Goal: Task Accomplishment & Management: Manage account settings

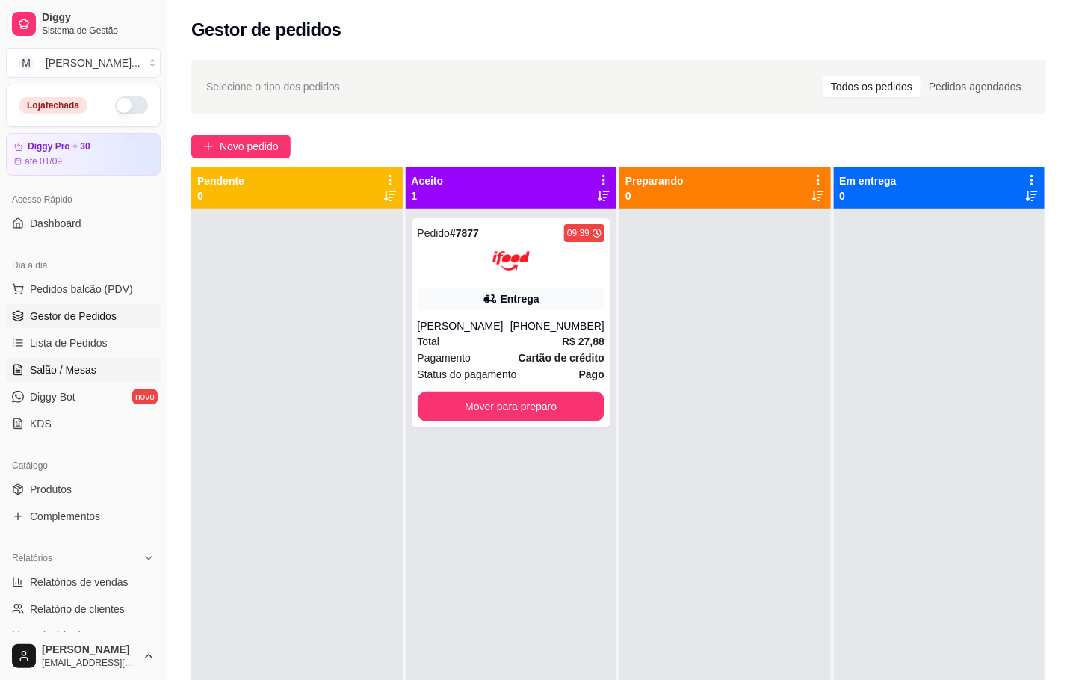
click at [108, 368] on link "Salão / Mesas" at bounding box center [83, 370] width 155 height 24
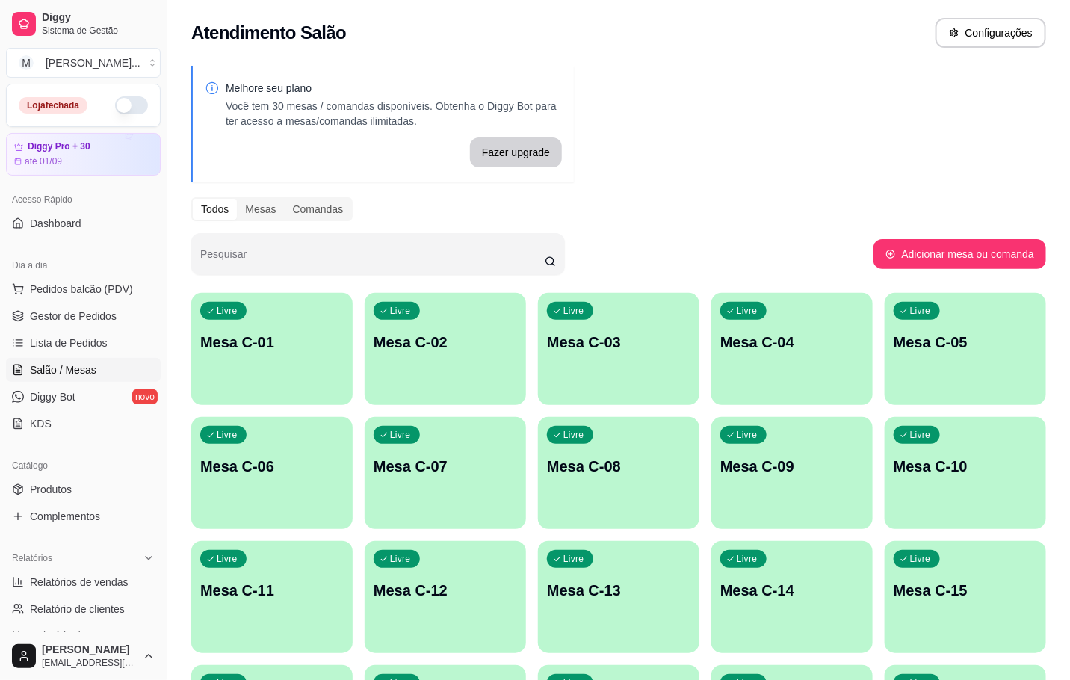
click at [808, 566] on div "Livre Mesa C-14" at bounding box center [791, 588] width 161 height 94
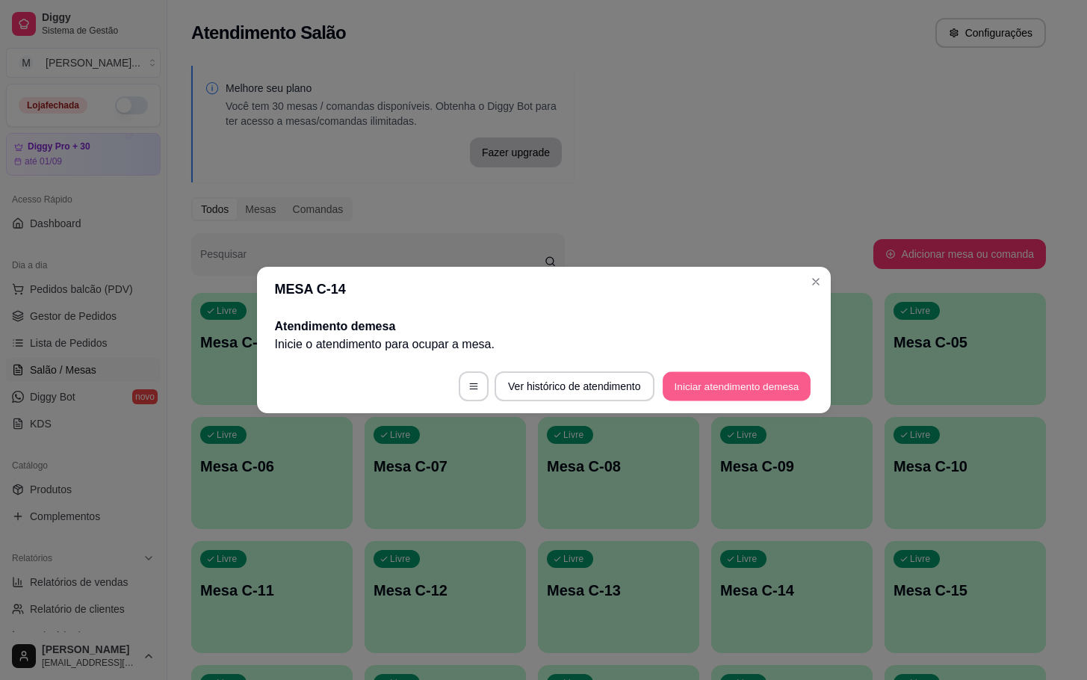
click at [725, 377] on button "Iniciar atendimento de mesa" at bounding box center [737, 386] width 148 height 29
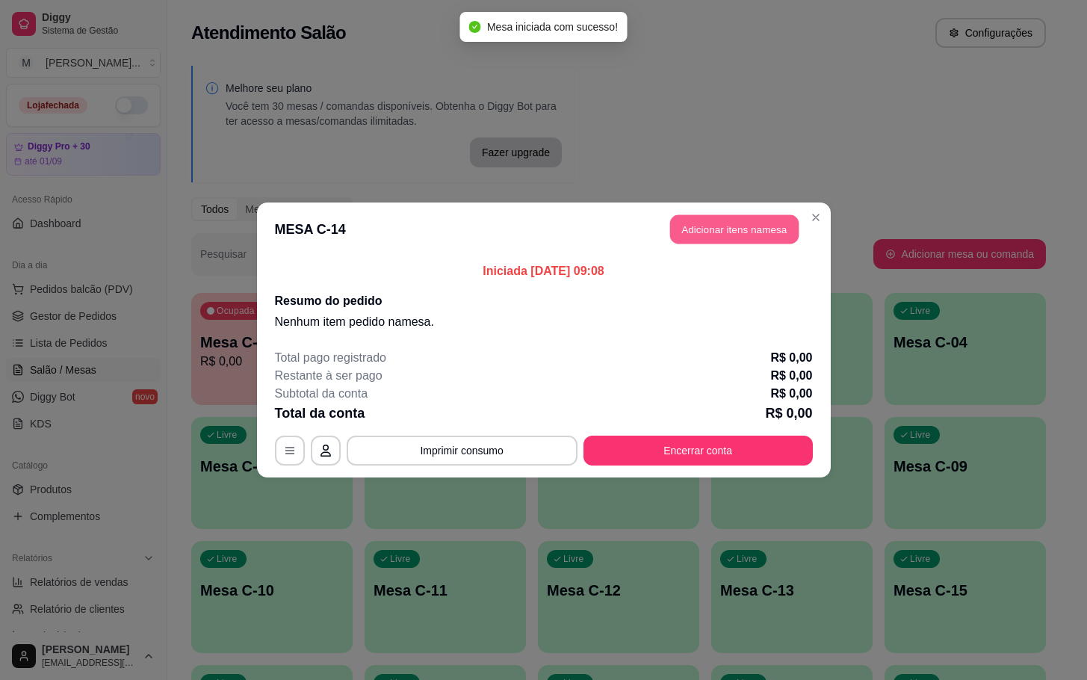
click at [708, 225] on button "Adicionar itens na mesa" at bounding box center [734, 229] width 129 height 29
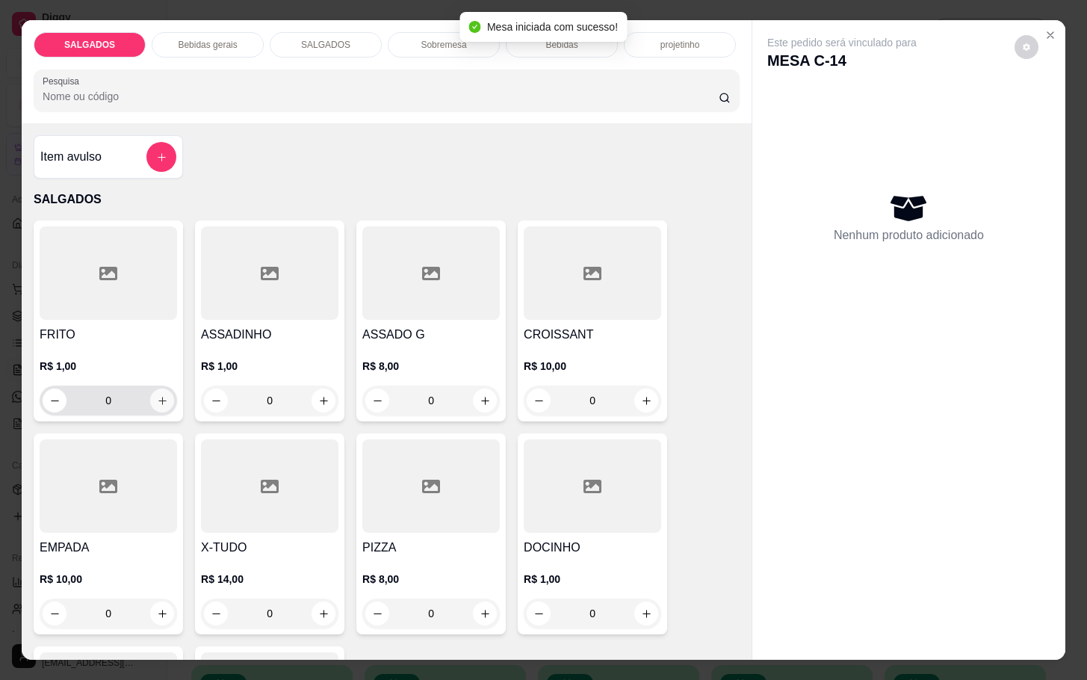
click at [157, 397] on icon "increase-product-quantity" at bounding box center [162, 400] width 11 height 11
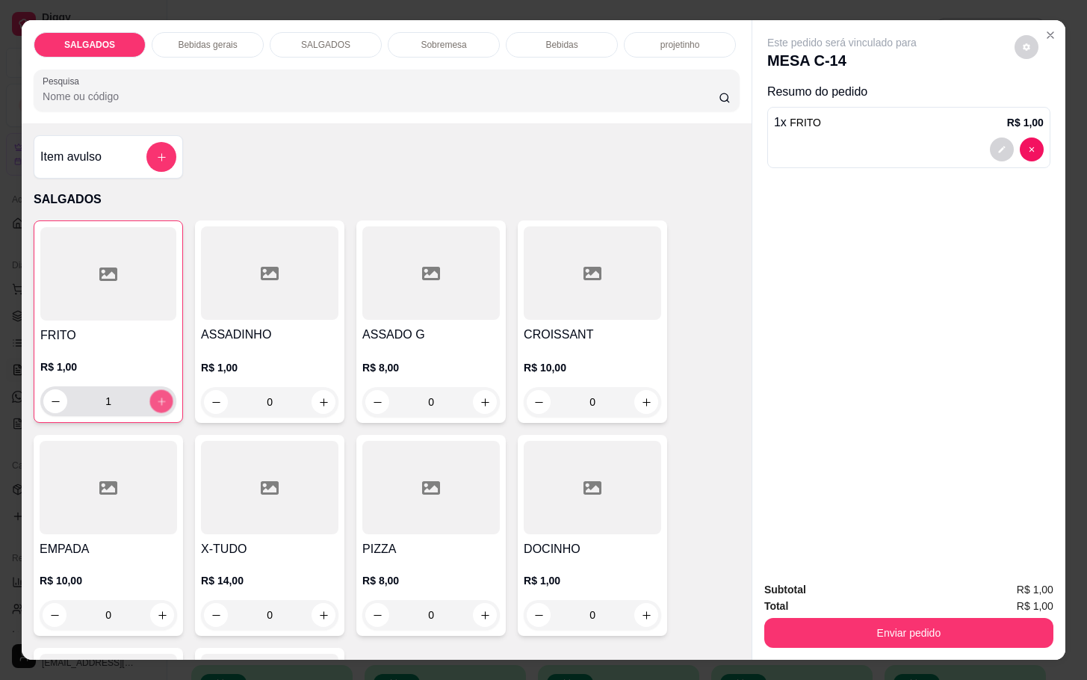
click at [156, 397] on icon "increase-product-quantity" at bounding box center [161, 401] width 11 height 11
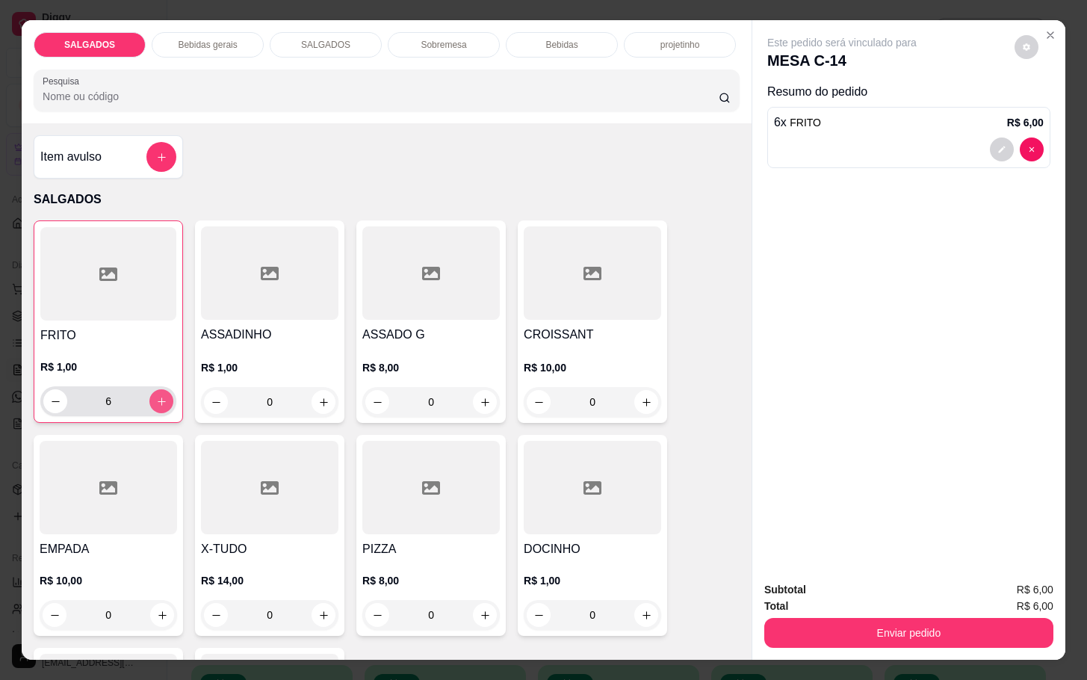
click at [156, 397] on icon "increase-product-quantity" at bounding box center [161, 401] width 11 height 11
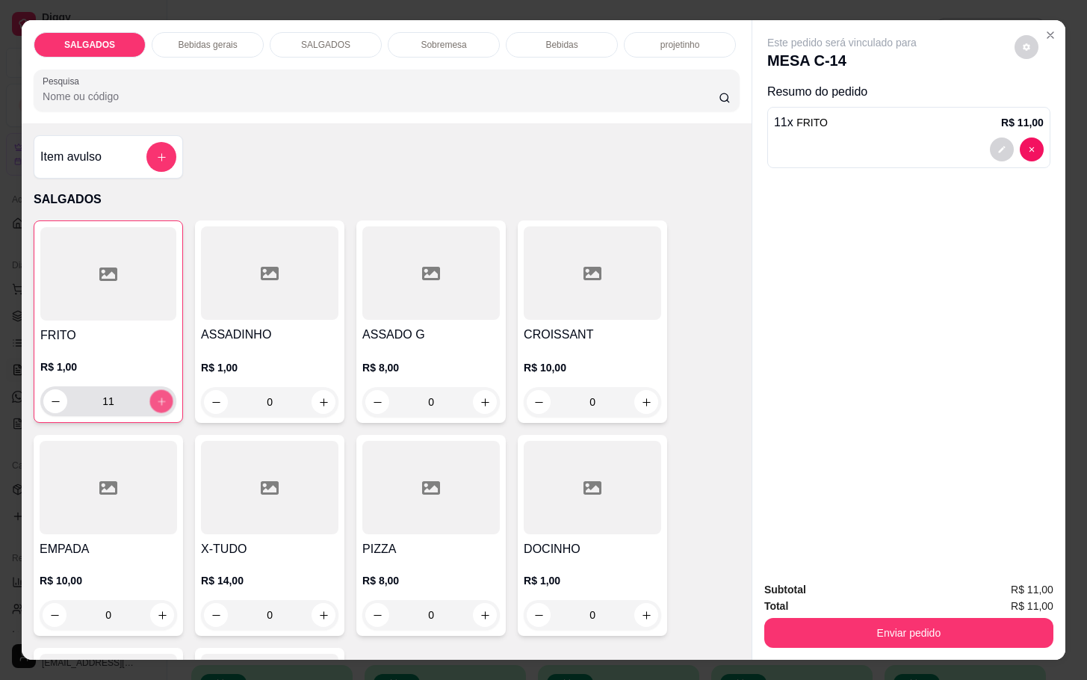
click at [156, 397] on icon "increase-product-quantity" at bounding box center [161, 401] width 11 height 11
type input "15"
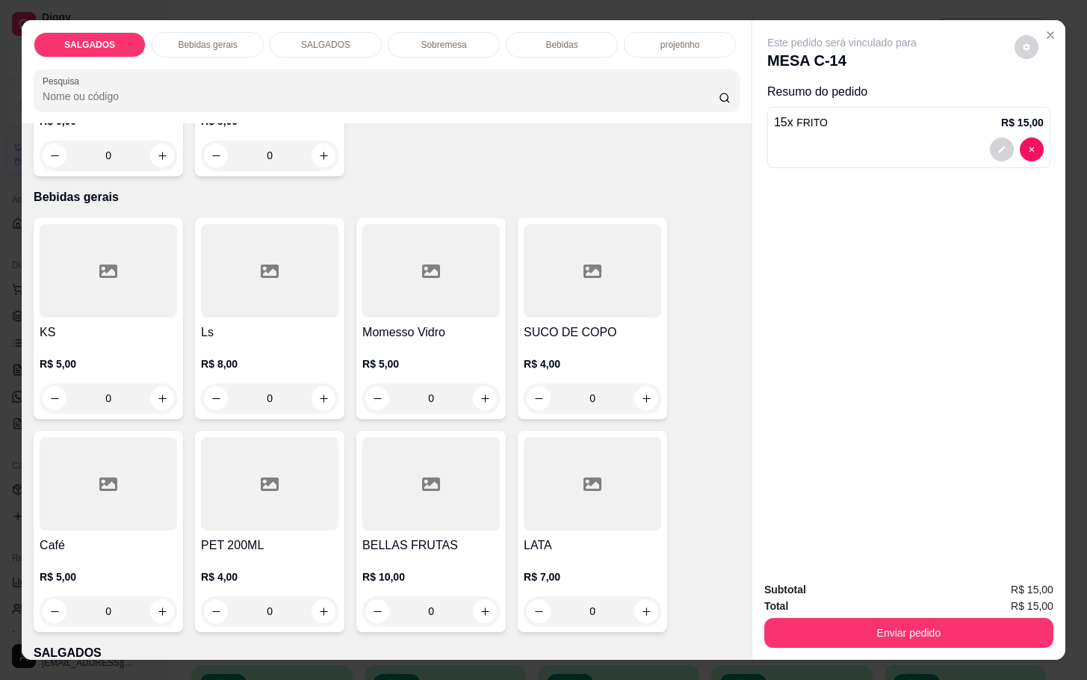
scroll to position [784, 0]
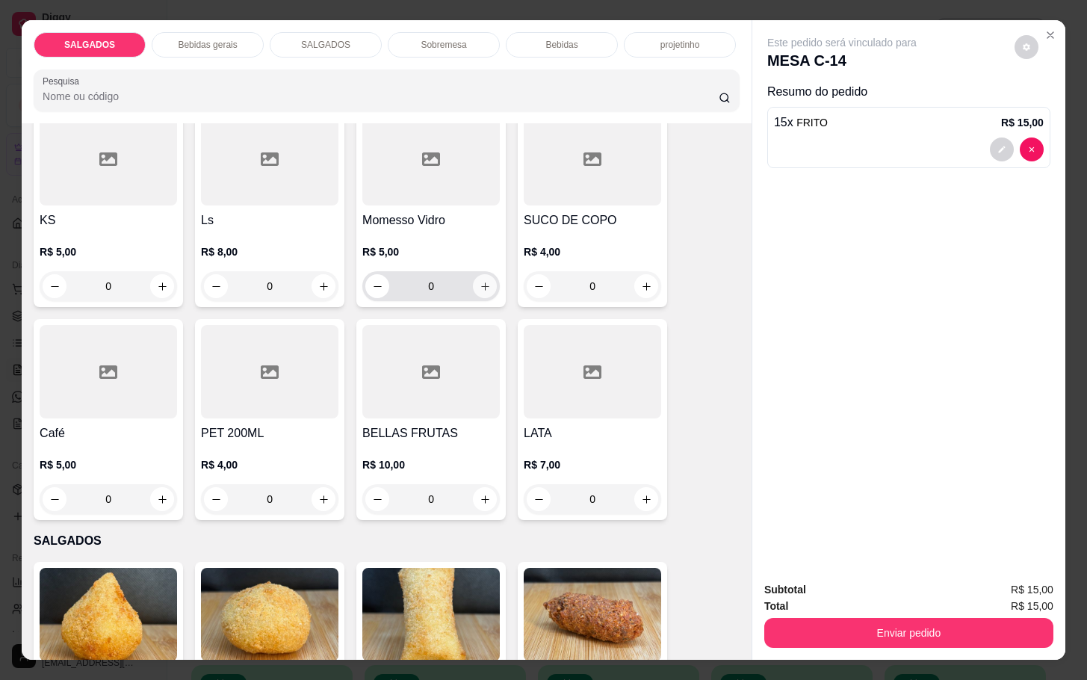
click at [482, 274] on button "increase-product-quantity" at bounding box center [485, 286] width 24 height 24
type input "1"
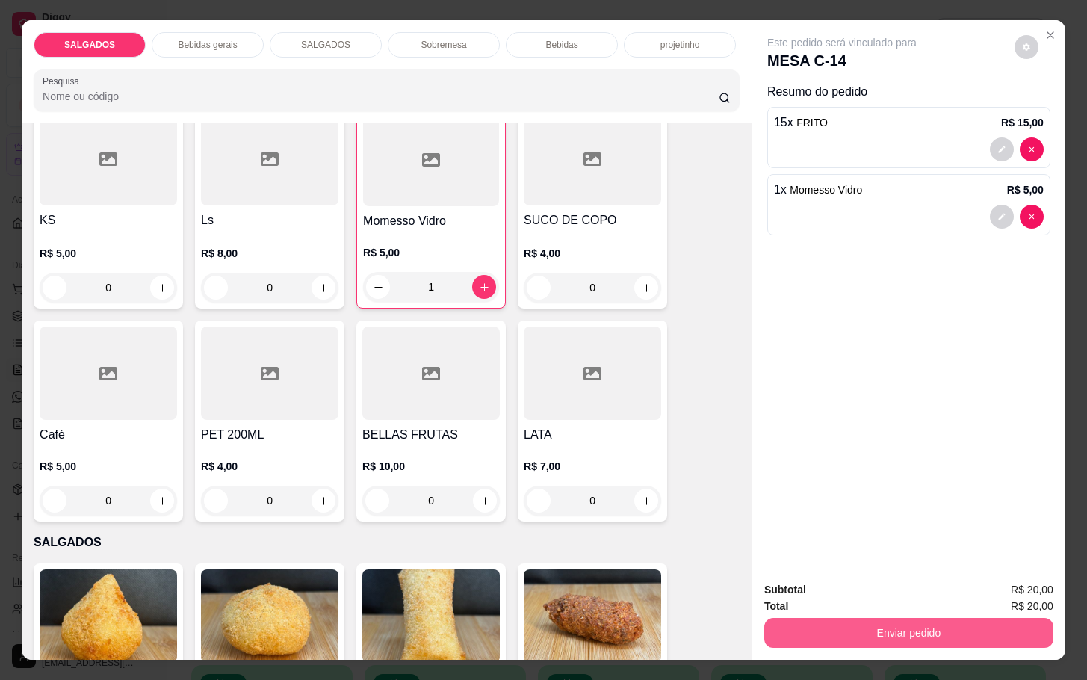
click at [829, 618] on button "Enviar pedido" at bounding box center [908, 633] width 289 height 30
click at [863, 583] on button "Não registrar e enviar pedido" at bounding box center [856, 588] width 155 height 28
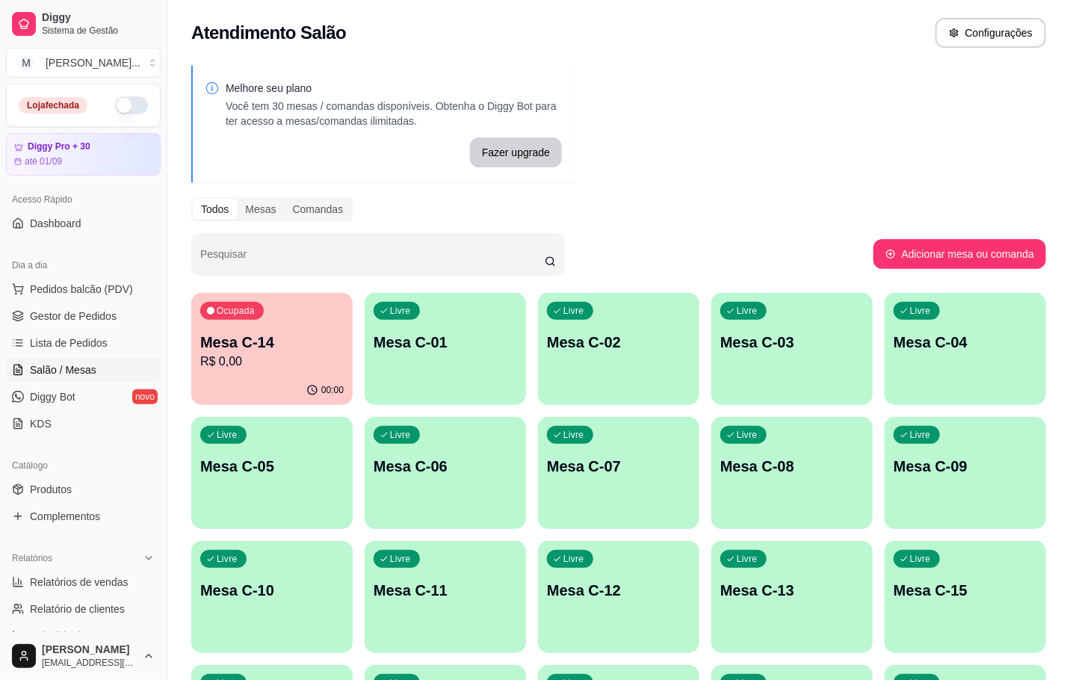
click at [235, 350] on p "Mesa C-14" at bounding box center [271, 342] width 143 height 21
click at [276, 359] on p "R$ 0,00" at bounding box center [271, 362] width 143 height 18
click at [731, 205] on div "Todos Mesas Comandas" at bounding box center [618, 209] width 855 height 24
click at [215, 350] on p "Mesa C-14" at bounding box center [271, 342] width 139 height 20
click at [249, 477] on div "Livre Mesa C-05" at bounding box center [271, 464] width 161 height 94
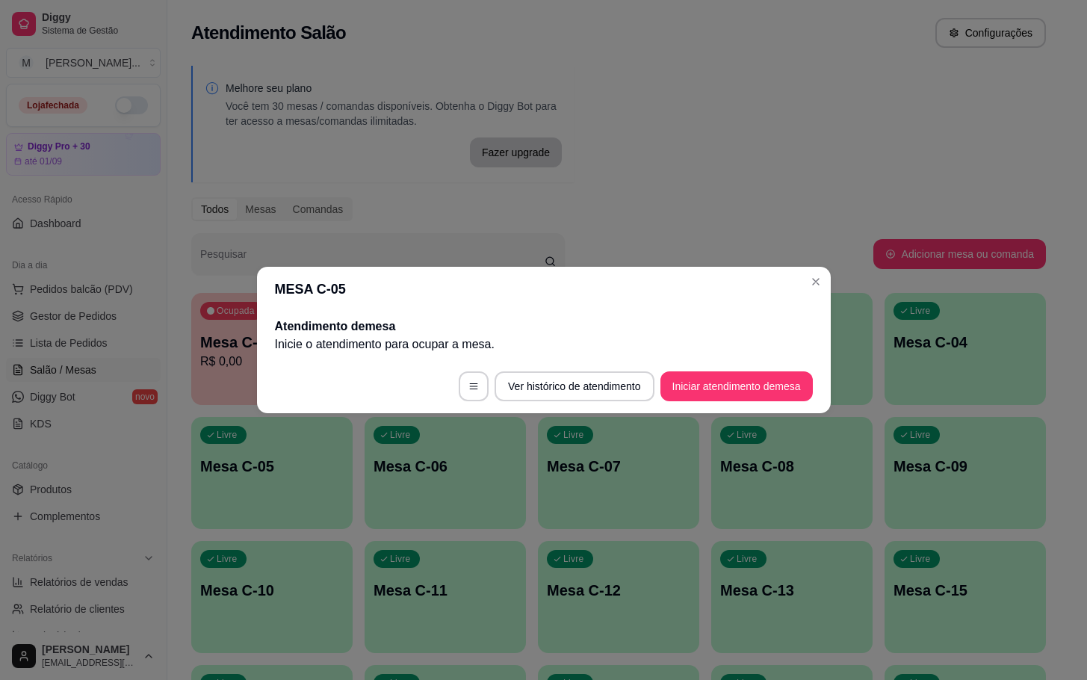
click at [753, 377] on button "Iniciar atendimento de mesa" at bounding box center [736, 386] width 152 height 30
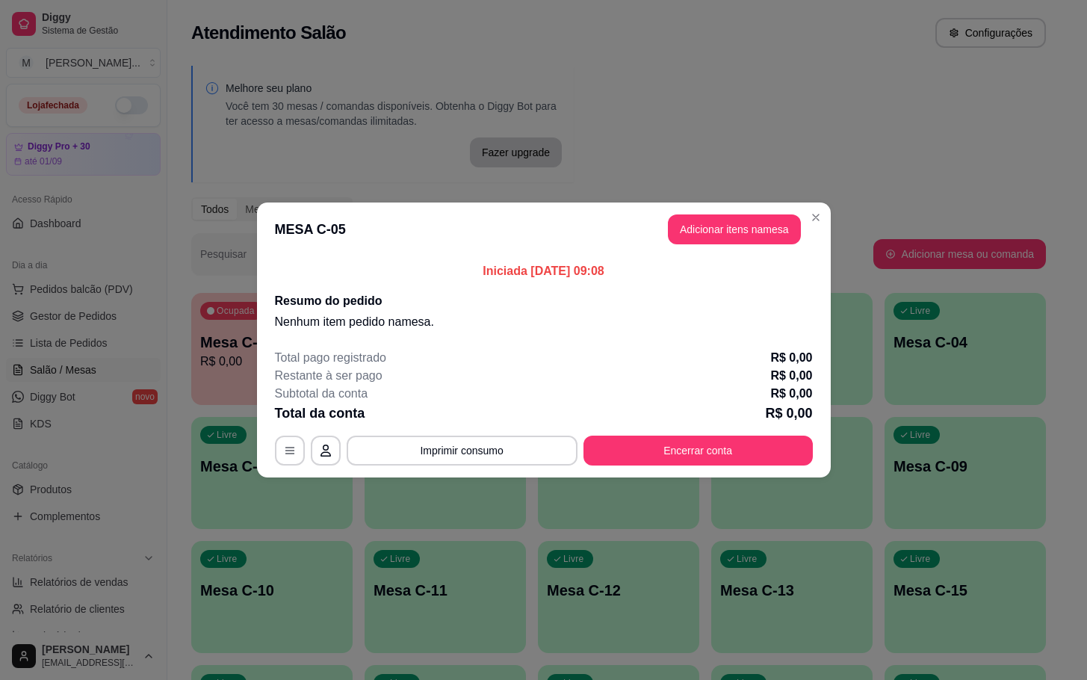
click at [699, 242] on button "Adicionar itens na mesa" at bounding box center [734, 229] width 133 height 30
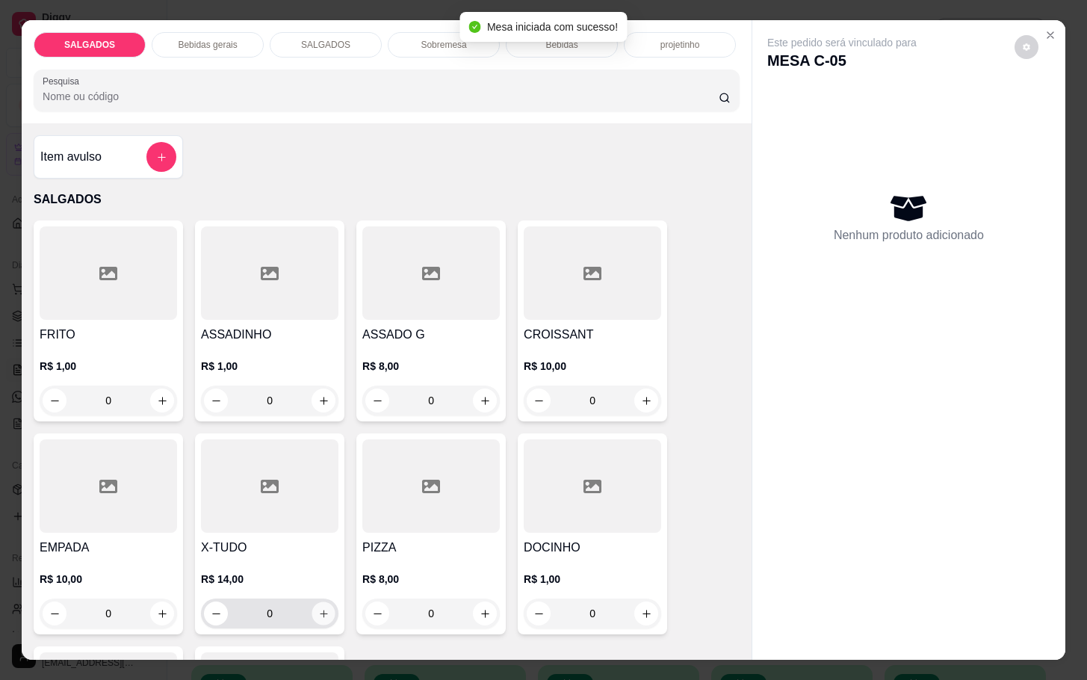
click at [321, 602] on button "increase-product-quantity" at bounding box center [323, 613] width 23 height 23
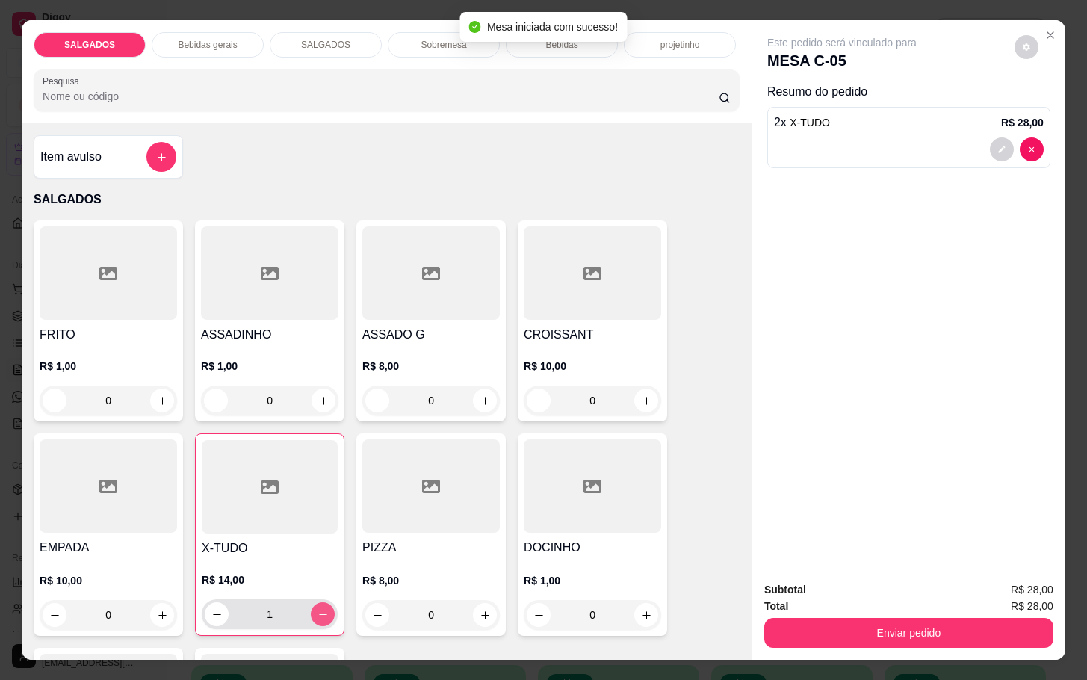
type input "2"
click at [229, 43] on div "Bebidas gerais" at bounding box center [208, 44] width 112 height 25
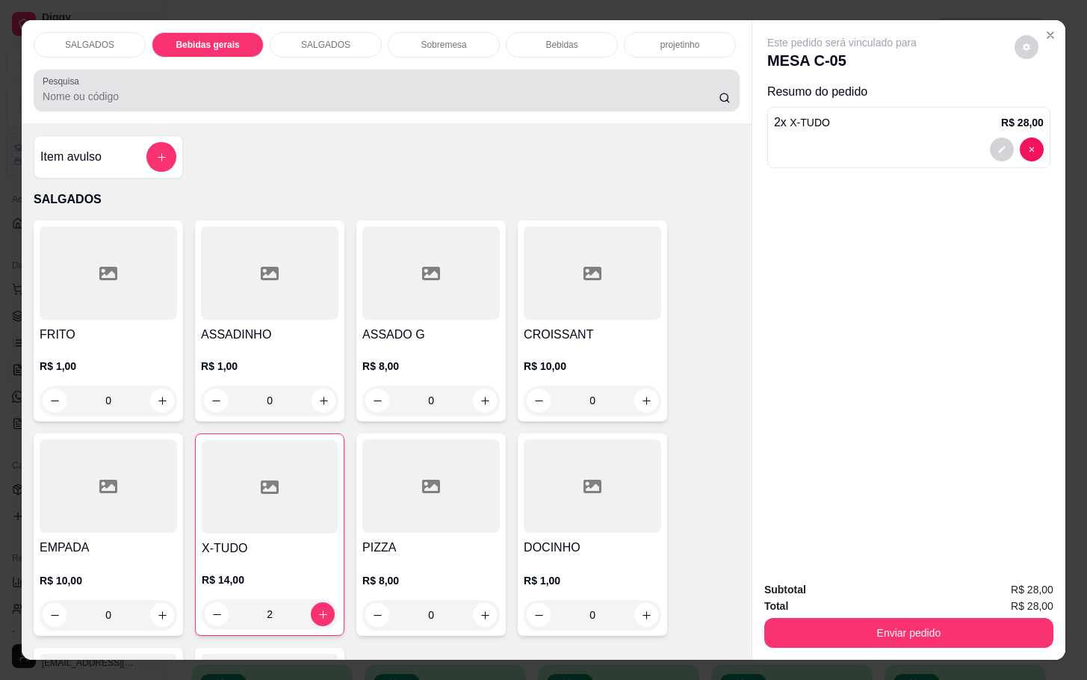
scroll to position [36, 0]
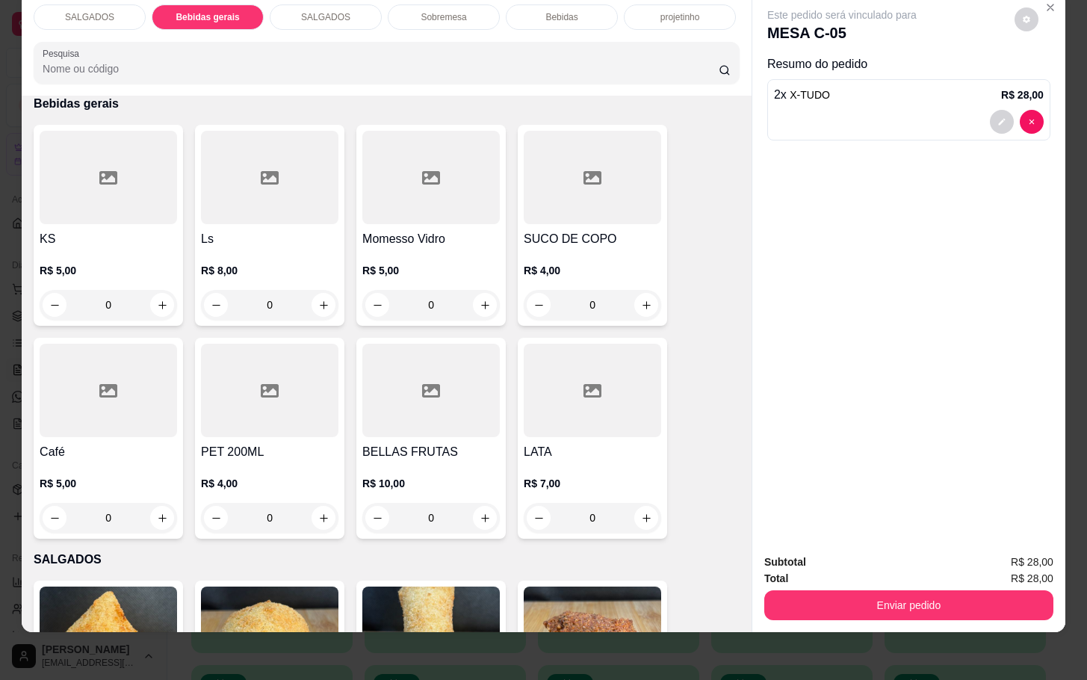
click at [406, 230] on h4 "Momesso Vidro" at bounding box center [430, 239] width 137 height 18
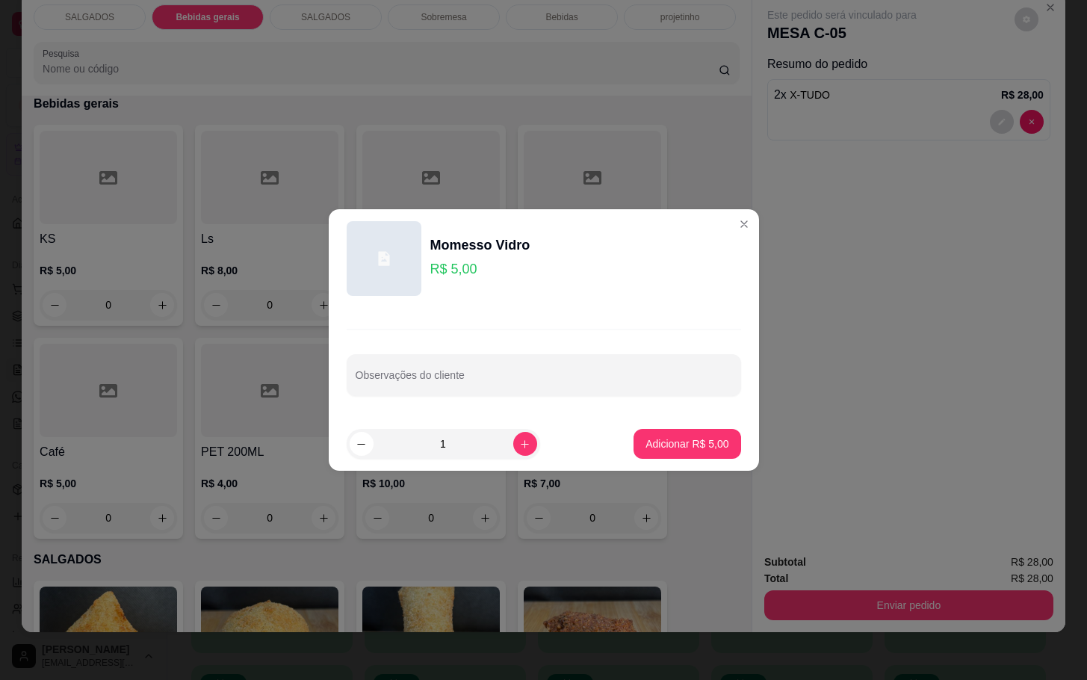
click at [690, 460] on footer "1 Adicionar R$ 5,00" at bounding box center [544, 444] width 430 height 54
click at [693, 446] on p "Adicionar R$ 5,00" at bounding box center [687, 443] width 81 height 14
type input "1"
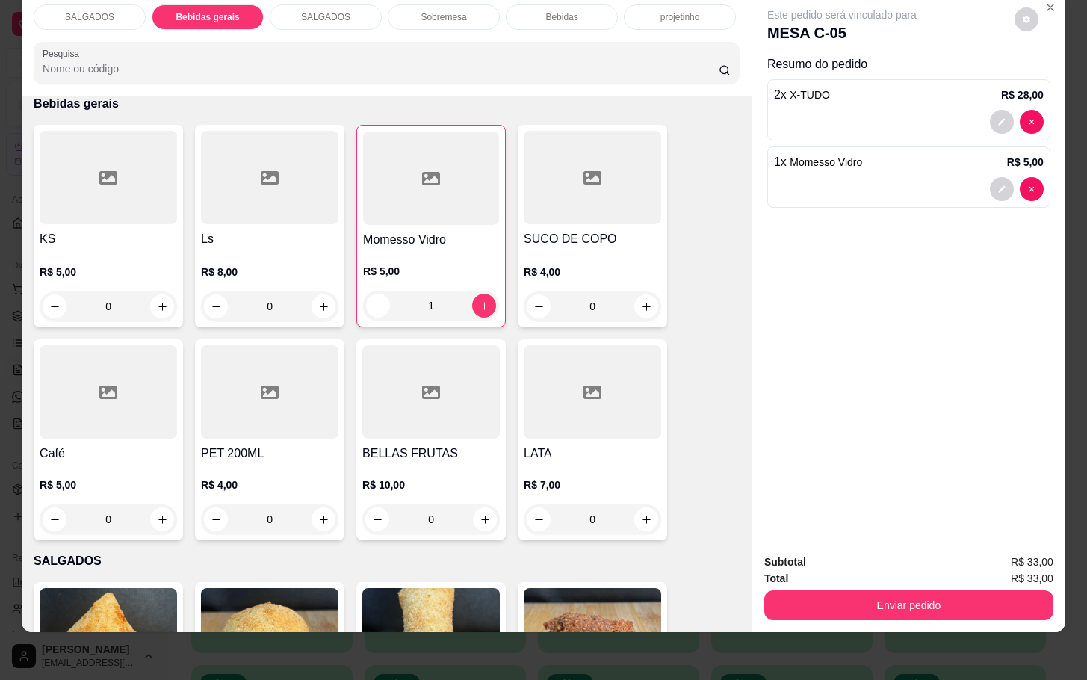
click at [892, 606] on div "Subtotal R$ 33,00 Total R$ 33,00 Enviar pedido" at bounding box center [908, 587] width 313 height 90
click at [901, 590] on button "Enviar pedido" at bounding box center [909, 604] width 280 height 29
click at [903, 556] on button "Não registrar e enviar pedido" at bounding box center [857, 552] width 151 height 28
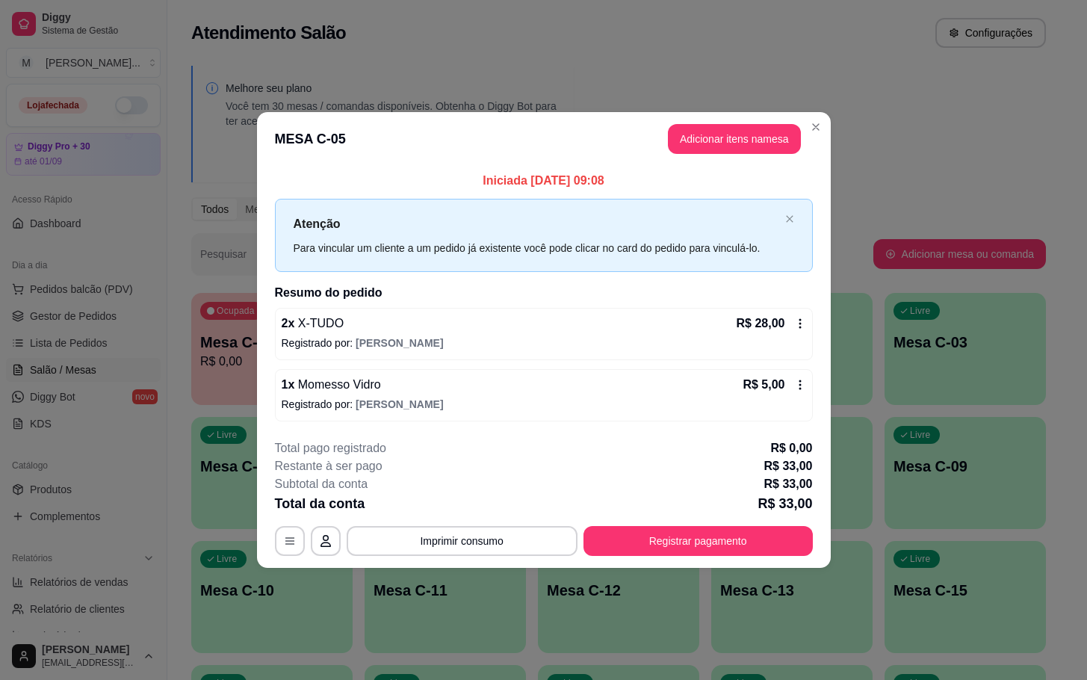
click at [798, 377] on div "R$ 5,00" at bounding box center [774, 385] width 63 height 18
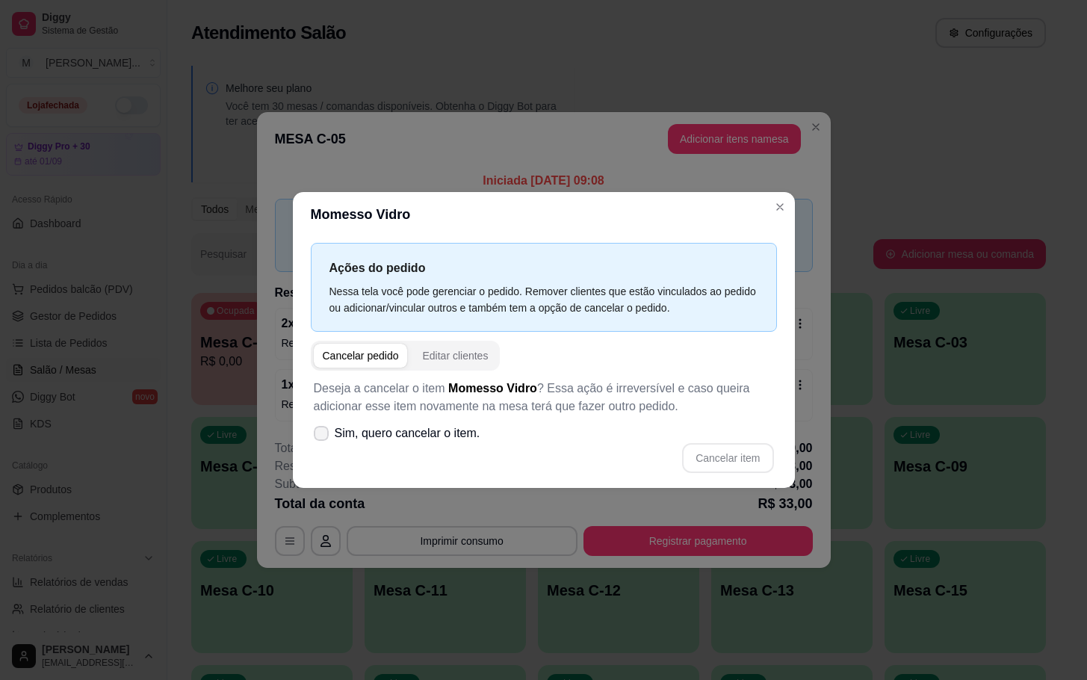
click at [353, 426] on span "Sim, quero cancelar o item." at bounding box center [408, 433] width 146 height 18
click at [323, 436] on input "Sim, quero cancelar o item." at bounding box center [318, 441] width 10 height 10
checkbox input "true"
click at [718, 447] on button "Cancelar item" at bounding box center [727, 458] width 91 height 30
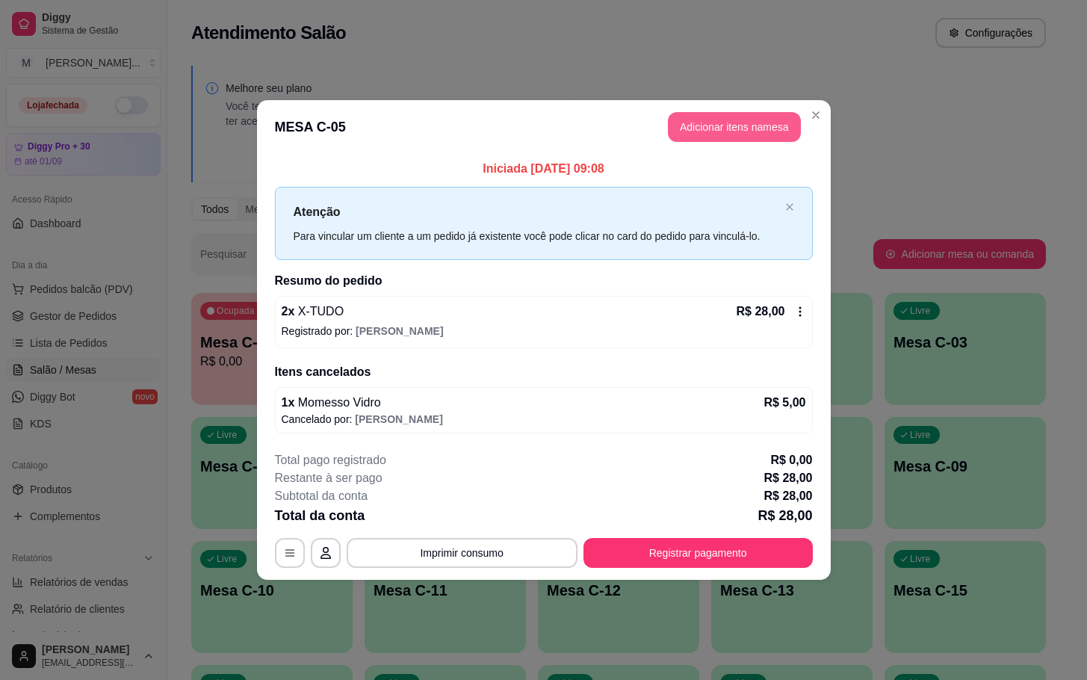
click at [745, 139] on button "Adicionar itens na mesa" at bounding box center [734, 127] width 133 height 30
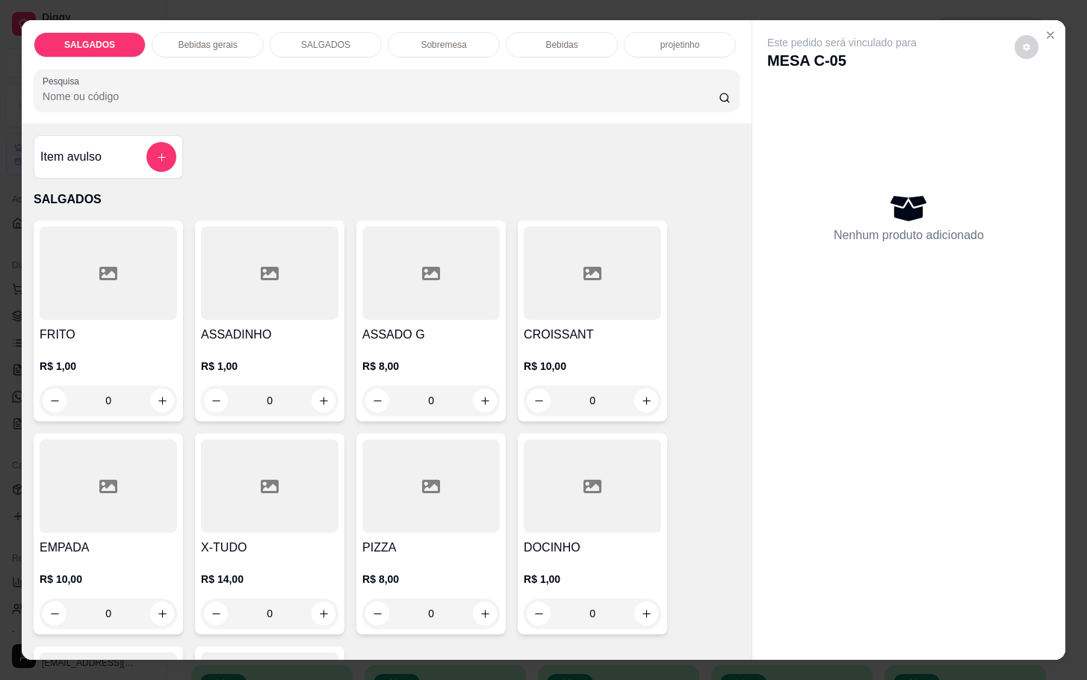
click at [245, 20] on div "SALGADOS Bebidas gerais SALGADOS Sobremesa Bebidas projetinho Pesquisa" at bounding box center [387, 71] width 730 height 103
click at [570, 22] on div "SALGADOS Bebidas gerais SALGADOS Sobremesa Bebidas projetinho Pesquisa" at bounding box center [387, 71] width 730 height 103
click at [574, 46] on div "Bebidas" at bounding box center [562, 44] width 112 height 25
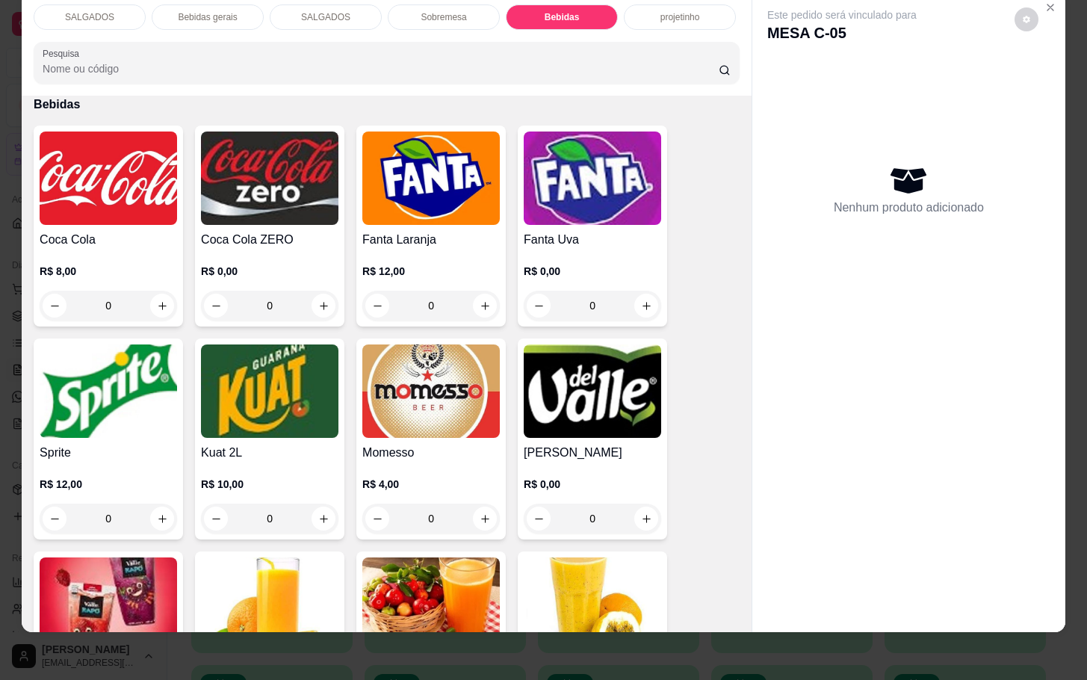
click at [464, 344] on img at bounding box center [430, 390] width 137 height 93
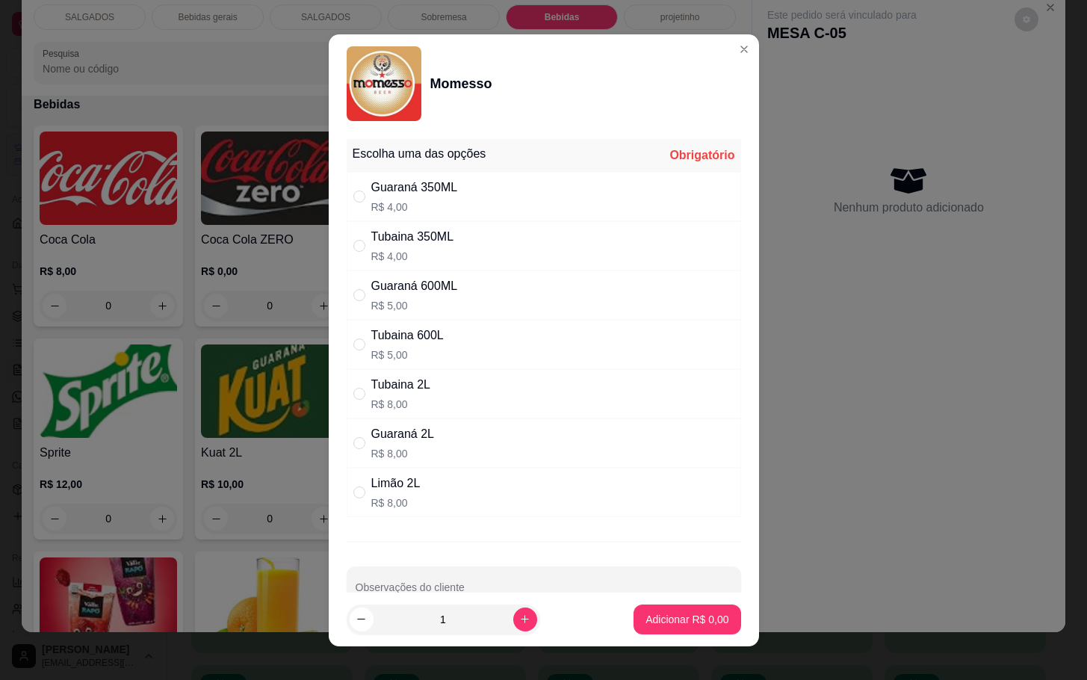
click at [442, 438] on div "Guaraná 2L R$ 8,00" at bounding box center [544, 442] width 394 height 49
radio input "true"
click at [628, 637] on footer "1 Adicionar R$ 8,00" at bounding box center [544, 619] width 430 height 54
click at [630, 637] on footer "1 Adicionar R$ 8,00" at bounding box center [544, 619] width 430 height 54
click at [646, 622] on p "Adicionar R$ 8,00" at bounding box center [687, 619] width 83 height 15
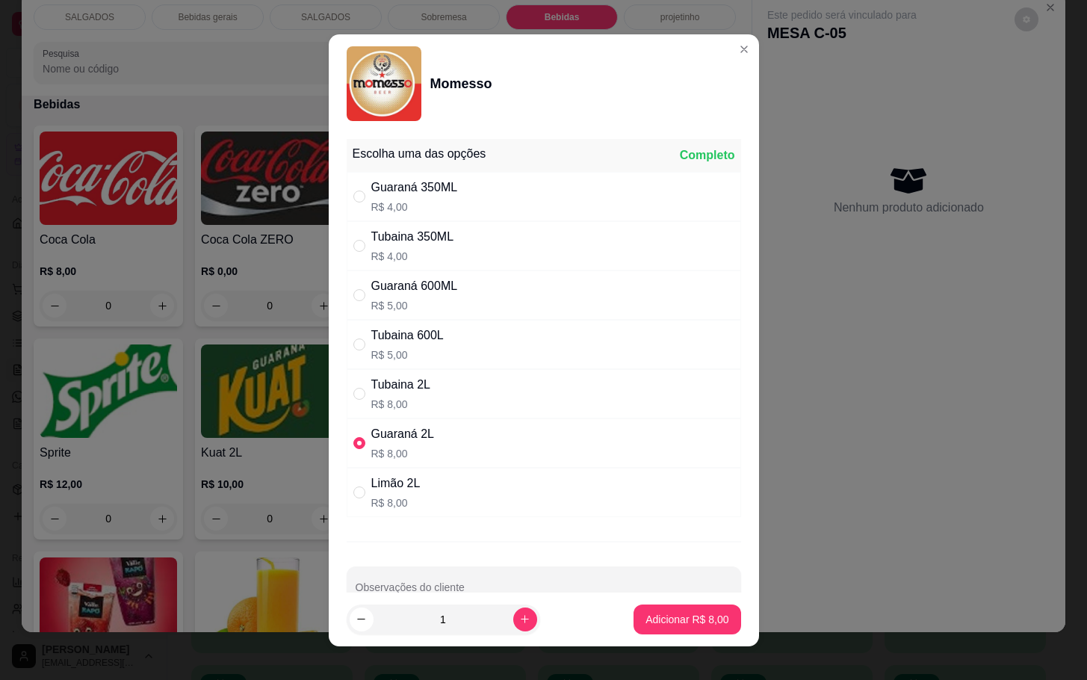
type input "1"
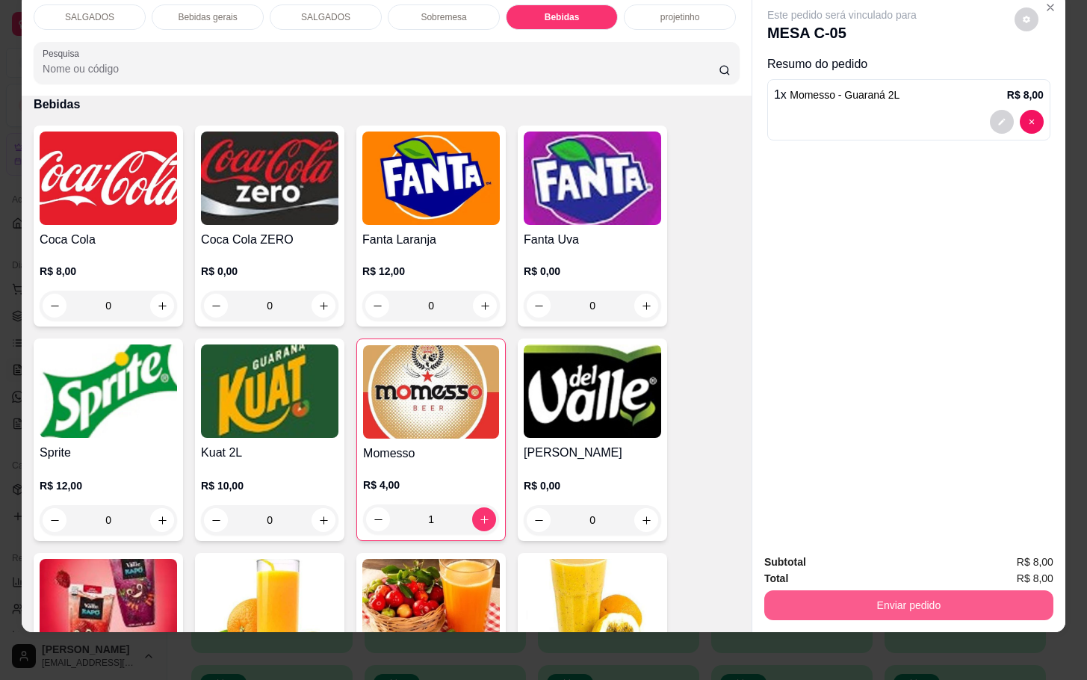
click at [881, 590] on button "Enviar pedido" at bounding box center [908, 605] width 289 height 30
click at [881, 554] on button "Não registrar e enviar pedido" at bounding box center [857, 552] width 151 height 28
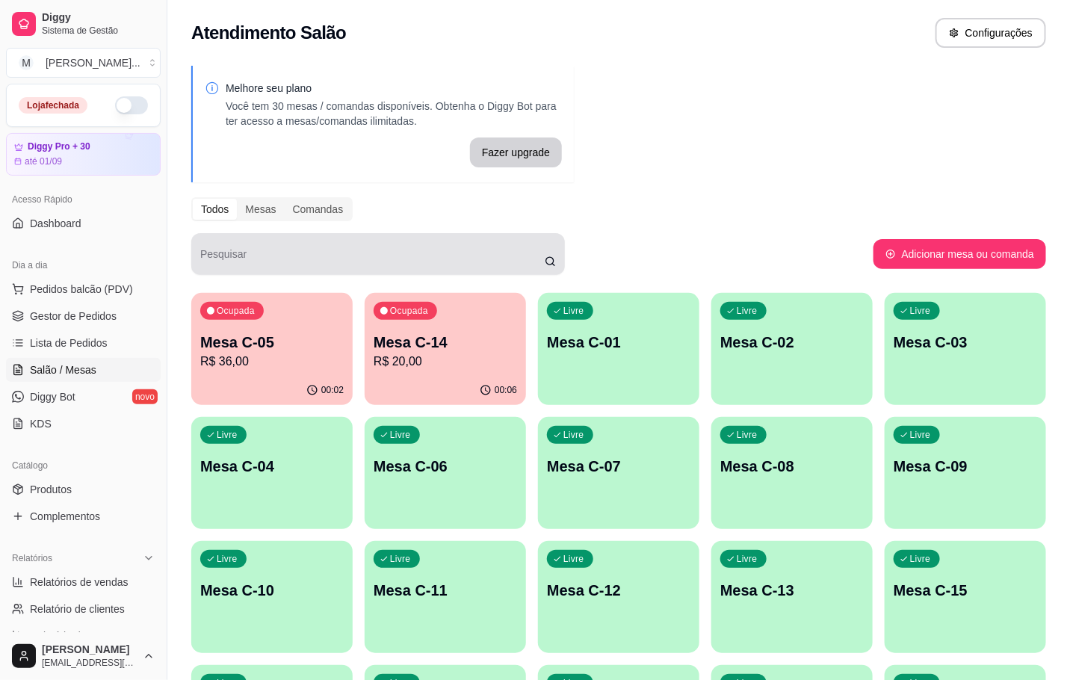
click at [377, 337] on div "Ocupada Mesa C-14 R$ 20,00" at bounding box center [445, 334] width 161 height 83
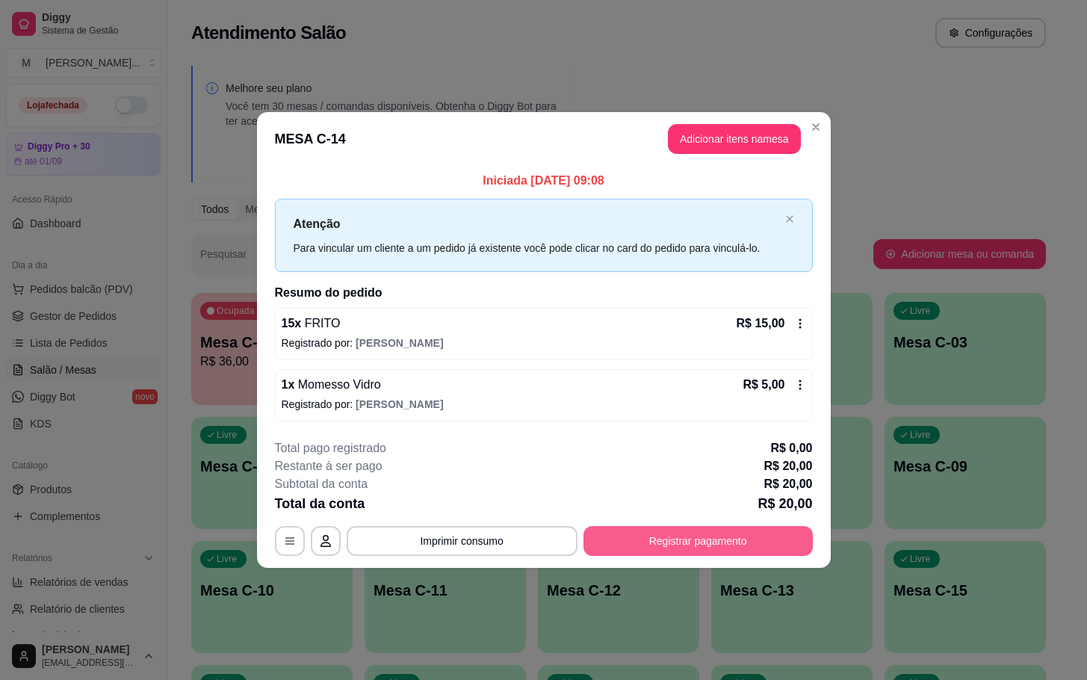
click at [688, 538] on button "Registrar pagamento" at bounding box center [698, 541] width 229 height 30
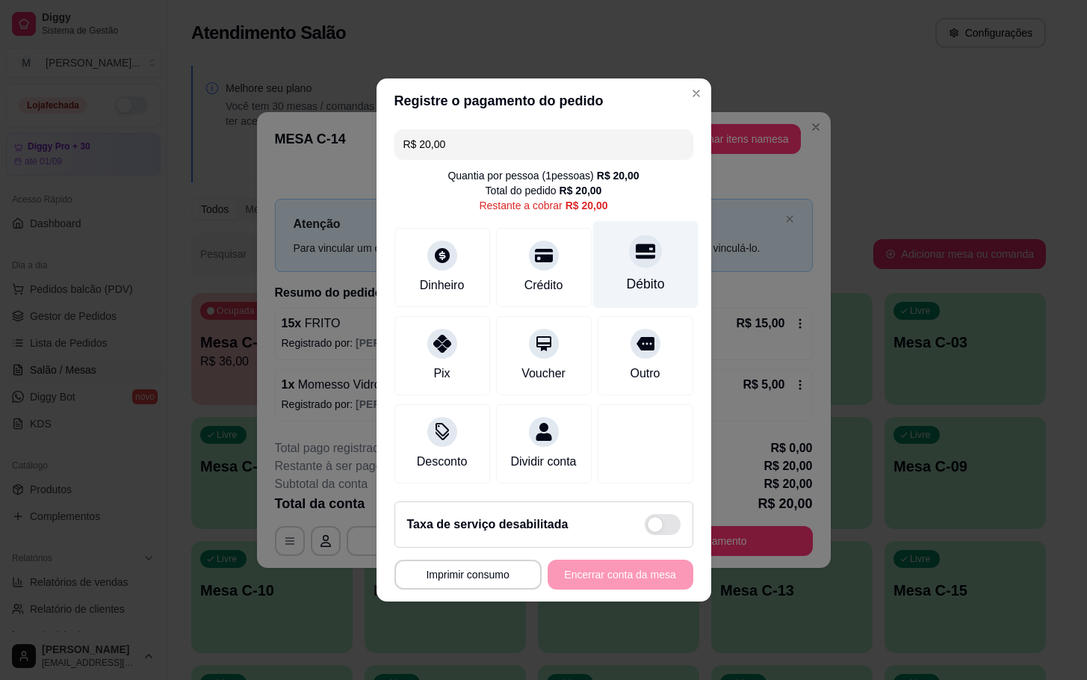
click at [669, 238] on div "Débito" at bounding box center [644, 264] width 105 height 87
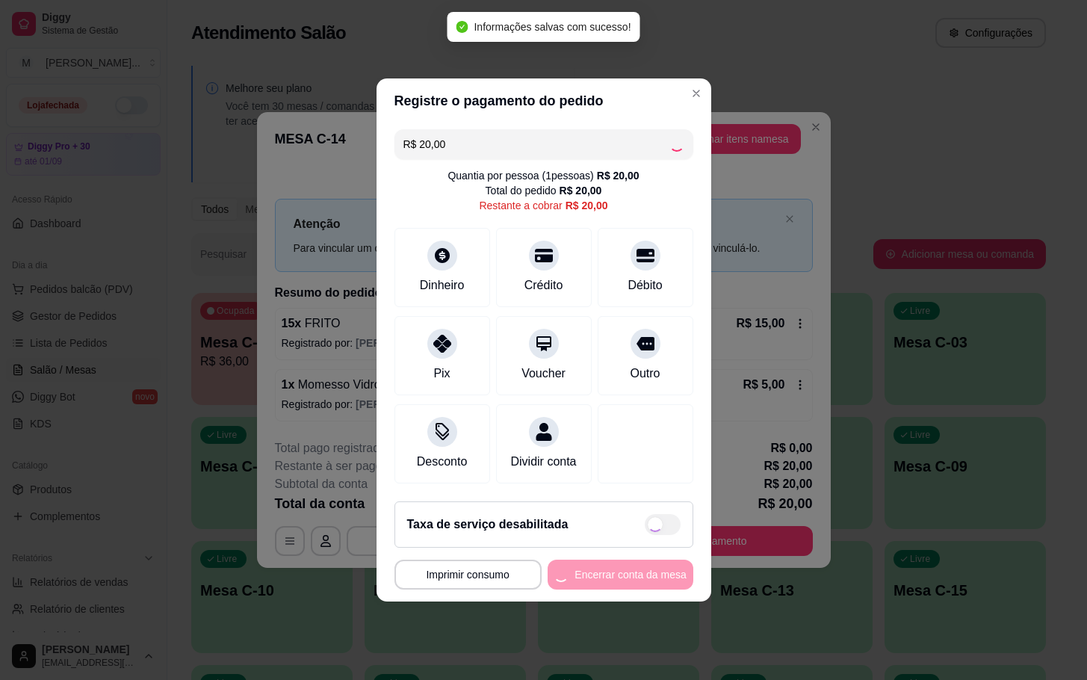
type input "R$ 0,00"
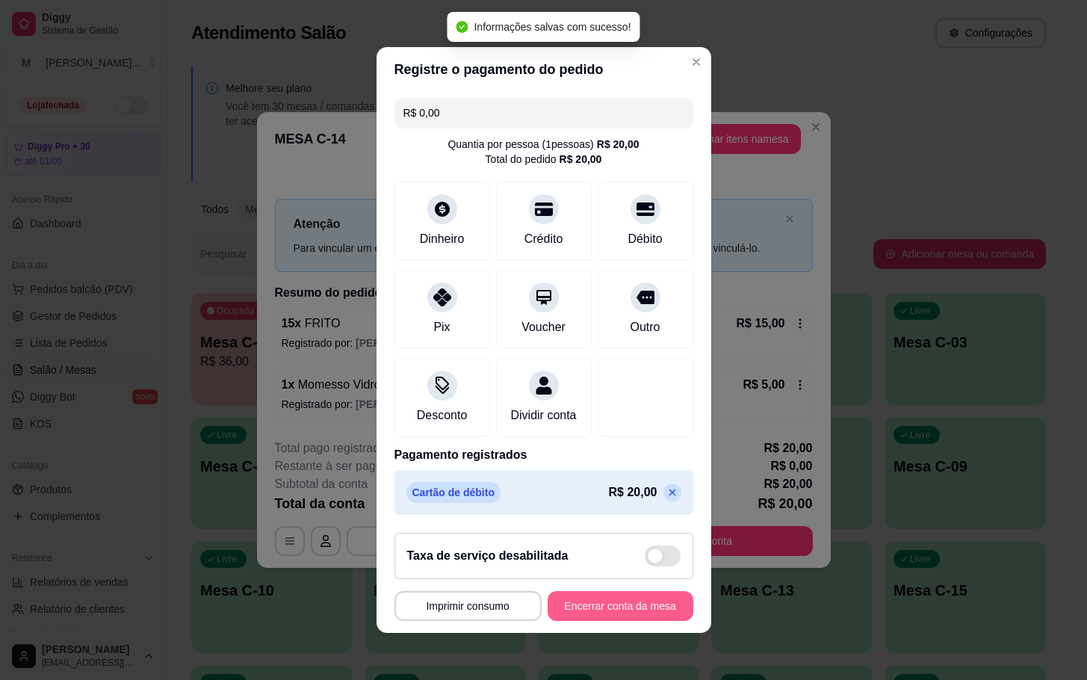
click at [628, 608] on button "Encerrar conta da mesa" at bounding box center [621, 606] width 146 height 30
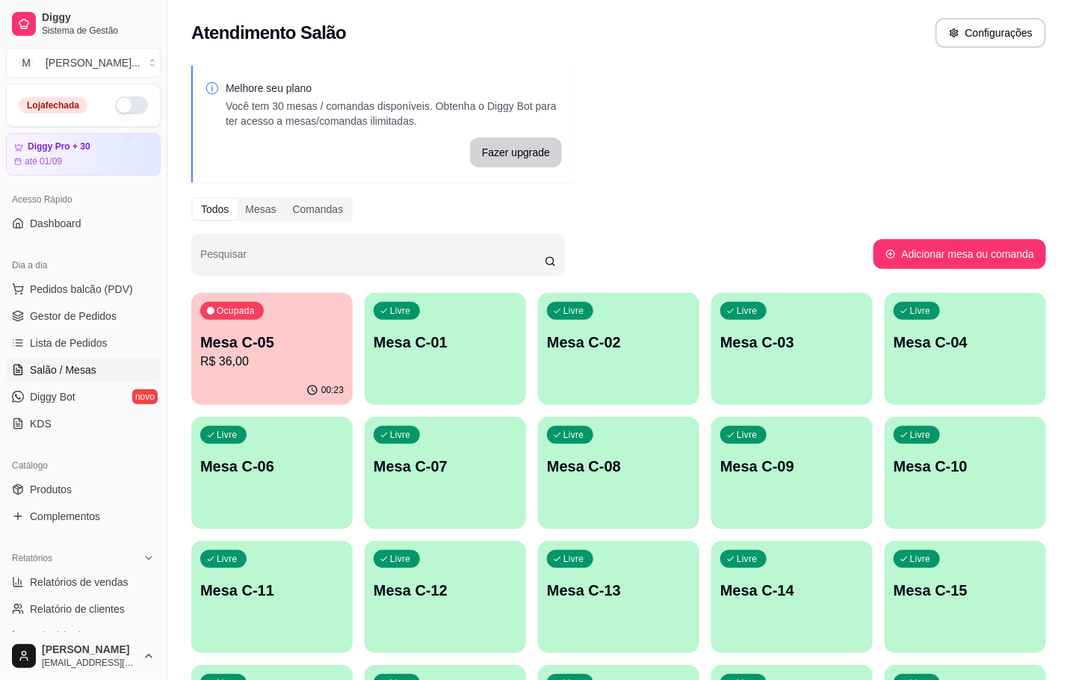
click at [310, 357] on p "R$ 36,00" at bounding box center [271, 362] width 143 height 18
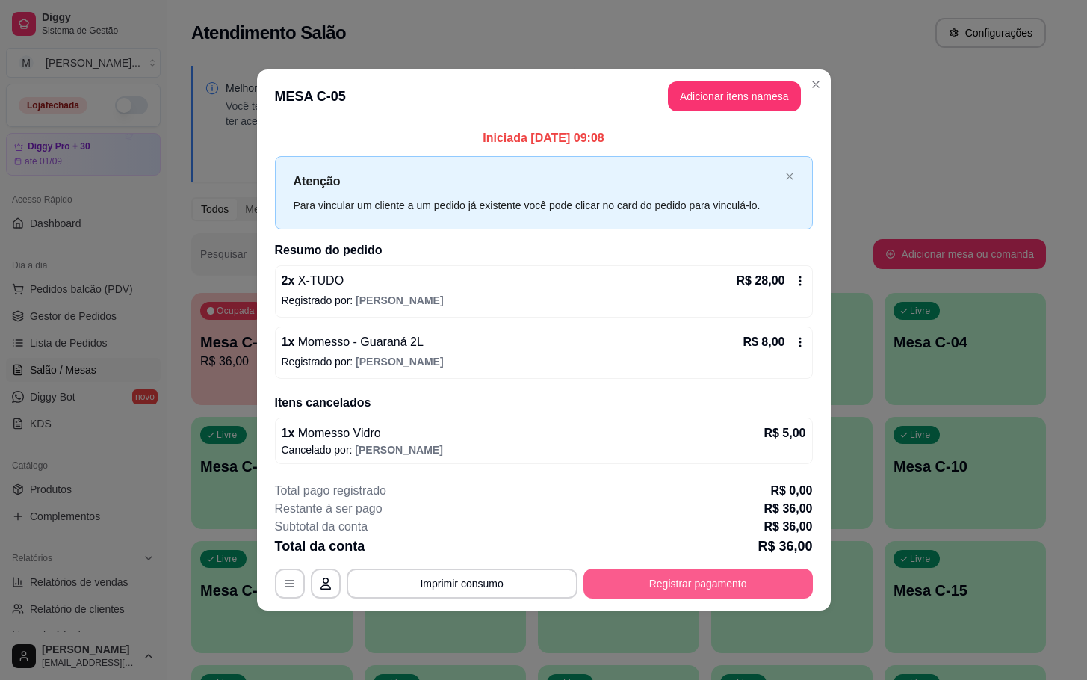
click at [653, 589] on button "Registrar pagamento" at bounding box center [698, 584] width 229 height 30
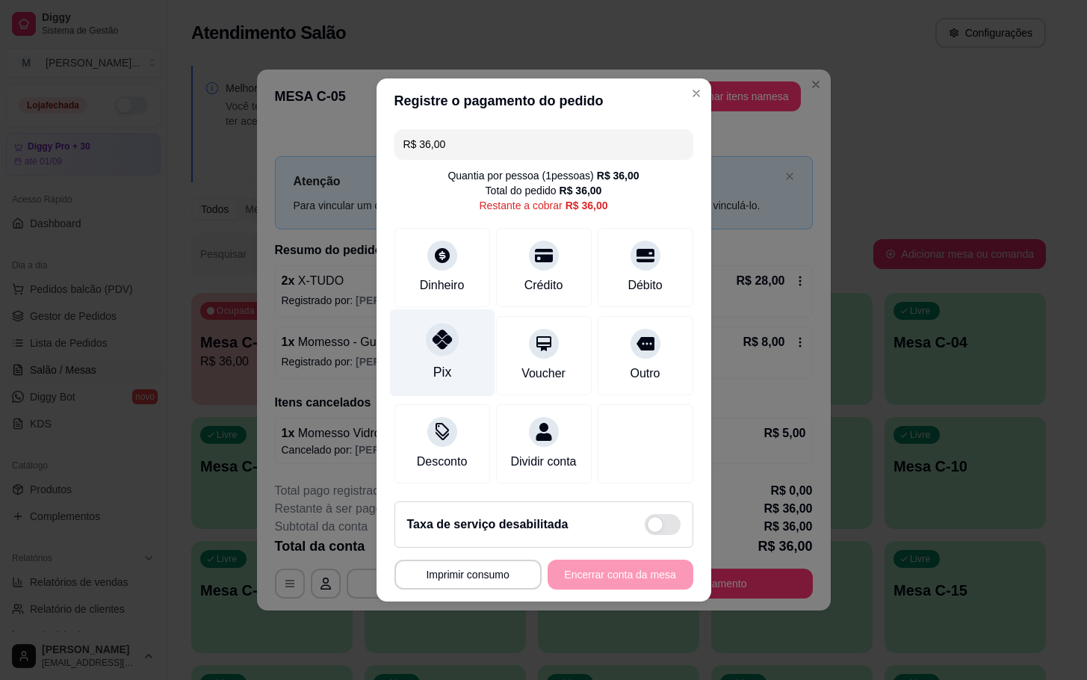
click at [449, 355] on div "Pix" at bounding box center [441, 352] width 105 height 87
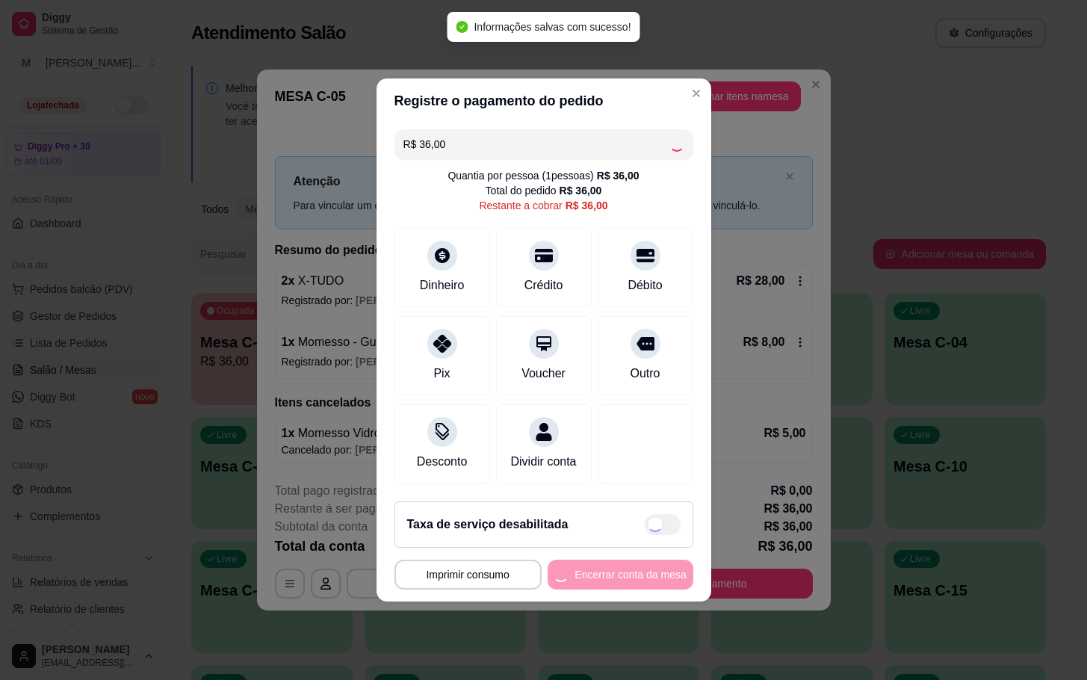
type input "R$ 0,00"
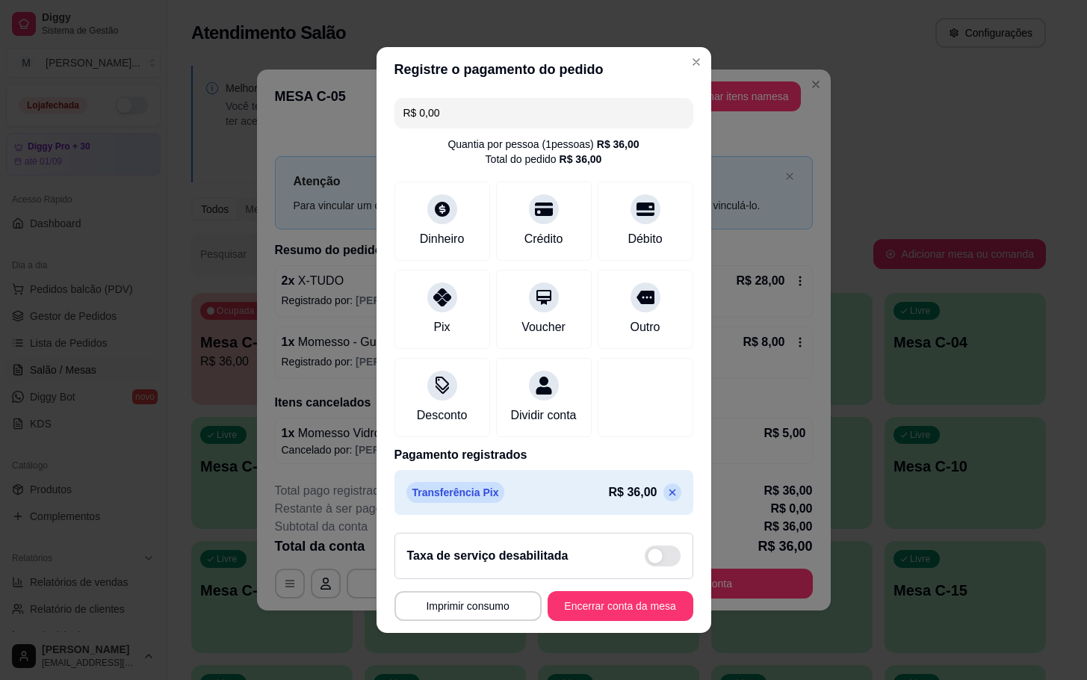
click at [630, 633] on footer "**********" at bounding box center [544, 577] width 335 height 112
click at [623, 607] on button "Encerrar conta da mesa" at bounding box center [620, 606] width 141 height 29
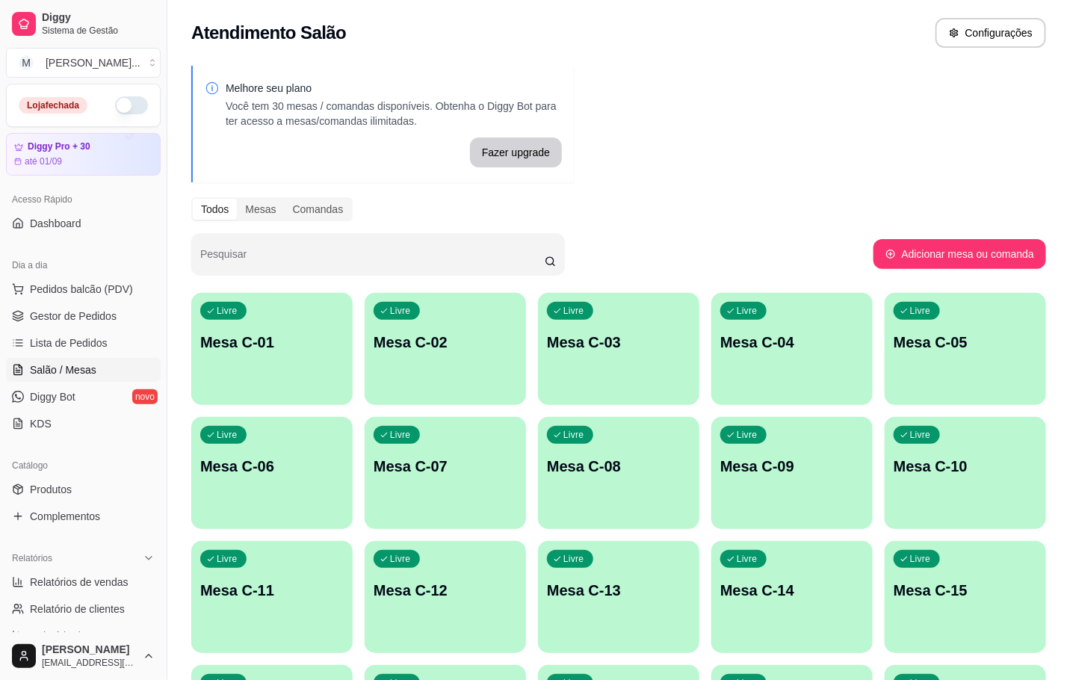
scroll to position [406, 0]
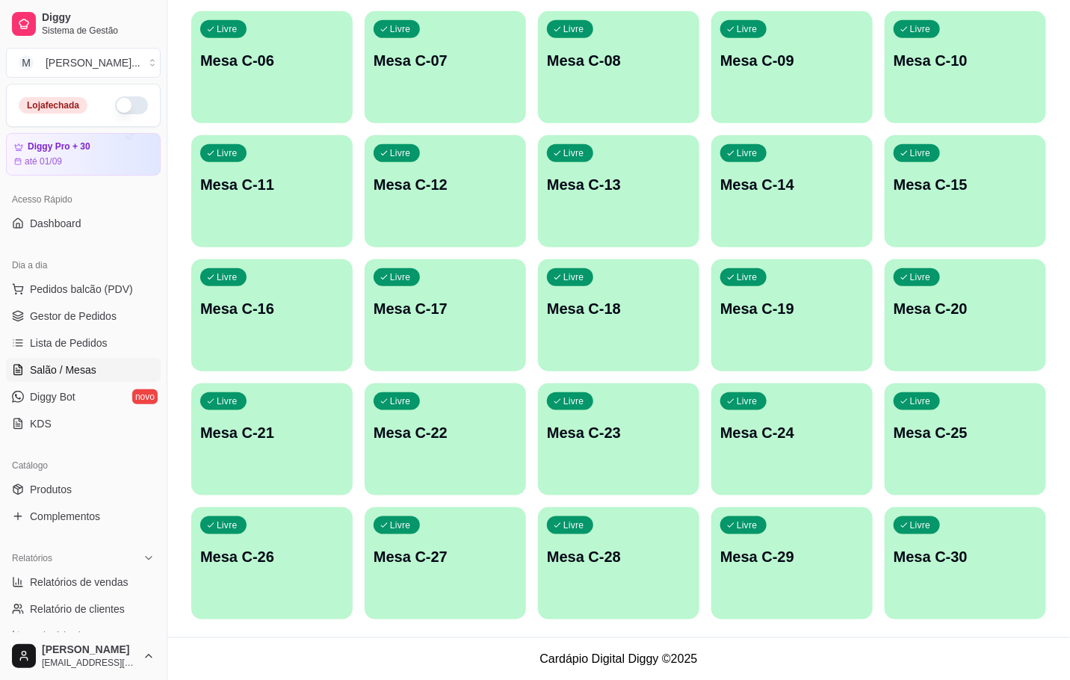
click at [446, 572] on div "Livre Mesa C-27" at bounding box center [445, 554] width 161 height 94
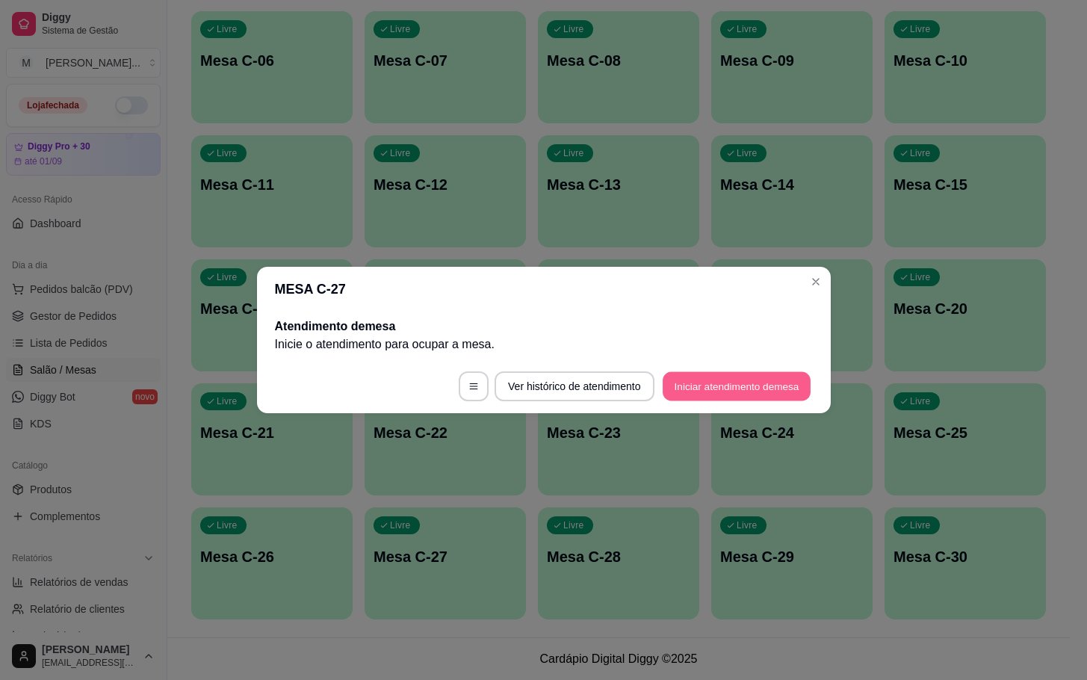
click at [735, 397] on button "Iniciar atendimento de mesa" at bounding box center [737, 386] width 148 height 29
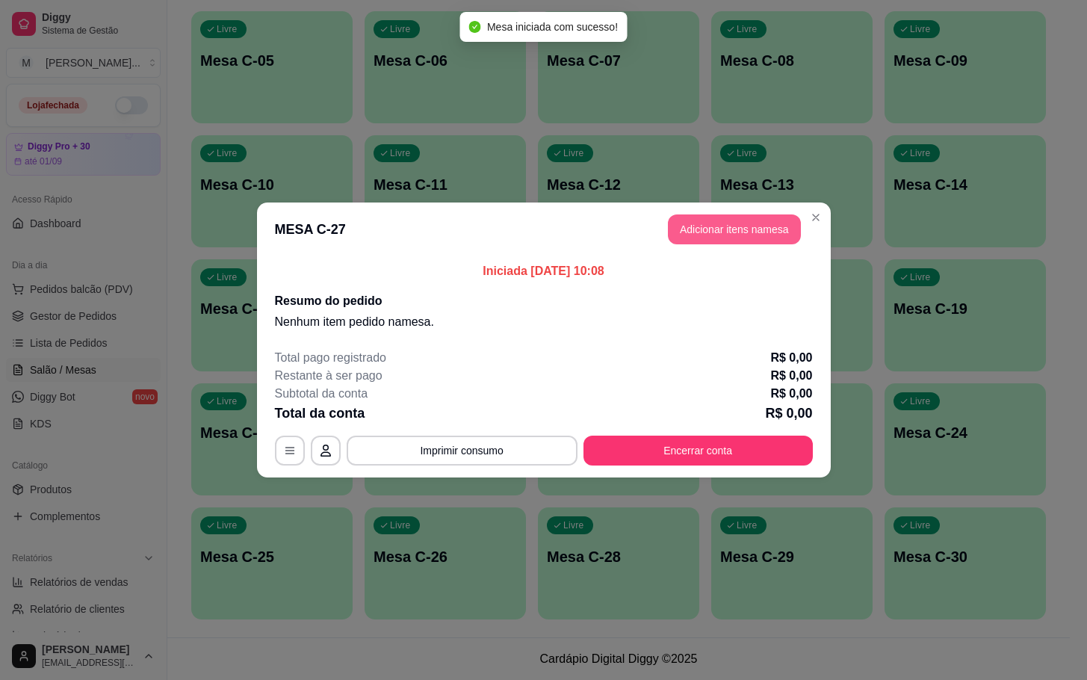
click at [743, 217] on button "Adicionar itens na mesa" at bounding box center [734, 229] width 133 height 30
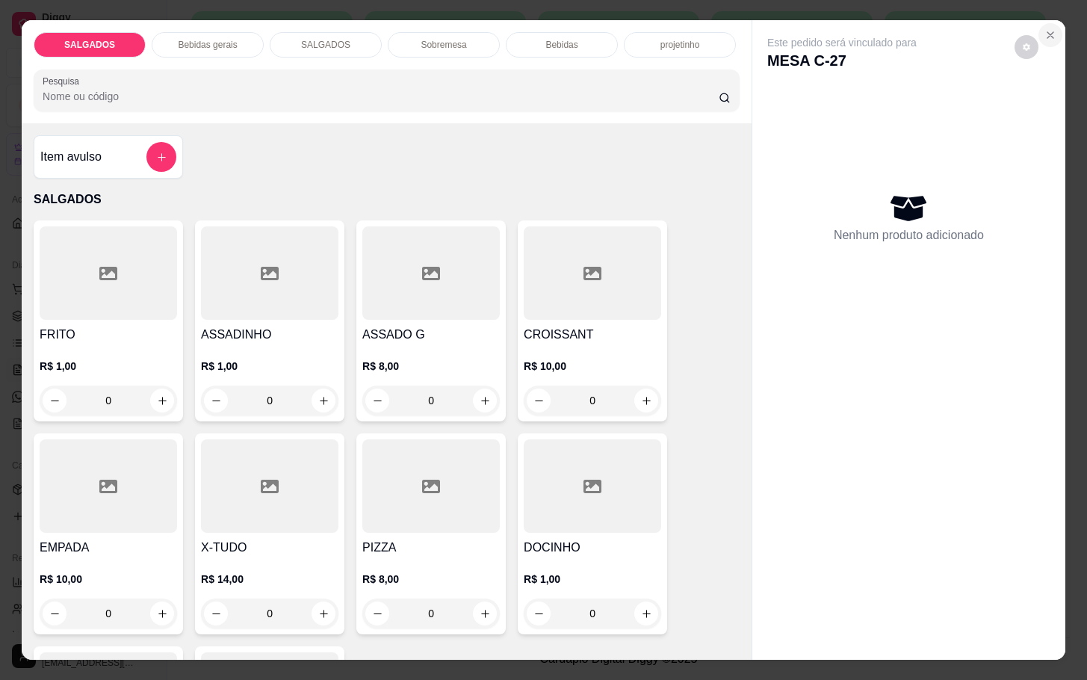
click at [1039, 23] on button "Close" at bounding box center [1051, 35] width 24 height 24
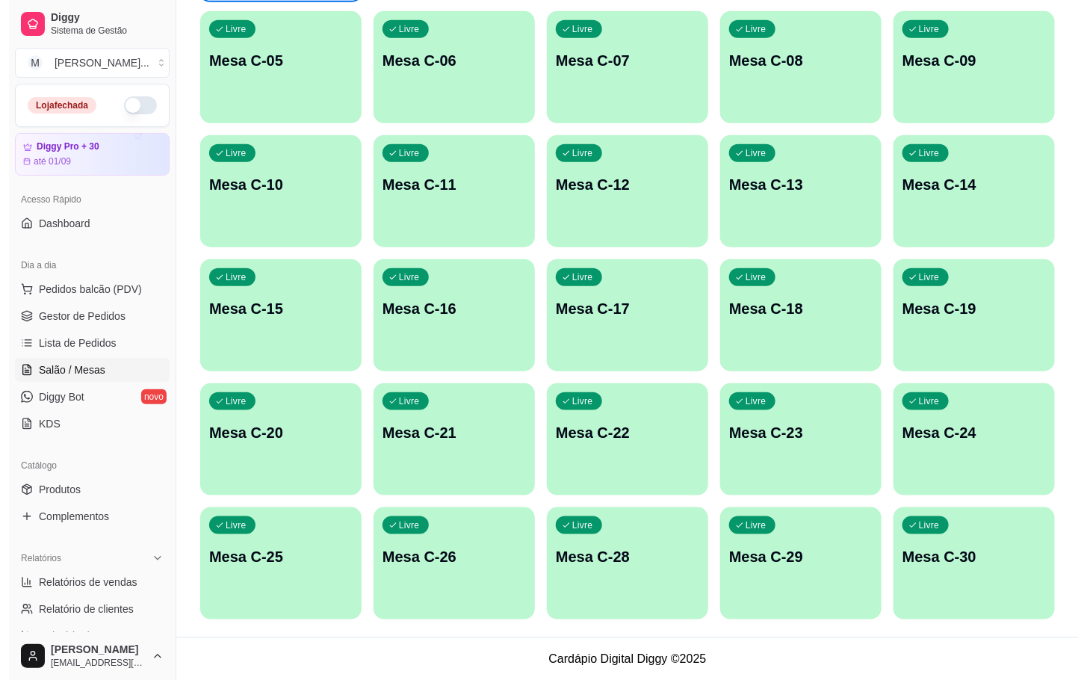
scroll to position [182, 0]
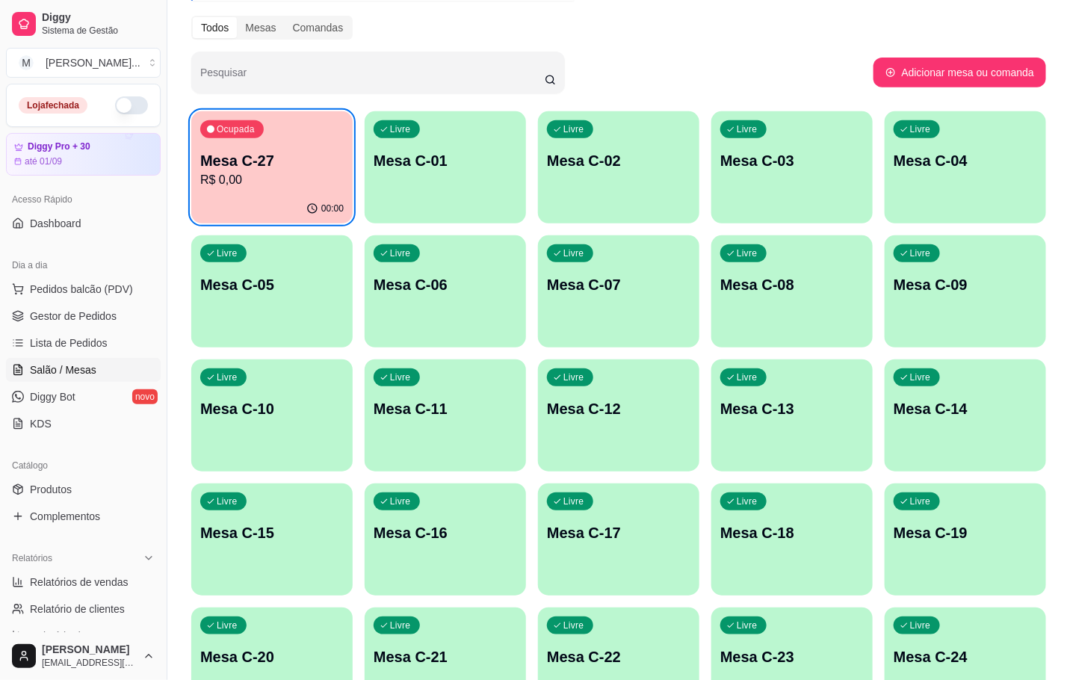
click at [276, 151] on p "Mesa C-27" at bounding box center [271, 160] width 143 height 21
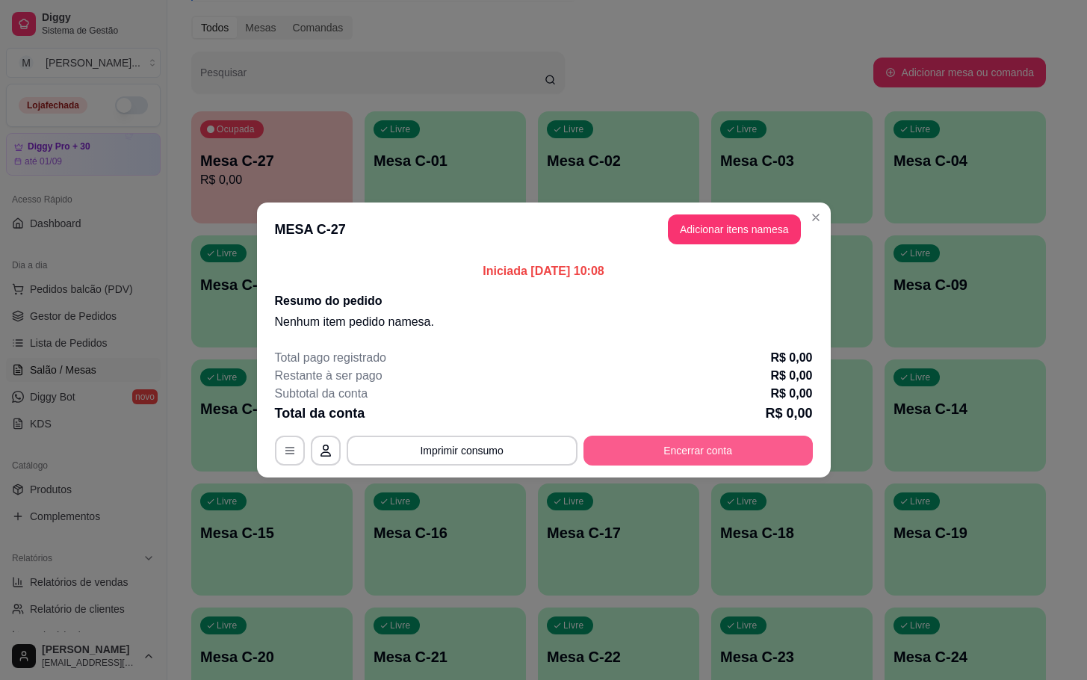
click at [747, 451] on button "Encerrar conta" at bounding box center [698, 451] width 229 height 30
click at [745, 235] on button "Adicionar itens na mesa" at bounding box center [734, 229] width 133 height 30
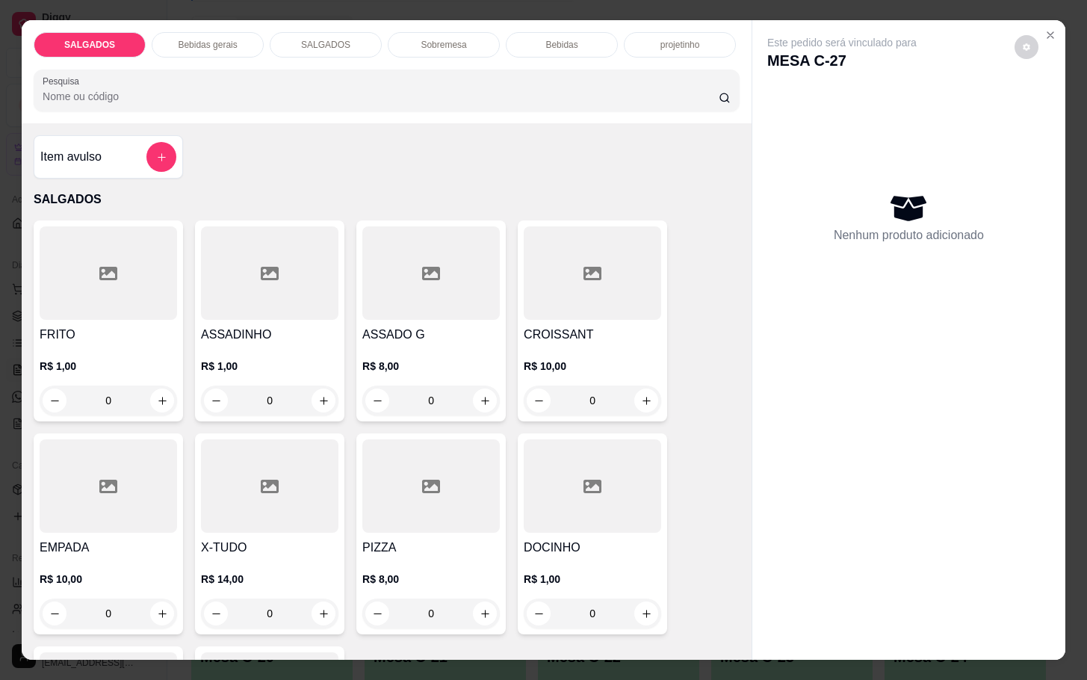
click at [124, 365] on p "R$ 1,00" at bounding box center [108, 366] width 137 height 15
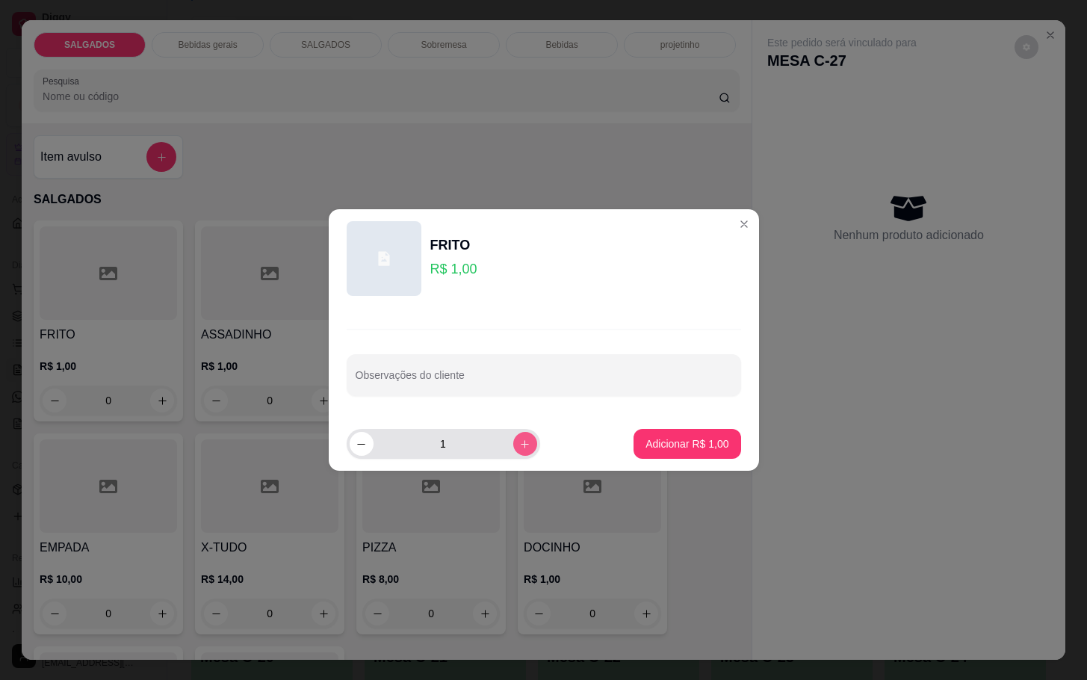
click at [522, 442] on button "increase-product-quantity" at bounding box center [525, 444] width 24 height 24
click at [519, 440] on icon "increase-product-quantity" at bounding box center [524, 444] width 11 height 11
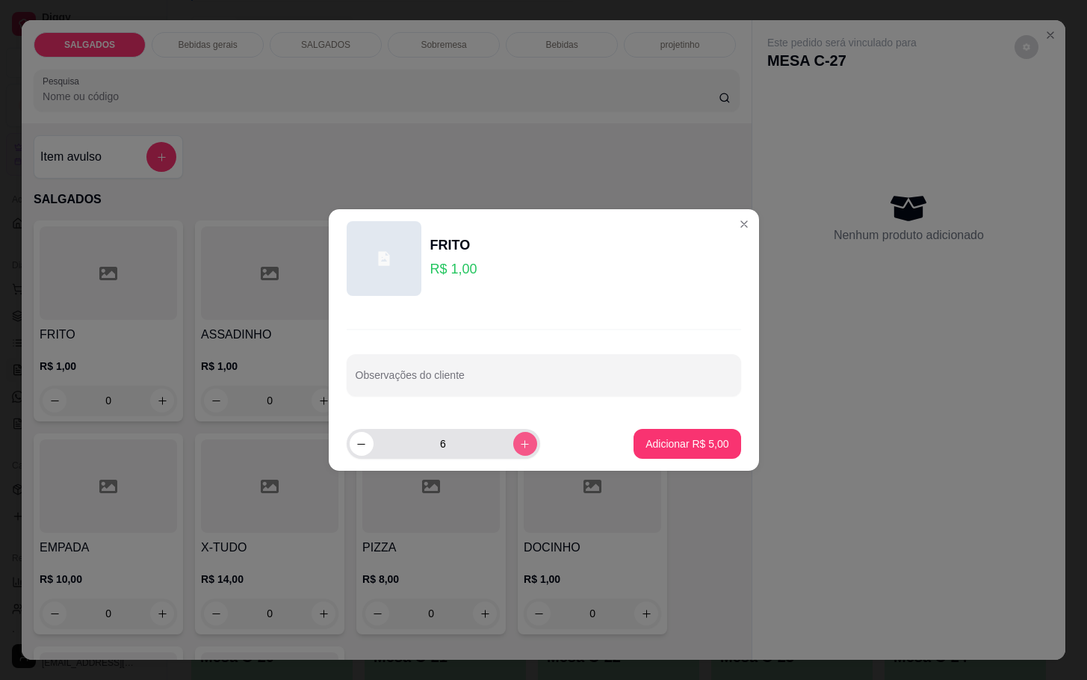
click at [519, 440] on icon "increase-product-quantity" at bounding box center [524, 444] width 11 height 11
type input "9"
click at [680, 458] on button "Adicionar R$ 9,00" at bounding box center [687, 444] width 104 height 29
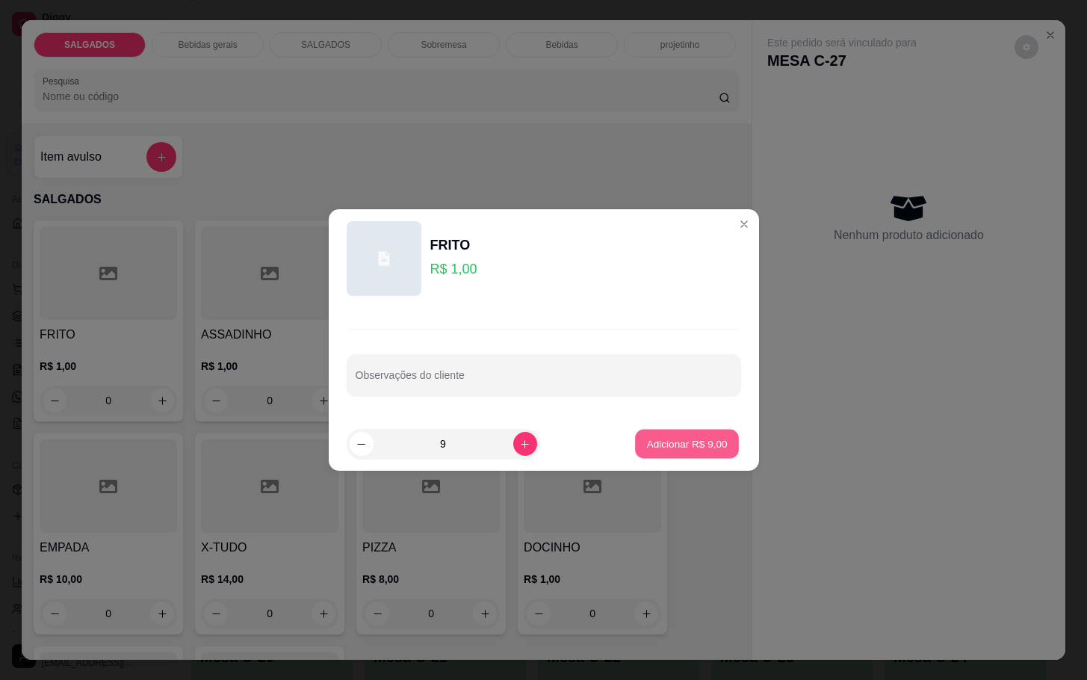
type input "9"
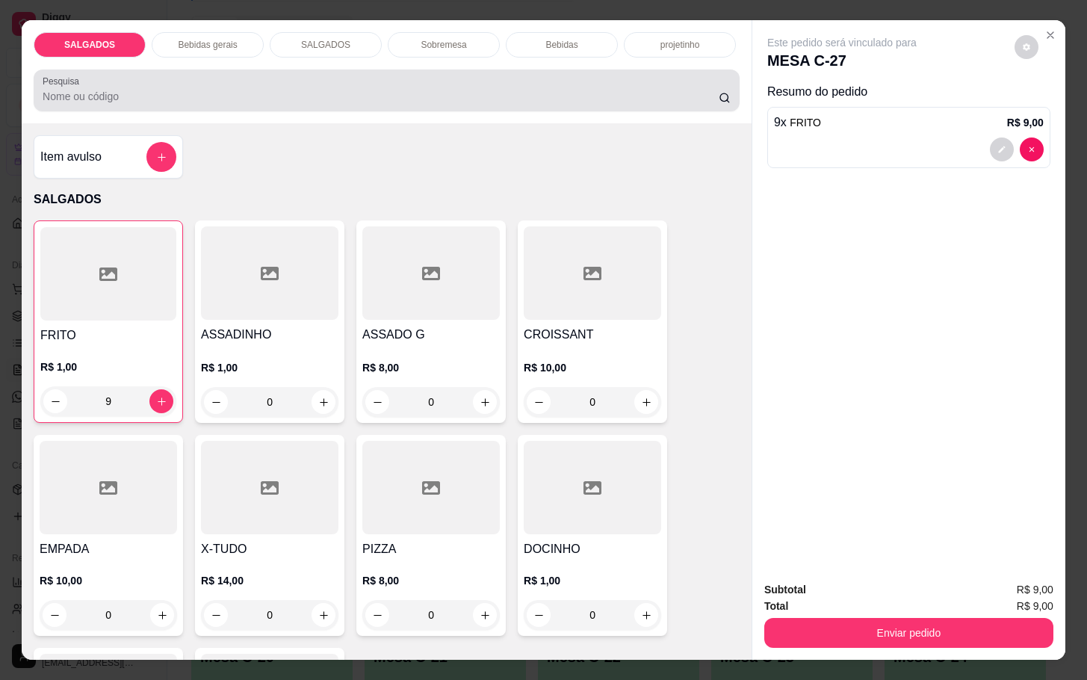
click at [220, 69] on div "Pesquisa" at bounding box center [387, 90] width 706 height 42
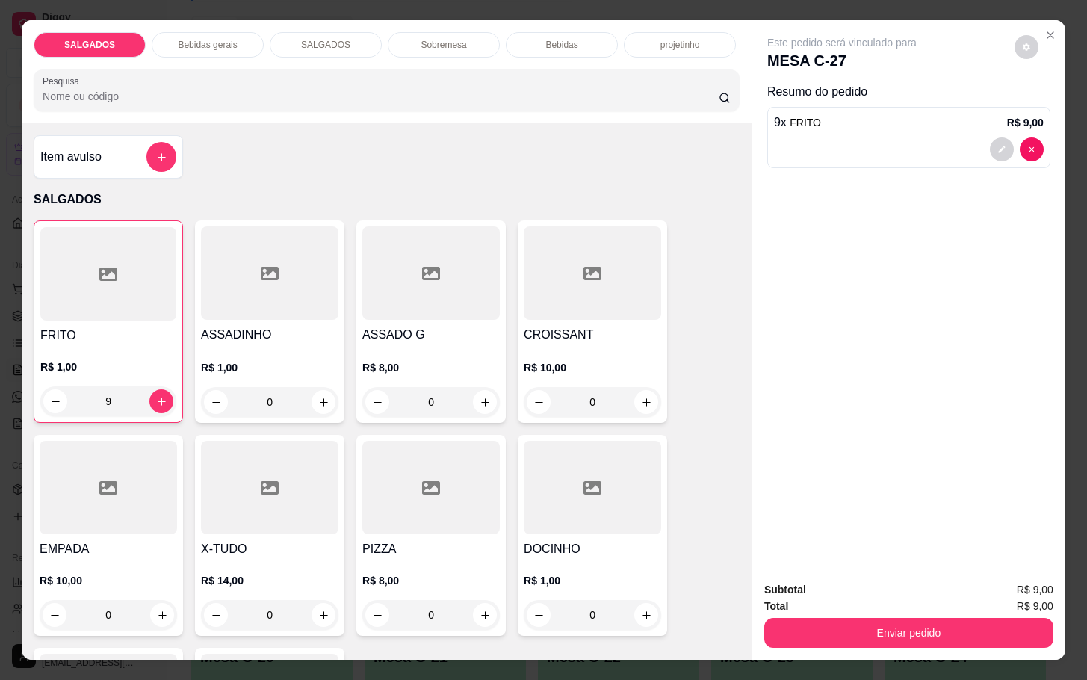
click at [226, 40] on p "Bebidas gerais" at bounding box center [207, 45] width 59 height 12
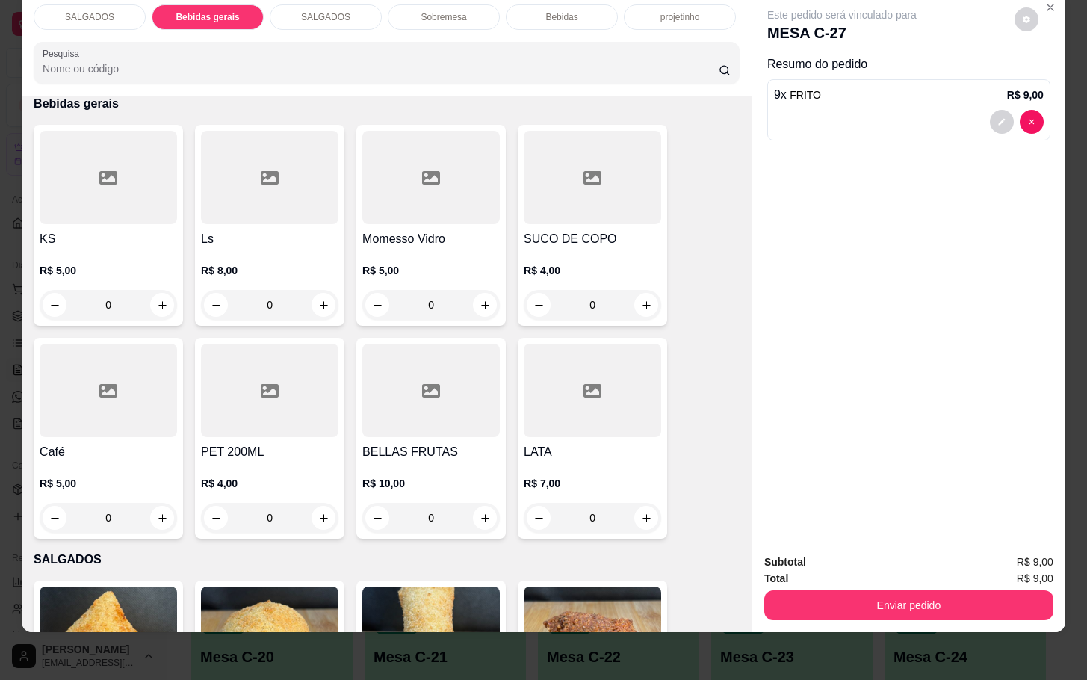
click at [129, 173] on div at bounding box center [108, 177] width 137 height 93
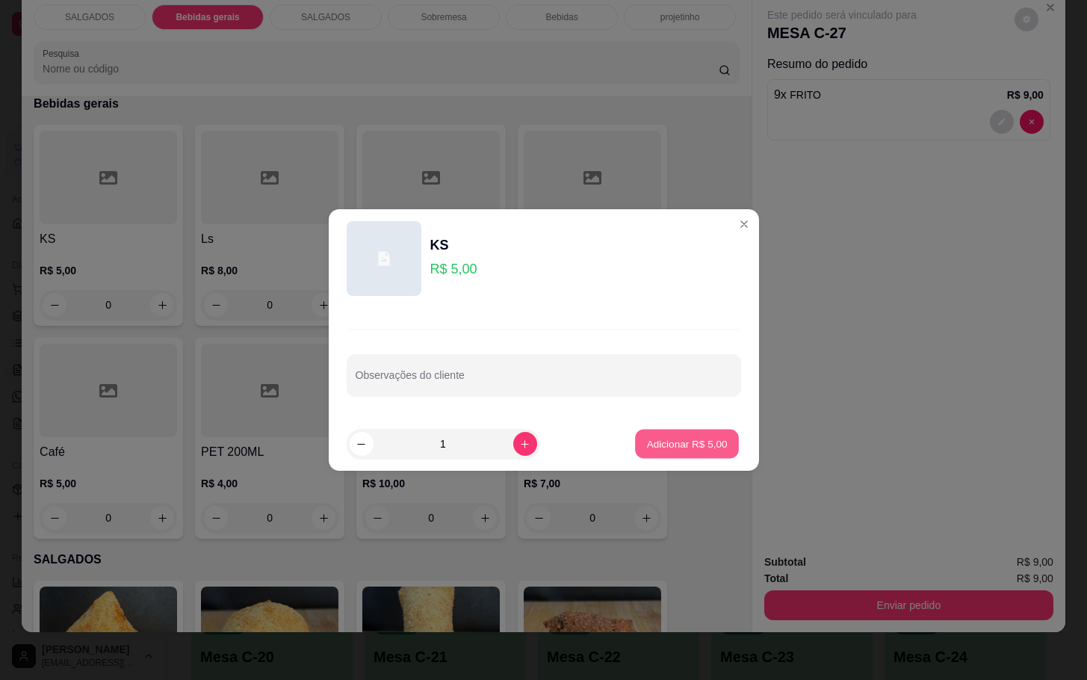
click at [677, 451] on p "Adicionar R$ 5,00" at bounding box center [687, 443] width 81 height 14
type input "1"
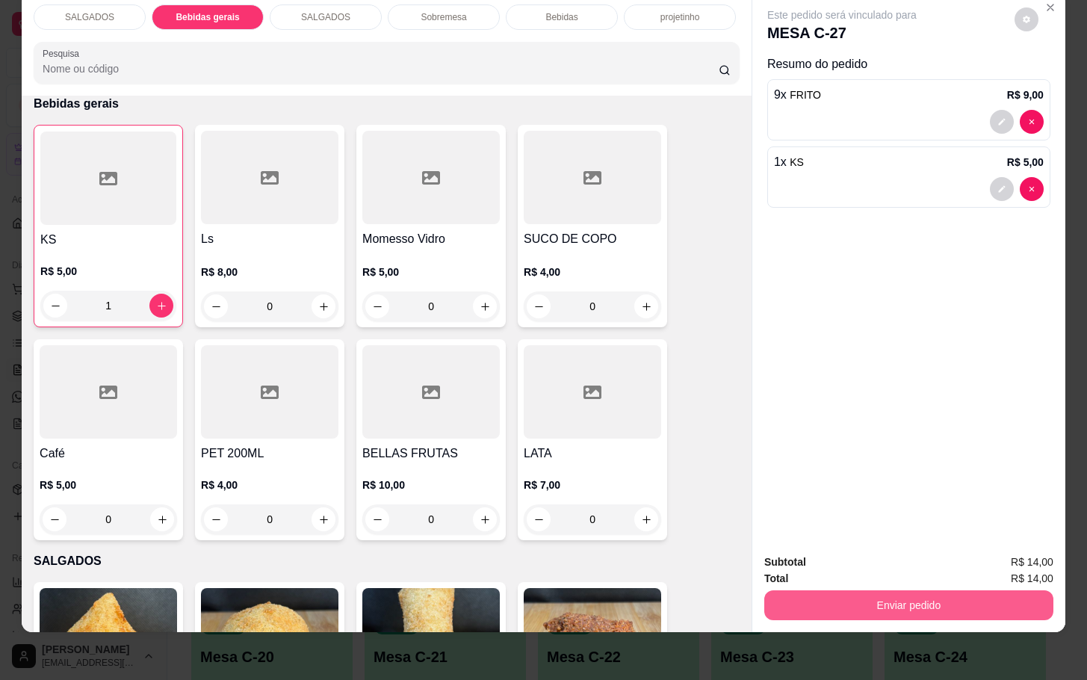
click at [888, 603] on button "Enviar pedido" at bounding box center [908, 605] width 289 height 30
click at [830, 548] on button "Não registrar e enviar pedido" at bounding box center [857, 552] width 151 height 28
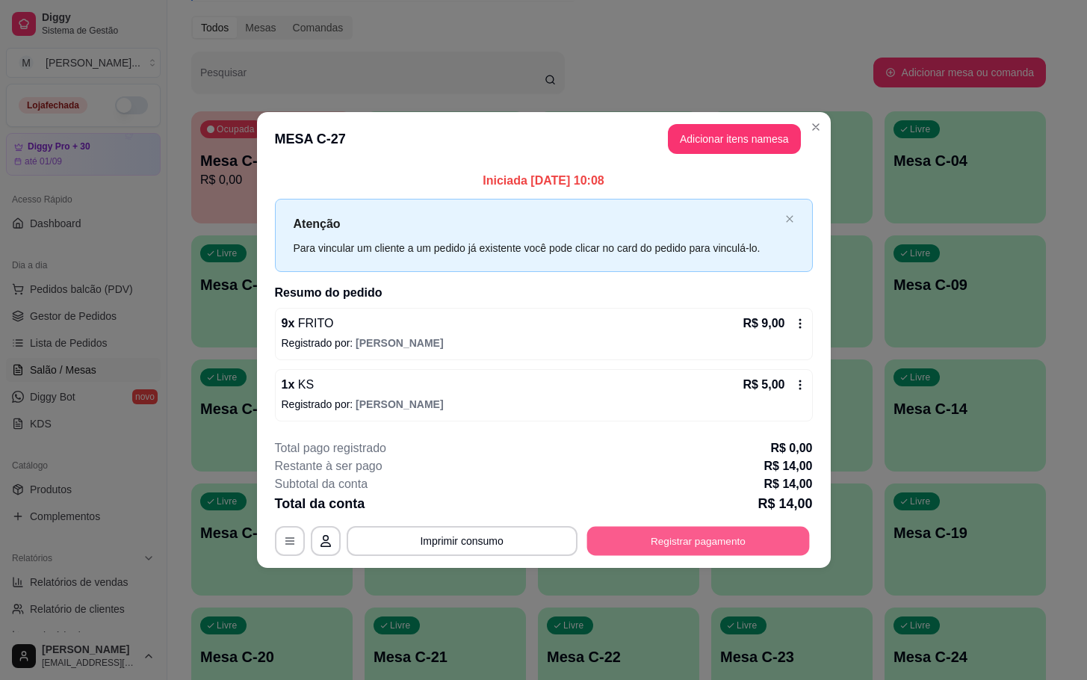
click at [682, 542] on button "Registrar pagamento" at bounding box center [698, 540] width 223 height 29
drag, startPoint x: 631, startPoint y: 327, endPoint x: 633, endPoint y: 364, distance: 36.7
click at [635, 332] on icon at bounding box center [644, 339] width 19 height 15
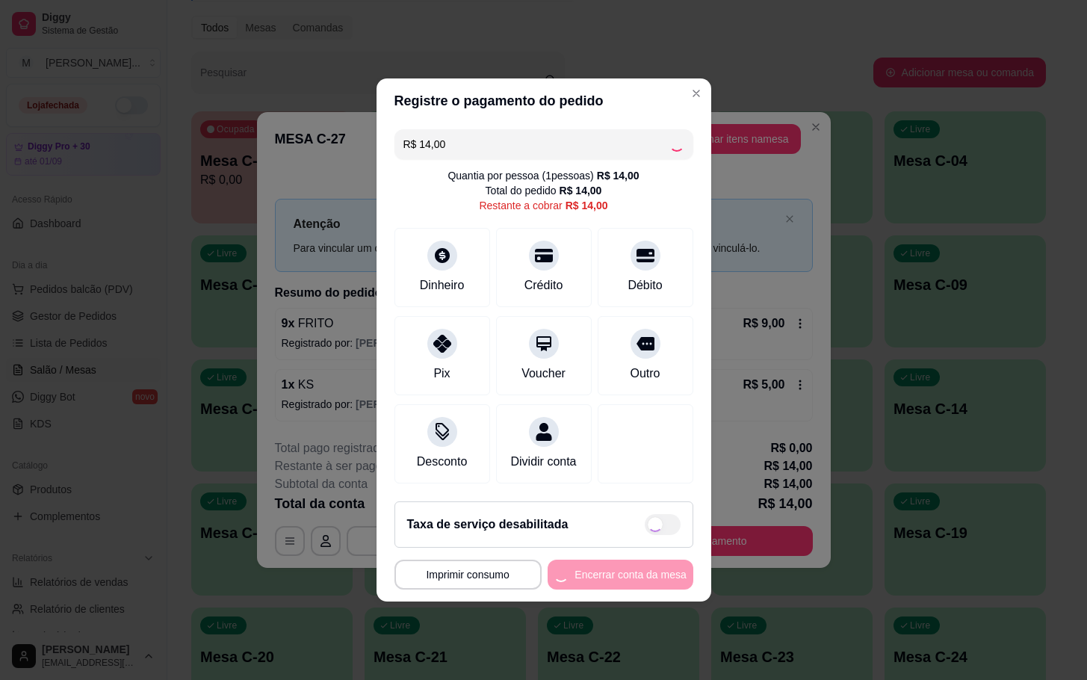
click at [598, 589] on div "**********" at bounding box center [543, 575] width 299 height 30
click at [597, 589] on div "**********" at bounding box center [543, 575] width 299 height 30
click at [594, 589] on div "**********" at bounding box center [543, 575] width 299 height 30
type input "R$ 0,00"
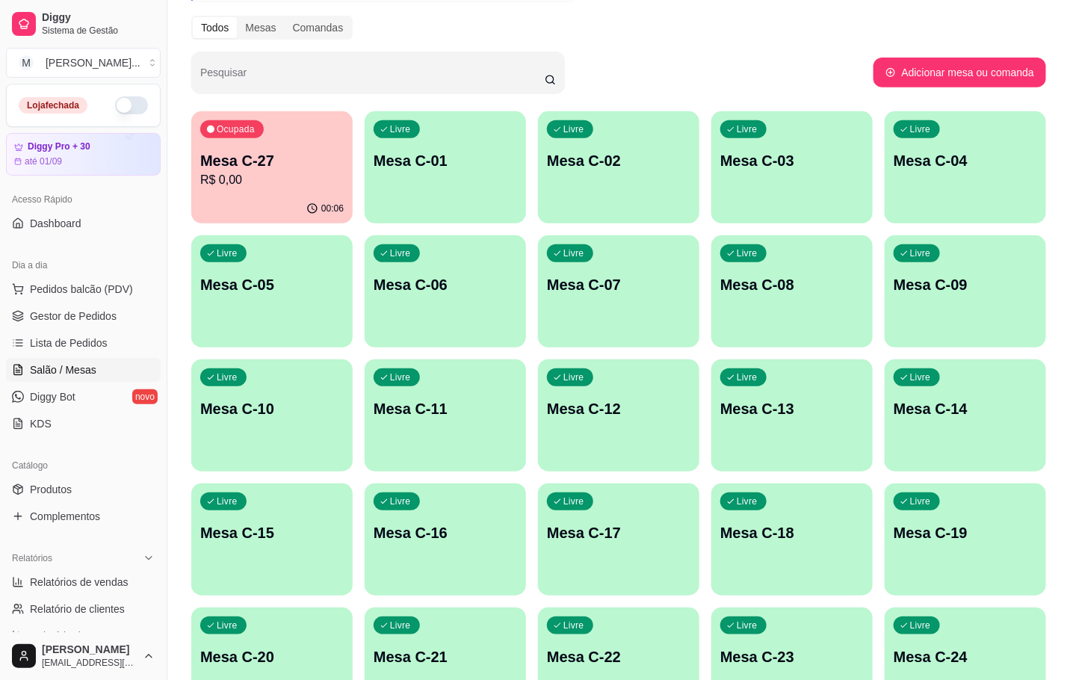
click at [328, 208] on p "00:06" at bounding box center [332, 208] width 22 height 12
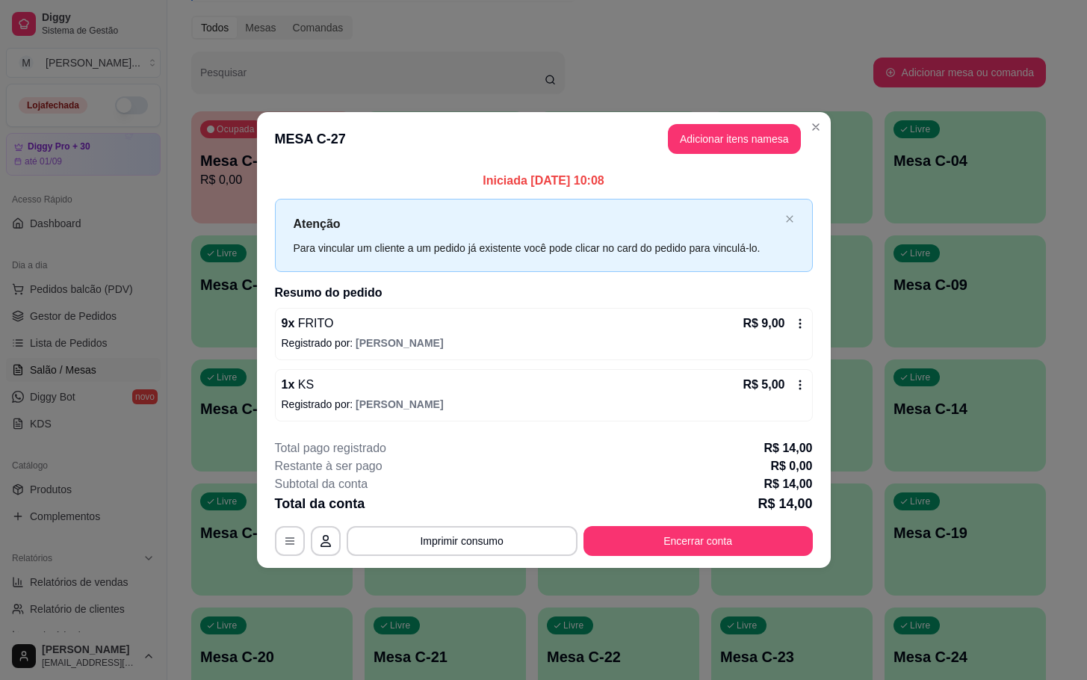
click at [657, 525] on div "**********" at bounding box center [544, 497] width 538 height 117
click at [639, 524] on div "**********" at bounding box center [544, 497] width 538 height 117
click at [637, 540] on button "Encerrar conta" at bounding box center [698, 541] width 229 height 30
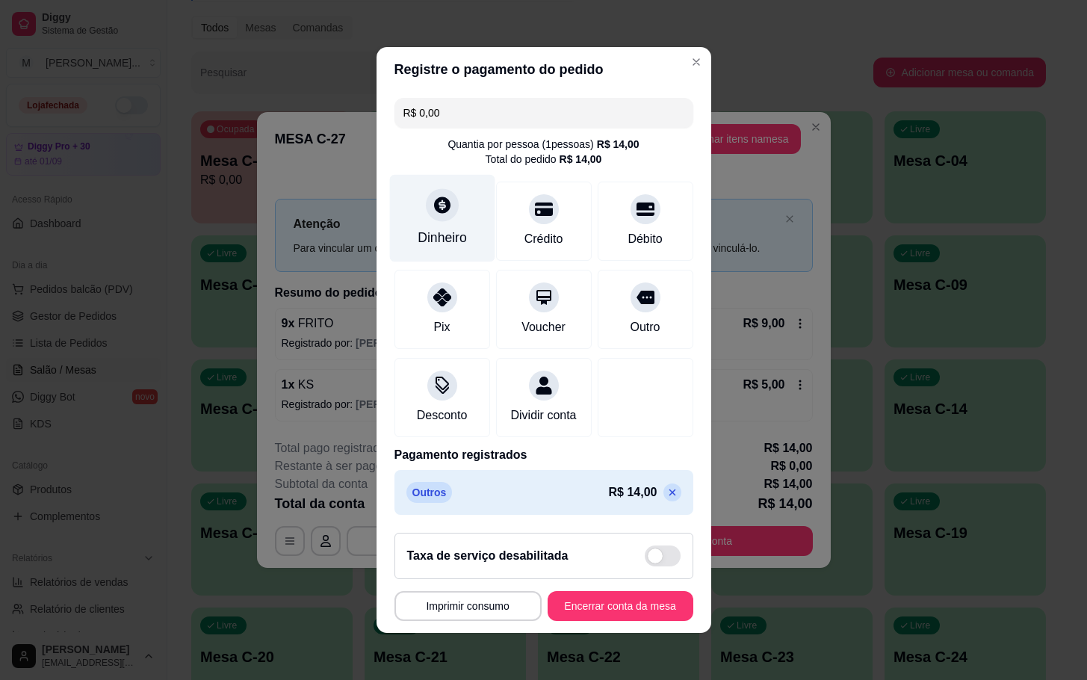
click at [456, 204] on div "Dinheiro" at bounding box center [441, 218] width 105 height 87
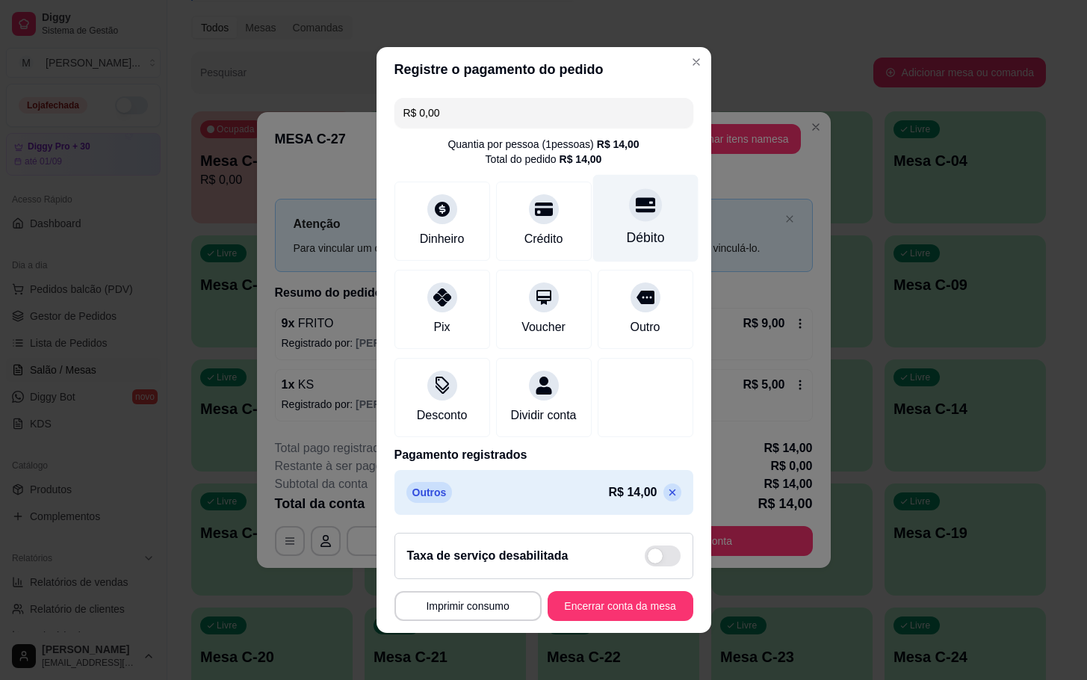
click at [654, 224] on div "Débito" at bounding box center [644, 218] width 105 height 87
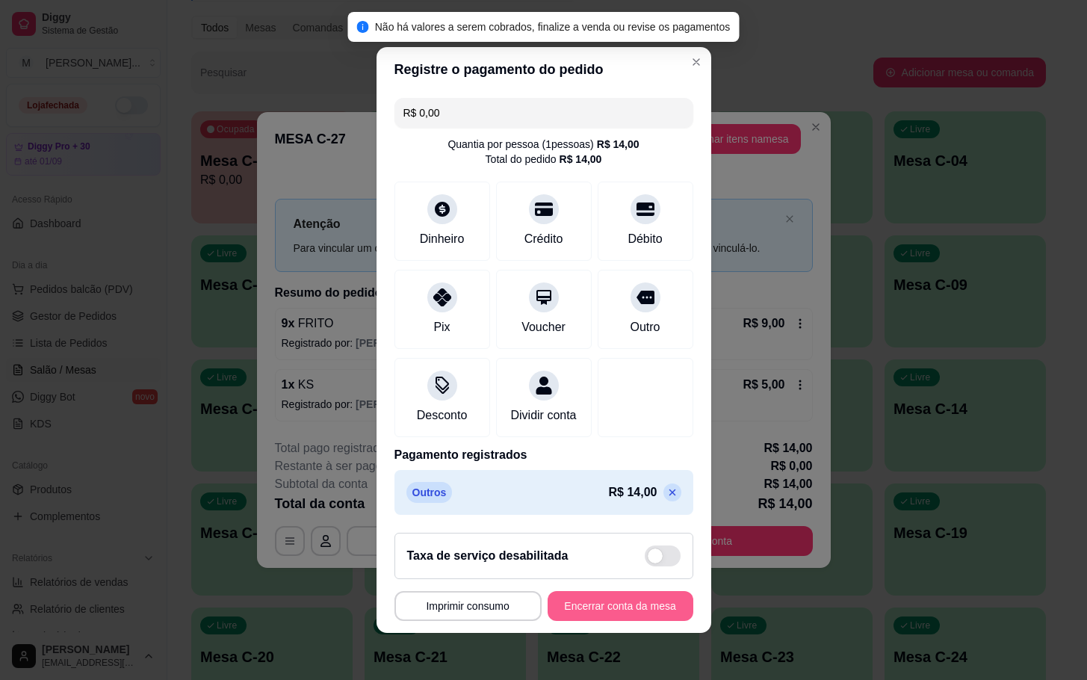
click at [648, 614] on button "Encerrar conta da mesa" at bounding box center [621, 606] width 146 height 30
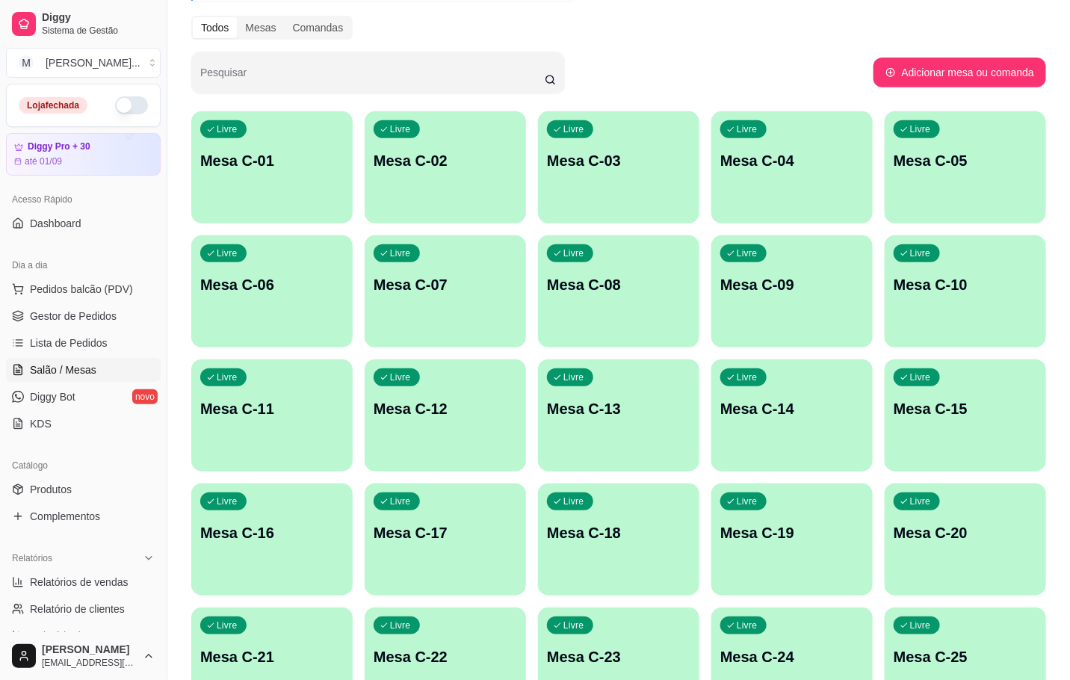
click at [338, 404] on p "Mesa C-11" at bounding box center [271, 408] width 143 height 21
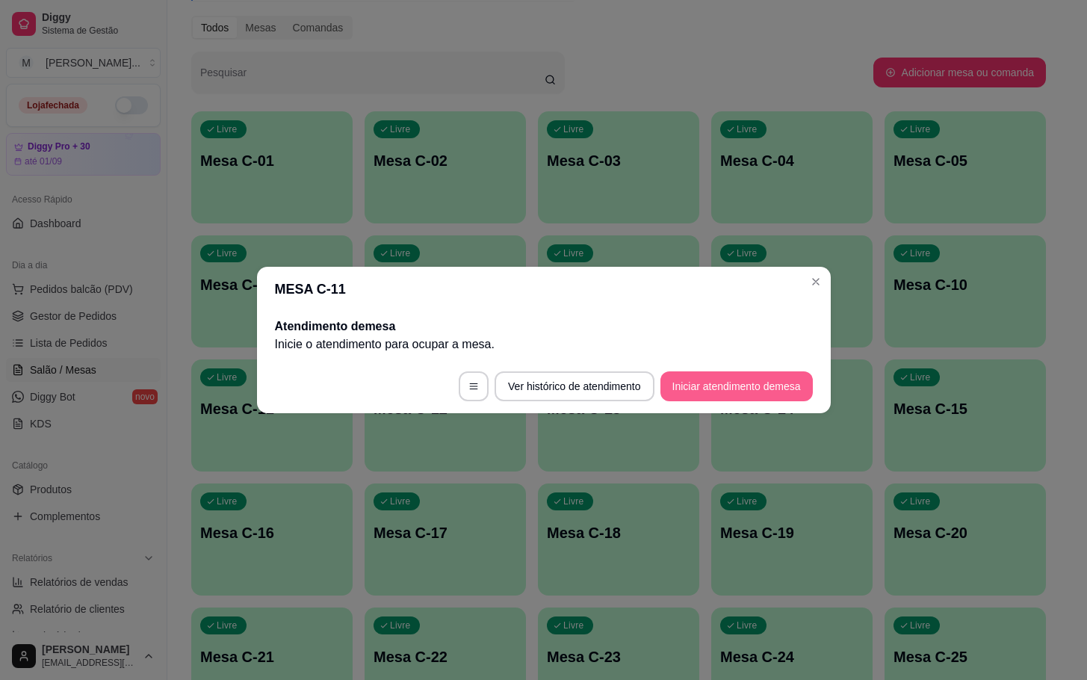
click at [752, 394] on button "Iniciar atendimento de mesa" at bounding box center [736, 386] width 152 height 30
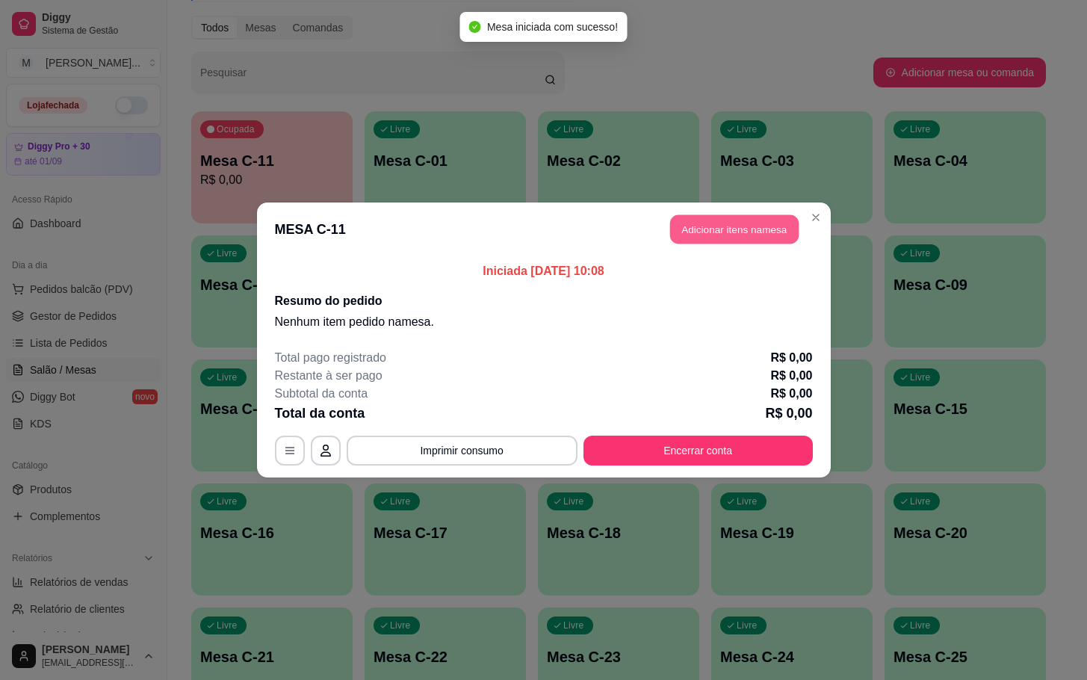
click at [760, 244] on button "Adicionar itens na mesa" at bounding box center [734, 229] width 129 height 29
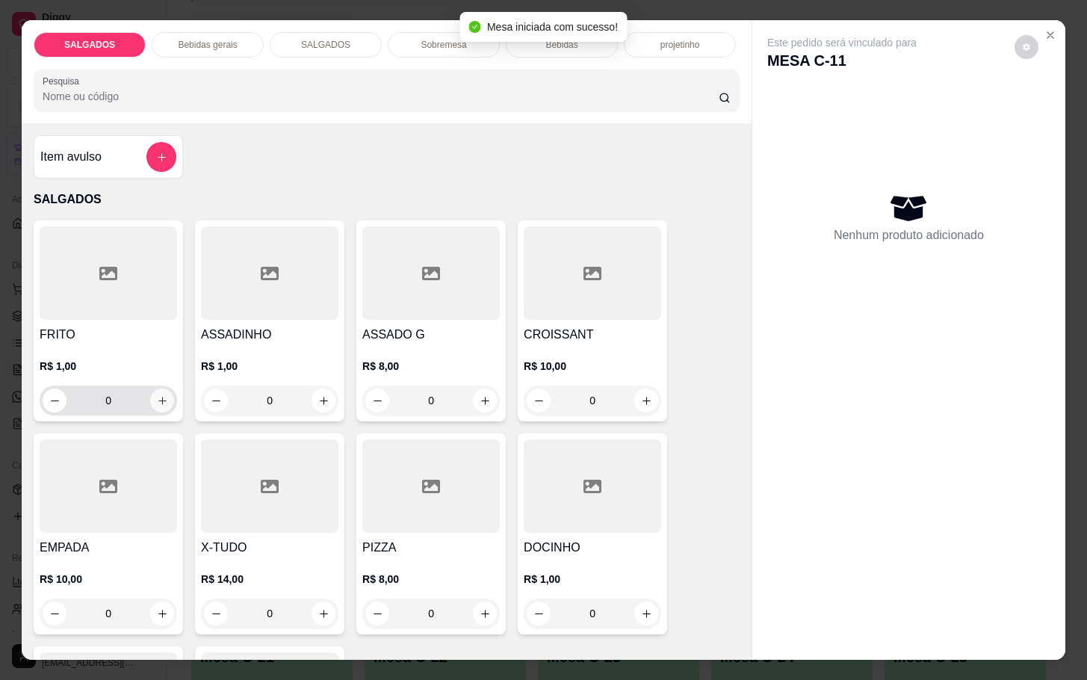
click at [158, 395] on icon "increase-product-quantity" at bounding box center [162, 400] width 11 height 11
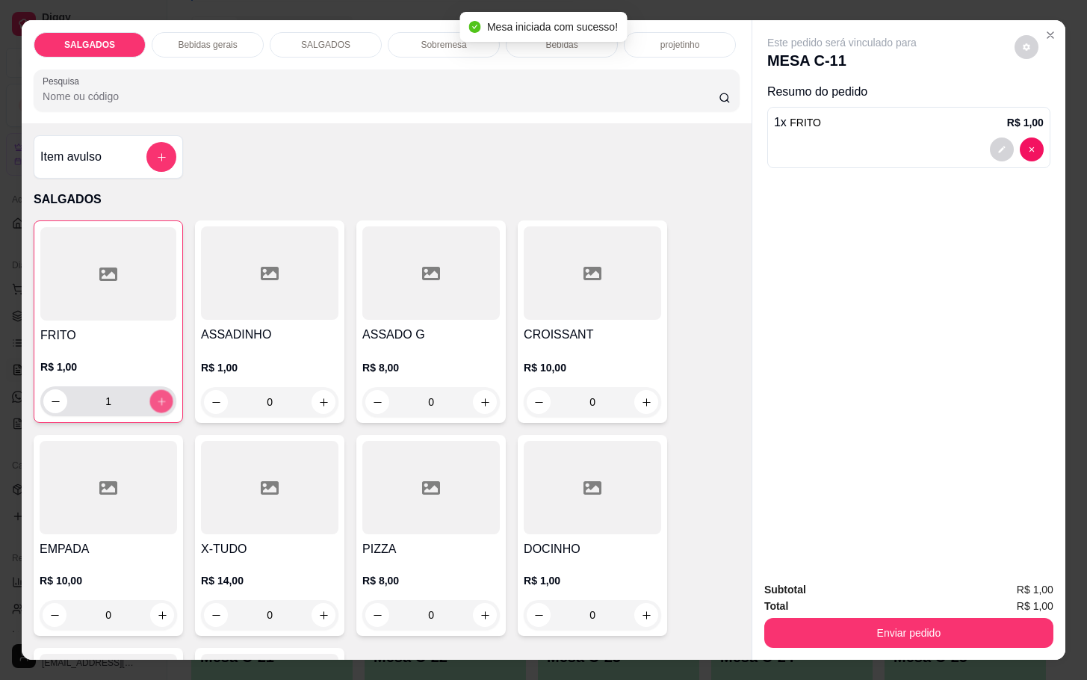
click at [158, 396] on icon "increase-product-quantity" at bounding box center [161, 401] width 11 height 11
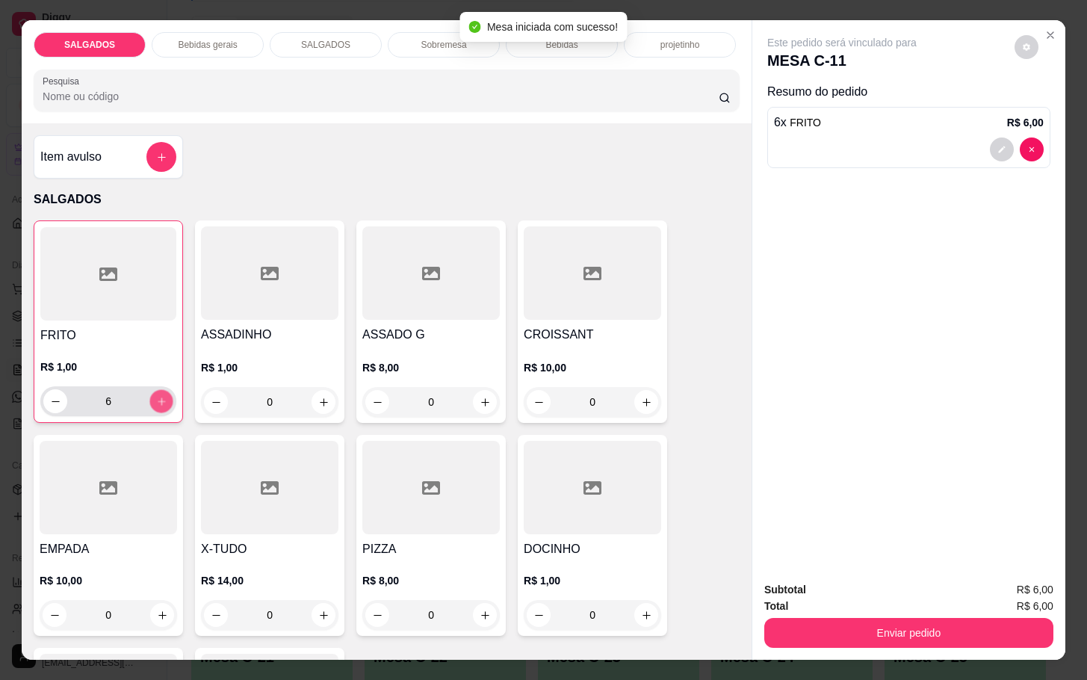
click at [158, 396] on icon "increase-product-quantity" at bounding box center [161, 401] width 11 height 11
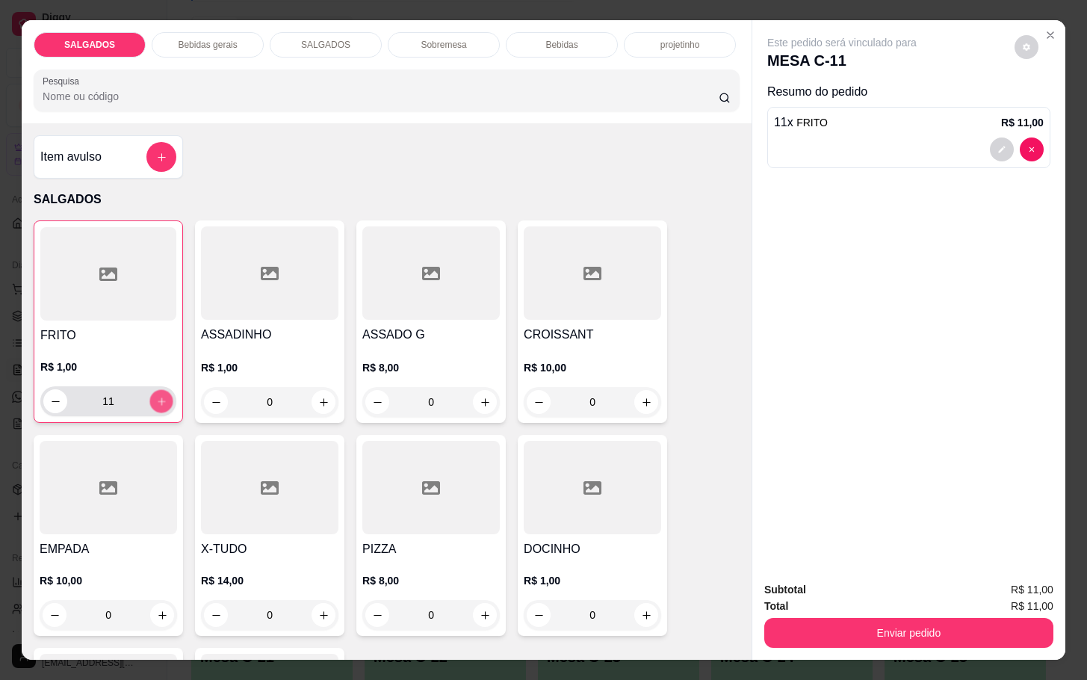
click at [158, 396] on icon "increase-product-quantity" at bounding box center [161, 401] width 11 height 11
click at [159, 390] on button "increase-product-quantity" at bounding box center [161, 401] width 23 height 23
type input "13"
drag, startPoint x: 465, startPoint y: 25, endPoint x: 464, endPoint y: 37, distance: 12.0
click at [466, 32] on div "Sobremesa" at bounding box center [444, 44] width 112 height 25
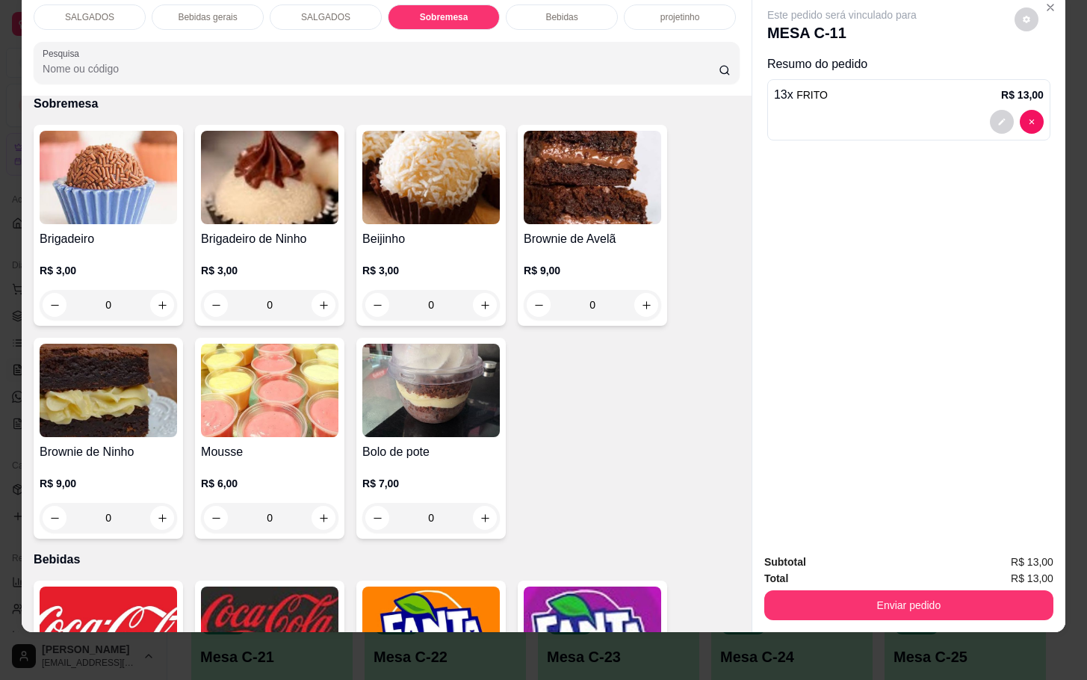
click at [547, 18] on div "SALGADOS Bebidas gerais SALGADOS Sobremesa Bebidas projetinho Pesquisa" at bounding box center [387, 44] width 730 height 103
click at [545, 16] on div "SALGADOS Bebidas gerais SALGADOS Sobremesa Bebidas projetinho Pesquisa" at bounding box center [387, 44] width 730 height 103
click at [547, 11] on div "Bebidas" at bounding box center [562, 16] width 112 height 25
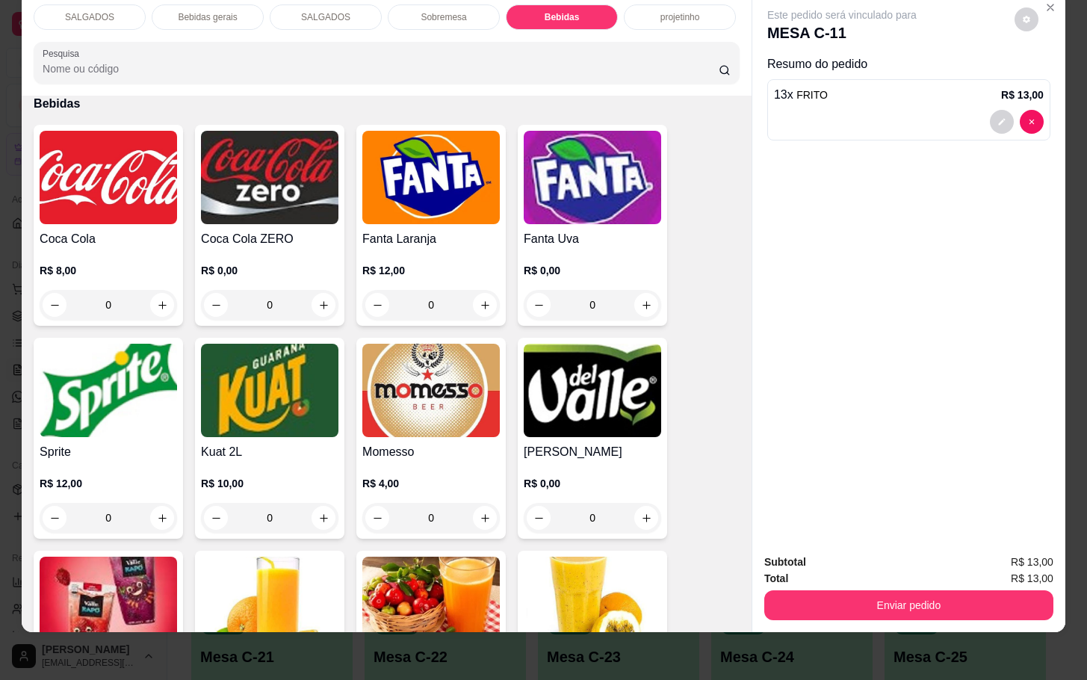
click at [195, 142] on div "Coca Cola ZERO R$ 0,00 0" at bounding box center [269, 225] width 149 height 201
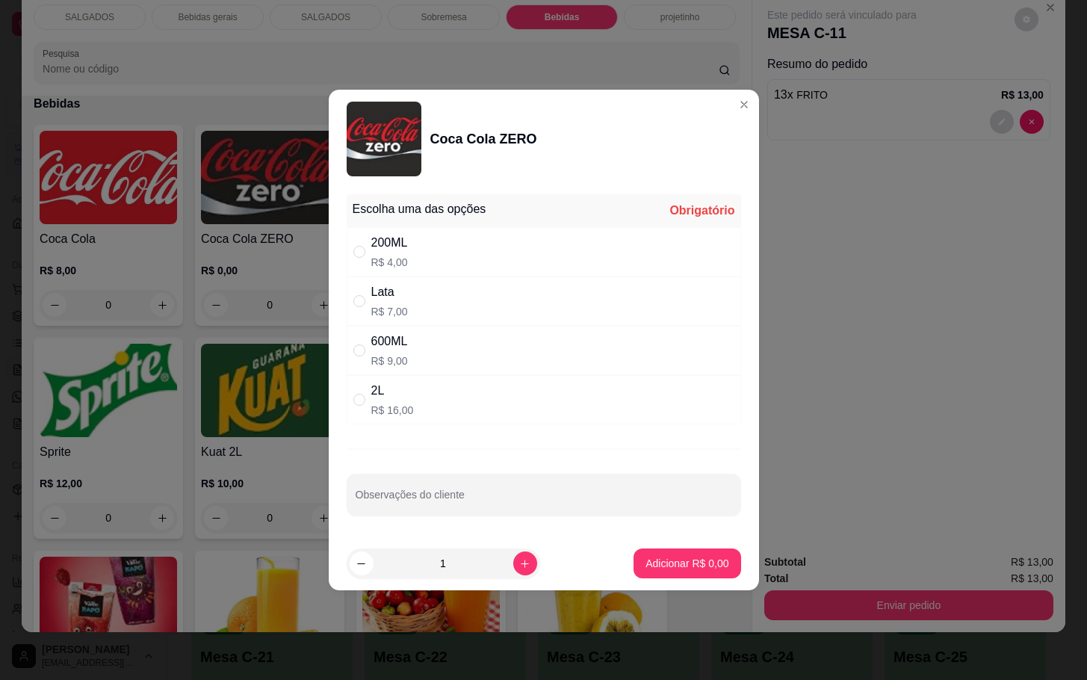
drag, startPoint x: 415, startPoint y: 235, endPoint x: 411, endPoint y: 242, distance: 7.7
click at [419, 235] on div "200ML R$ 4,00" at bounding box center [544, 251] width 394 height 49
radio input "true"
click at [519, 560] on icon "increase-product-quantity" at bounding box center [524, 563] width 11 height 11
type input "2"
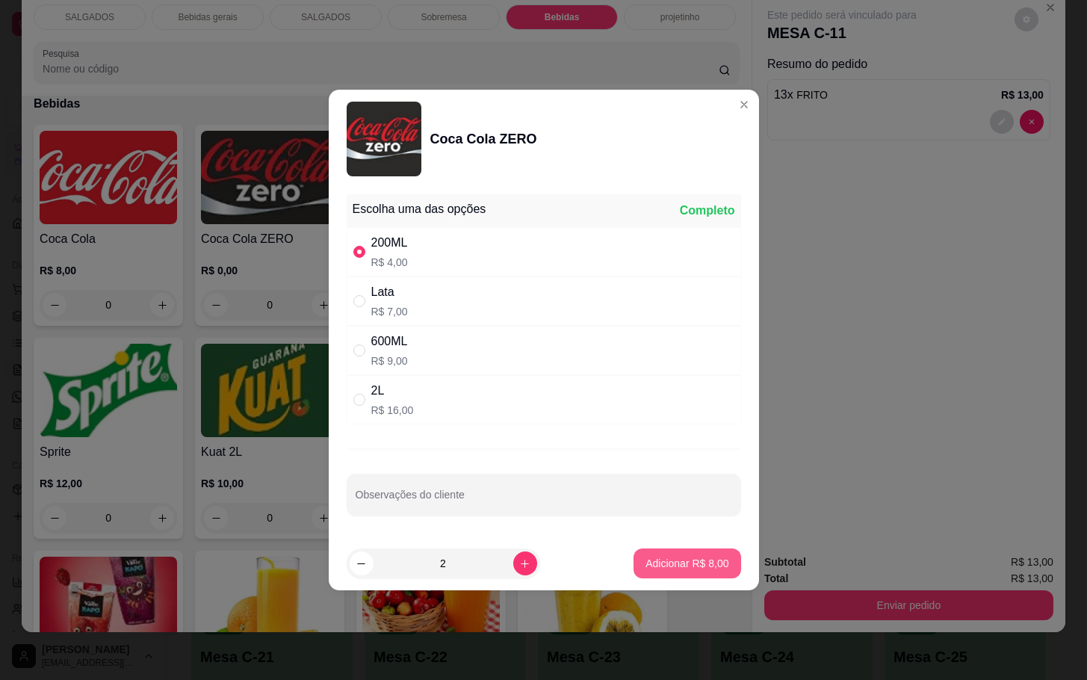
click at [684, 552] on button "Adicionar R$ 8,00" at bounding box center [687, 563] width 107 height 30
type input "2"
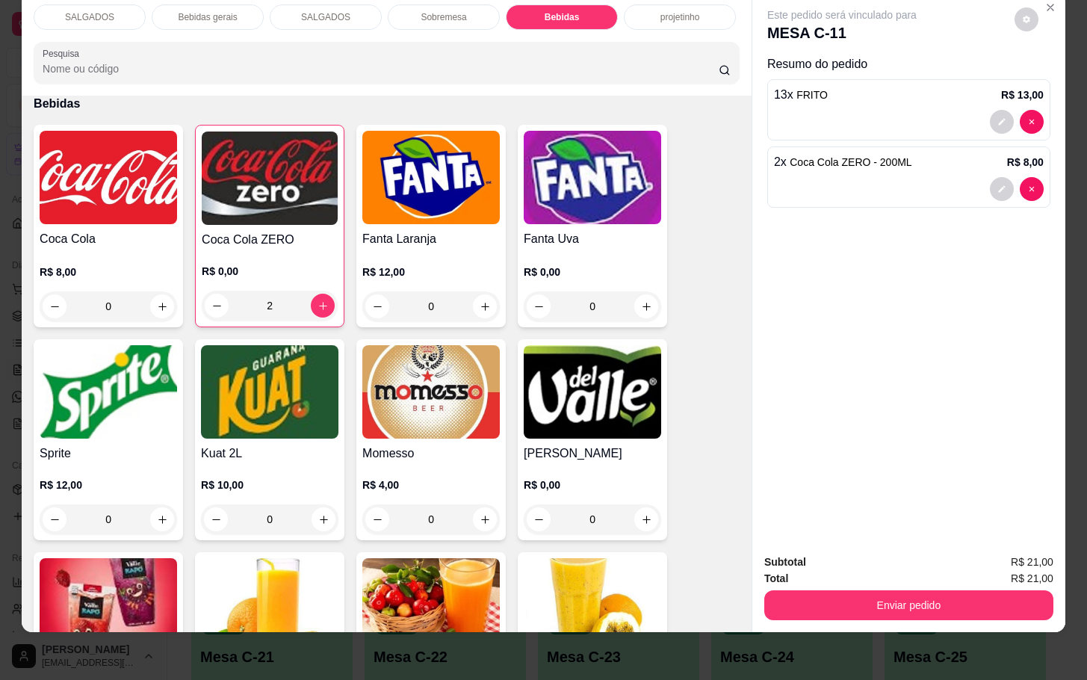
drag, startPoint x: 830, startPoint y: 559, endPoint x: 825, endPoint y: 569, distance: 11.7
click at [834, 570] on div "Total R$ 21,00" at bounding box center [908, 578] width 289 height 16
click at [828, 590] on button "Enviar pedido" at bounding box center [908, 605] width 289 height 30
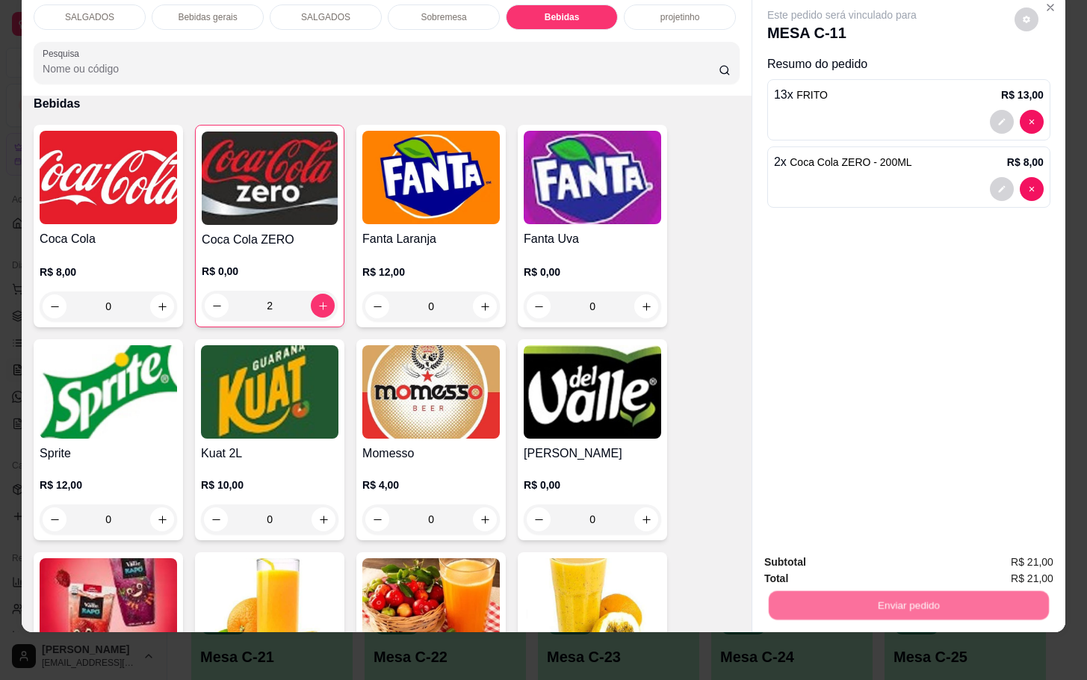
click at [835, 540] on button "Não registrar e enviar pedido" at bounding box center [856, 552] width 155 height 28
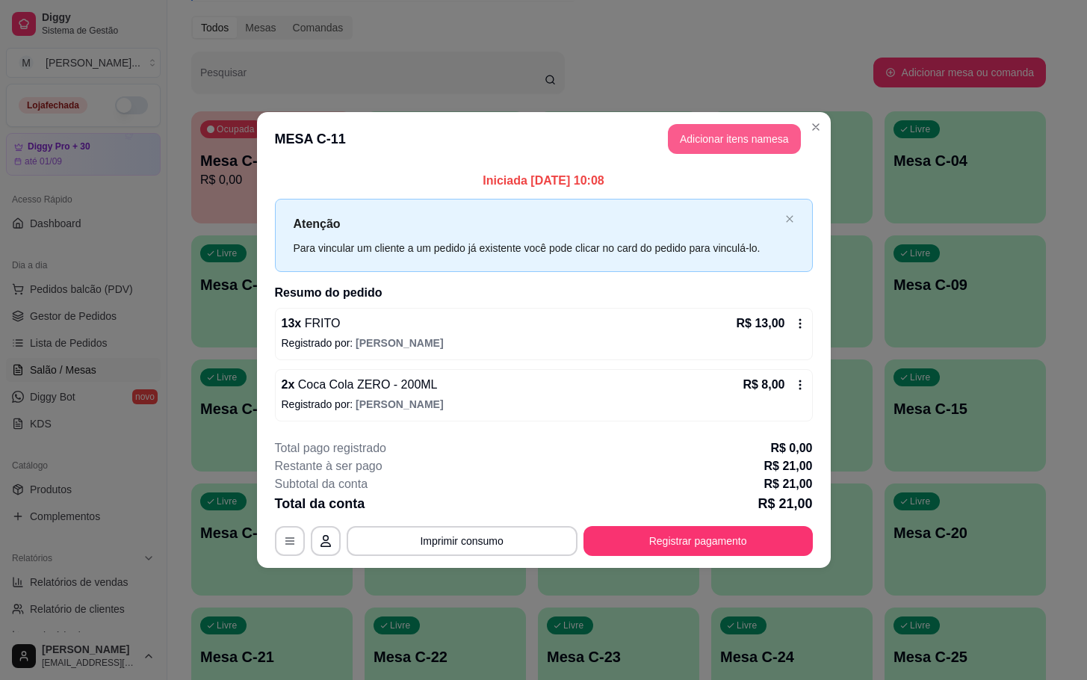
click at [699, 144] on button "Adicionar itens na mesa" at bounding box center [734, 139] width 133 height 30
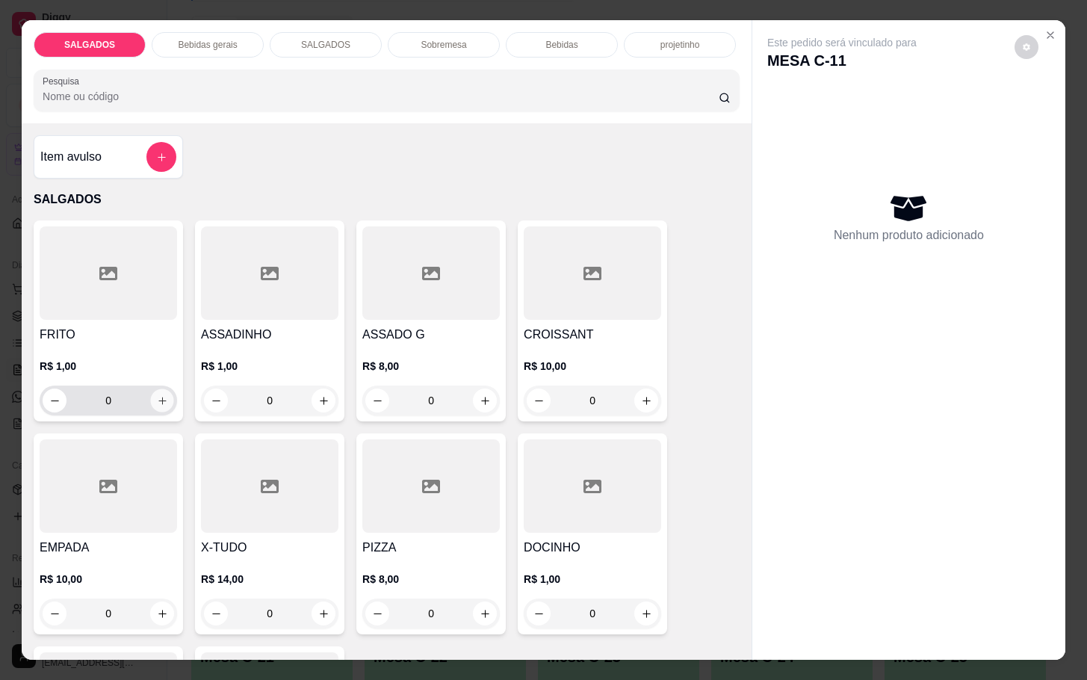
click at [151, 395] on button "increase-product-quantity" at bounding box center [162, 400] width 23 height 23
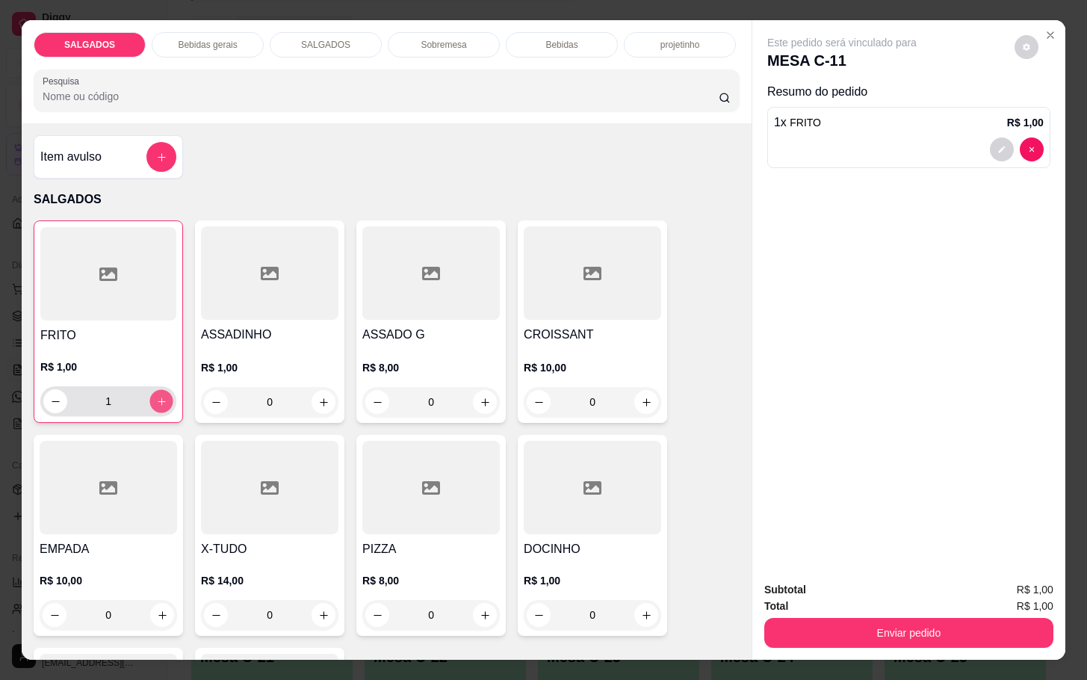
click at [156, 396] on icon "increase-product-quantity" at bounding box center [161, 401] width 11 height 11
type input "4"
click at [318, 399] on icon "increase-product-quantity" at bounding box center [323, 402] width 11 height 11
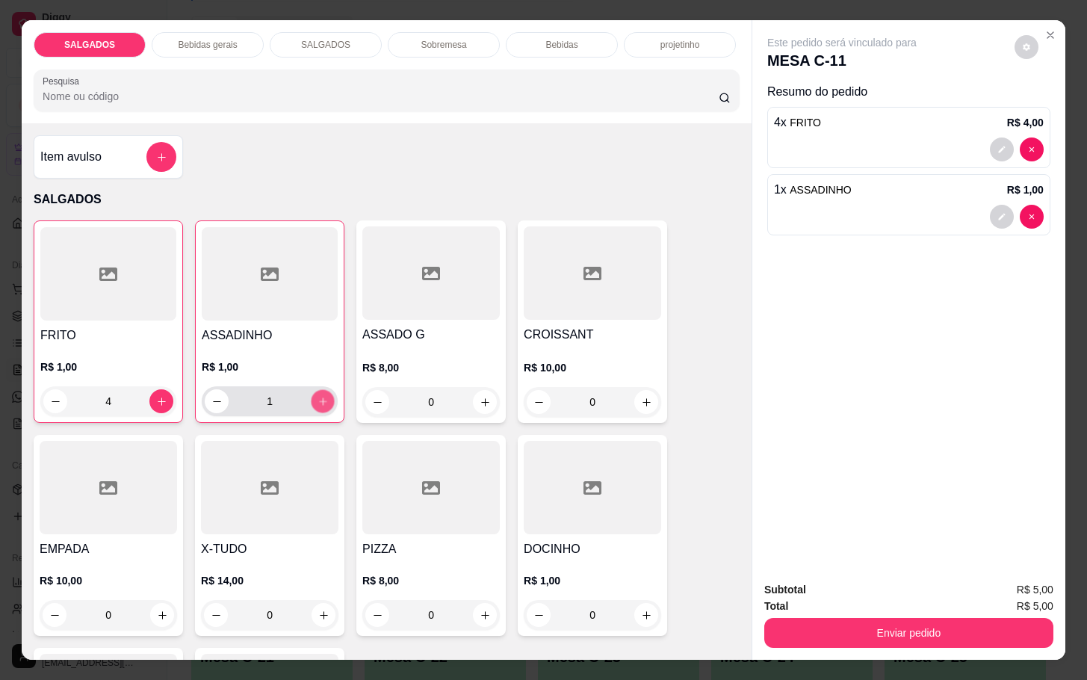
click at [318, 399] on icon "increase-product-quantity" at bounding box center [323, 401] width 11 height 11
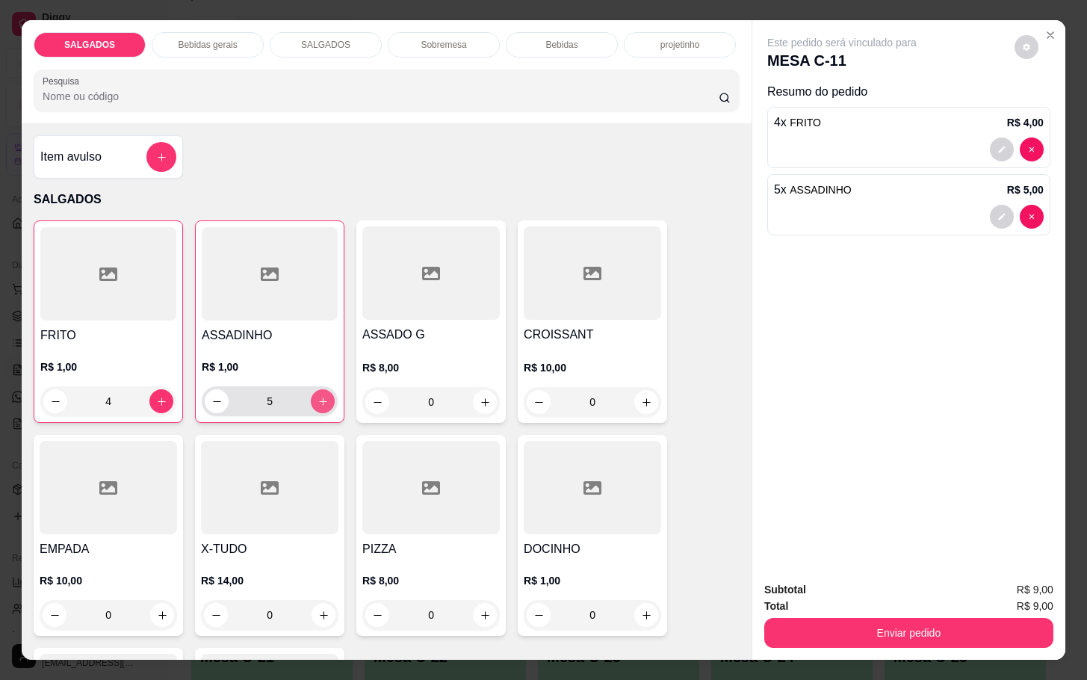
type input "6"
click at [868, 641] on div "Subtotal R$ 10,00 Total R$ 10,00 Enviar pedido" at bounding box center [908, 614] width 313 height 90
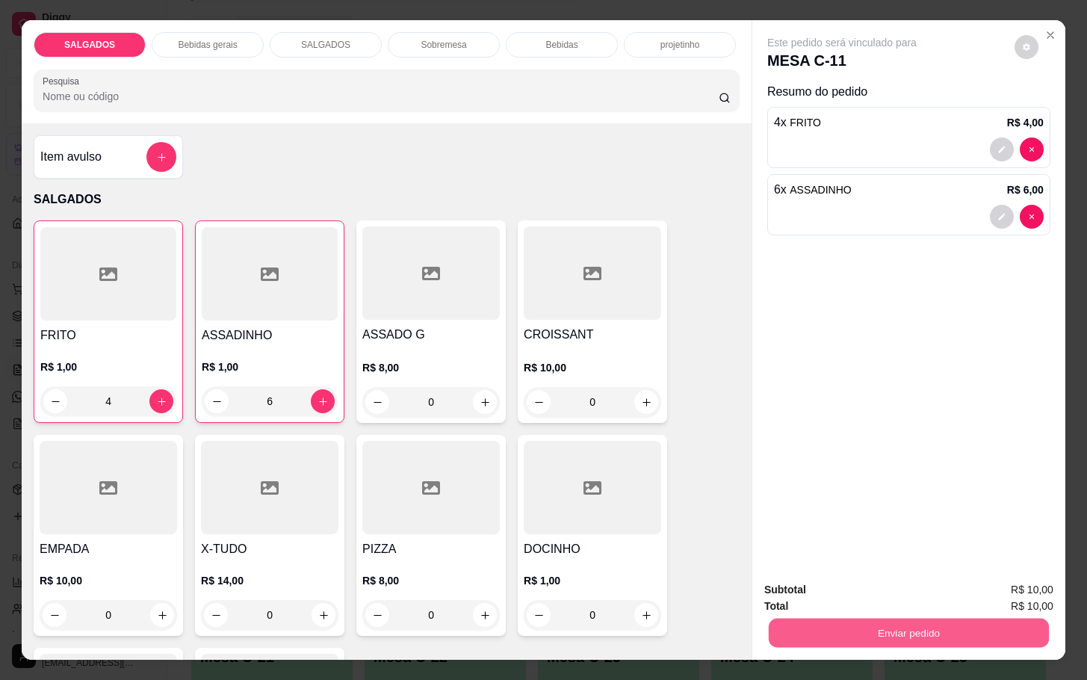
click at [872, 623] on button "Enviar pedido" at bounding box center [909, 632] width 280 height 29
click at [835, 586] on button "Não registrar e enviar pedido" at bounding box center [856, 588] width 155 height 28
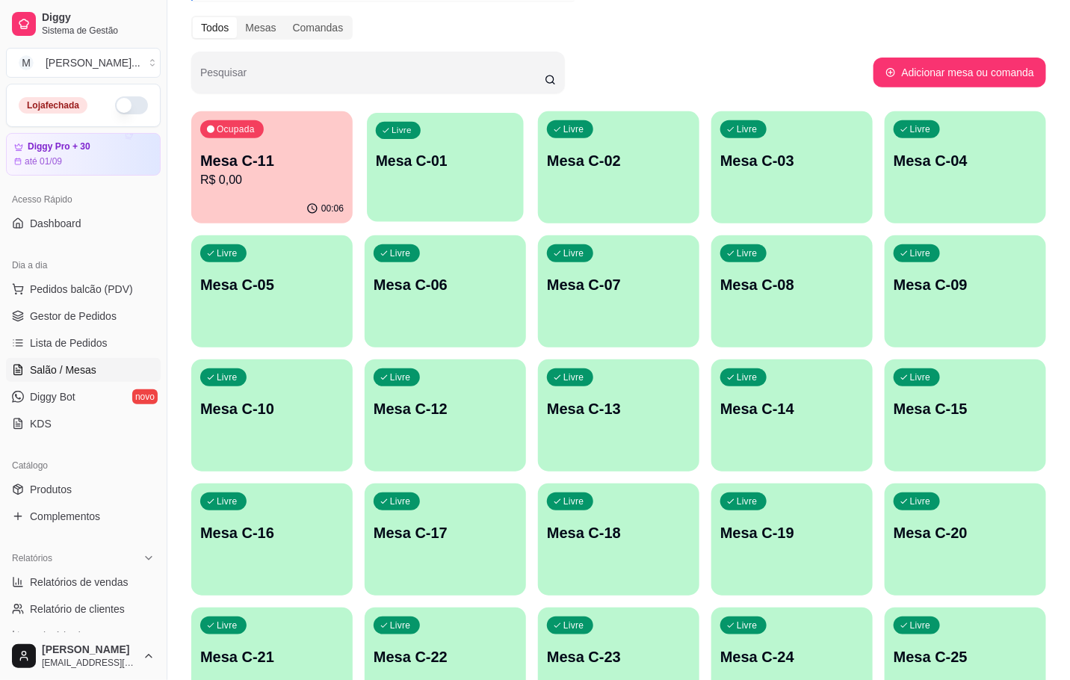
click at [477, 129] on div "Livre Mesa C-01" at bounding box center [445, 158] width 157 height 91
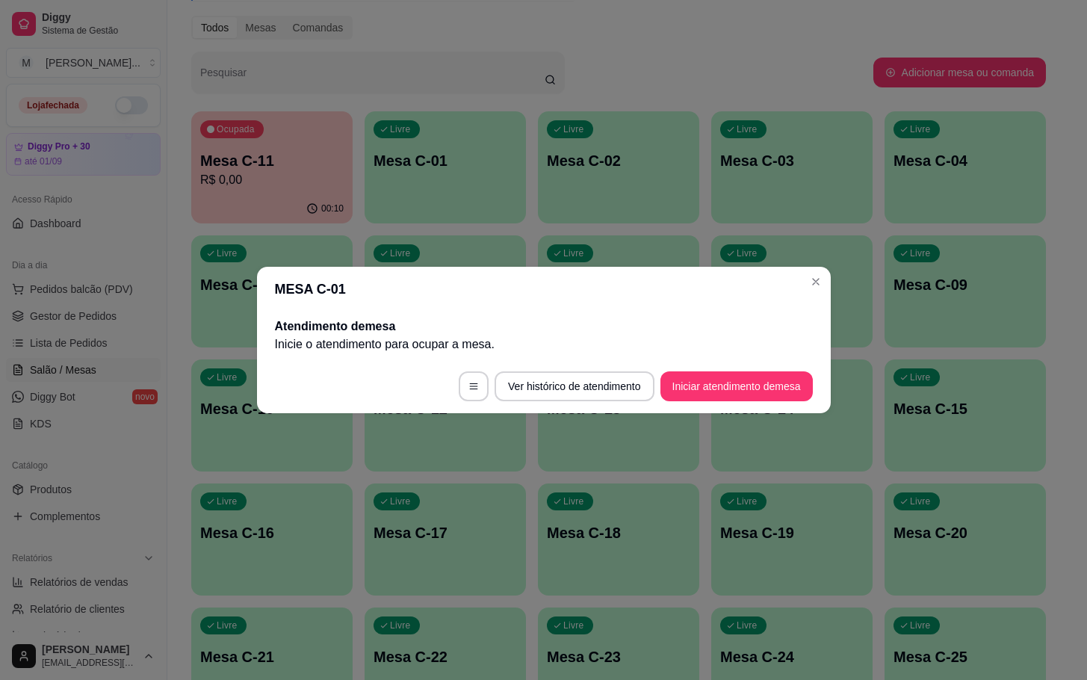
drag, startPoint x: 762, startPoint y: 408, endPoint x: 765, endPoint y: 391, distance: 17.4
click at [762, 406] on footer "Ver histórico de atendimento Iniciar atendimento de mesa" at bounding box center [544, 386] width 574 height 54
click at [779, 394] on button "Iniciar atendimento de mesa" at bounding box center [736, 386] width 152 height 30
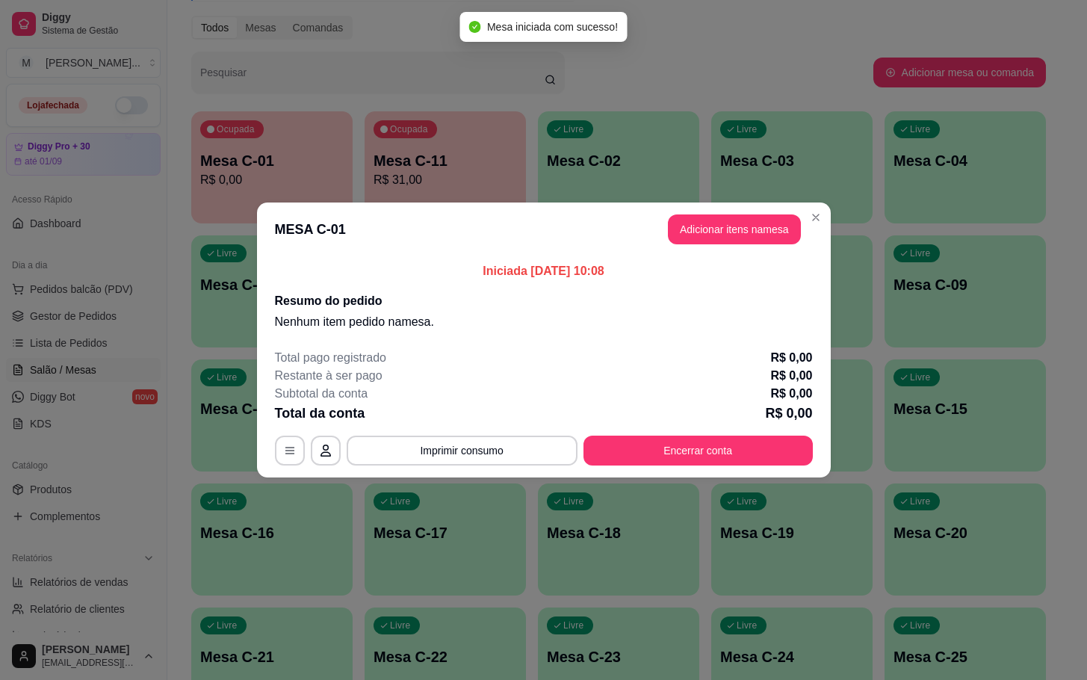
click at [747, 245] on header "MESA C-01 Adicionar itens na mesa" at bounding box center [544, 229] width 574 height 54
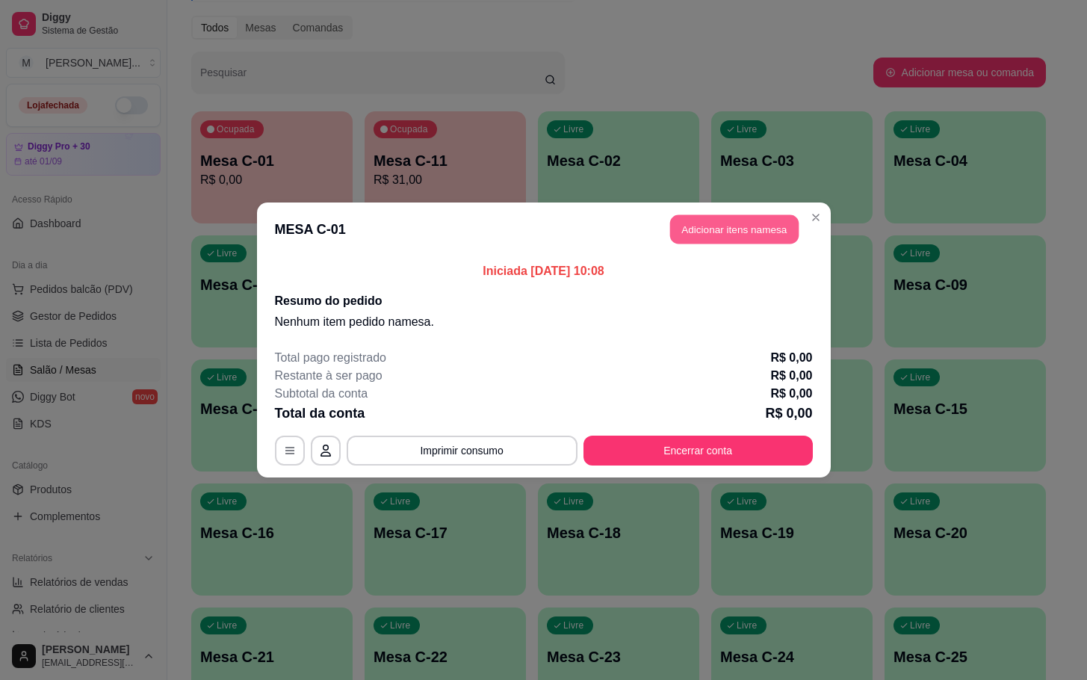
click at [719, 234] on button "Adicionar itens na mesa" at bounding box center [734, 229] width 129 height 29
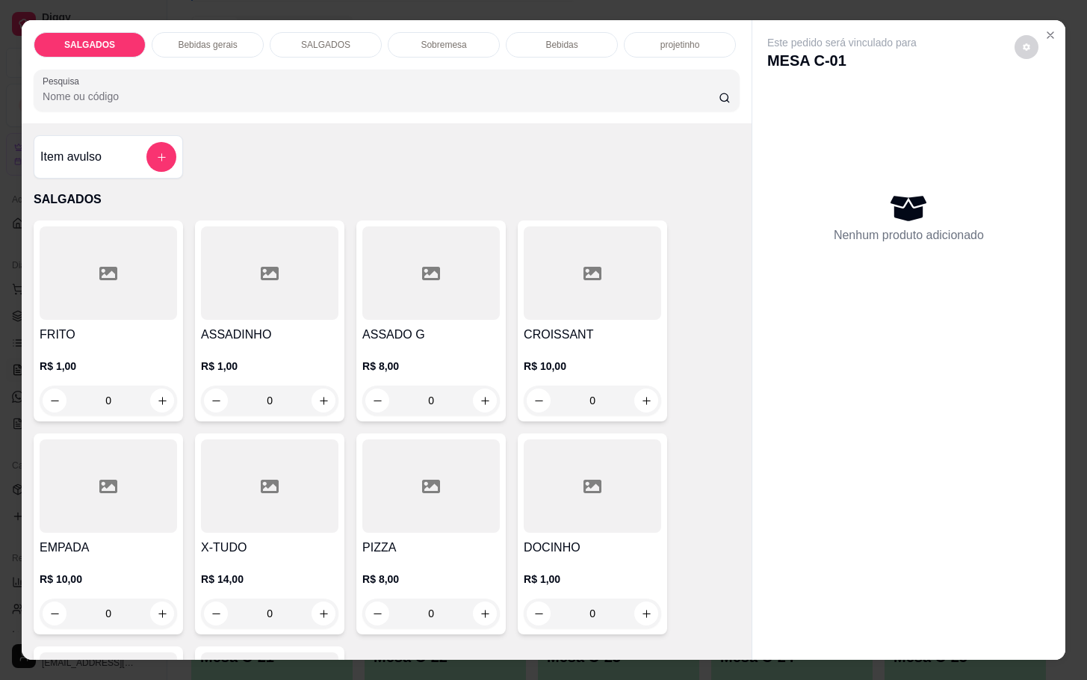
click at [72, 312] on div at bounding box center [108, 272] width 137 height 93
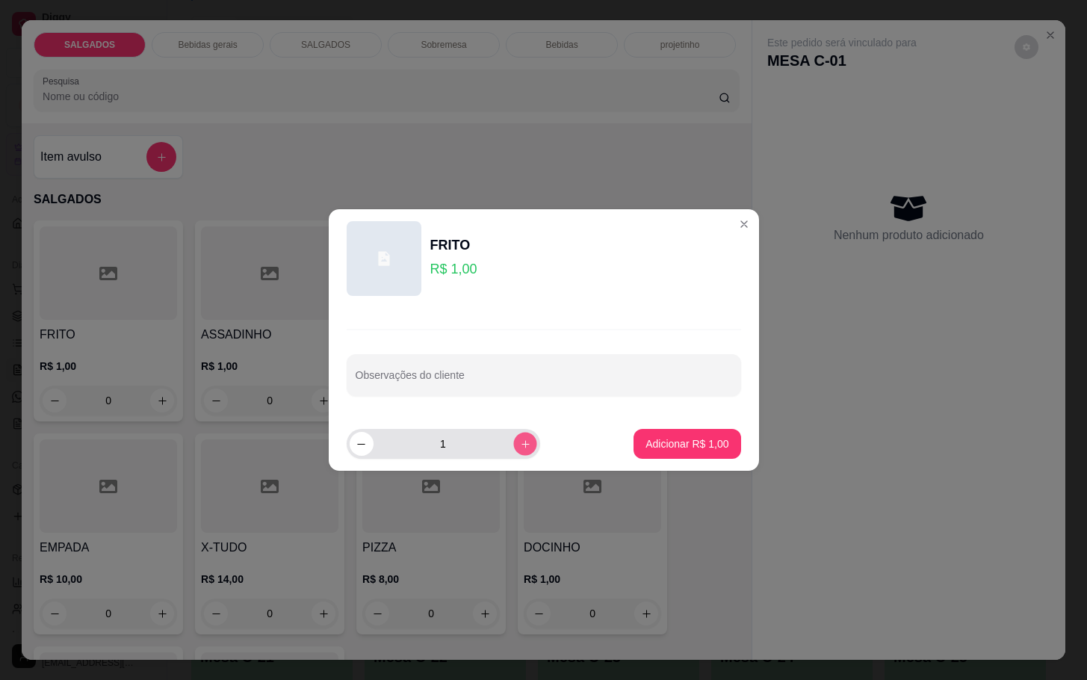
click at [513, 437] on button "increase-product-quantity" at bounding box center [524, 443] width 23 height 23
click at [513, 437] on button "increase-product-quantity" at bounding box center [525, 444] width 24 height 24
click at [513, 437] on button "increase-product-quantity" at bounding box center [524, 443] width 23 height 23
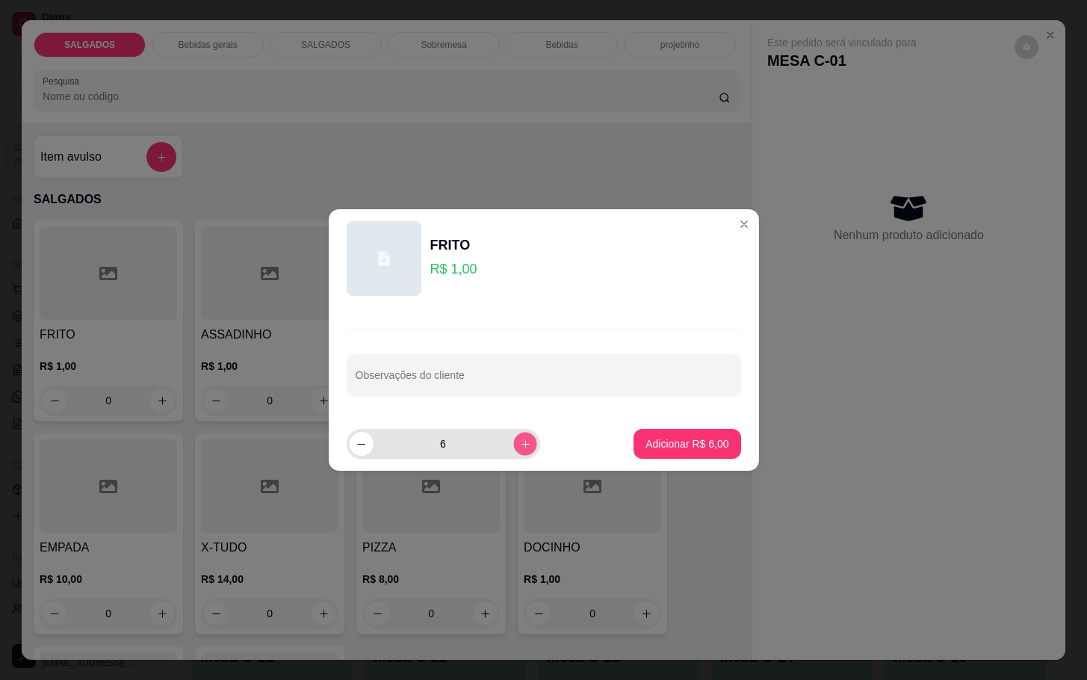
click at [513, 437] on button "increase-product-quantity" at bounding box center [524, 443] width 23 height 23
type input "7"
click at [695, 422] on footer "7 Adicionar R$ 7,00" at bounding box center [544, 444] width 430 height 54
click at [680, 448] on p "Adicionar R$ 7,00" at bounding box center [687, 443] width 83 height 15
type input "7"
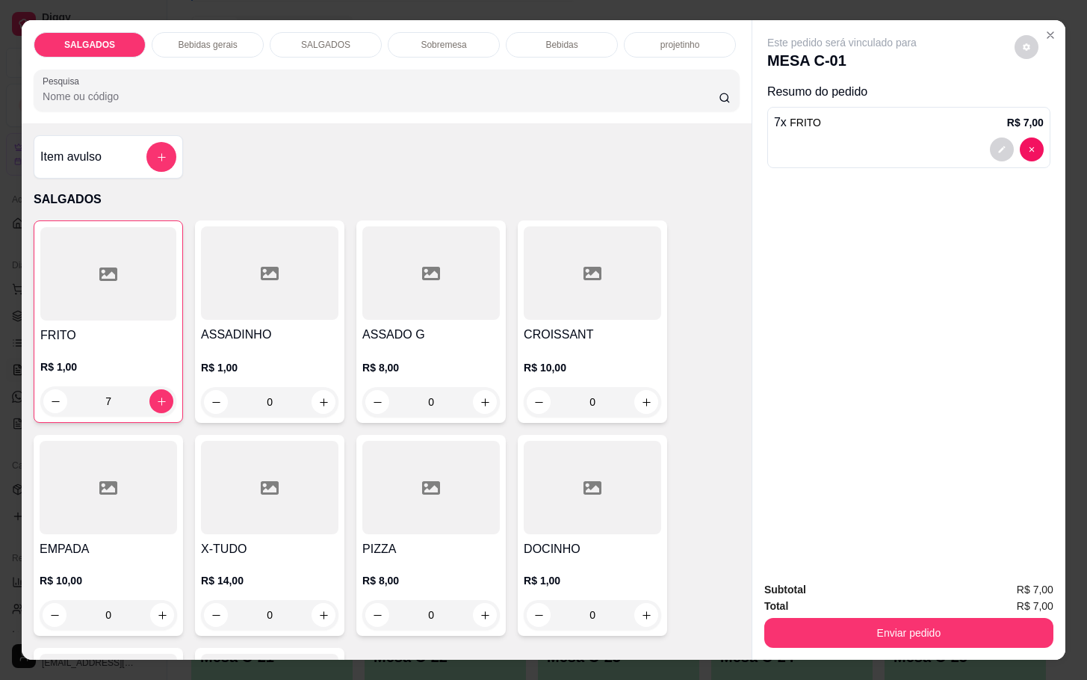
click at [545, 39] on p "Bebidas" at bounding box center [561, 45] width 32 height 12
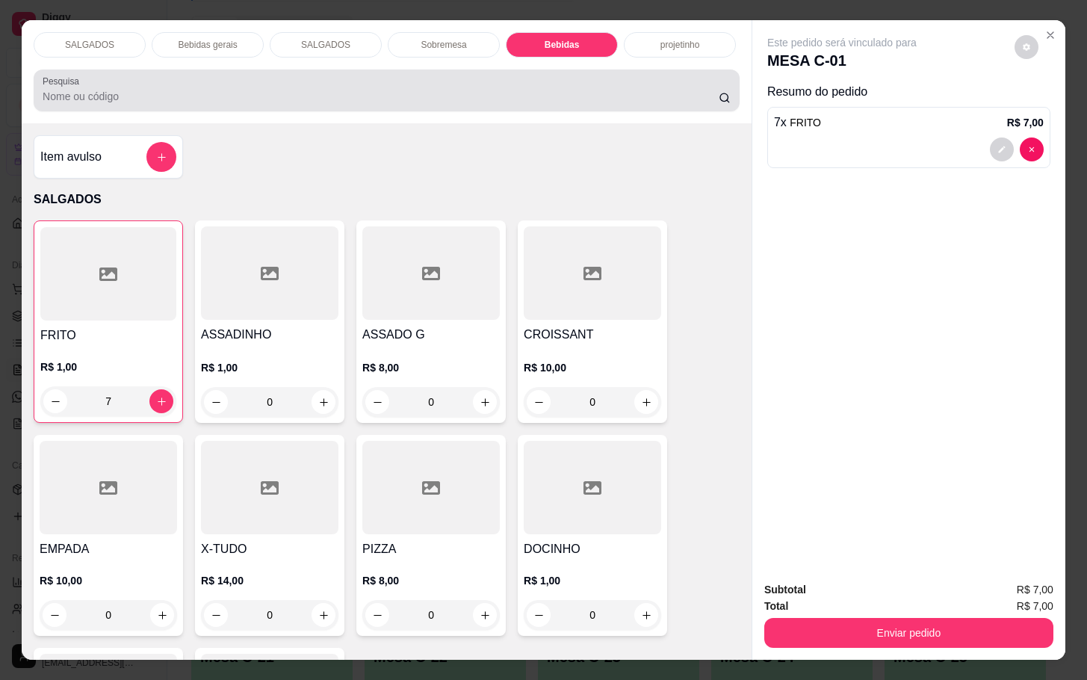
scroll to position [36, 0]
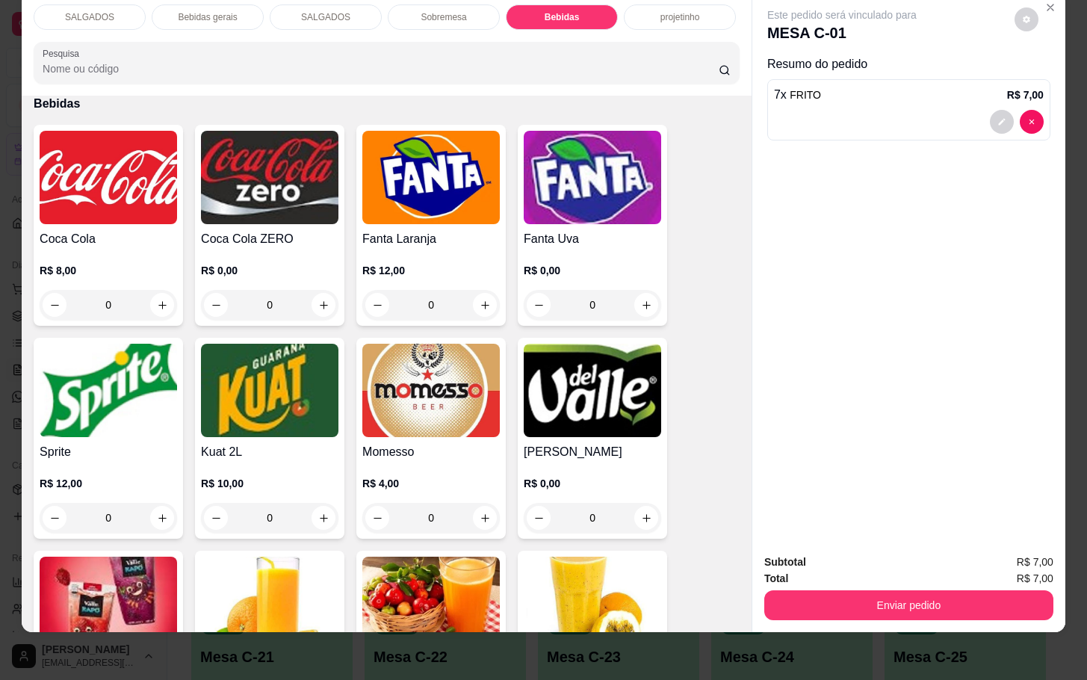
click at [456, 393] on img at bounding box center [430, 390] width 137 height 93
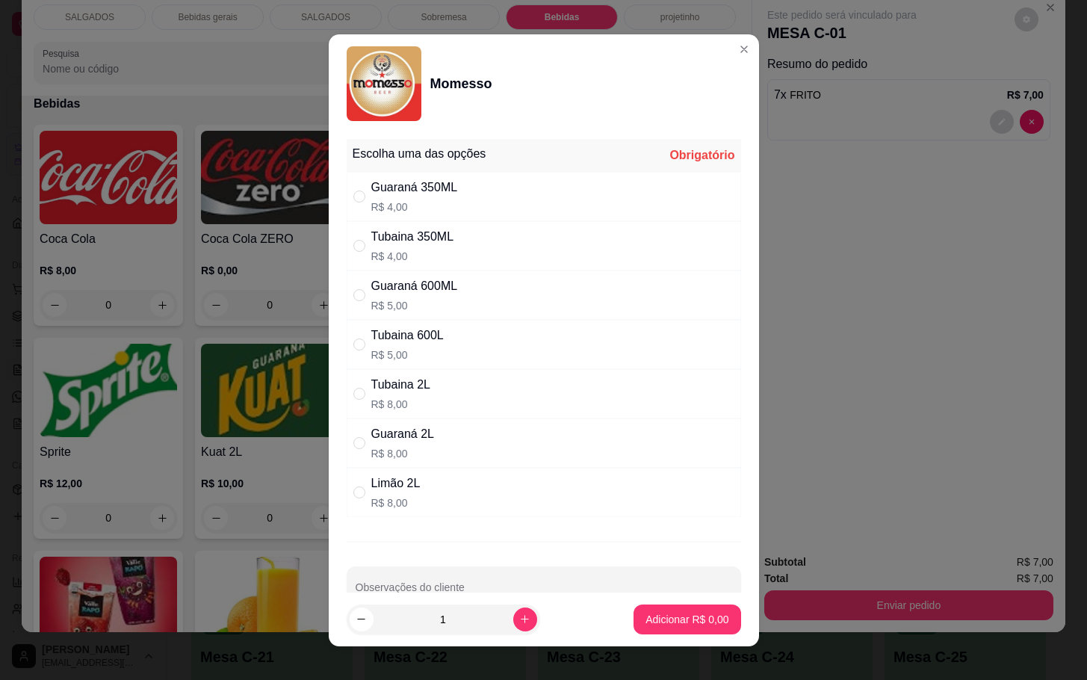
click at [486, 437] on div "Guaraná 2L R$ 8,00" at bounding box center [544, 442] width 394 height 49
radio input "true"
click at [489, 278] on div "Guaraná 600ML R$ 5,00" at bounding box center [544, 294] width 394 height 49
radio input "true"
radio input "false"
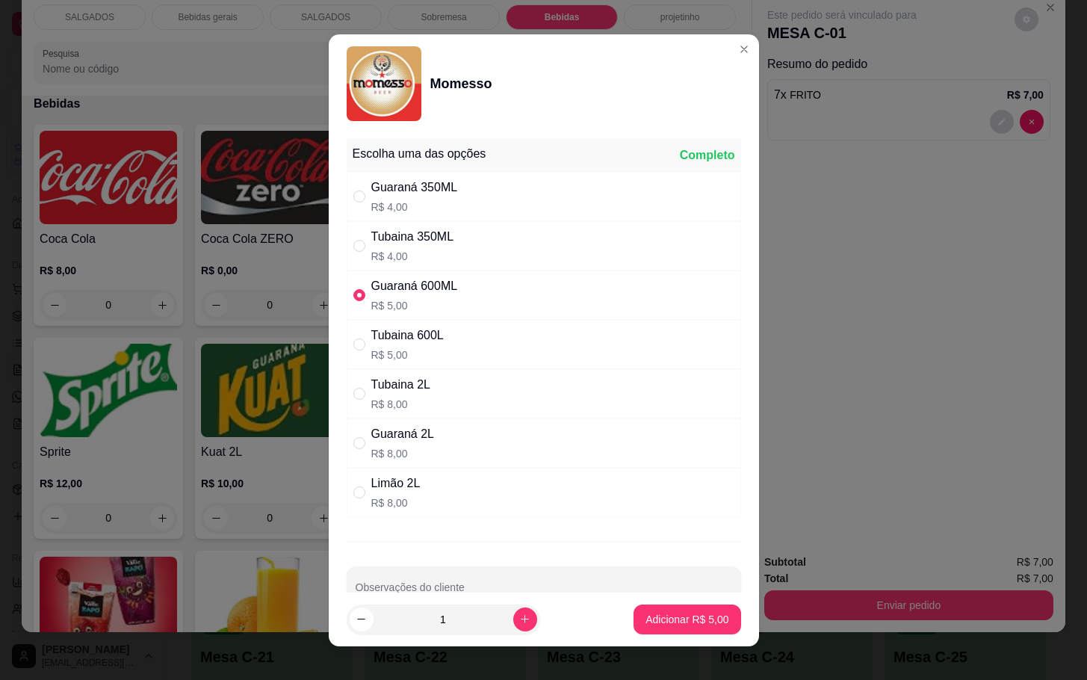
click at [520, 233] on div "Tubaina 350ML R$ 4,00" at bounding box center [544, 245] width 394 height 49
radio input "true"
radio input "false"
click at [686, 623] on p "Adicionar R$ 4,00" at bounding box center [687, 619] width 81 height 14
type input "1"
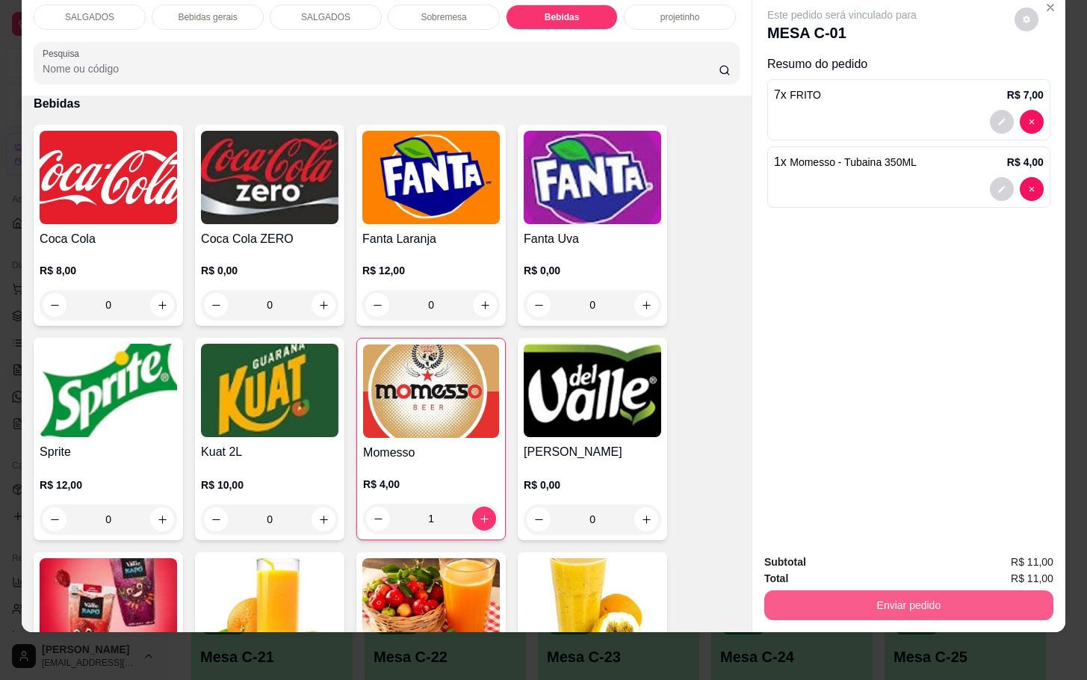
click at [903, 596] on button "Enviar pedido" at bounding box center [908, 605] width 289 height 30
click at [873, 558] on button "Não registrar e enviar pedido" at bounding box center [856, 552] width 155 height 28
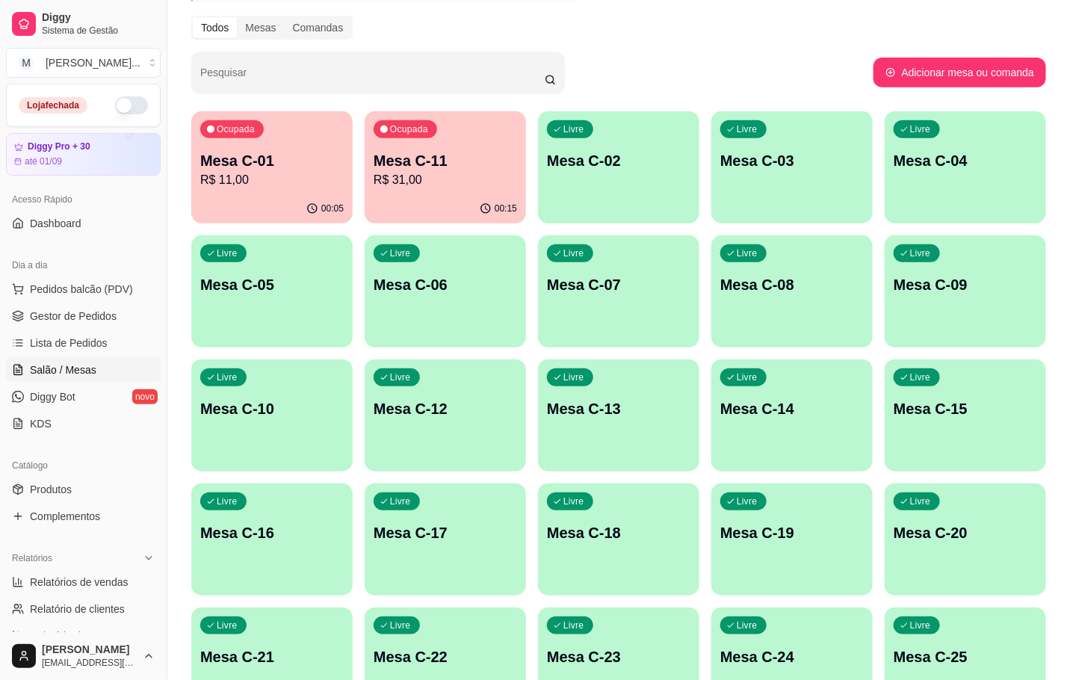
click at [480, 612] on div "Livre Mesa C-22" at bounding box center [445, 654] width 161 height 94
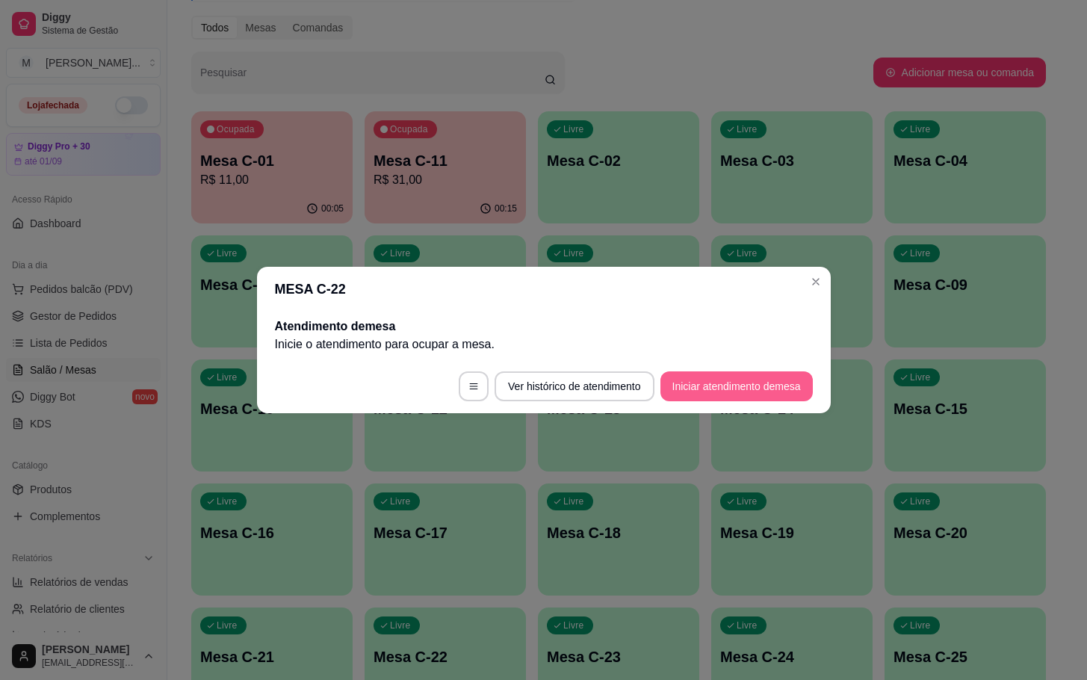
click at [761, 383] on button "Iniciar atendimento de mesa" at bounding box center [736, 386] width 152 height 30
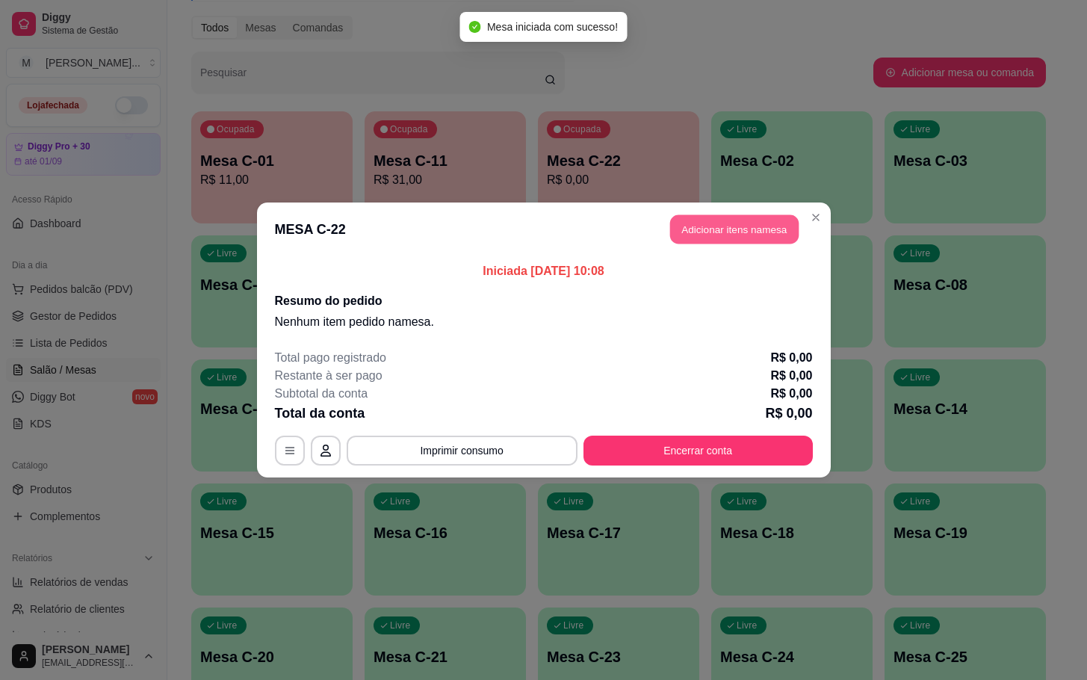
click at [774, 233] on button "Adicionar itens na mesa" at bounding box center [734, 229] width 129 height 29
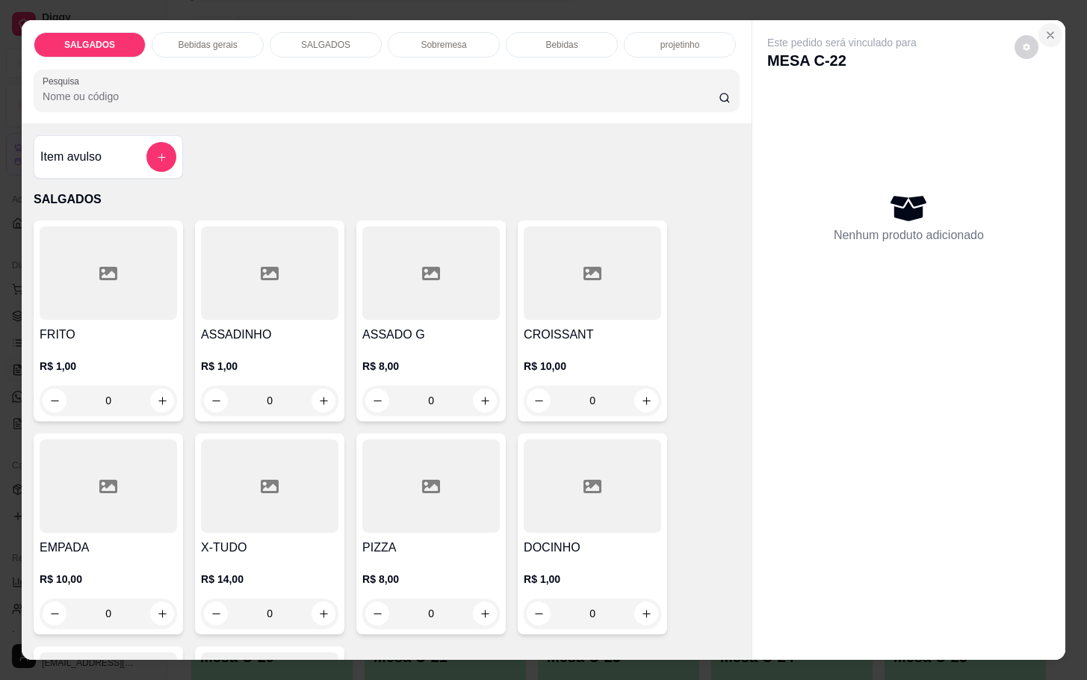
click at [1049, 25] on button "Close" at bounding box center [1051, 35] width 24 height 24
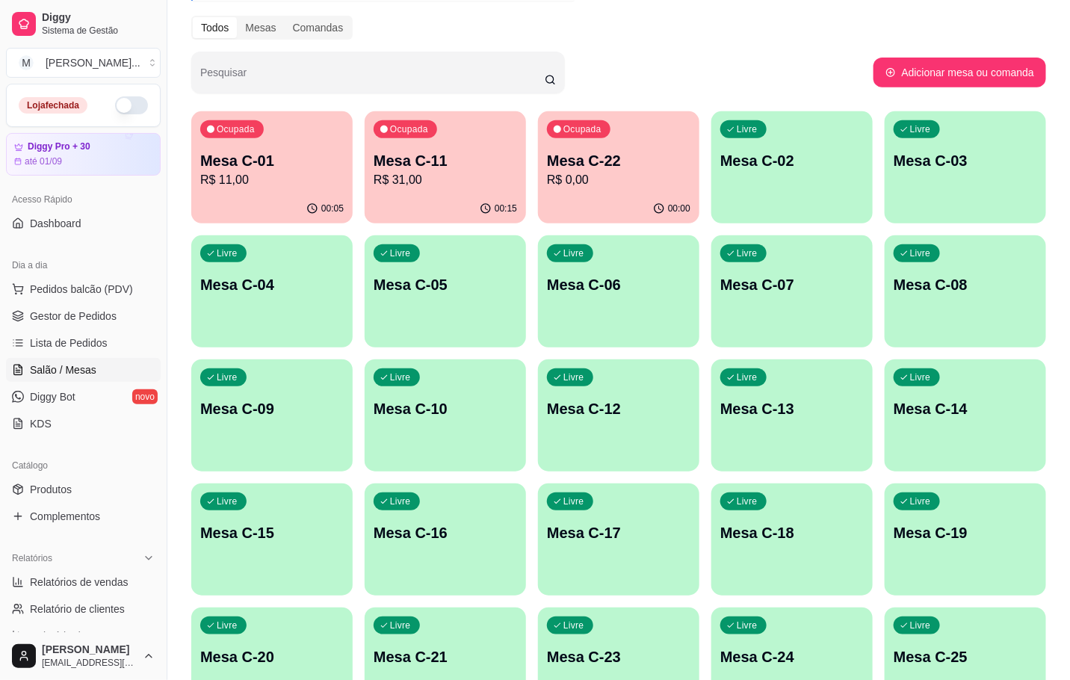
click at [424, 189] on div "Ocupada Mesa C-11 R$ 31,00" at bounding box center [445, 152] width 161 height 83
click at [278, 168] on p "Mesa C-01" at bounding box center [271, 161] width 139 height 20
click at [476, 217] on div "00:16" at bounding box center [445, 208] width 161 height 29
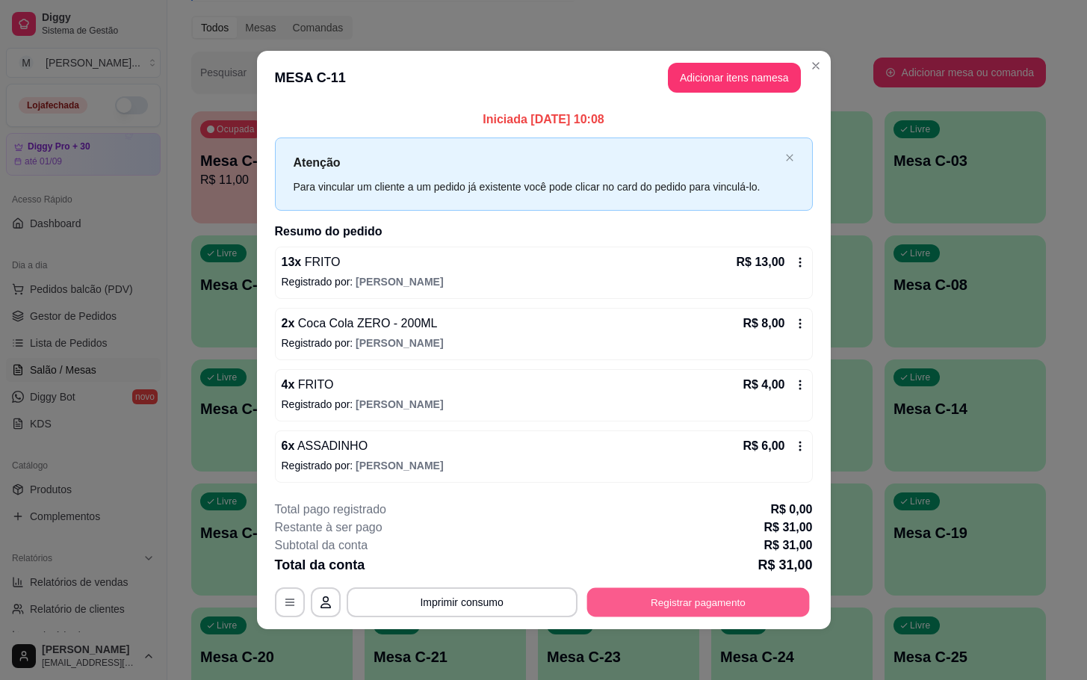
click at [715, 592] on button "Registrar pagamento" at bounding box center [698, 601] width 223 height 29
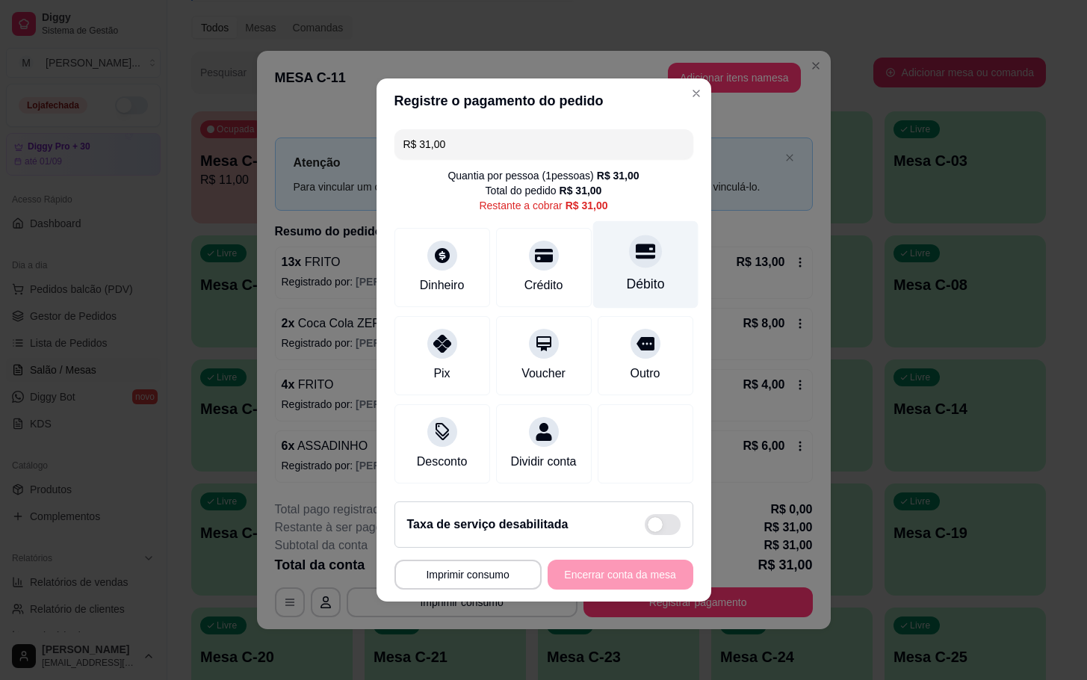
click at [639, 247] on icon at bounding box center [644, 251] width 19 height 15
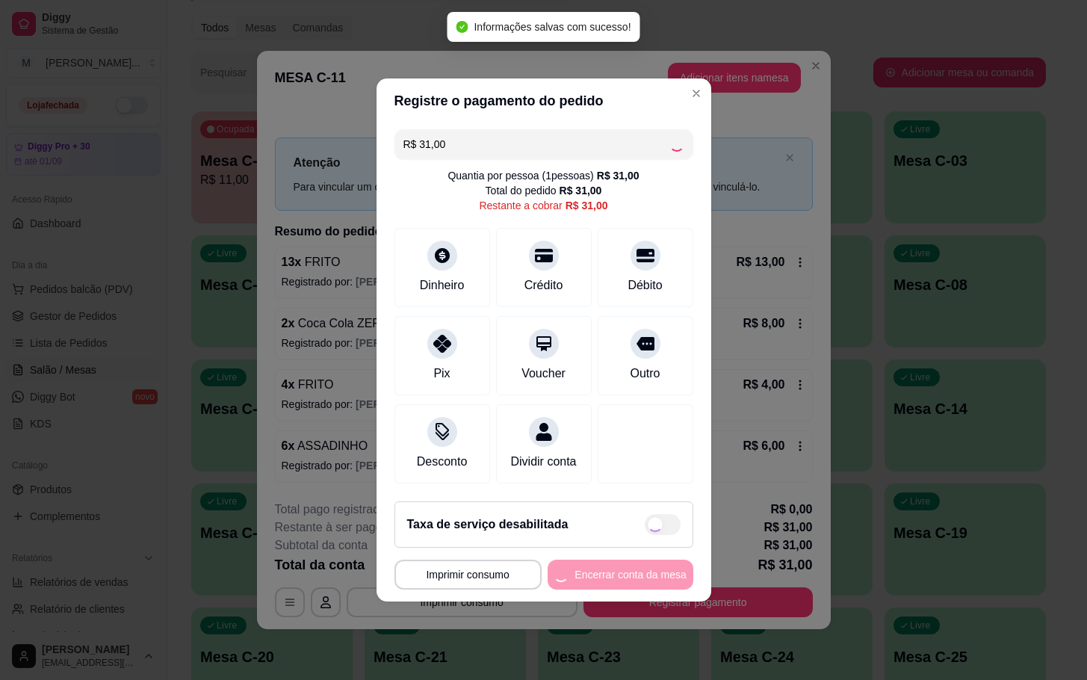
type input "R$ 0,00"
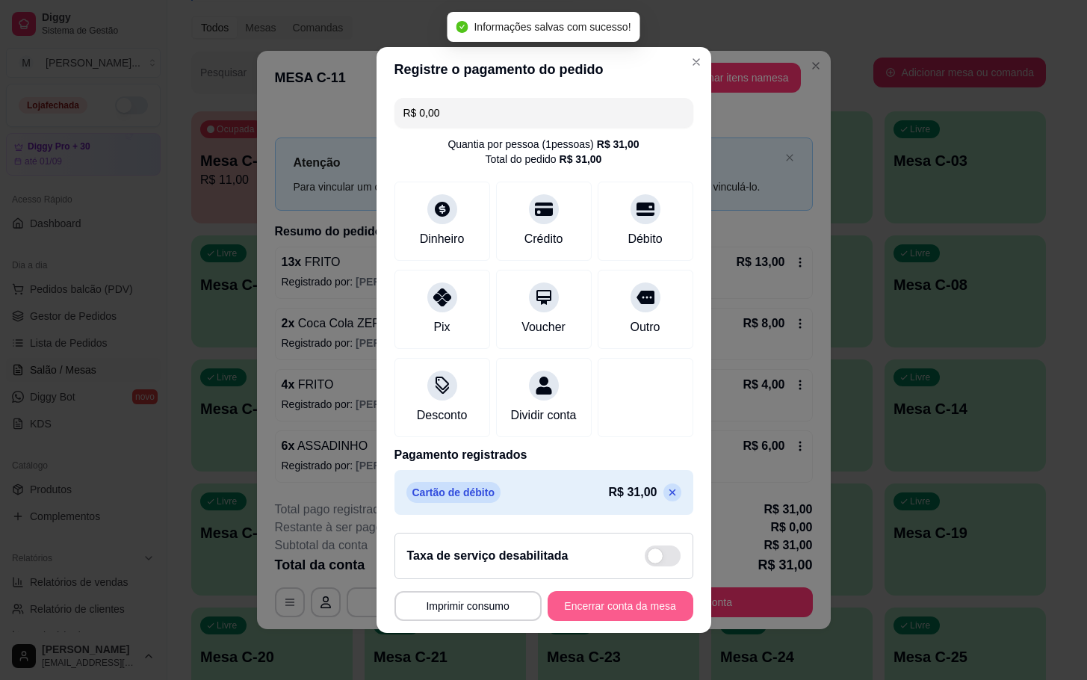
click at [651, 606] on button "Encerrar conta da mesa" at bounding box center [621, 606] width 146 height 30
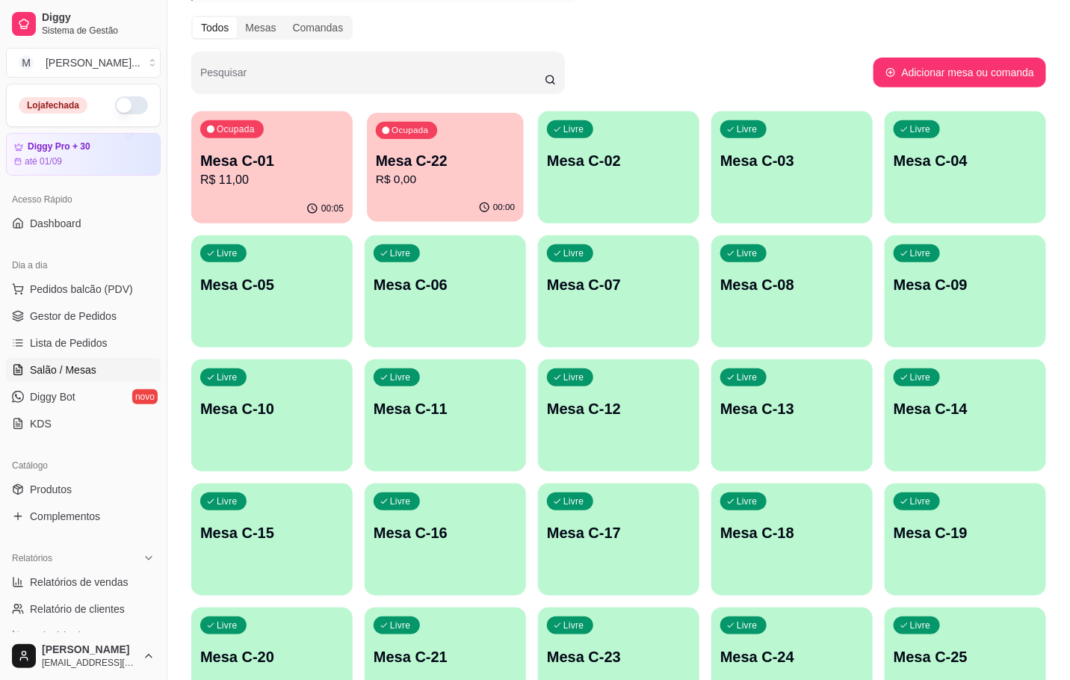
click at [424, 194] on button "Ocupada Mesa C-22 R$ 0,00 00:00" at bounding box center [445, 167] width 157 height 109
click at [233, 171] on p "R$ 11,00" at bounding box center [271, 180] width 143 height 18
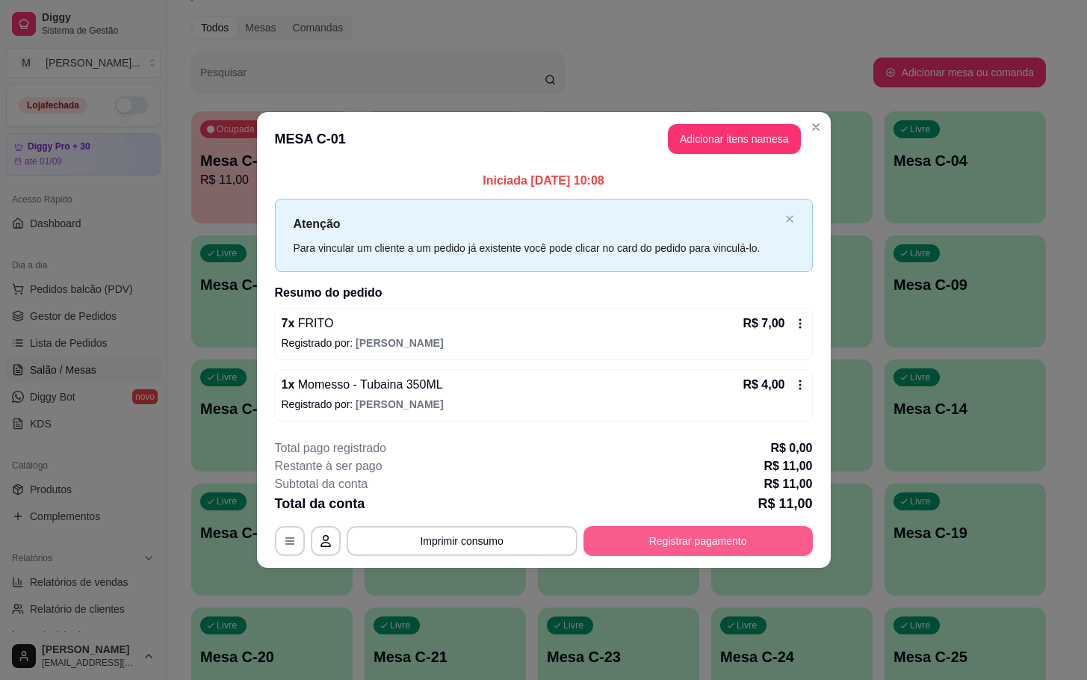
click at [680, 540] on button "Registrar pagamento" at bounding box center [698, 541] width 229 height 30
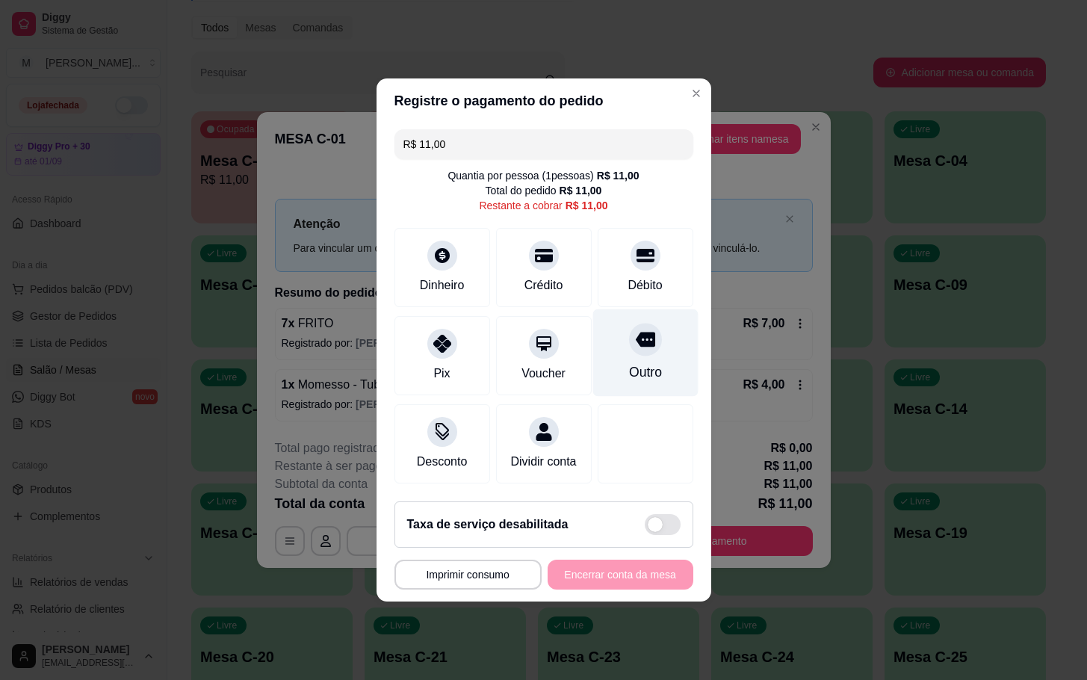
click at [634, 350] on div "Outro" at bounding box center [644, 352] width 105 height 87
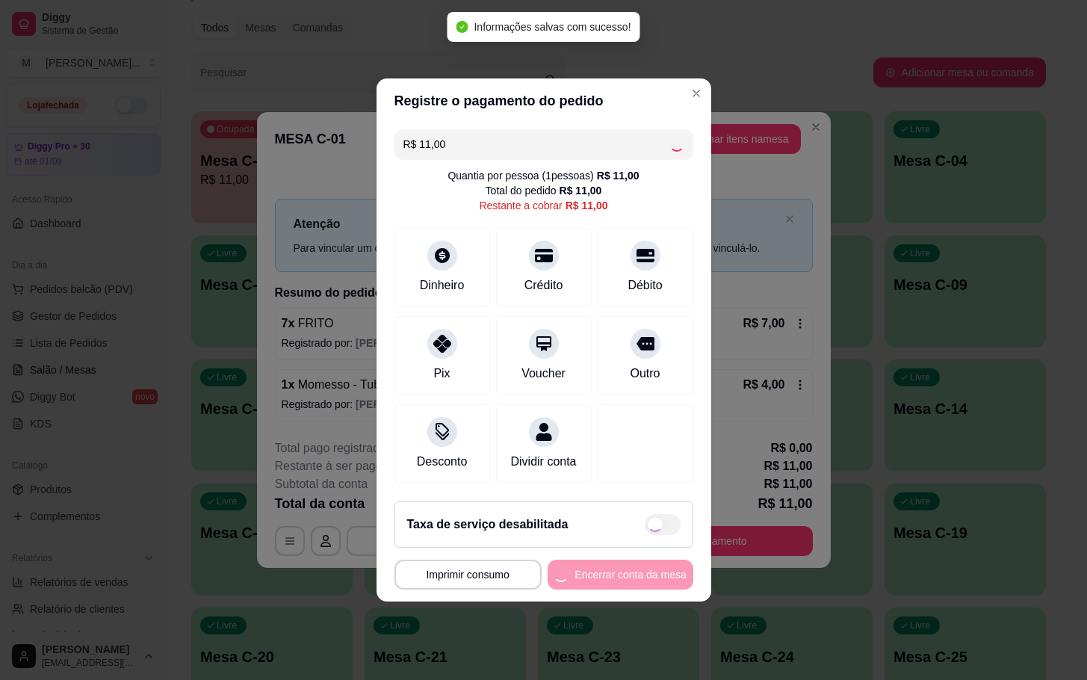
type input "R$ 0,00"
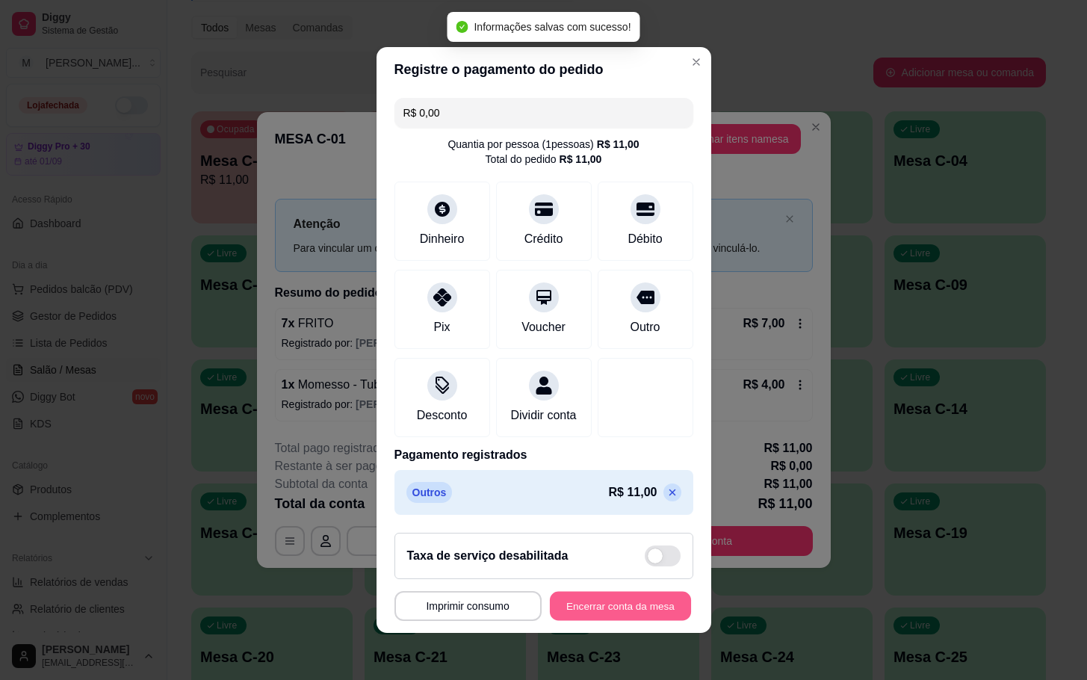
click at [592, 621] on button "Encerrar conta da mesa" at bounding box center [620, 606] width 141 height 29
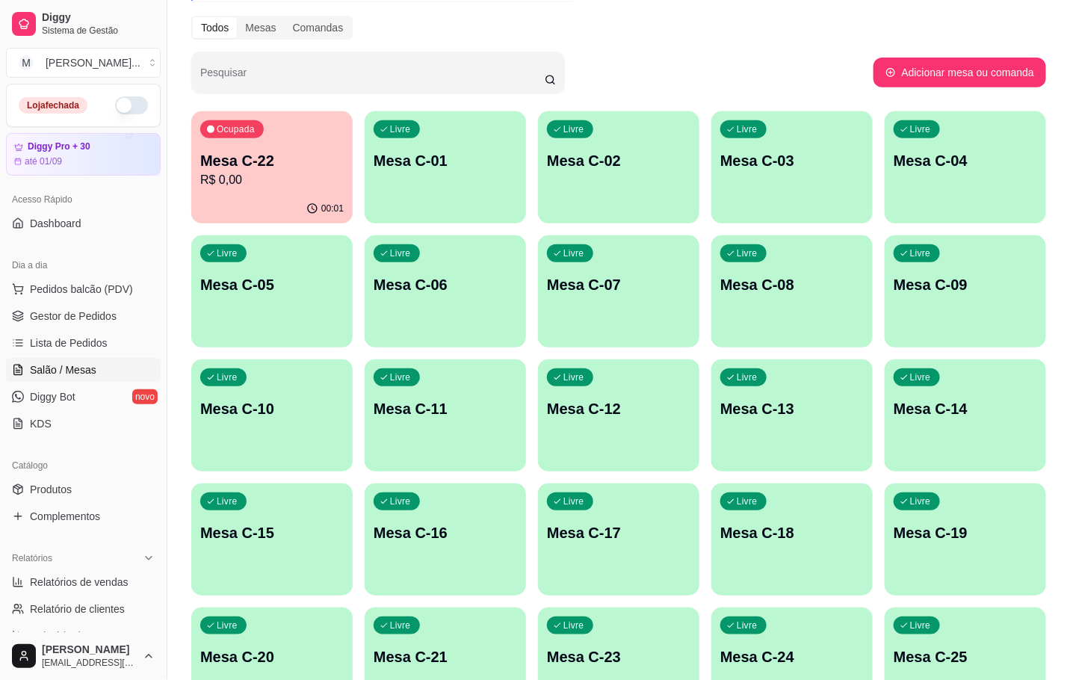
click at [241, 171] on p "R$ 0,00" at bounding box center [271, 180] width 143 height 18
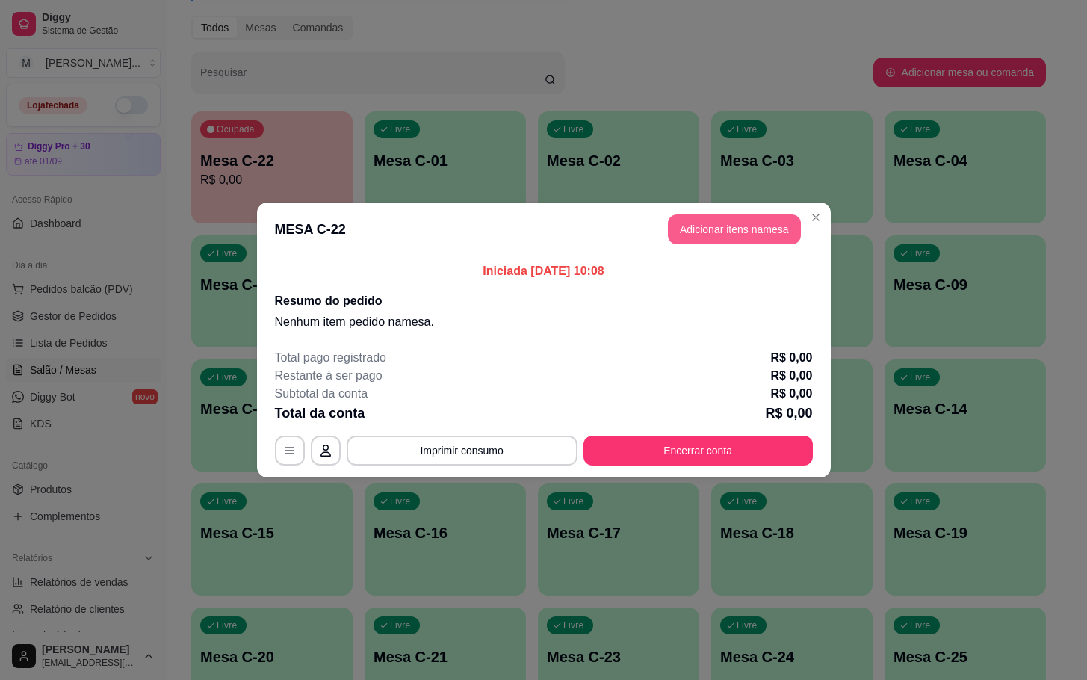
click at [734, 223] on button "Adicionar itens na mesa" at bounding box center [734, 229] width 133 height 30
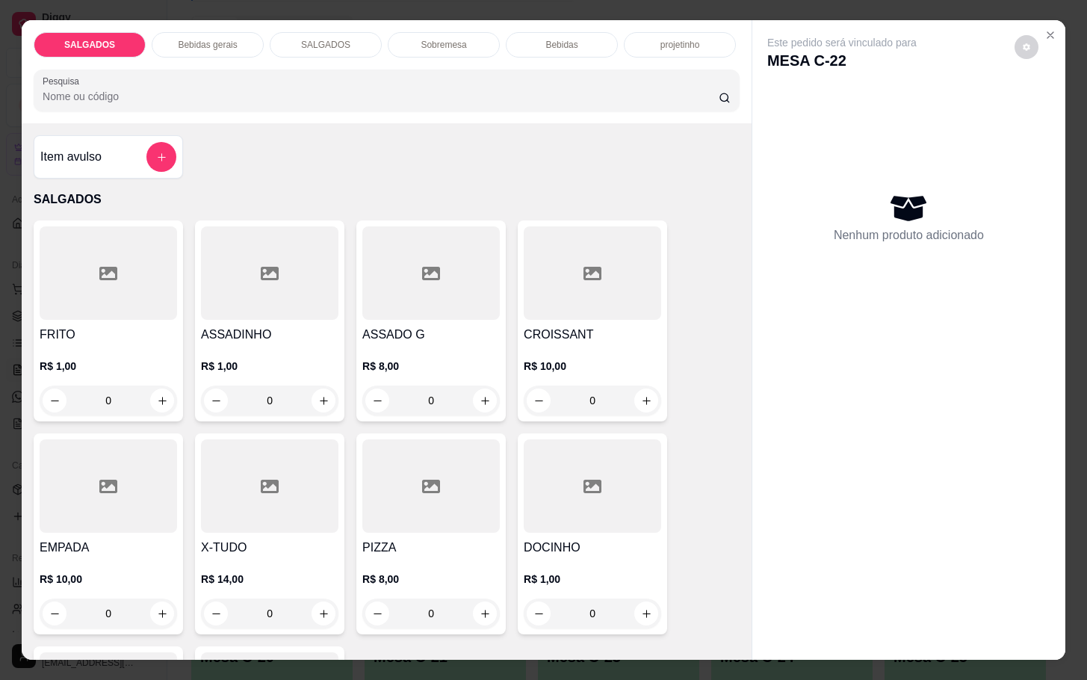
click at [134, 386] on input "0" at bounding box center [108, 401] width 84 height 30
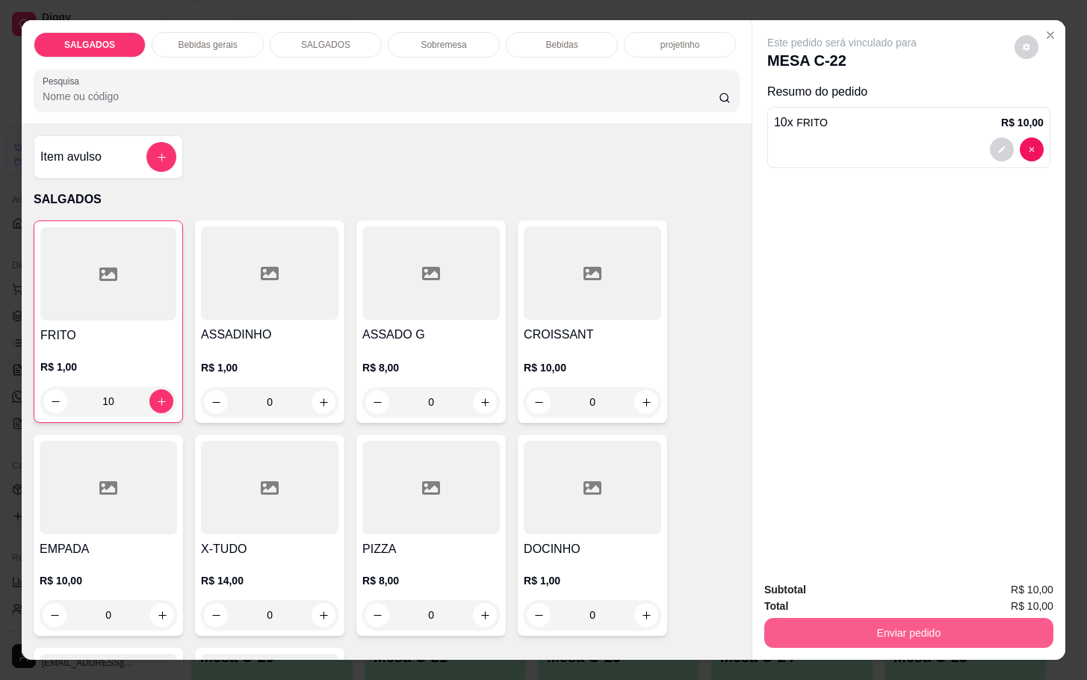
type input "10"
click at [879, 618] on button "Enviar pedido" at bounding box center [908, 633] width 289 height 30
click at [879, 587] on button "Não registrar e enviar pedido" at bounding box center [856, 588] width 155 height 28
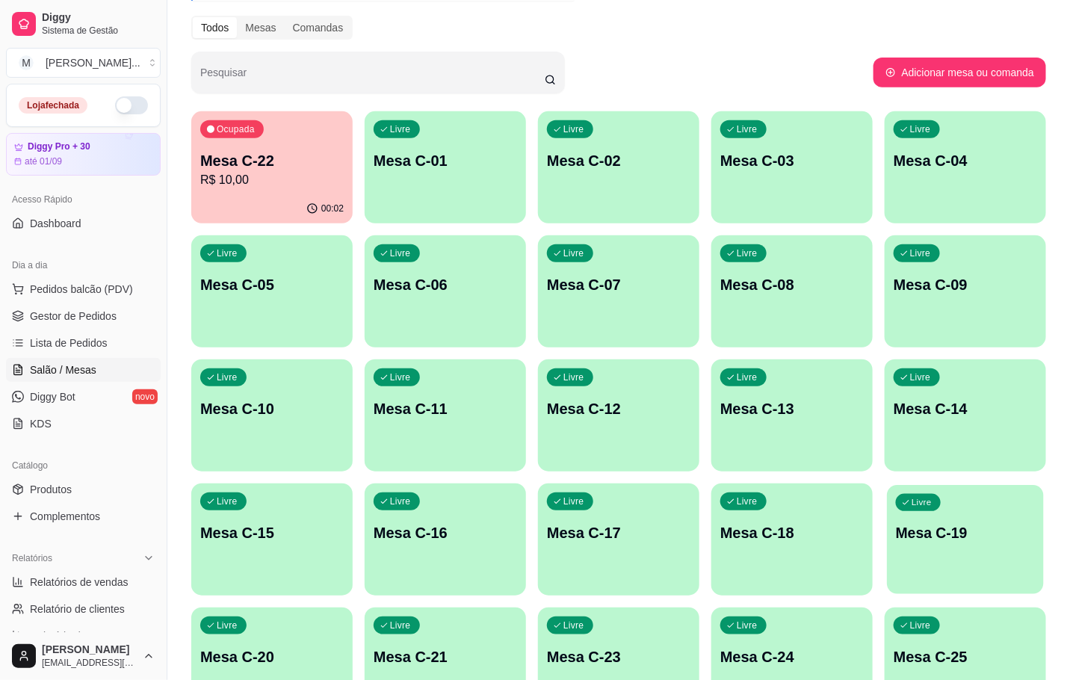
click at [964, 532] on p "Mesa C-19" at bounding box center [965, 533] width 139 height 20
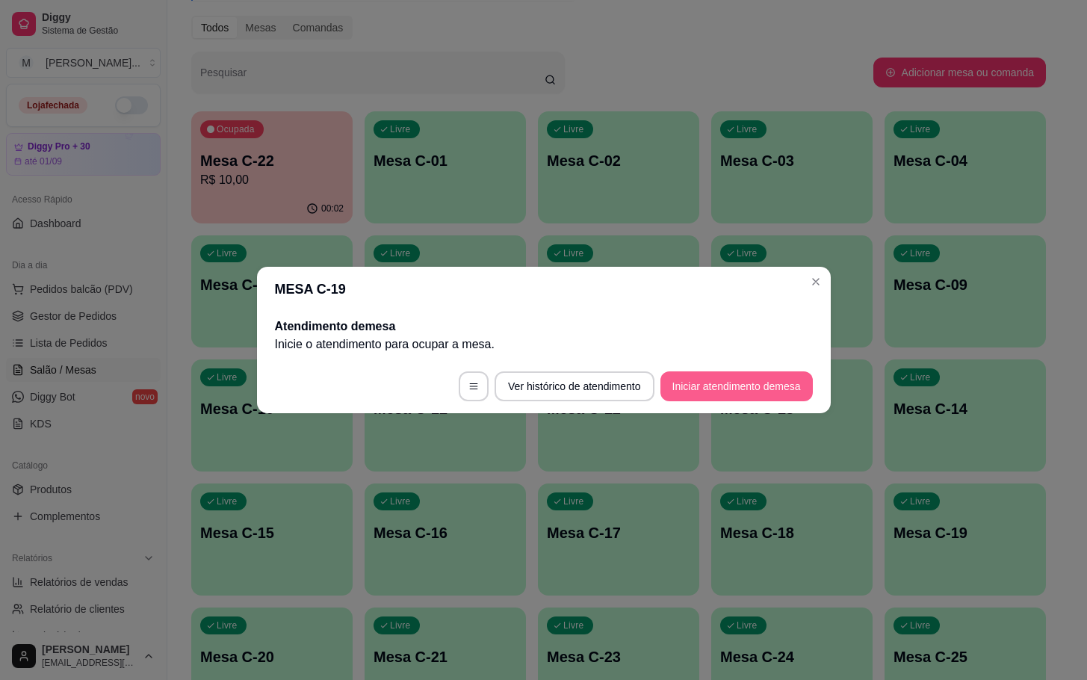
click at [762, 399] on button "Iniciar atendimento de mesa" at bounding box center [736, 386] width 152 height 30
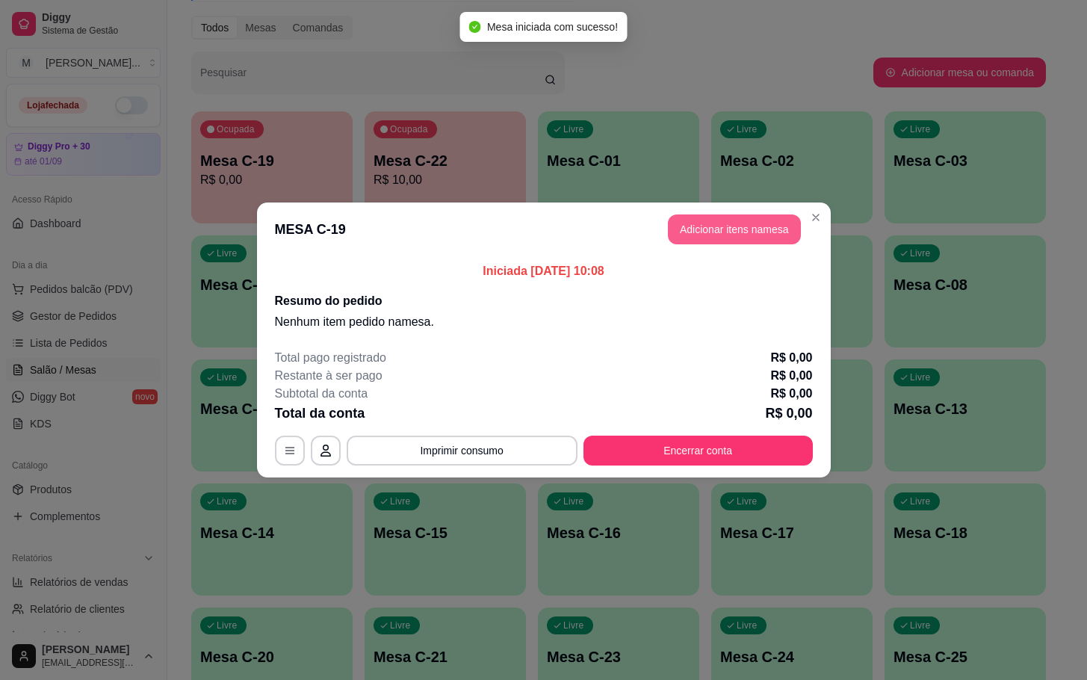
click at [740, 229] on button "Adicionar itens na mesa" at bounding box center [734, 229] width 133 height 30
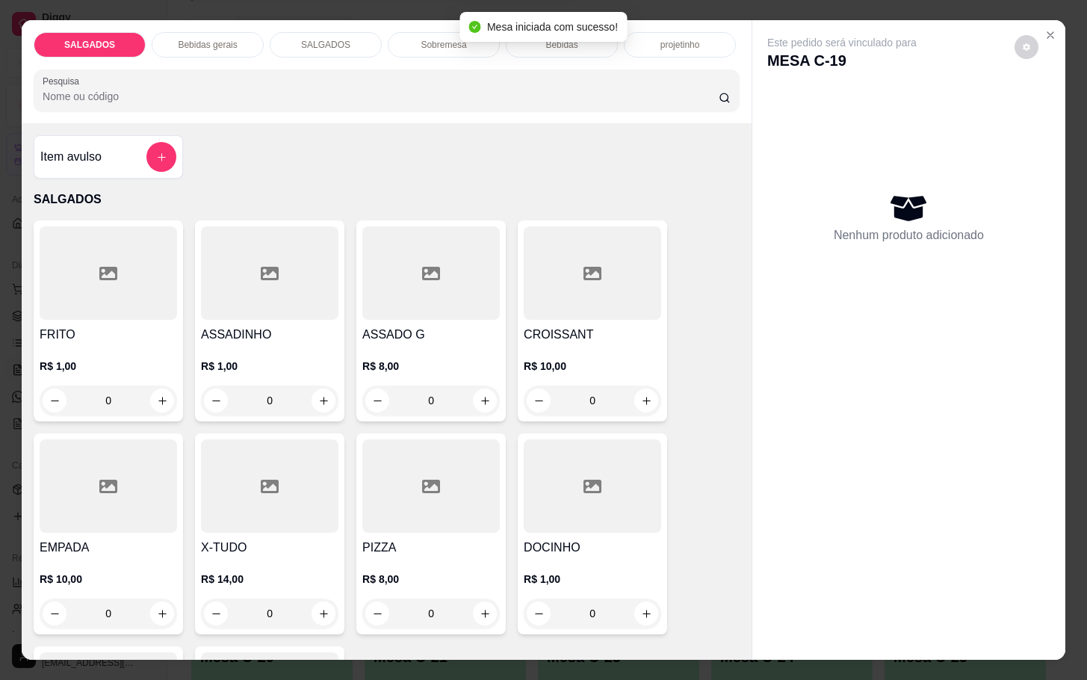
drag, startPoint x: 108, startPoint y: 401, endPoint x: -54, endPoint y: 411, distance: 162.4
click at [0, 411] on html "Diggy Sistema de Gestão M Mila Salgados ... Loja fechada Diggy Pro + 30 até 01/…" at bounding box center [543, 158] width 1087 height 680
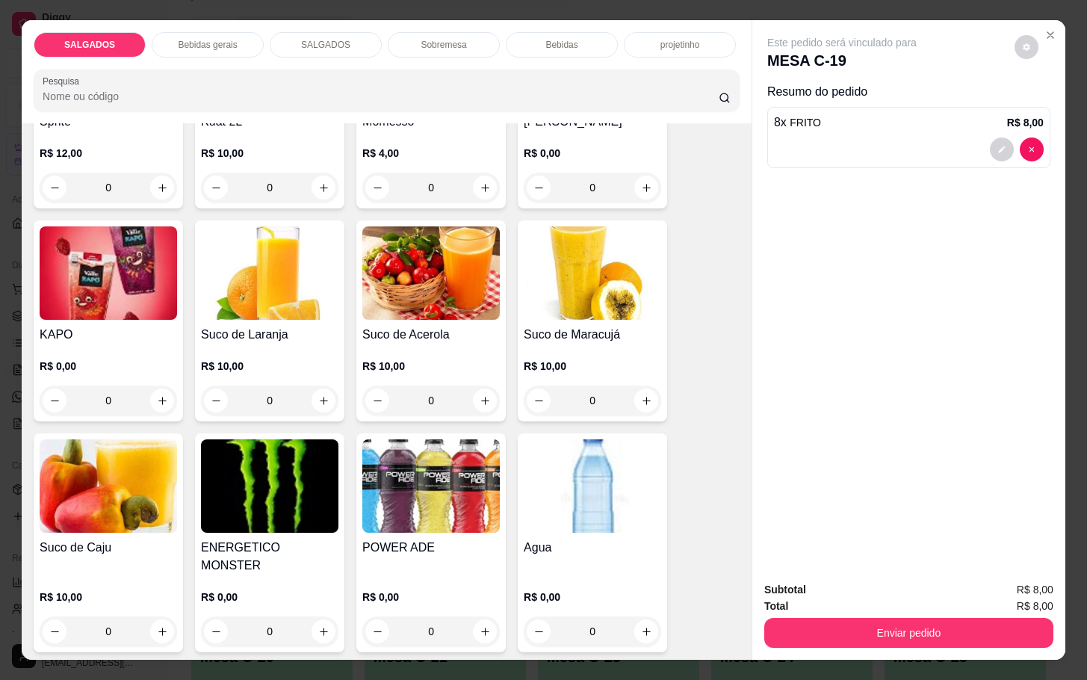
scroll to position [3026, 0]
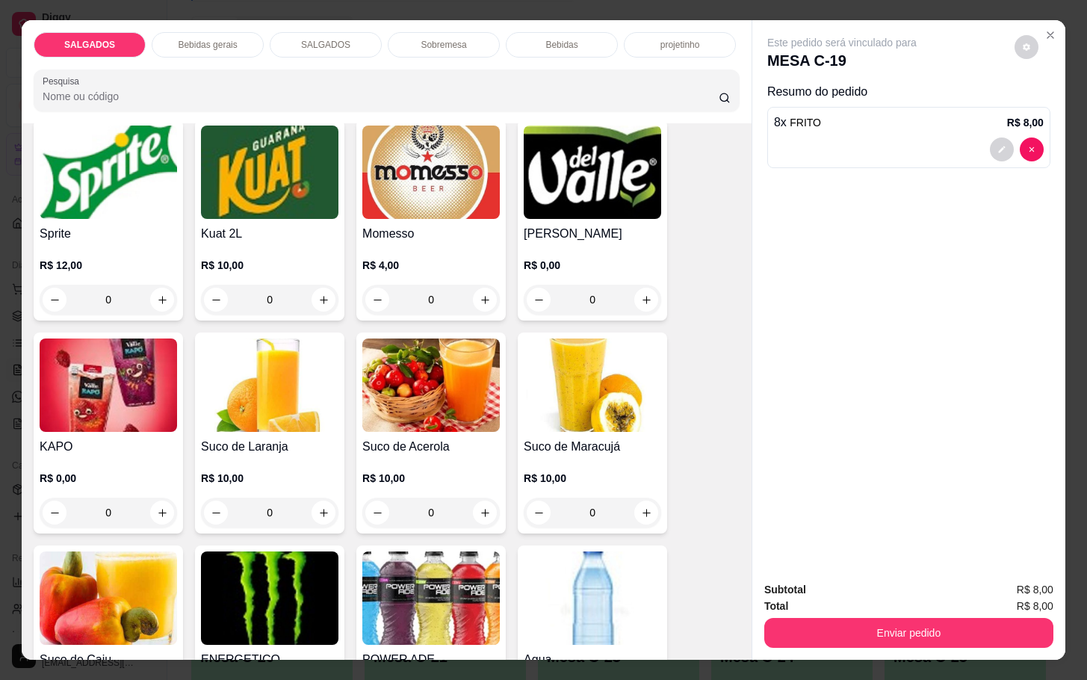
type input "8"
click at [424, 146] on img at bounding box center [430, 172] width 137 height 93
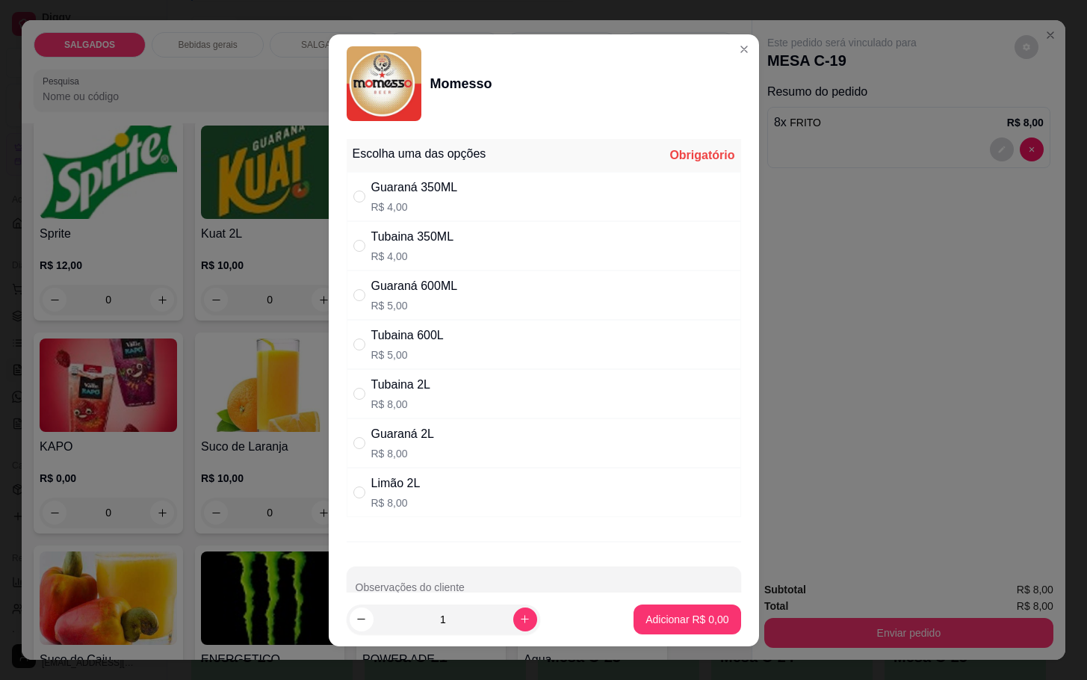
click at [373, 185] on div "Guaraná 350ML" at bounding box center [414, 188] width 87 height 18
radio input "true"
click at [651, 628] on button "Adicionar R$ 4,00" at bounding box center [687, 619] width 107 height 30
type input "1"
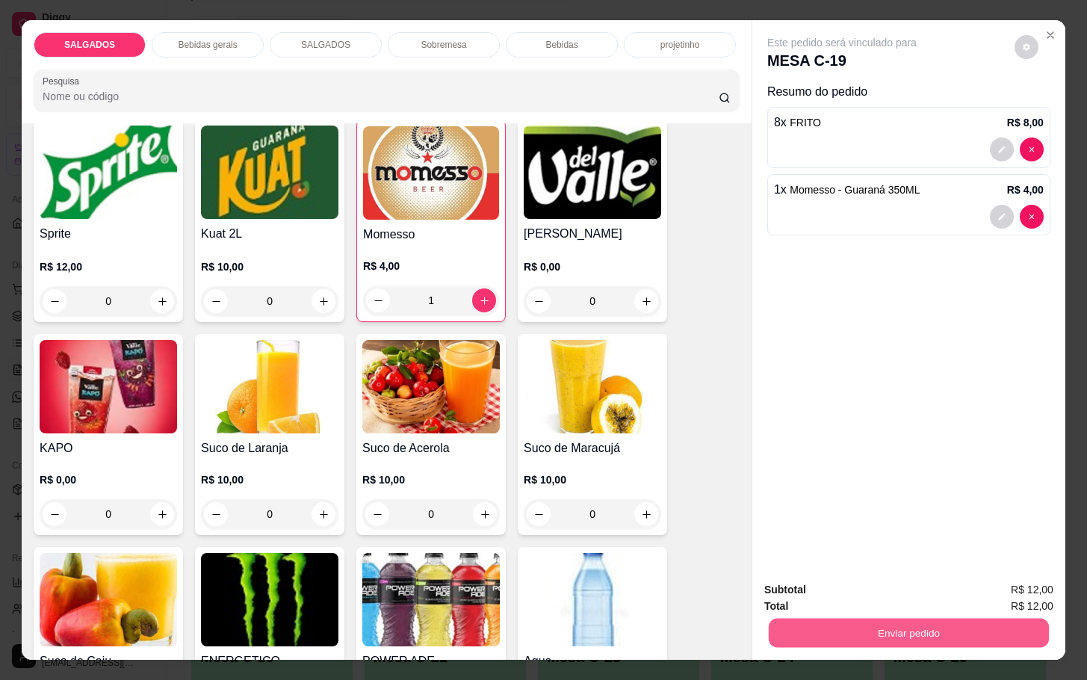
click at [783, 618] on button "Enviar pedido" at bounding box center [909, 632] width 280 height 29
click at [779, 589] on button "Não registrar e enviar pedido" at bounding box center [856, 588] width 155 height 28
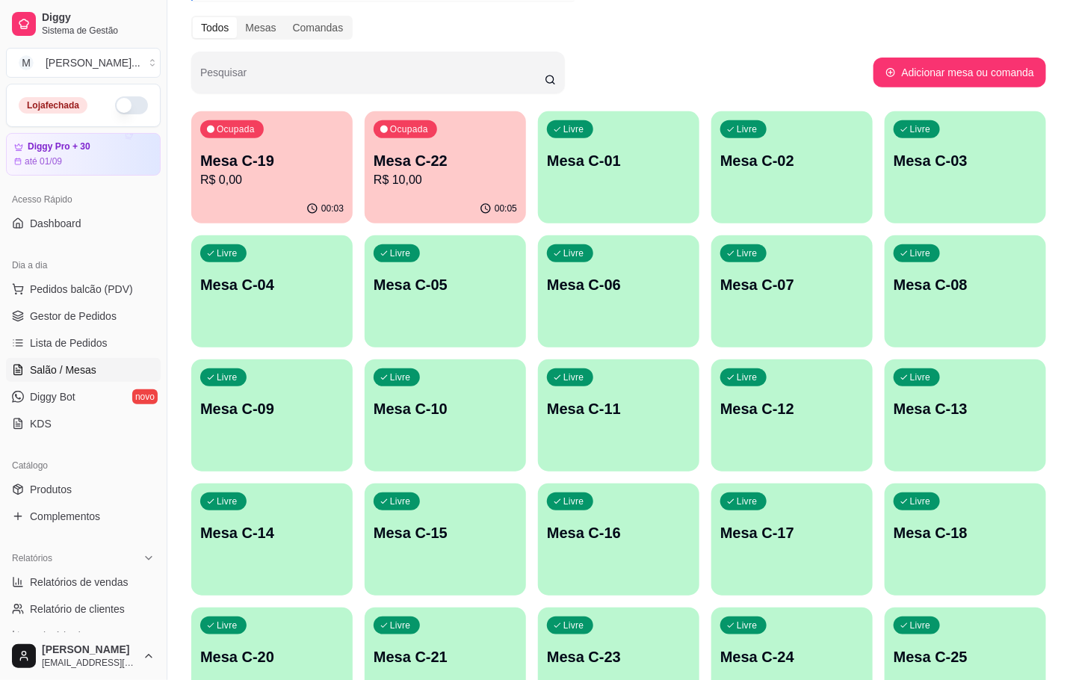
click at [491, 198] on div "00:05" at bounding box center [445, 208] width 161 height 29
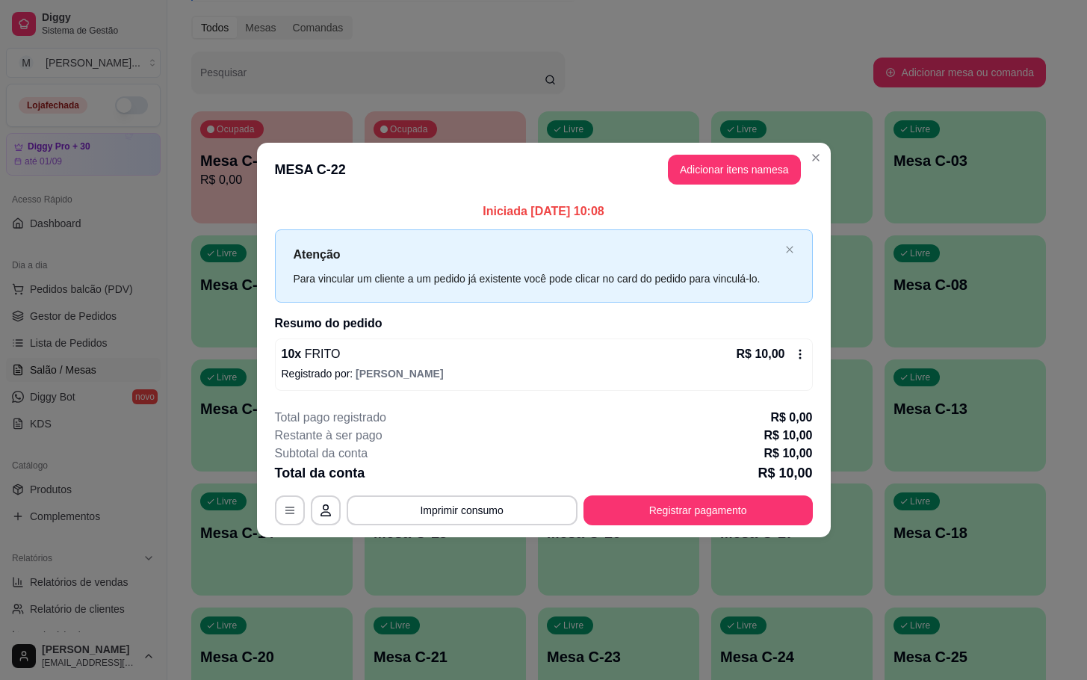
click at [747, 160] on button "Adicionar itens na mesa" at bounding box center [734, 170] width 133 height 30
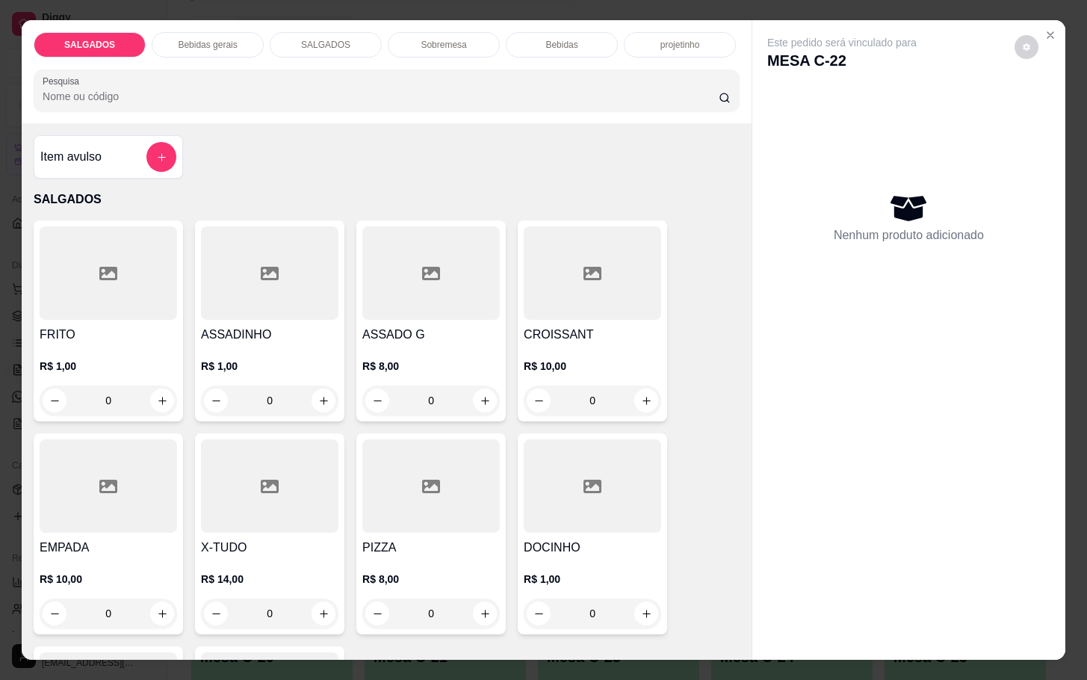
drag, startPoint x: 529, startPoint y: 37, endPoint x: 533, endPoint y: 43, distance: 8.1
click at [532, 37] on div "Bebidas" at bounding box center [562, 44] width 112 height 25
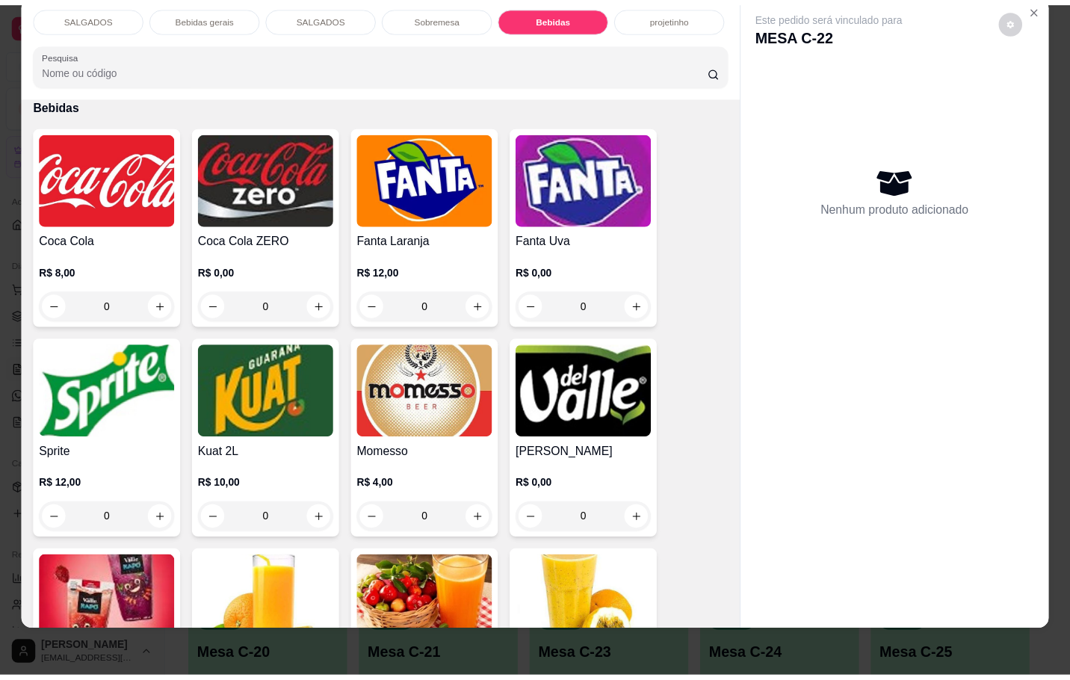
scroll to position [3114, 0]
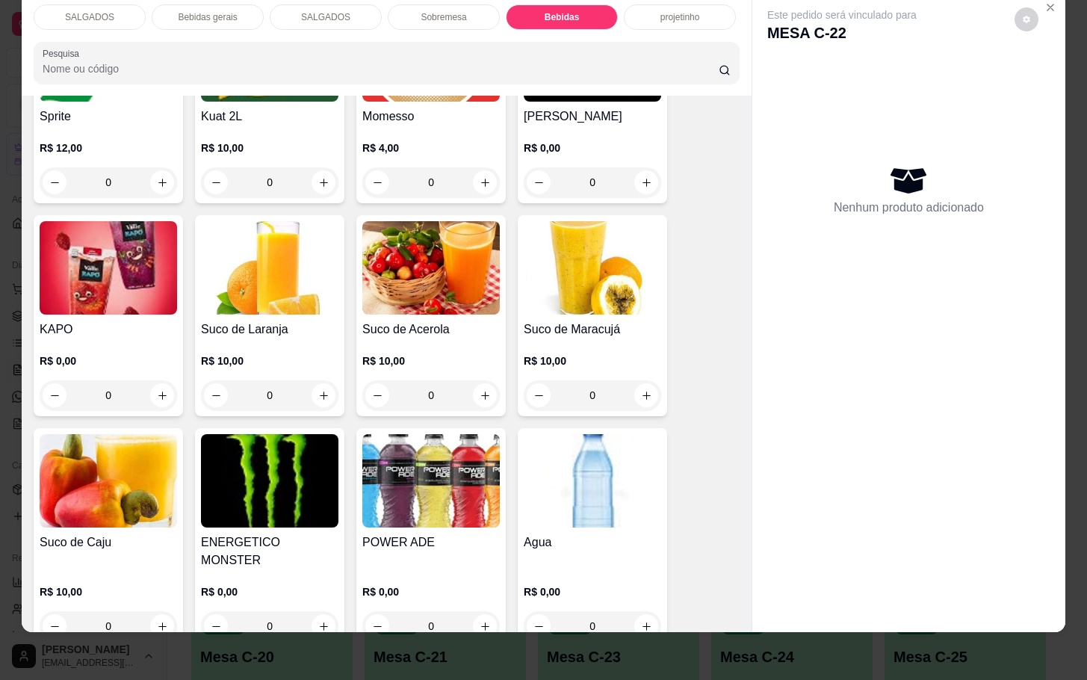
click at [631, 584] on div "R$ 0,00 0" at bounding box center [592, 612] width 137 height 57
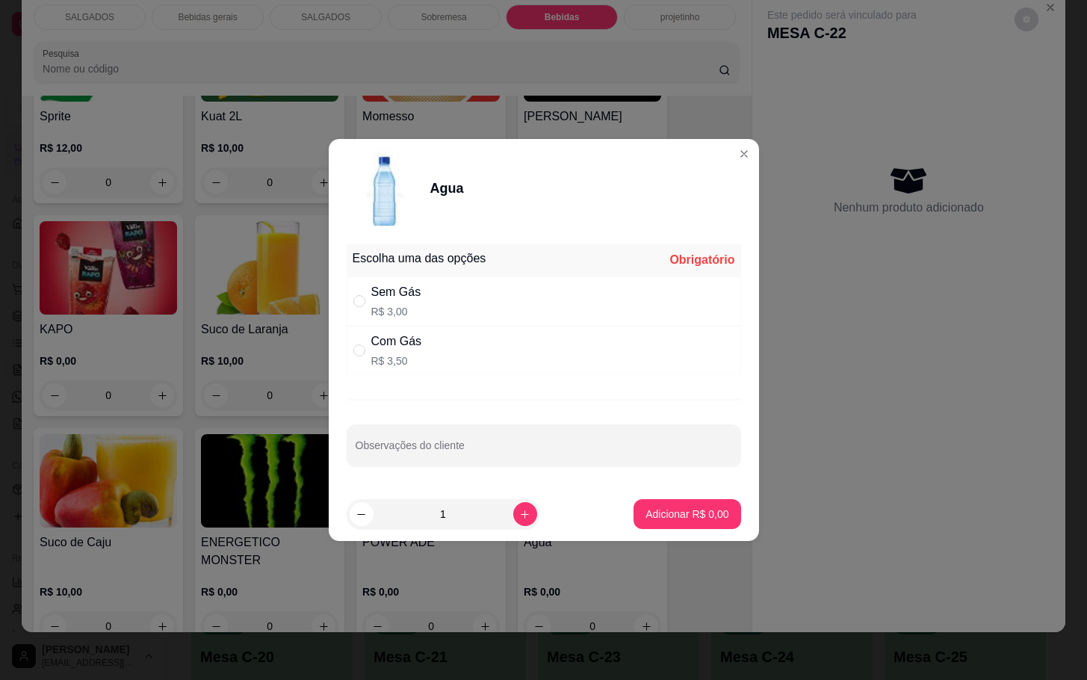
click at [507, 285] on div "Sem Gás R$ 3,00" at bounding box center [544, 300] width 394 height 49
radio input "true"
click at [652, 510] on p "Adicionar R$ 3,00" at bounding box center [687, 514] width 83 height 15
type input "1"
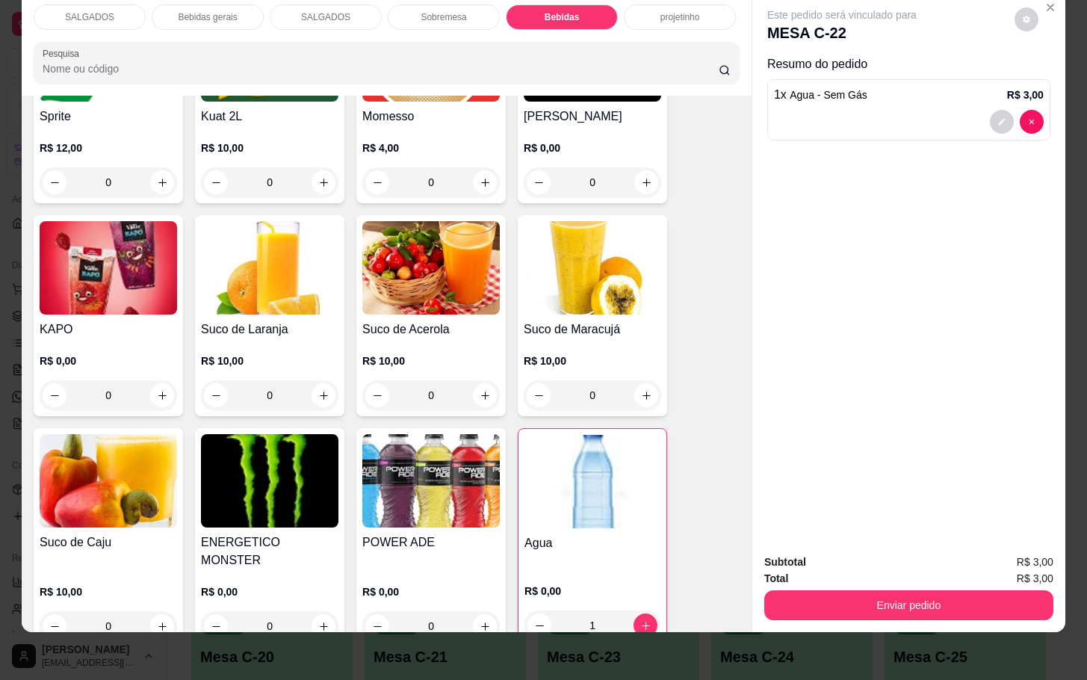
click at [817, 592] on button "Enviar pedido" at bounding box center [908, 605] width 289 height 30
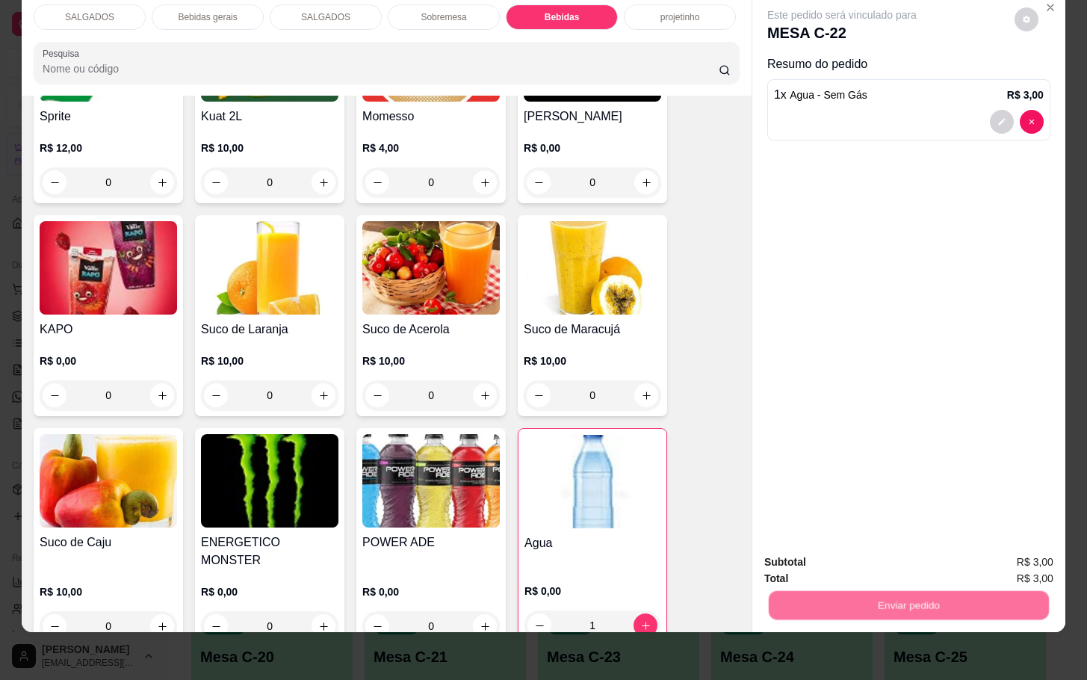
click at [827, 545] on button "Não registrar e enviar pedido" at bounding box center [856, 552] width 155 height 28
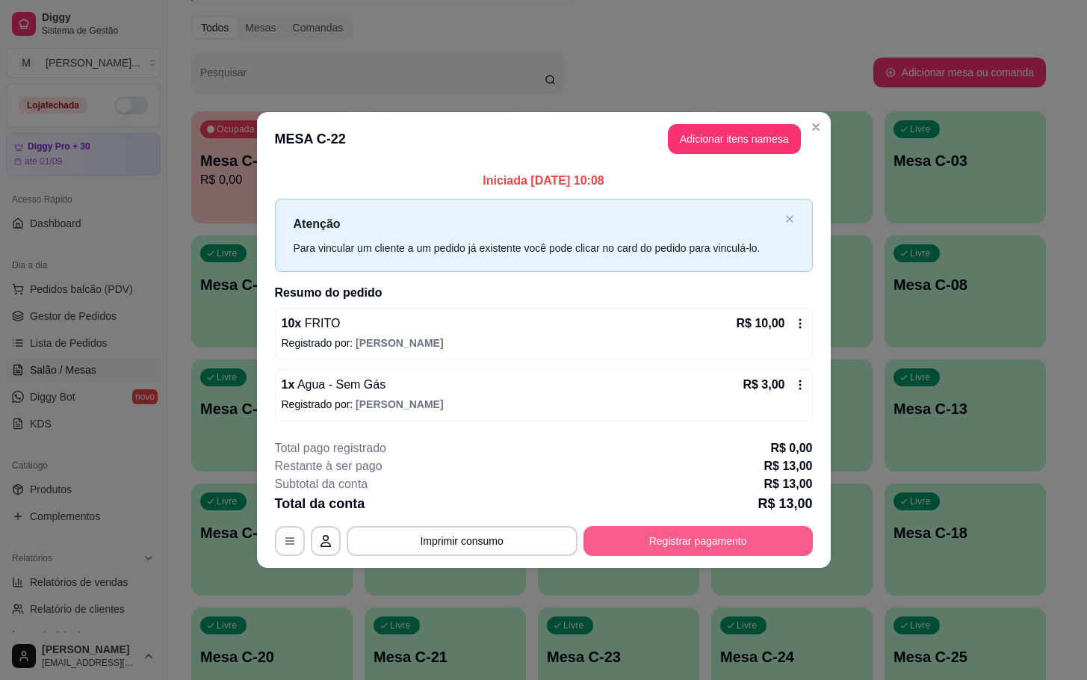
click at [708, 534] on button "Registrar pagamento" at bounding box center [698, 541] width 229 height 30
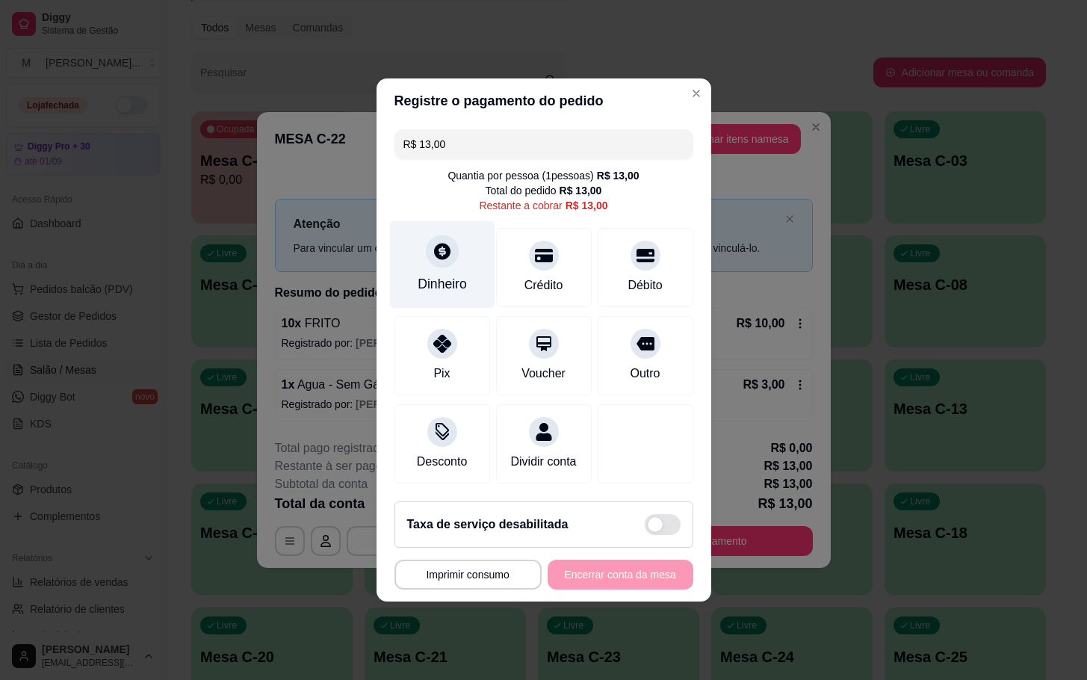
click at [440, 235] on div at bounding box center [442, 251] width 33 height 33
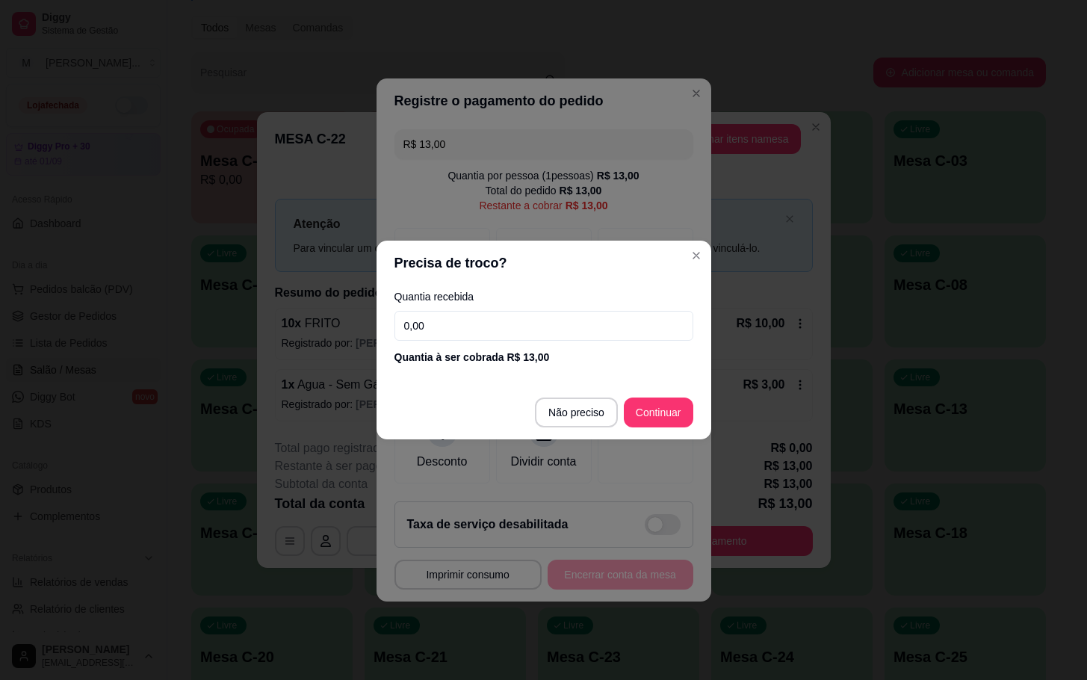
drag, startPoint x: 588, startPoint y: 433, endPoint x: 601, endPoint y: 424, distance: 15.5
click at [590, 433] on footer "Não preciso Continuar" at bounding box center [544, 413] width 335 height 54
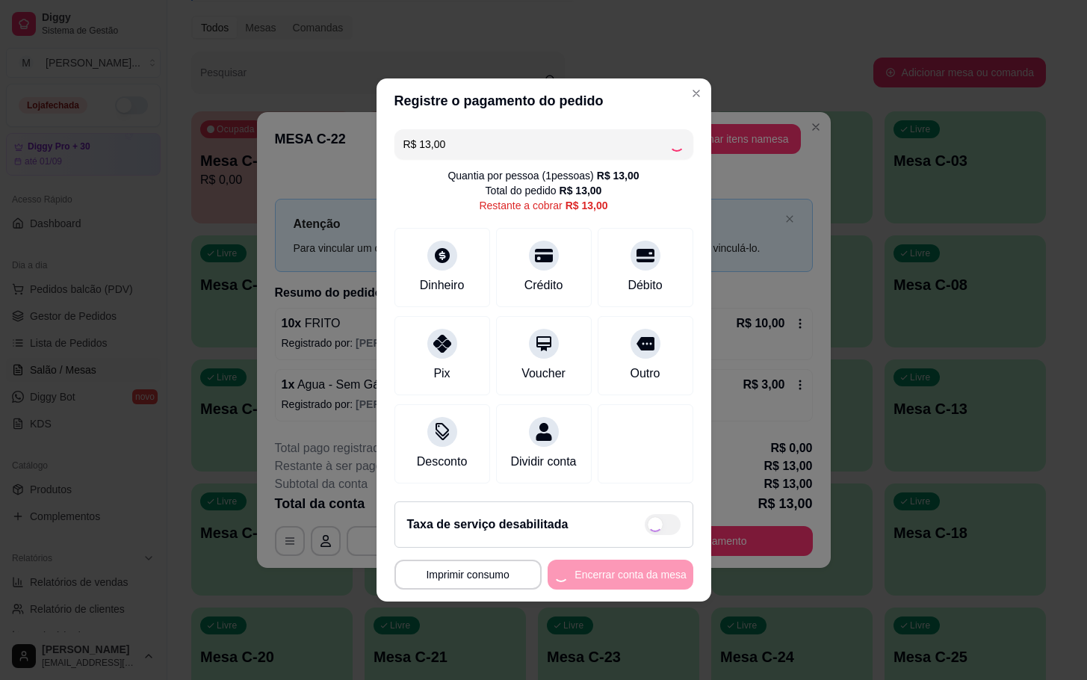
click at [625, 589] on div "**********" at bounding box center [543, 575] width 299 height 30
type input "R$ 0,00"
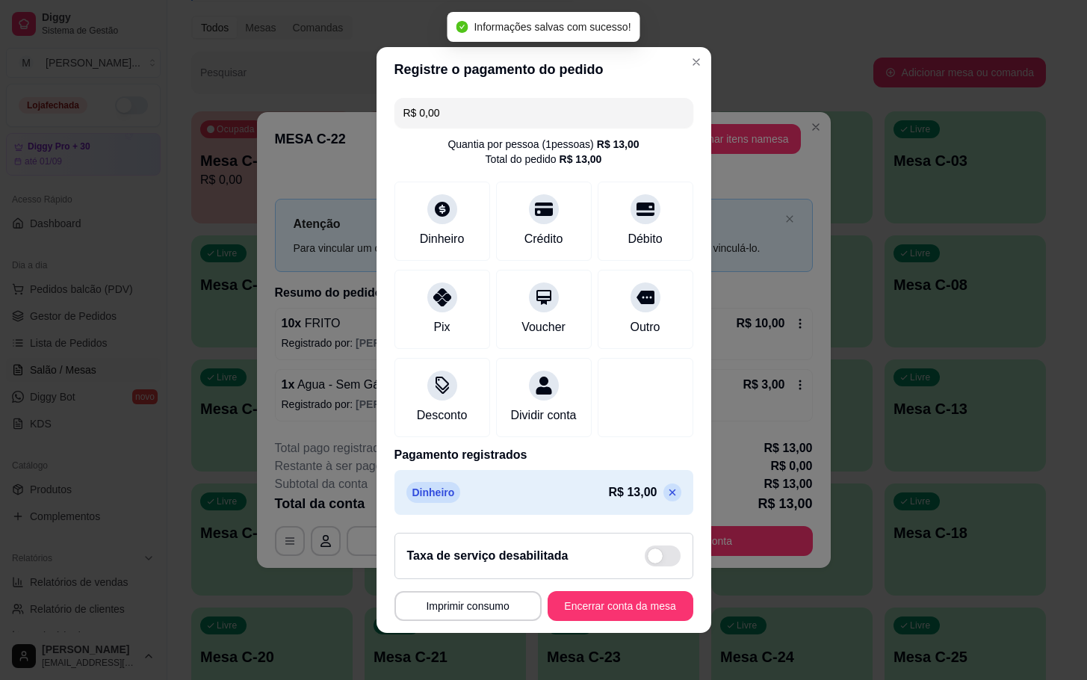
click at [637, 596] on footer "**********" at bounding box center [544, 577] width 335 height 112
click at [637, 612] on button "Encerrar conta da mesa" at bounding box center [620, 606] width 141 height 29
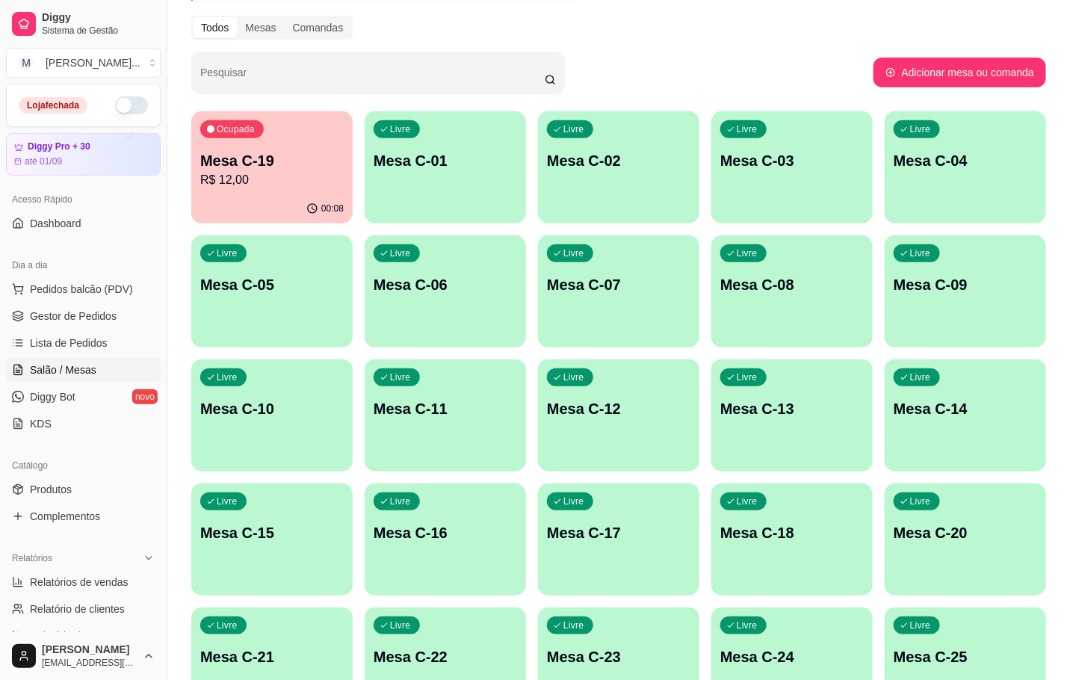
click at [303, 162] on p "Mesa C-19" at bounding box center [271, 160] width 143 height 21
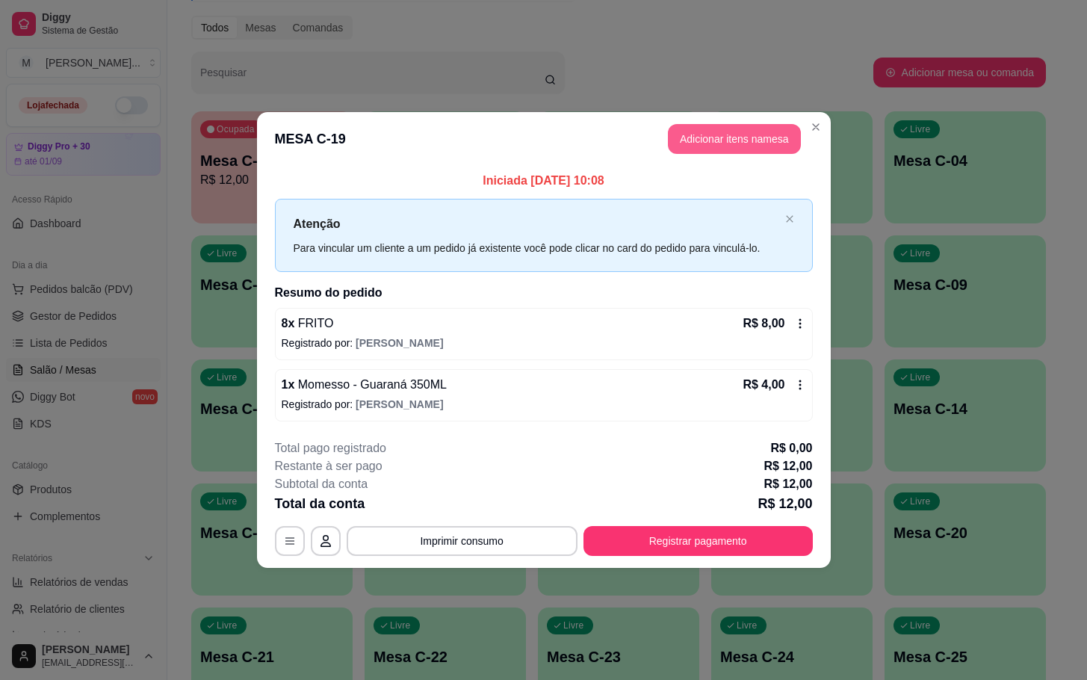
click at [678, 141] on button "Adicionar itens na mesa" at bounding box center [734, 139] width 133 height 30
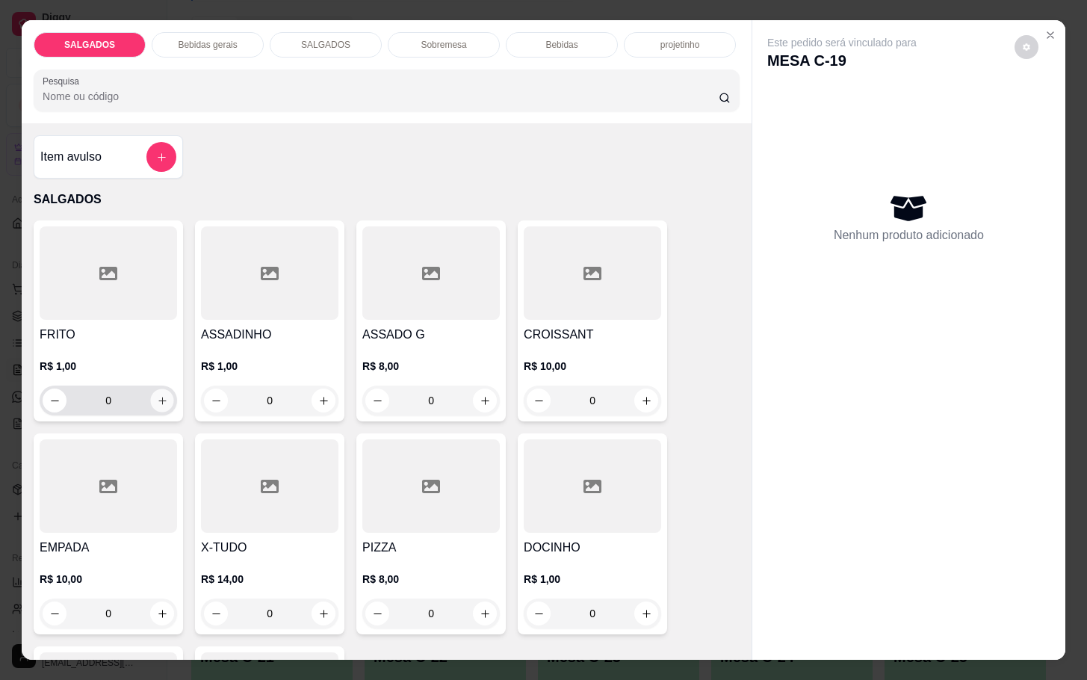
click at [157, 395] on icon "increase-product-quantity" at bounding box center [162, 400] width 11 height 11
type input "1"
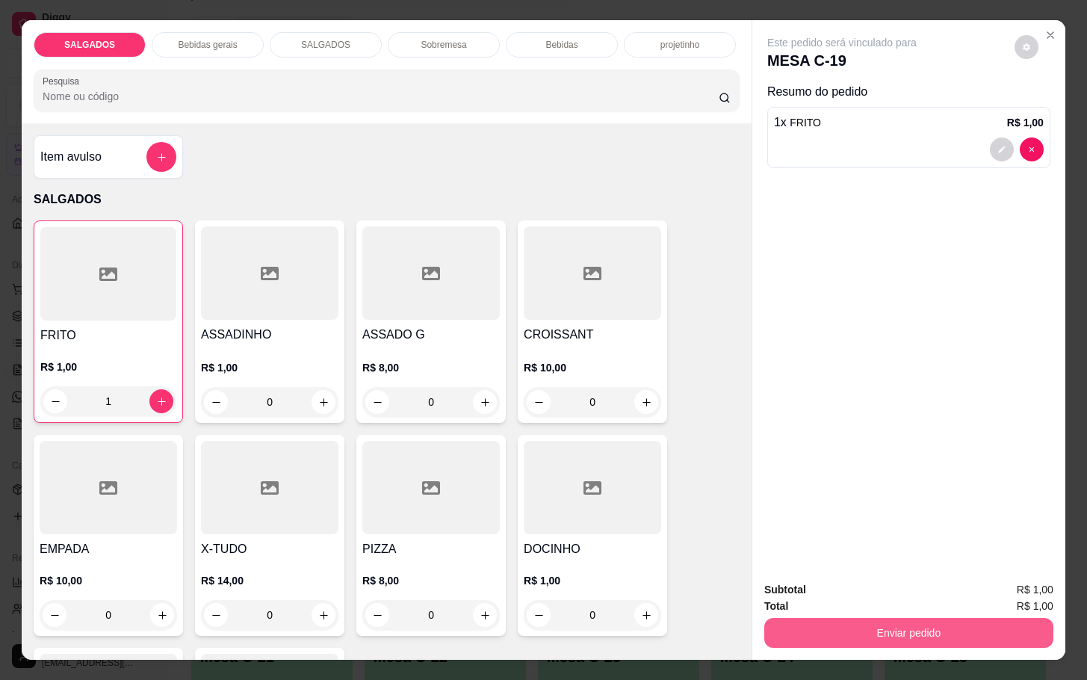
click at [912, 628] on button "Enviar pedido" at bounding box center [908, 633] width 289 height 30
click at [883, 596] on button "Não registrar e enviar pedido" at bounding box center [857, 588] width 151 height 28
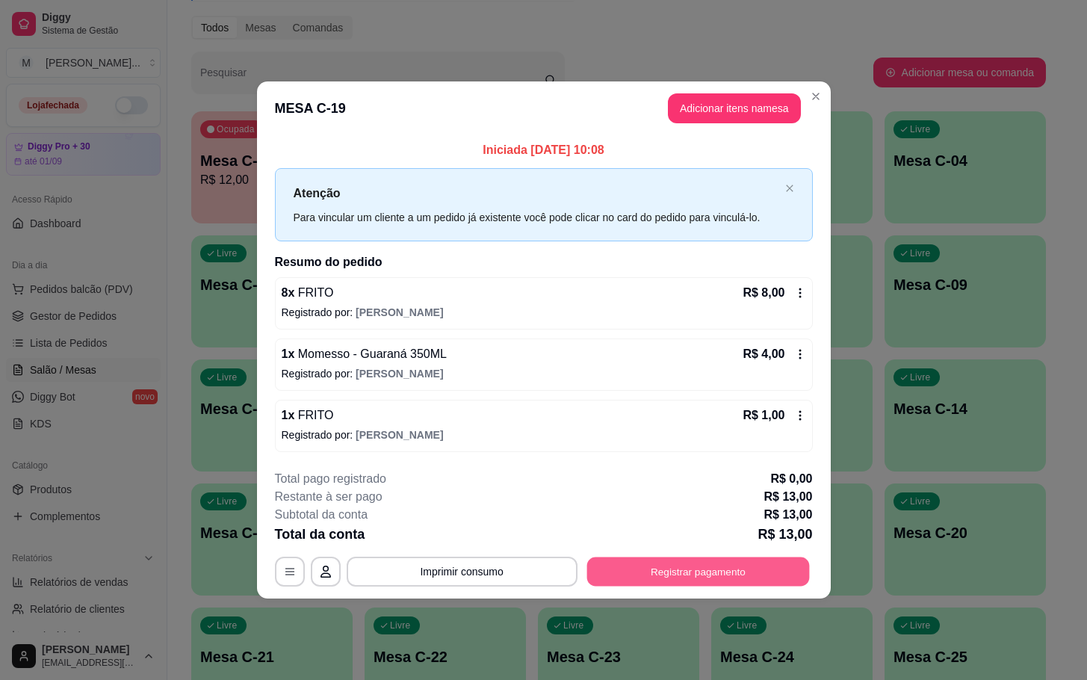
click at [722, 584] on button "Registrar pagamento" at bounding box center [698, 571] width 223 height 29
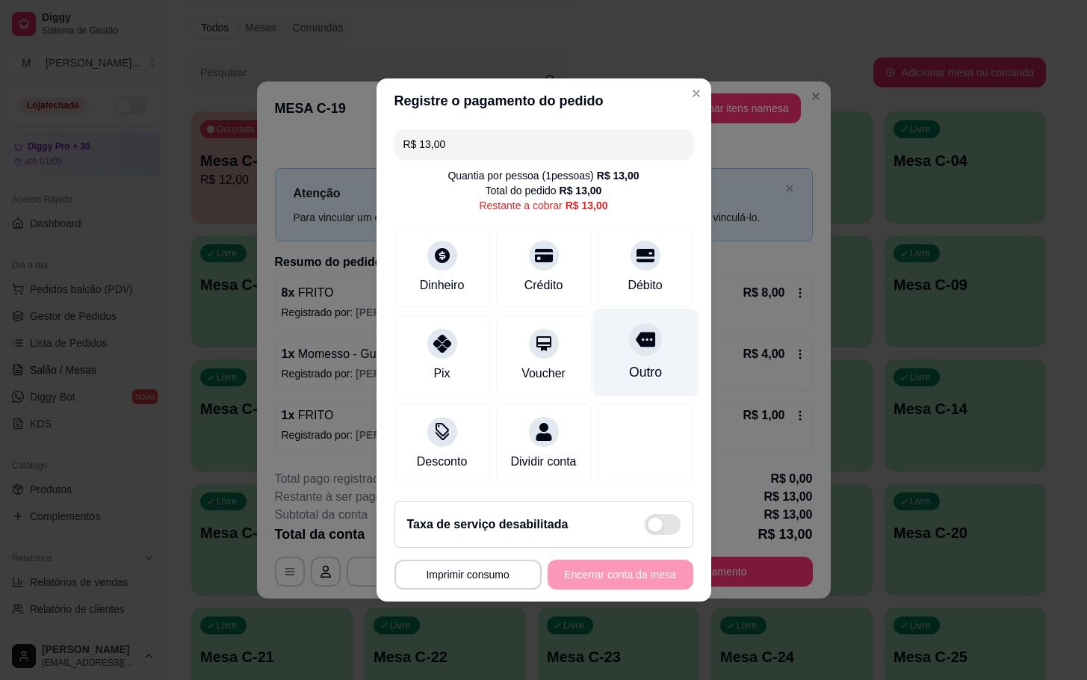
click at [612, 347] on div "Outro" at bounding box center [644, 352] width 105 height 87
type input "R$ 0,00"
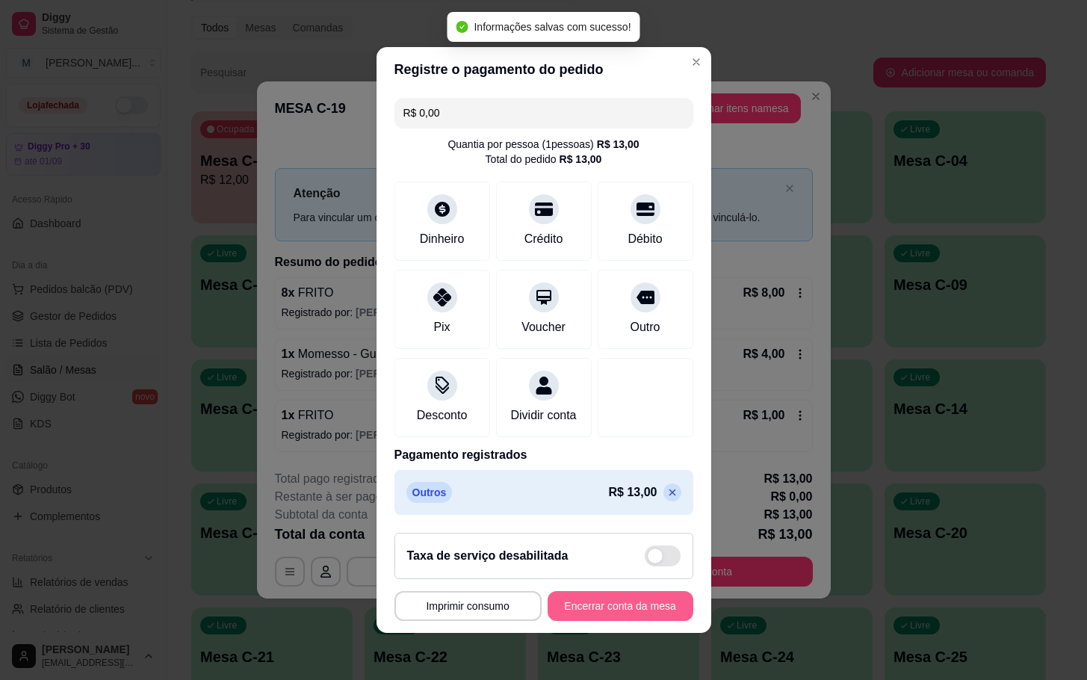
click at [592, 612] on button "Encerrar conta da mesa" at bounding box center [621, 606] width 146 height 30
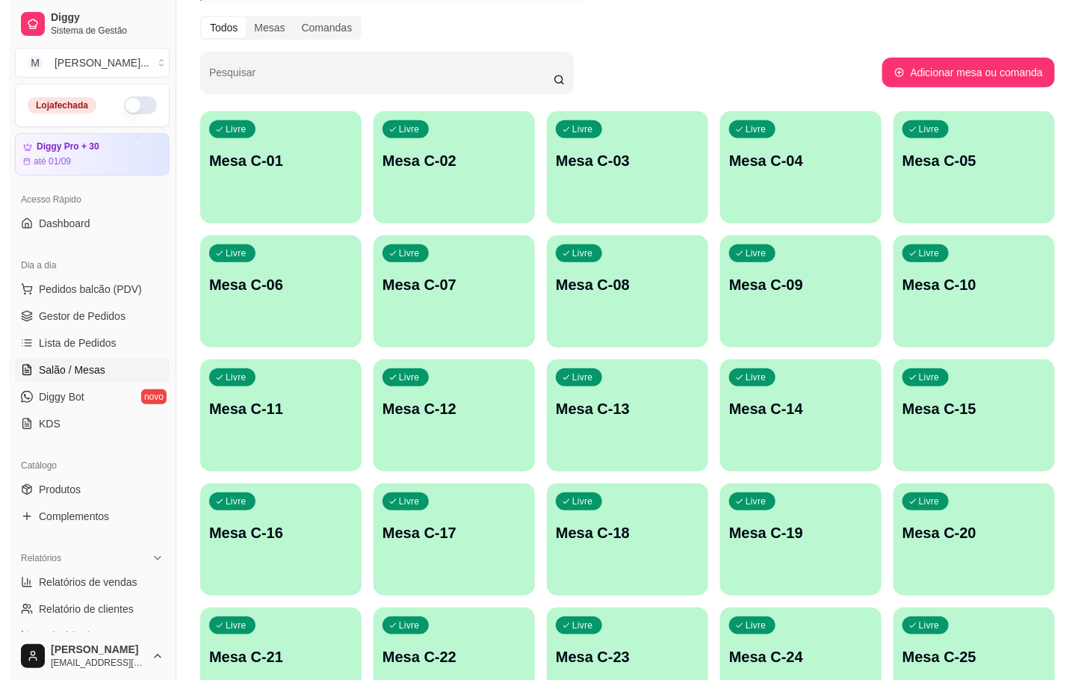
scroll to position [294, 0]
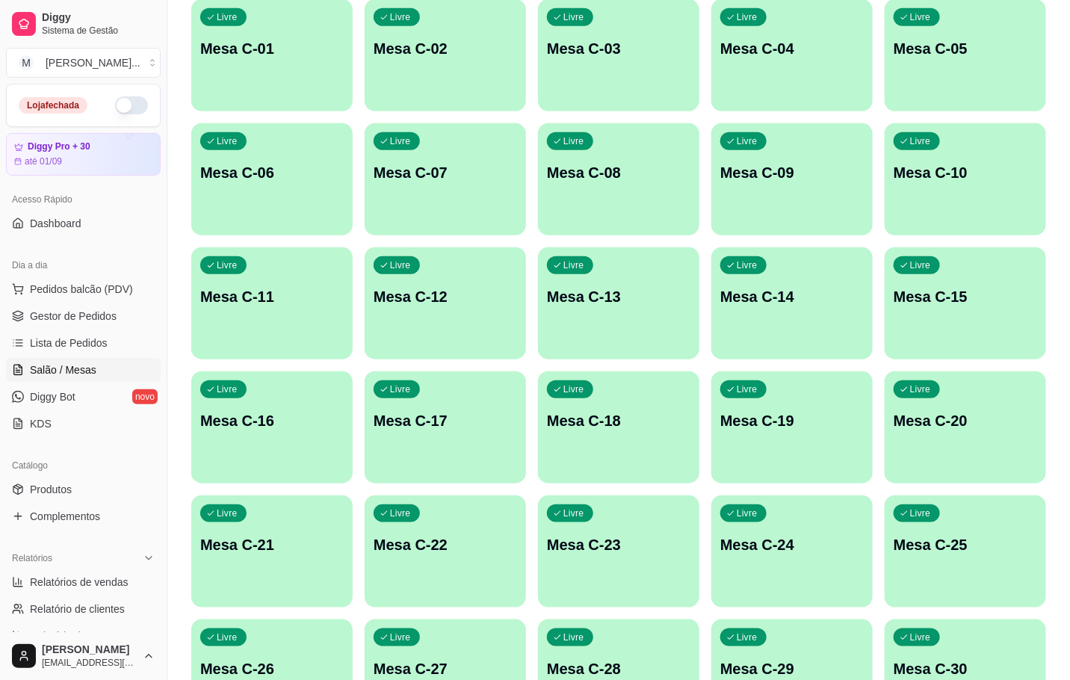
click at [761, 525] on div "Livre Mesa C-24" at bounding box center [791, 542] width 161 height 94
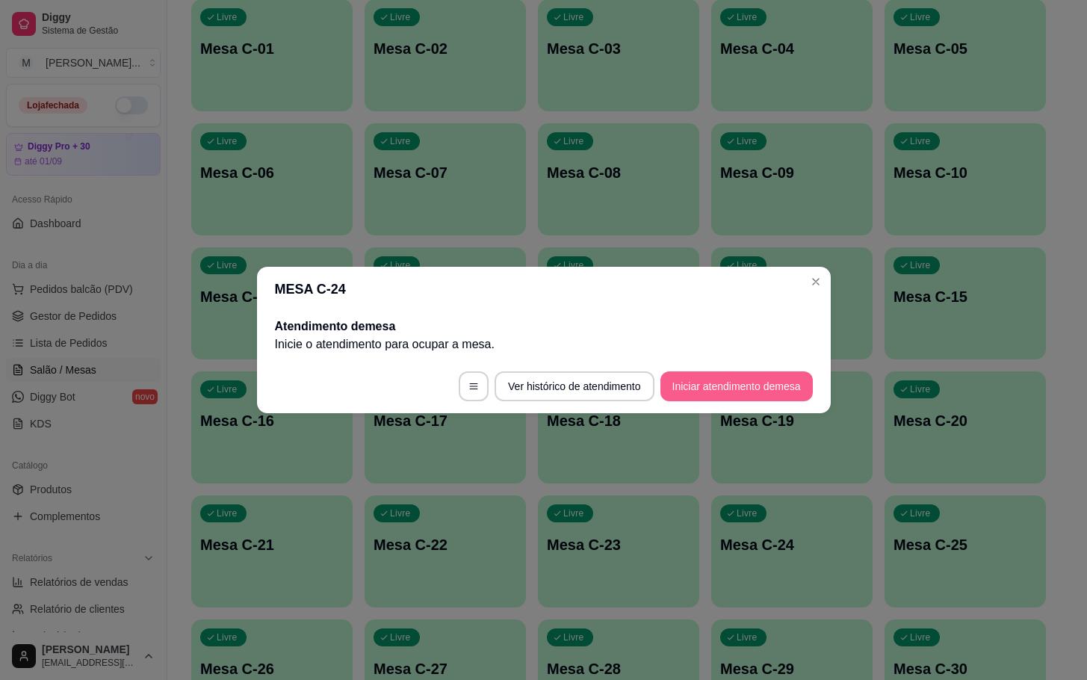
click at [776, 379] on button "Iniciar atendimento de mesa" at bounding box center [736, 386] width 152 height 30
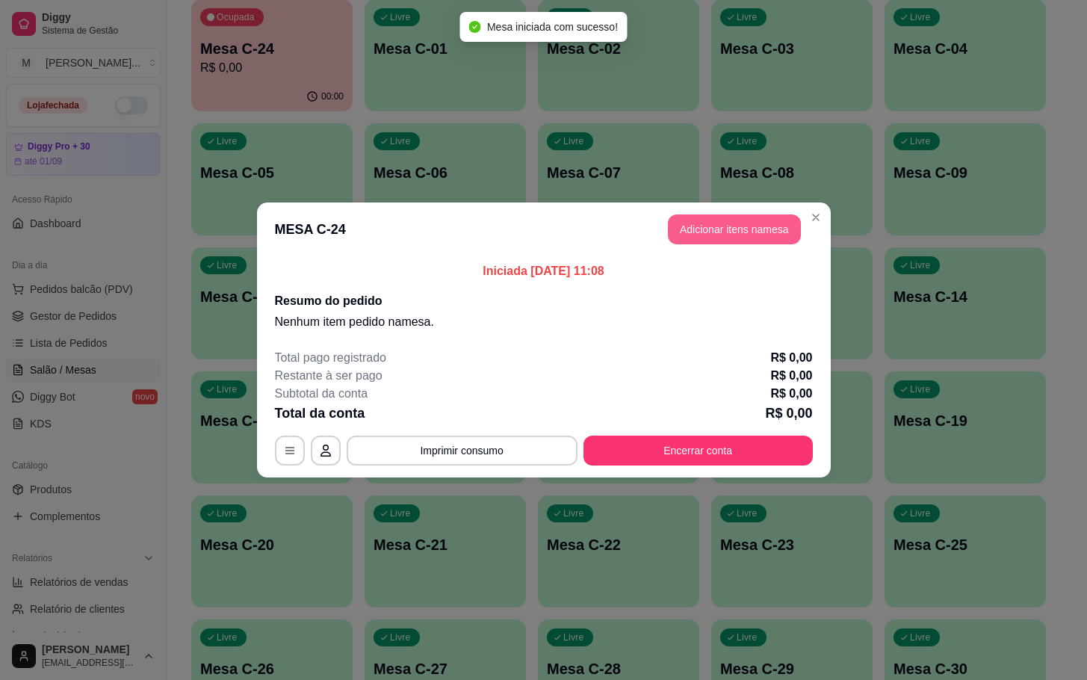
click at [754, 229] on button "Adicionar itens na mesa" at bounding box center [734, 229] width 133 height 30
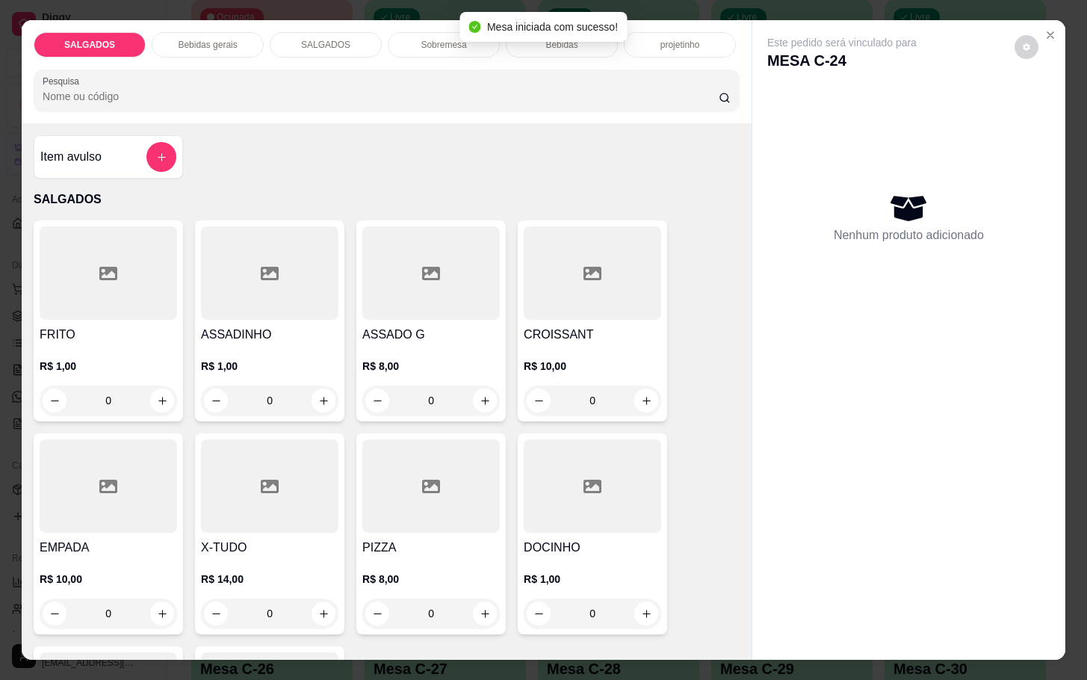
drag, startPoint x: 66, startPoint y: 403, endPoint x: -13, endPoint y: 417, distance: 80.3
click at [0, 386] on html "Diggy Sistema de Gestão M Mila Salgados ... Loja fechada Diggy Pro + 30 até 01/…" at bounding box center [543, 46] width 1087 height 680
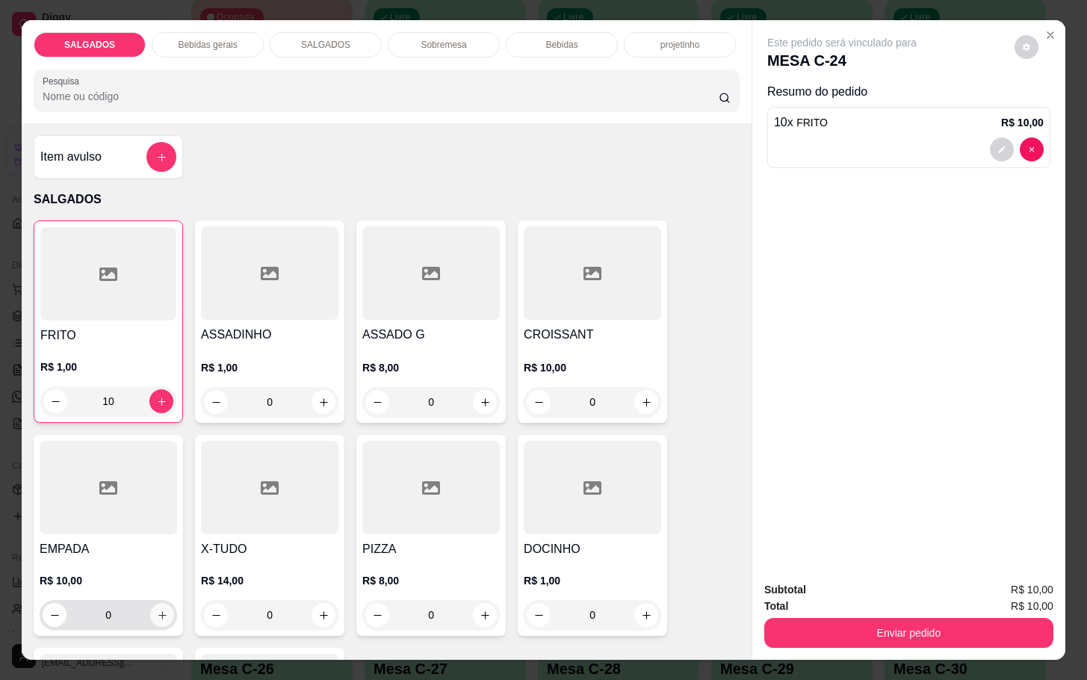
type input "10"
click at [157, 610] on icon "increase-product-quantity" at bounding box center [162, 615] width 11 height 11
type input "1"
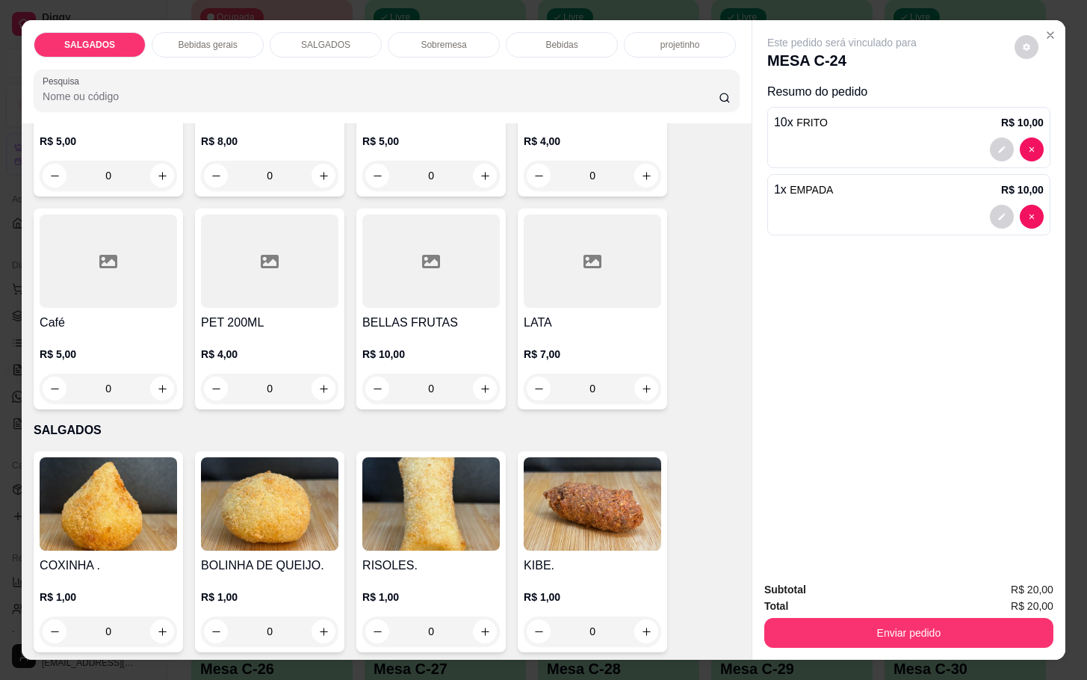
scroll to position [784, 0]
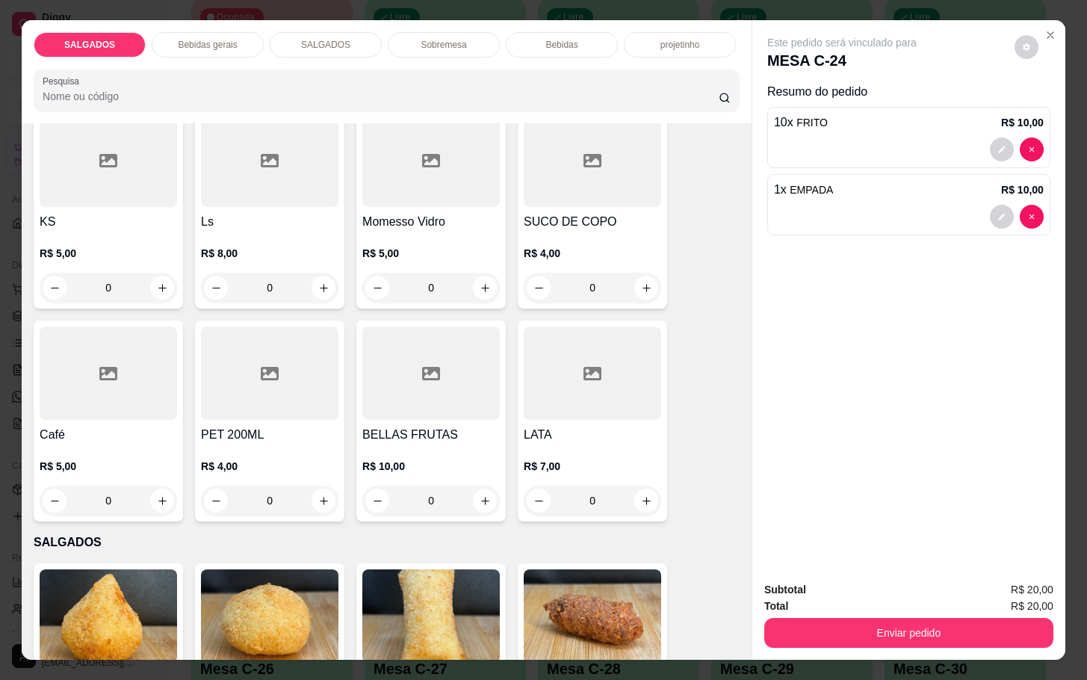
click at [168, 426] on h4 "Café" at bounding box center [108, 435] width 137 height 18
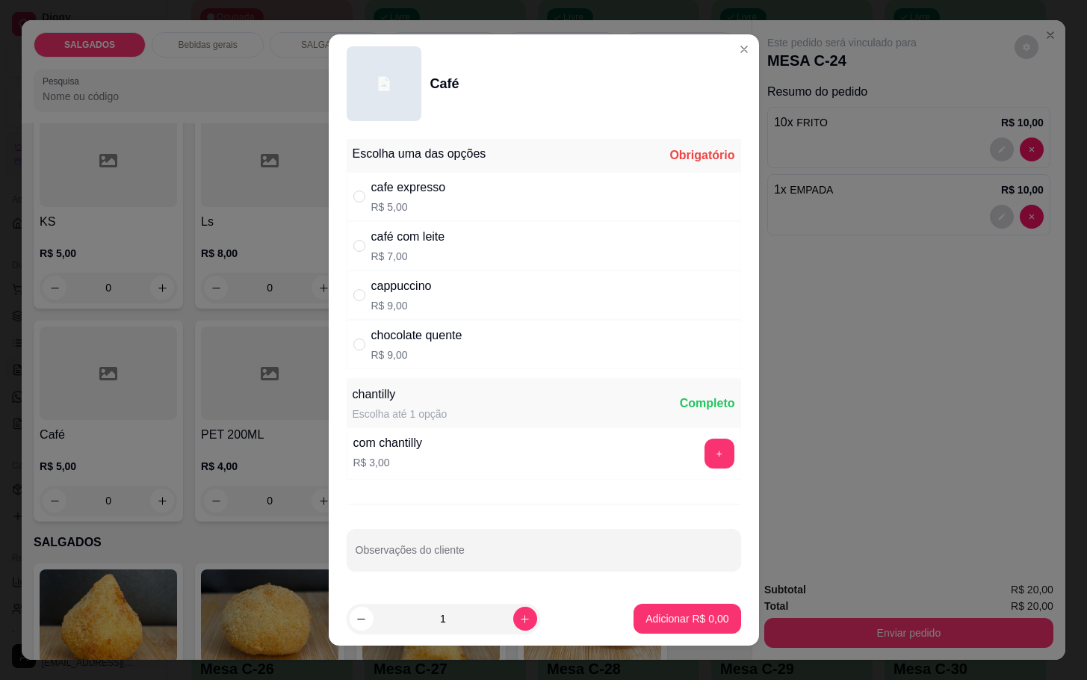
click at [374, 308] on p "R$ 9,00" at bounding box center [401, 305] width 61 height 15
radio input "true"
click at [646, 598] on footer "1 Adicionar R$ 9,00" at bounding box center [544, 619] width 430 height 54
click at [669, 610] on button "Adicionar R$ 9,00" at bounding box center [687, 618] width 104 height 29
type input "1"
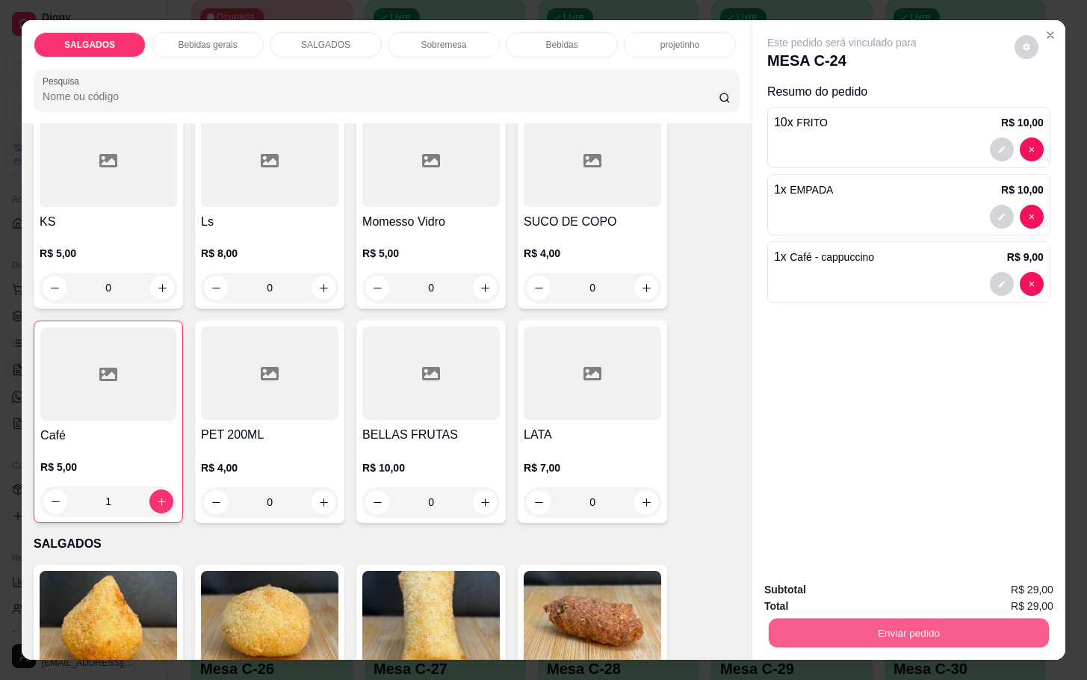
click at [807, 637] on button "Enviar pedido" at bounding box center [909, 632] width 280 height 29
click at [794, 592] on button "Não registrar e enviar pedido" at bounding box center [857, 588] width 151 height 28
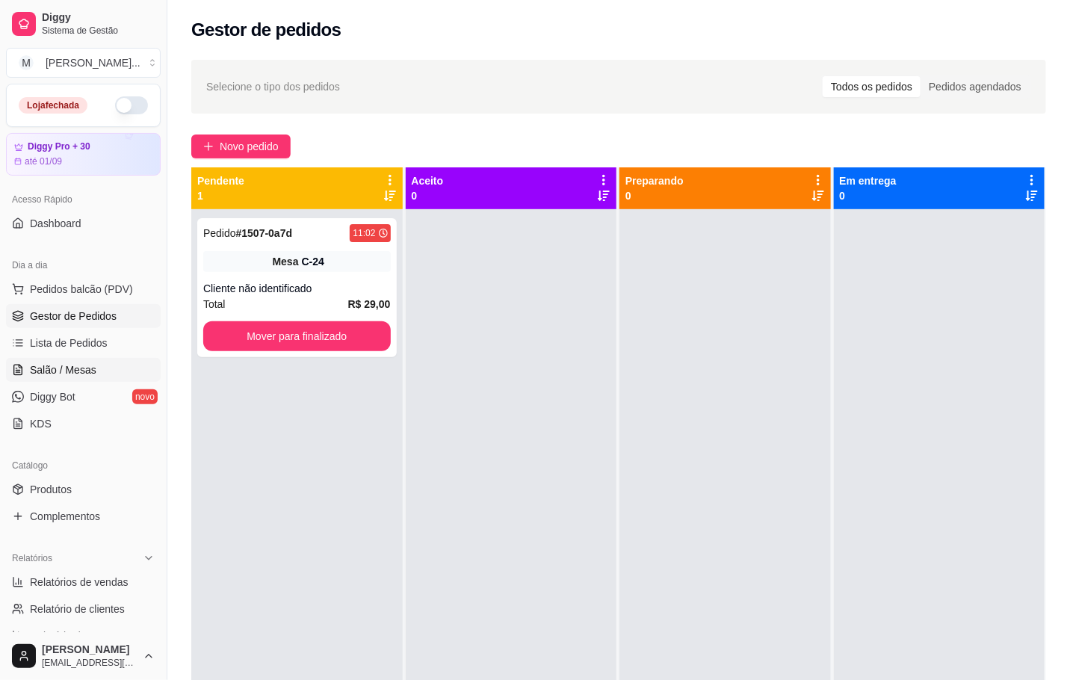
click at [78, 377] on span "Salão / Mesas" at bounding box center [63, 369] width 66 height 15
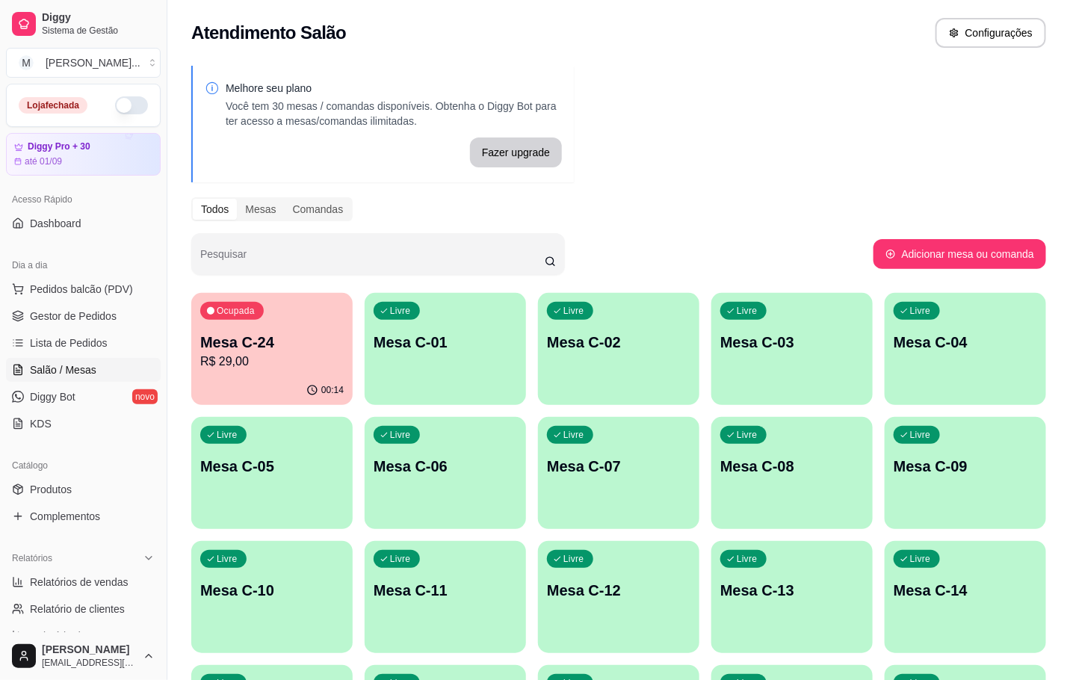
click at [337, 354] on p "R$ 29,00" at bounding box center [271, 362] width 143 height 18
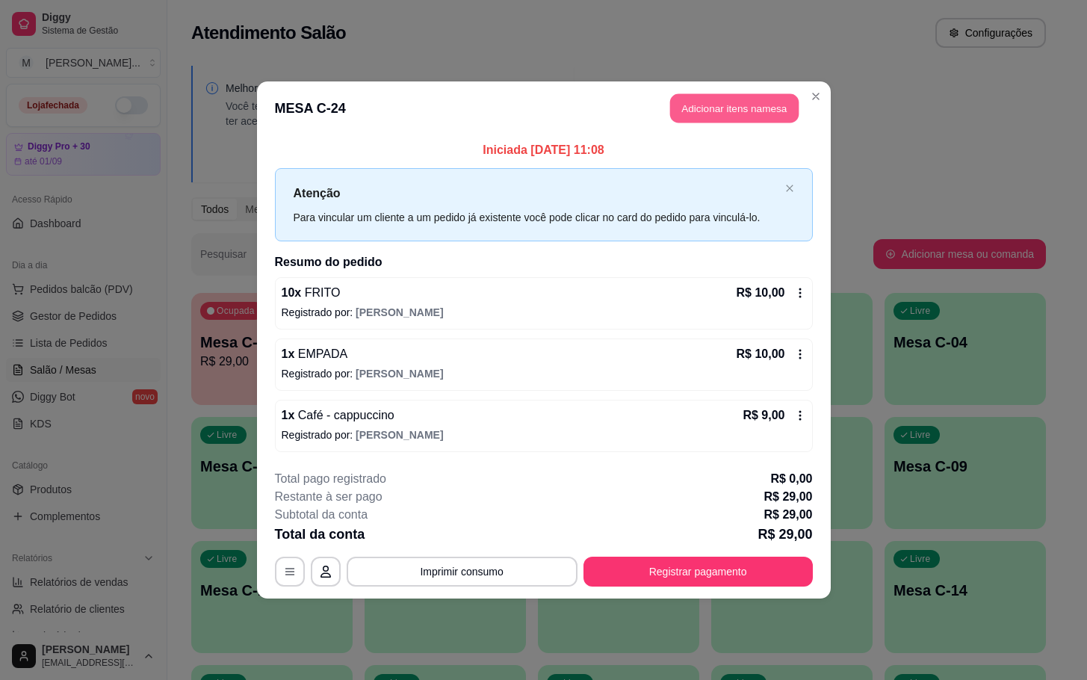
click at [722, 117] on button "Adicionar itens na mesa" at bounding box center [734, 108] width 129 height 29
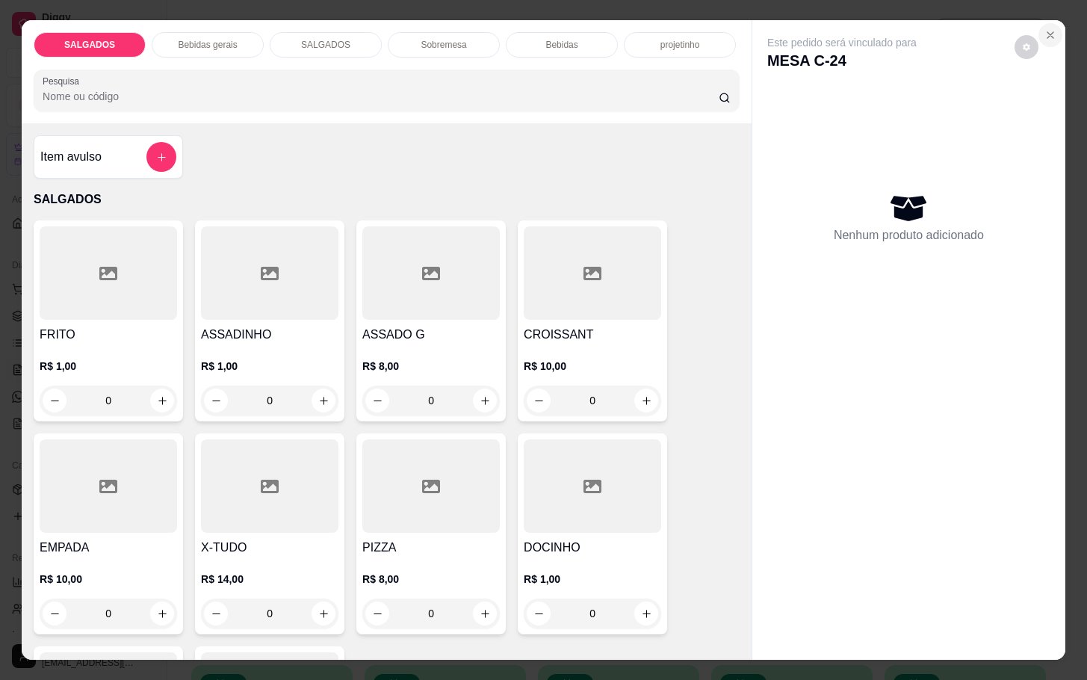
click at [1044, 29] on icon "Close" at bounding box center [1050, 35] width 12 height 12
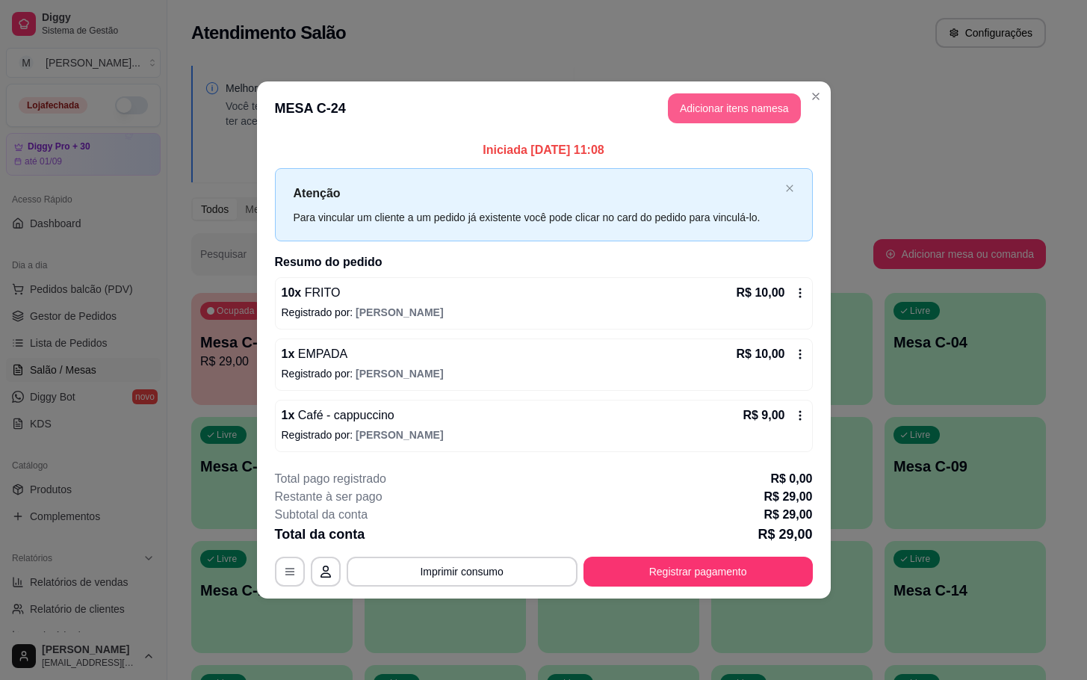
click at [724, 110] on button "Adicionar itens na mesa" at bounding box center [734, 108] width 133 height 30
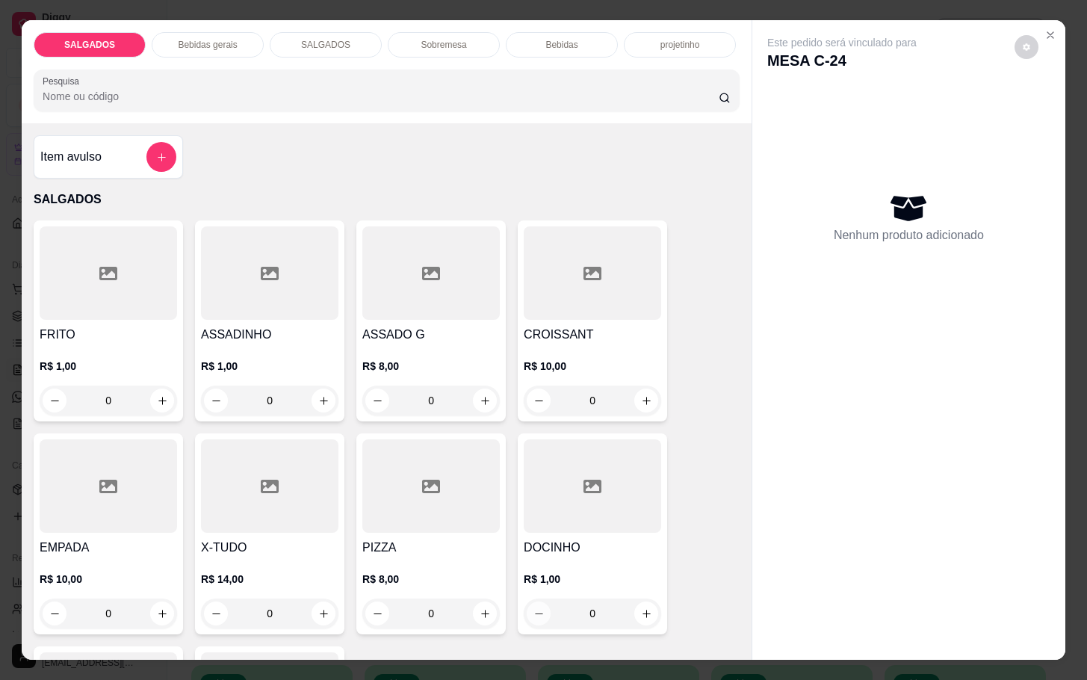
drag, startPoint x: 617, startPoint y: 598, endPoint x: 459, endPoint y: 617, distance: 158.7
click at [466, 619] on div "FRITO R$ 1,00 0 ASSADINHO R$ 1,00 0 ASSADO G R$ 8,00 0 CROISSANT R$ 10,00 0 EMP…" at bounding box center [387, 533] width 706 height 627
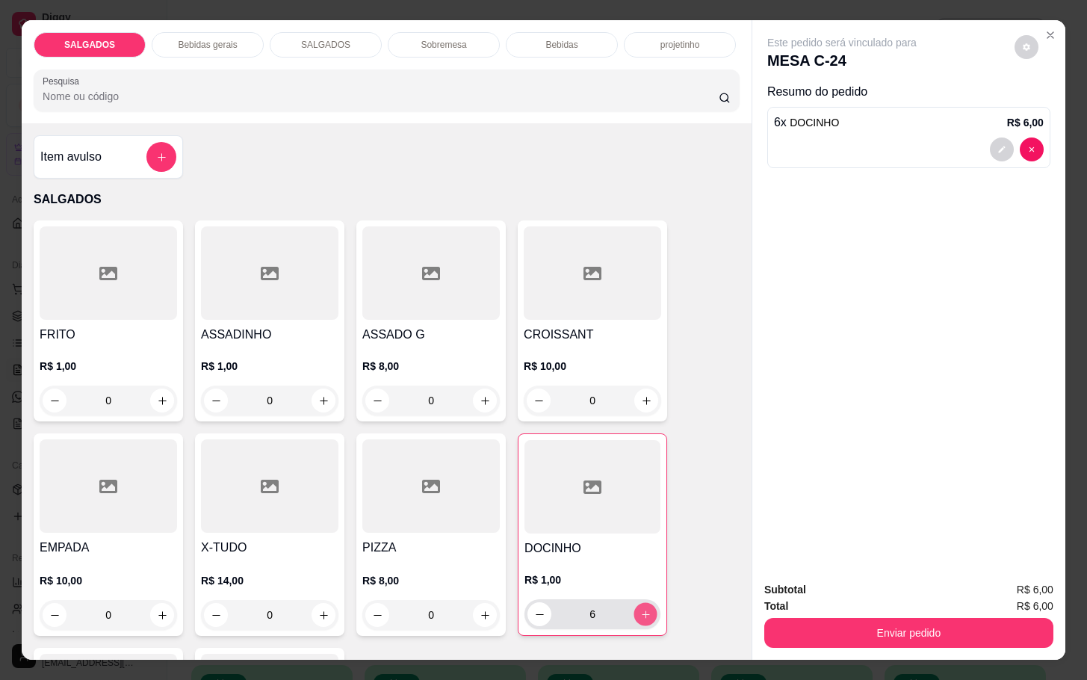
click at [640, 613] on icon "increase-product-quantity" at bounding box center [645, 614] width 11 height 11
type input "8"
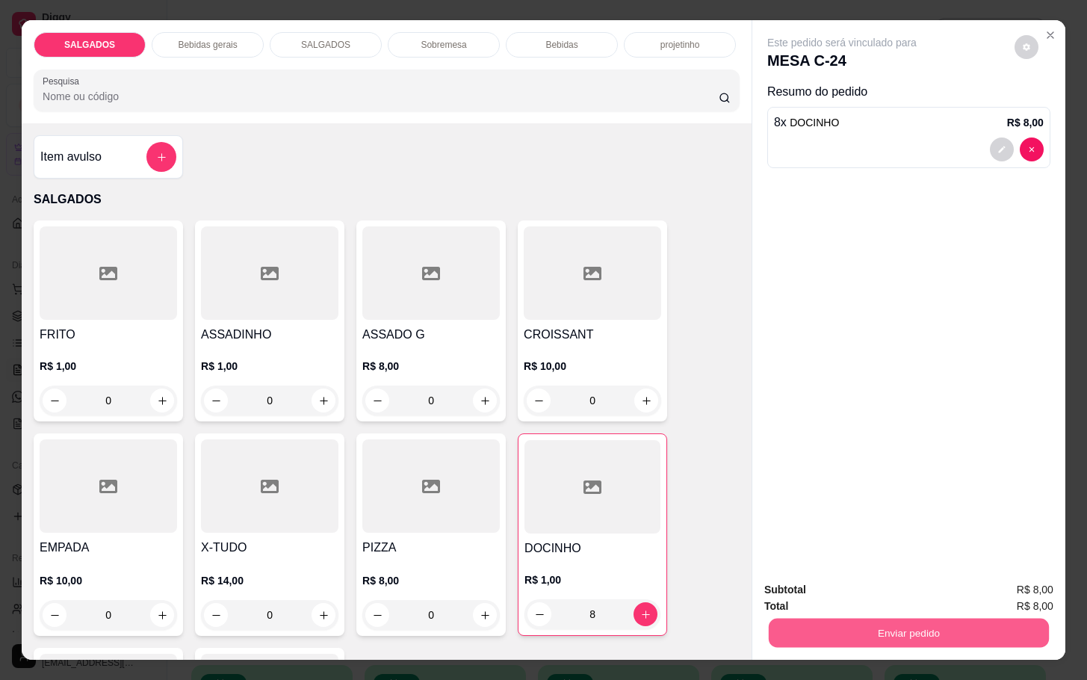
click at [868, 624] on button "Enviar pedido" at bounding box center [909, 632] width 280 height 29
click at [863, 584] on button "Não registrar e enviar pedido" at bounding box center [857, 588] width 151 height 28
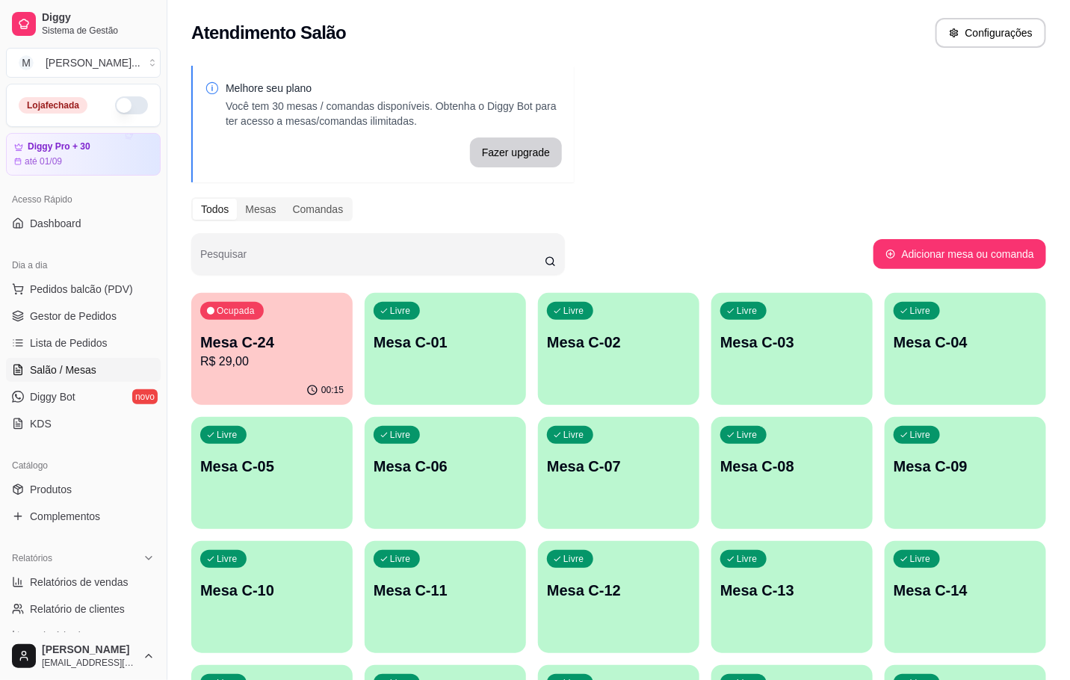
drag, startPoint x: 193, startPoint y: 283, endPoint x: 217, endPoint y: 325, distance: 48.6
click at [206, 282] on div "Melhore seu plano Você tem 30 mesas / comandas disponíveis. Obtenha o Diggy Bot…" at bounding box center [618, 550] width 903 height 986
click at [218, 326] on div "Ocupada Mesa C-24 R$ 29,00" at bounding box center [271, 334] width 161 height 83
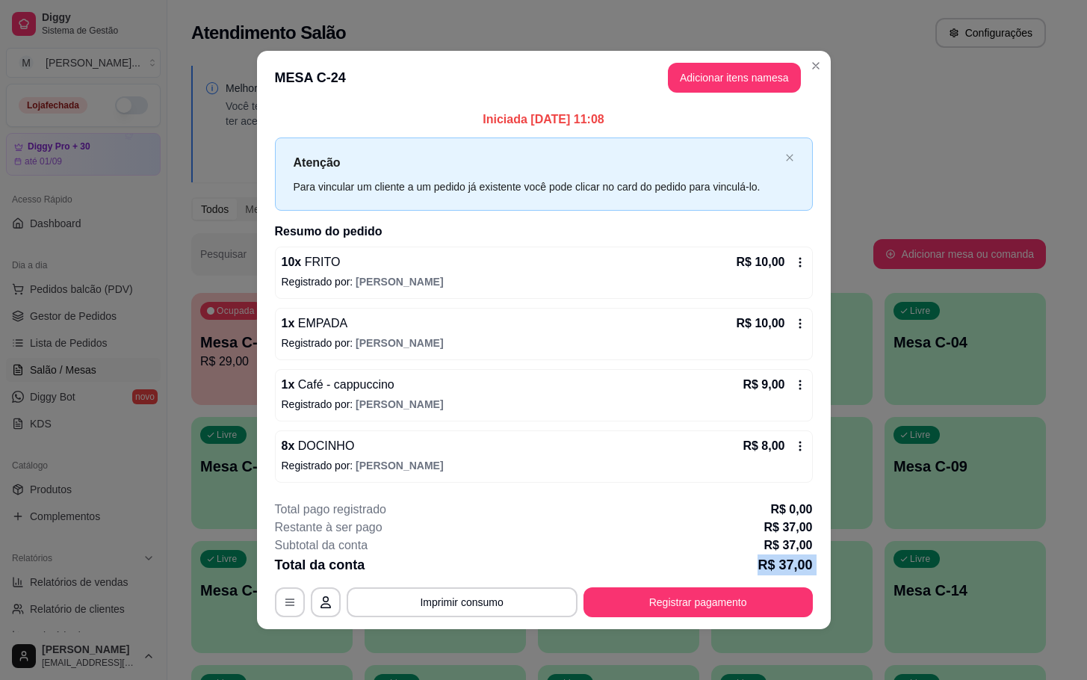
click at [762, 578] on div "**********" at bounding box center [544, 559] width 538 height 117
click at [762, 588] on button "Registrar pagamento" at bounding box center [698, 601] width 223 height 29
click at [700, 590] on button "Registrar pagamento" at bounding box center [698, 602] width 229 height 30
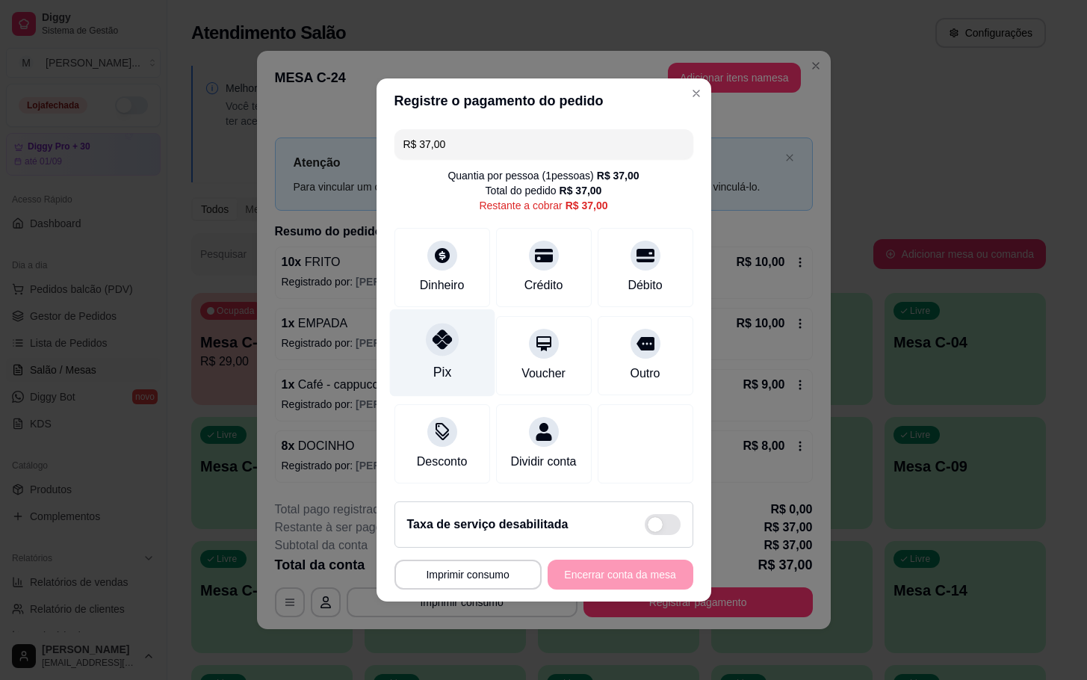
click at [430, 309] on div "Pix" at bounding box center [441, 352] width 105 height 87
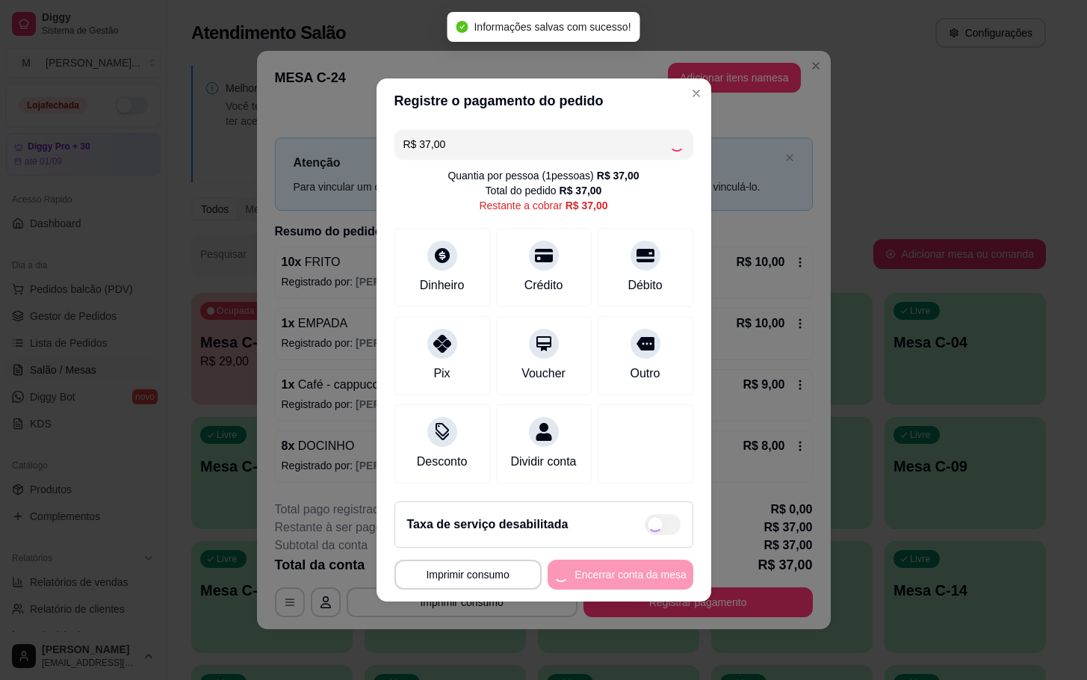
type input "R$ 0,00"
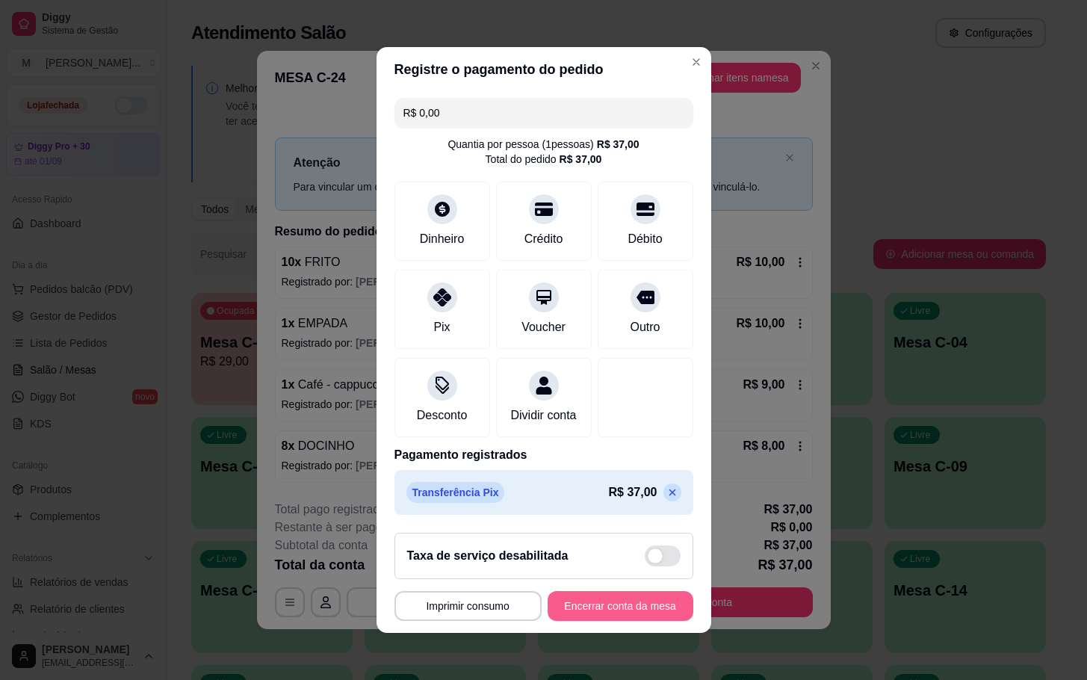
click at [594, 619] on button "Encerrar conta da mesa" at bounding box center [621, 606] width 146 height 30
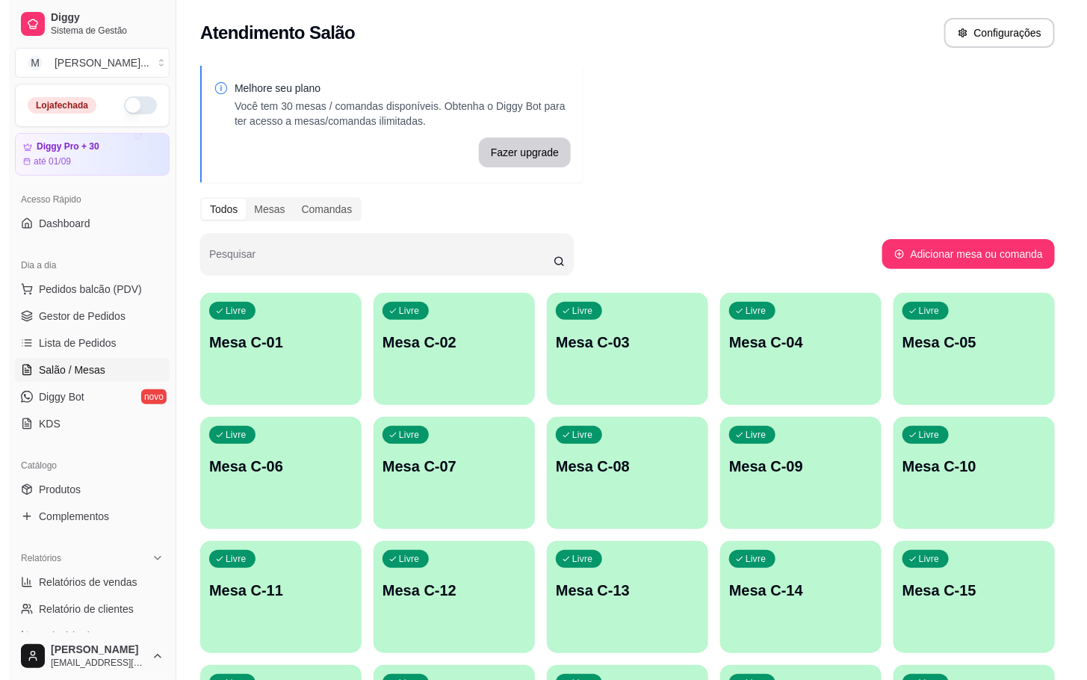
scroll to position [406, 0]
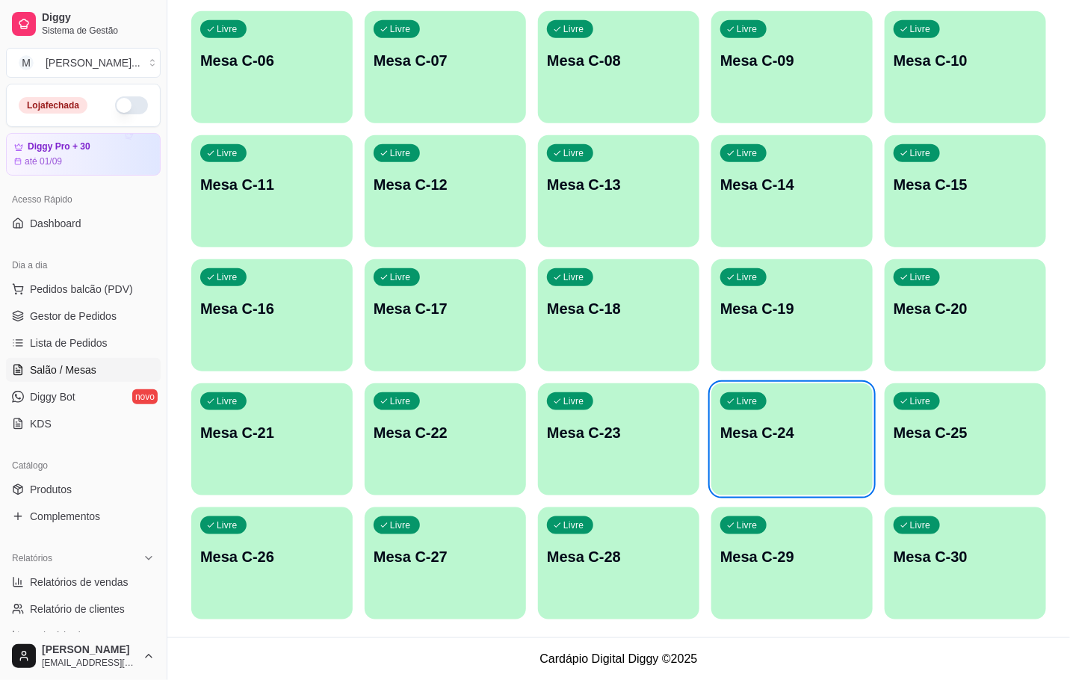
click at [799, 422] on p "Mesa C-24" at bounding box center [791, 432] width 143 height 21
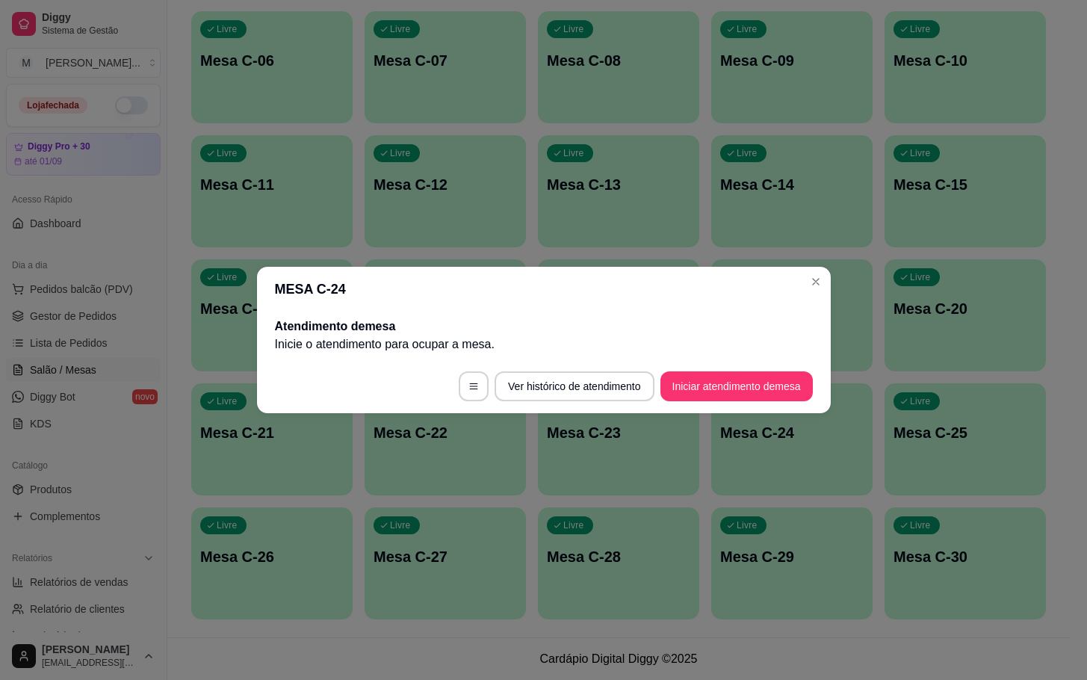
click at [743, 409] on footer "Ver histórico de atendimento Iniciar atendimento de mesa" at bounding box center [544, 386] width 574 height 54
click at [764, 397] on button "Iniciar atendimento de mesa" at bounding box center [736, 386] width 152 height 30
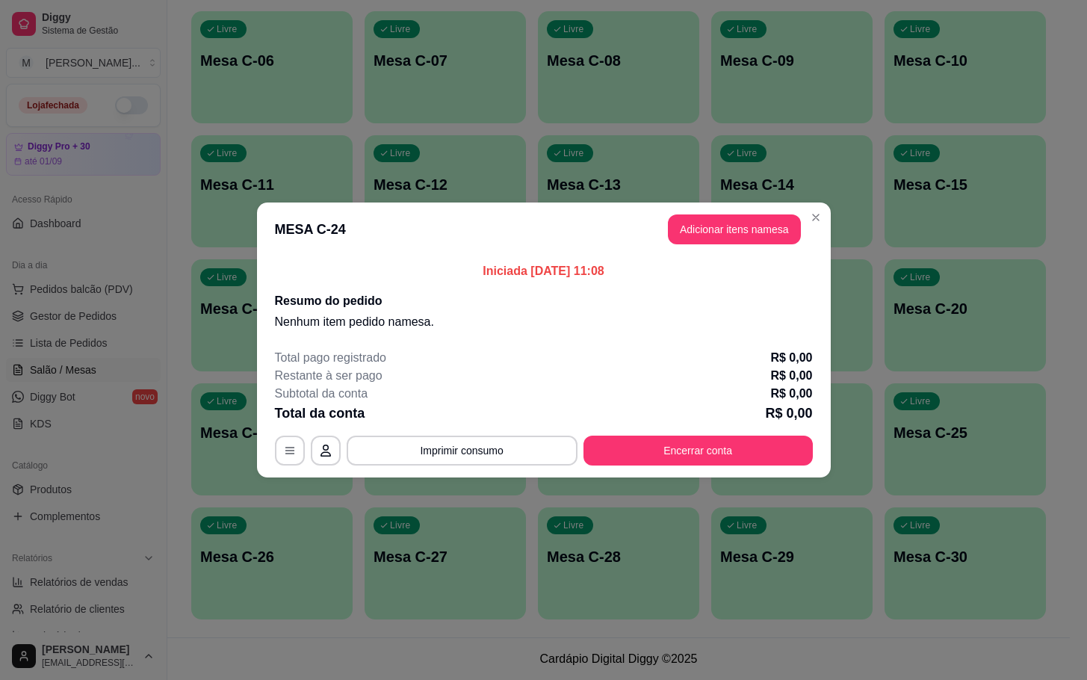
click at [763, 242] on button "Adicionar itens na mesa" at bounding box center [734, 229] width 133 height 30
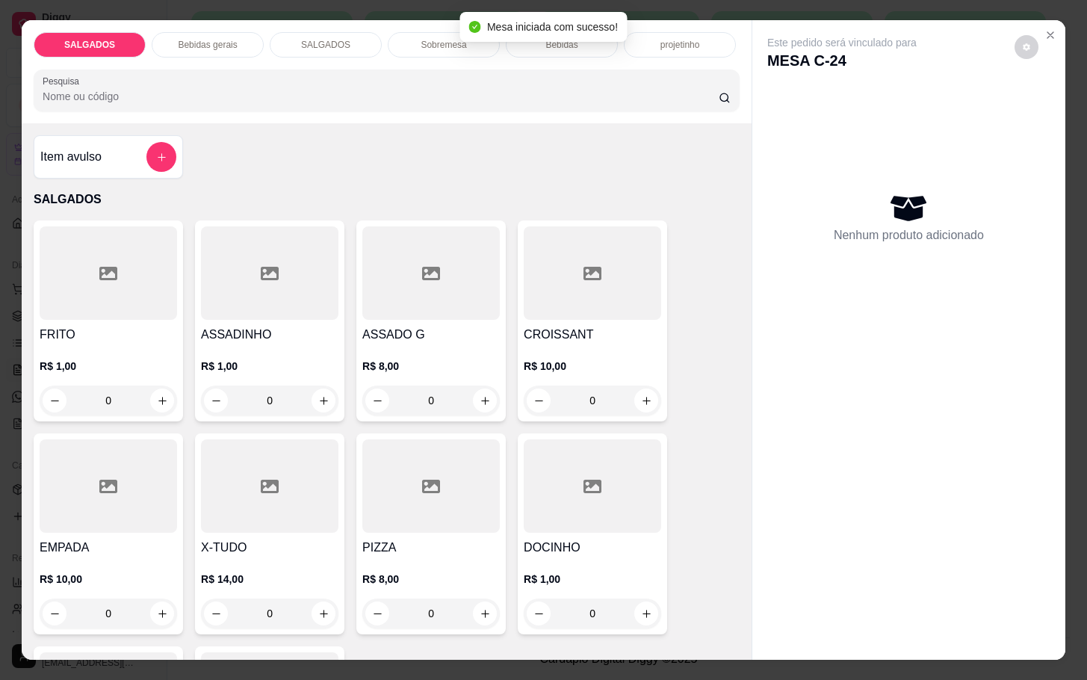
click at [117, 359] on p "R$ 1,00" at bounding box center [108, 366] width 137 height 15
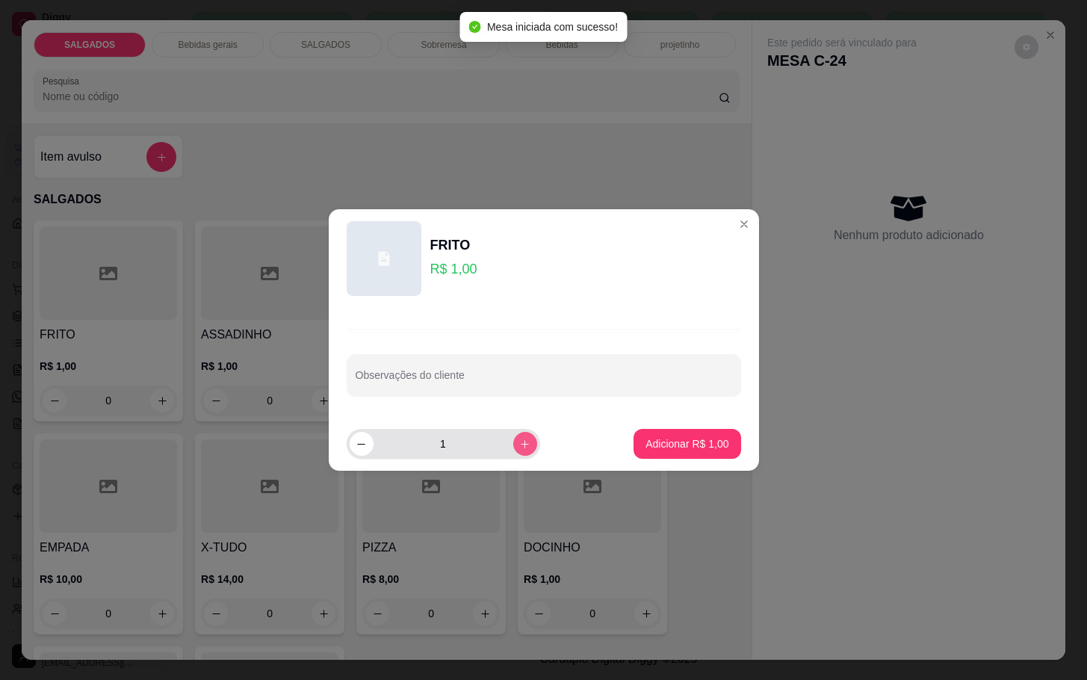
click at [516, 435] on button "increase-product-quantity" at bounding box center [525, 444] width 24 height 24
click at [516, 435] on button "increase-product-quantity" at bounding box center [524, 443] width 23 height 23
click at [516, 435] on button "increase-product-quantity" at bounding box center [525, 444] width 24 height 24
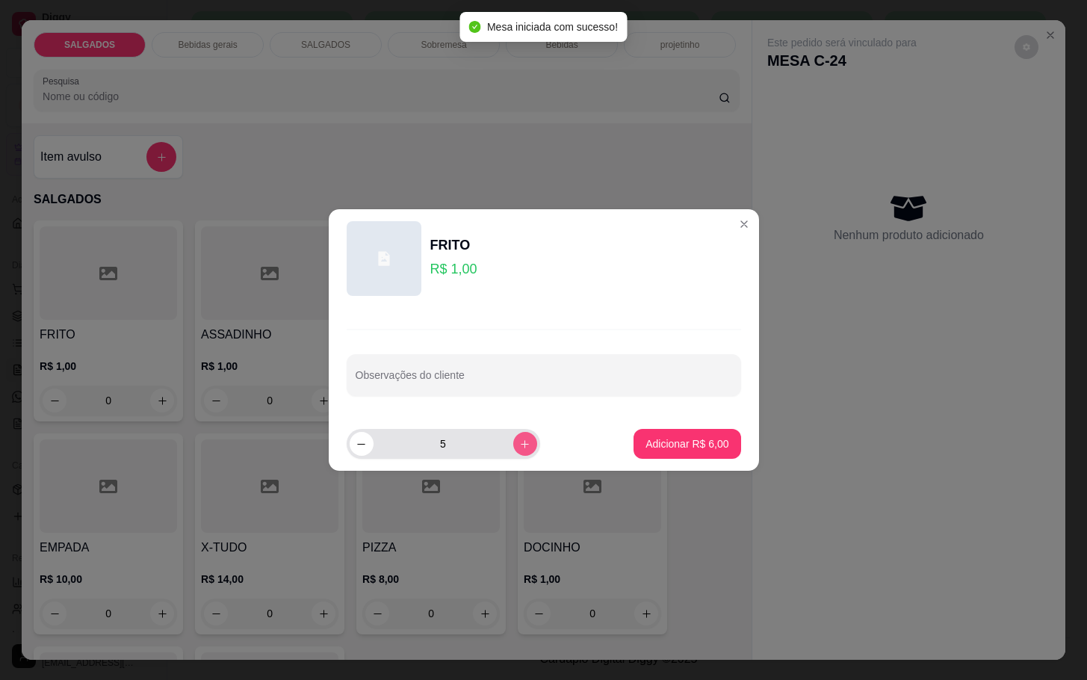
type input "6"
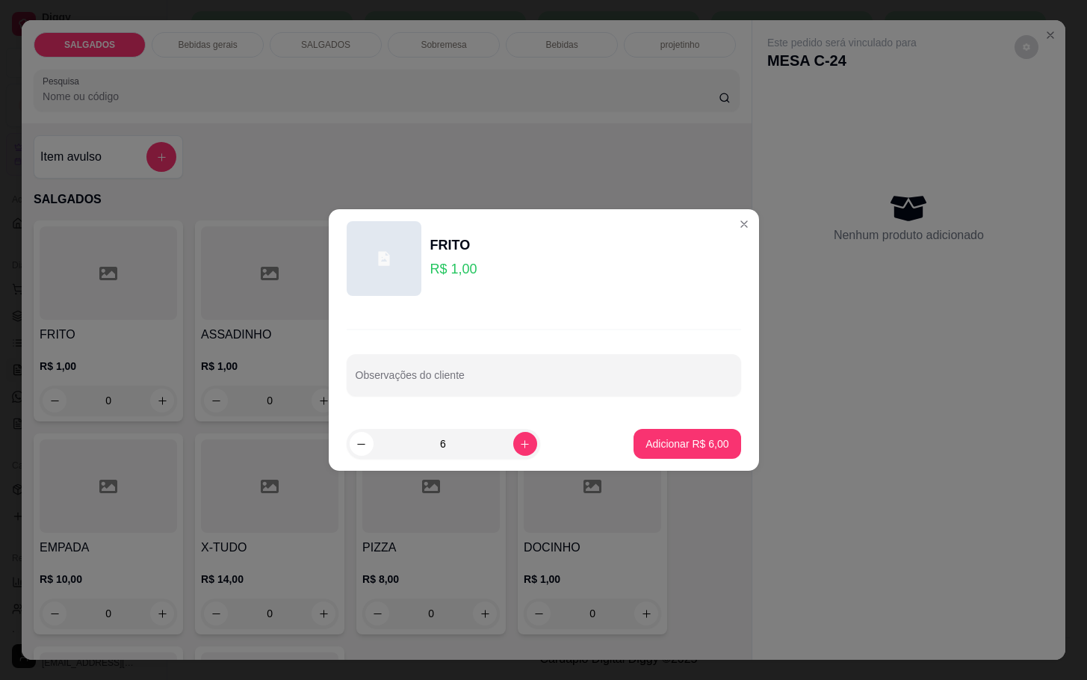
click at [607, 430] on footer "6 Adicionar R$ 6,00" at bounding box center [544, 444] width 430 height 54
click at [651, 444] on p "Adicionar R$ 6,00" at bounding box center [687, 443] width 83 height 15
type input "6"
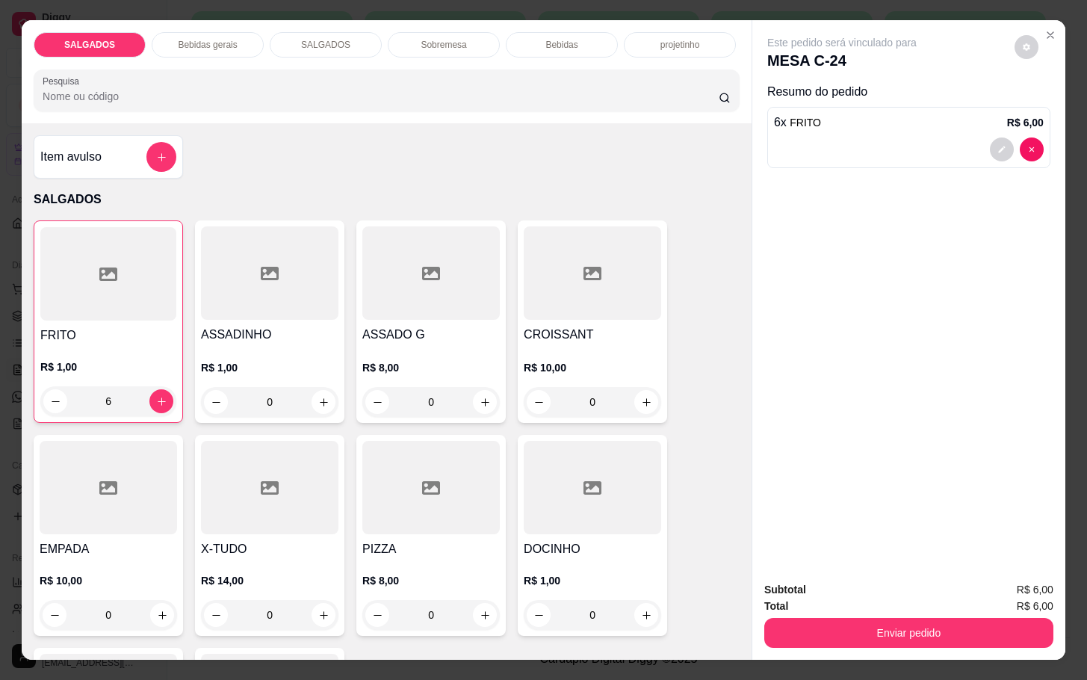
click at [217, 39] on p "Bebidas gerais" at bounding box center [207, 45] width 59 height 12
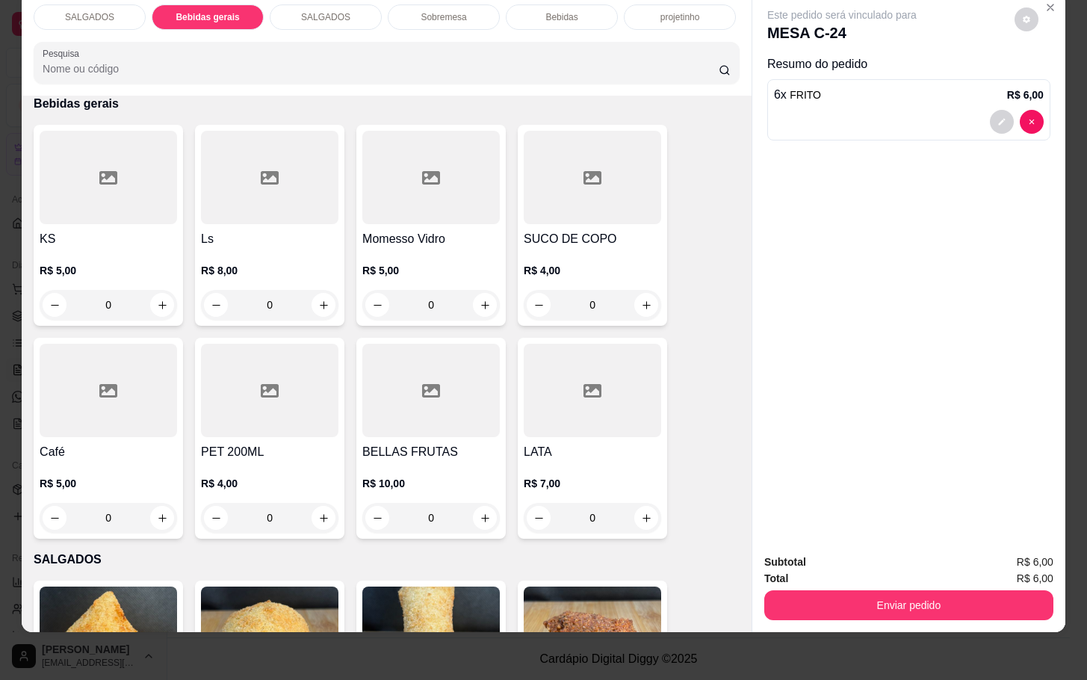
click at [341, 4] on div "SALGADOS" at bounding box center [326, 16] width 112 height 25
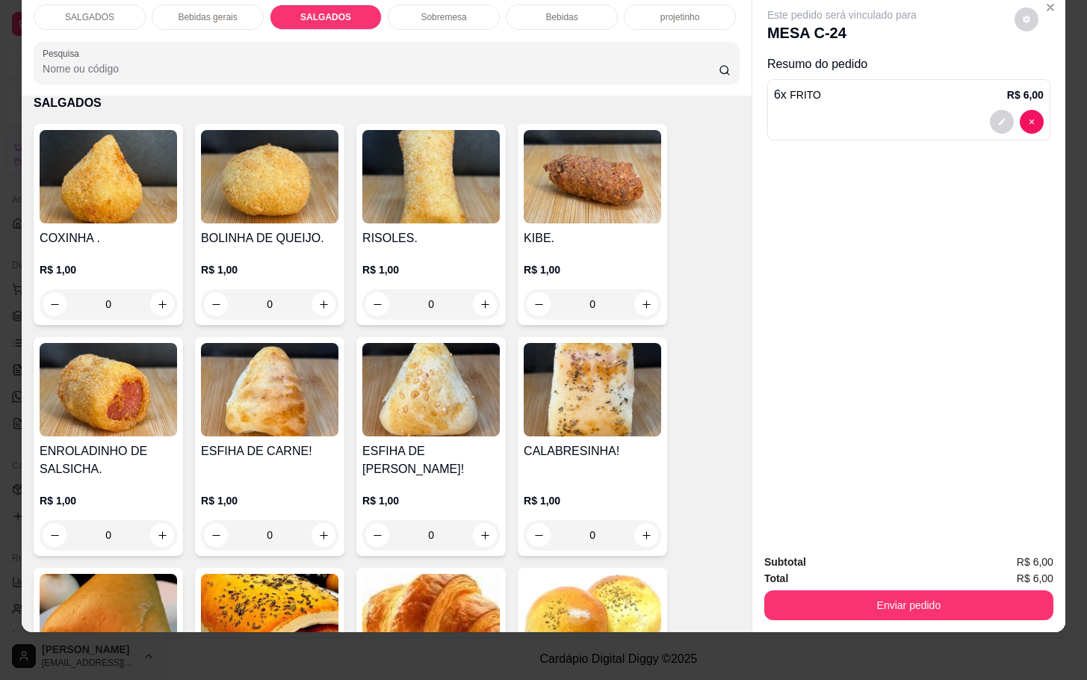
click at [559, 11] on p "Bebidas" at bounding box center [561, 17] width 32 height 12
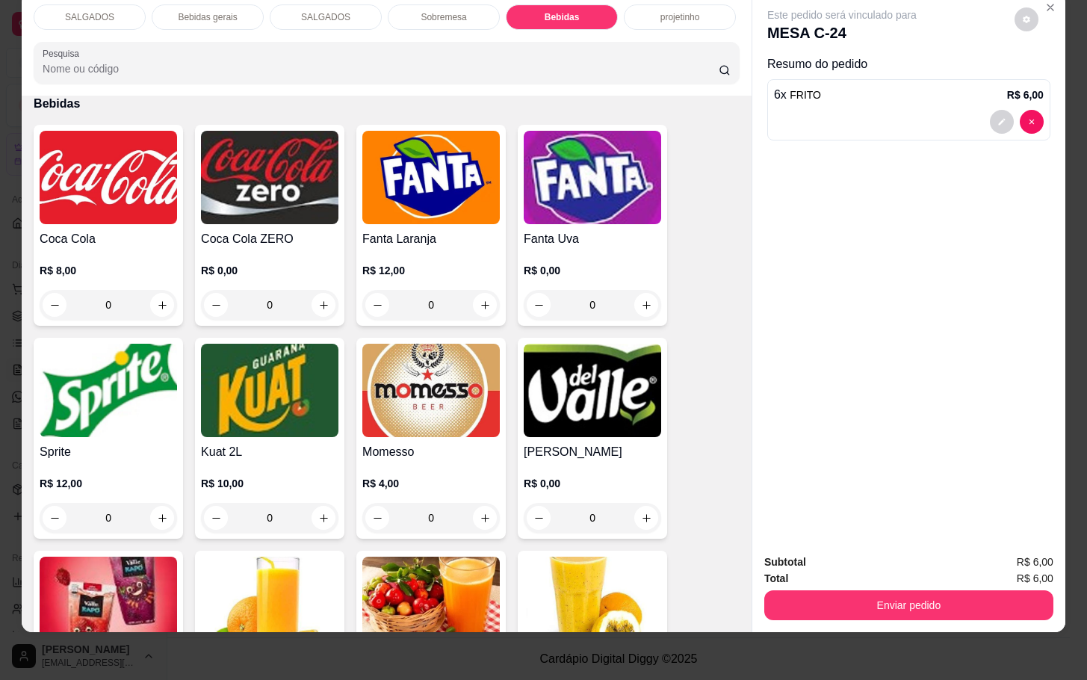
click at [214, 10] on div "Bebidas gerais" at bounding box center [208, 16] width 112 height 25
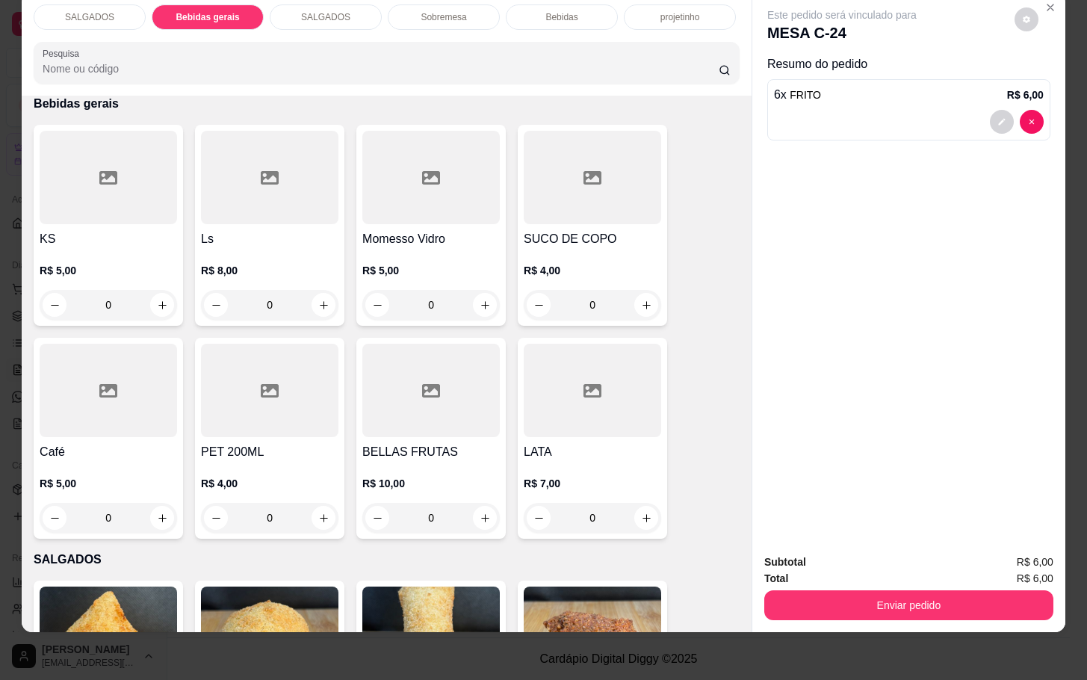
click at [610, 199] on div at bounding box center [592, 177] width 137 height 93
click at [137, 461] on div "R$ 5,00 0" at bounding box center [108, 497] width 137 height 72
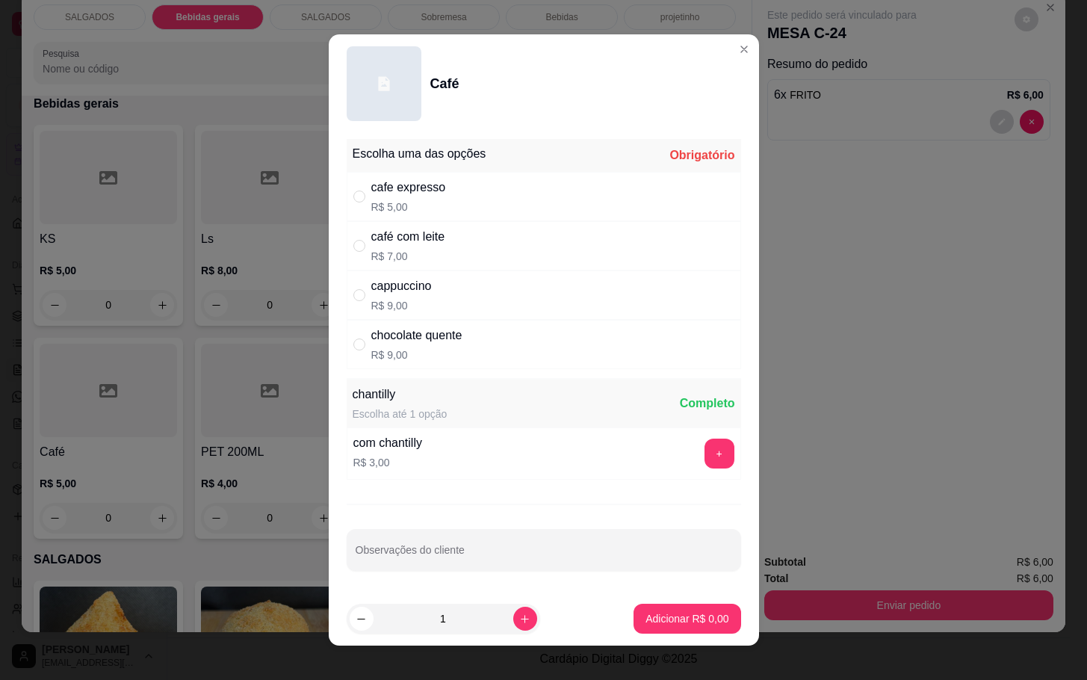
click at [626, 215] on div "cafe expresso R$ 5,00" at bounding box center [544, 196] width 394 height 49
radio input "true"
click at [646, 589] on div "Escolha uma das opções Completo cafe expresso R$ 5,00 café com leite R$ 7,00 ca…" at bounding box center [544, 362] width 430 height 459
click at [661, 606] on button "Adicionar R$ 5,00" at bounding box center [687, 619] width 107 height 30
type input "1"
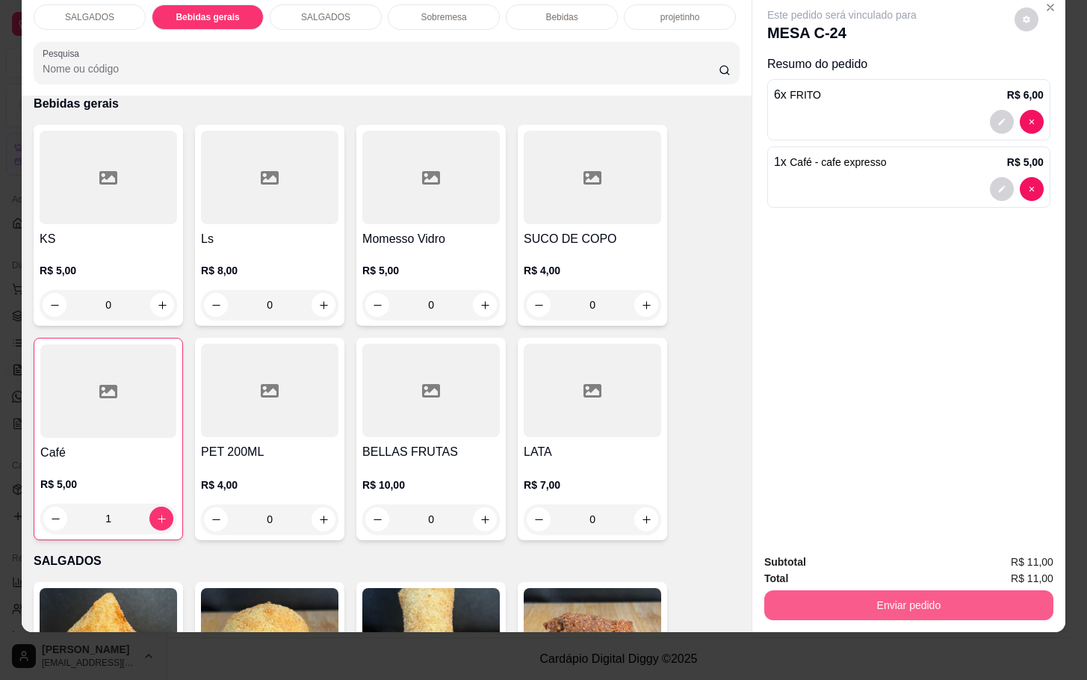
click at [861, 592] on button "Enviar pedido" at bounding box center [908, 605] width 289 height 30
click at [861, 587] on div "Enviar pedido" at bounding box center [908, 604] width 289 height 34
click at [829, 590] on button "Enviar pedido" at bounding box center [909, 604] width 280 height 29
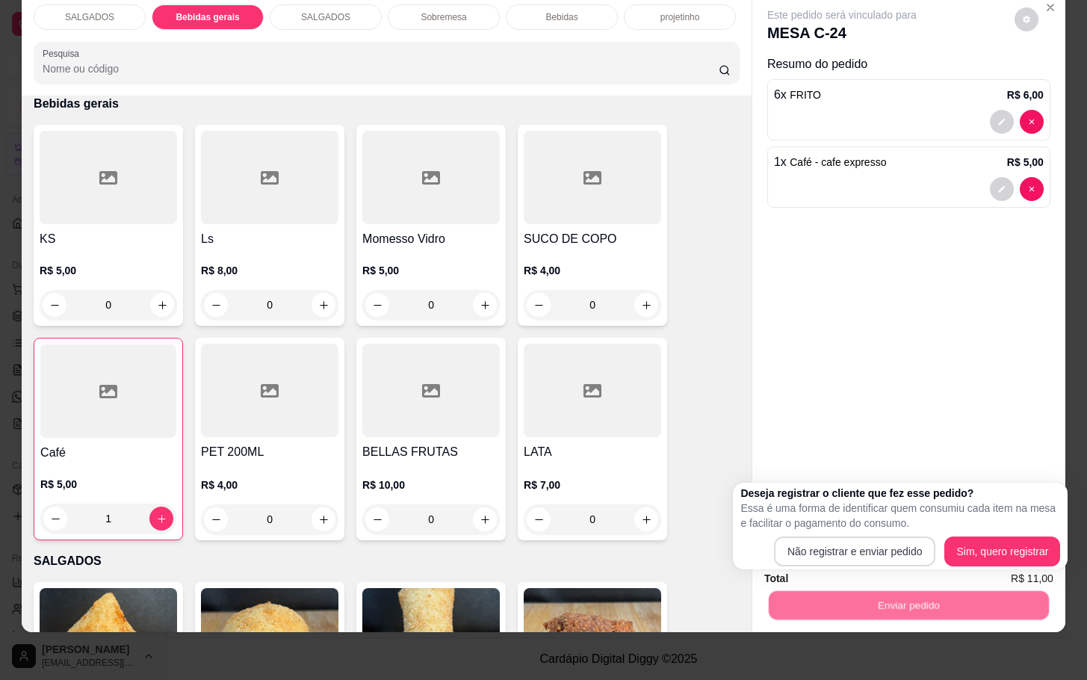
click at [854, 536] on div "Deseja registrar o cliente que fez esse pedido? Essa é uma forma de identificar…" at bounding box center [900, 526] width 320 height 81
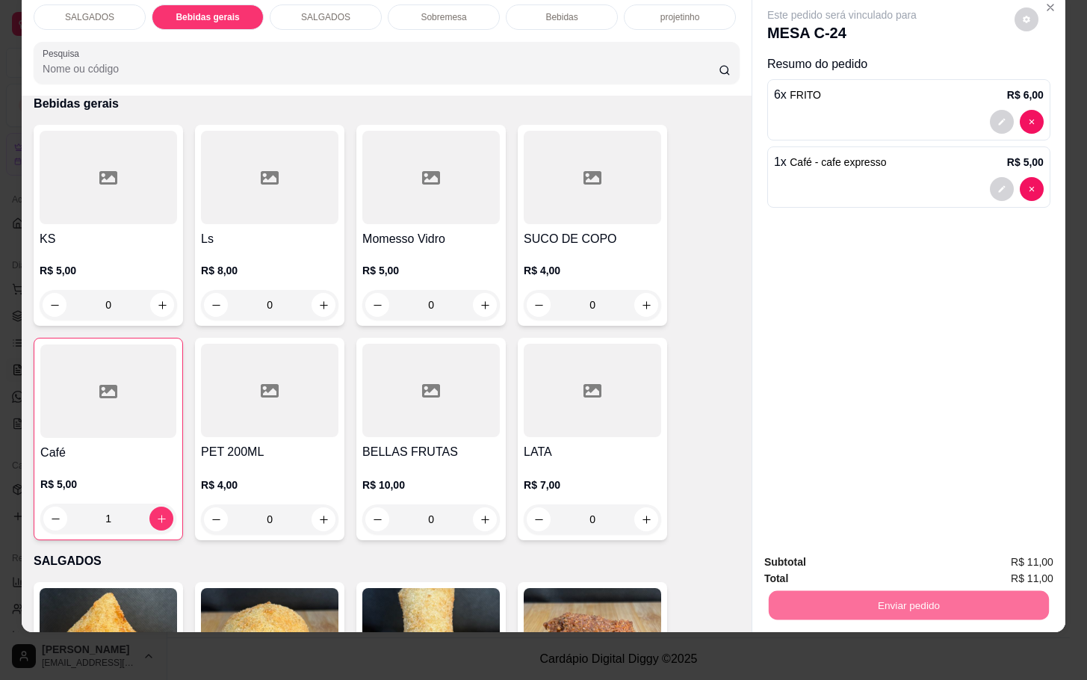
click at [870, 542] on button "Não registrar e enviar pedido" at bounding box center [856, 552] width 155 height 28
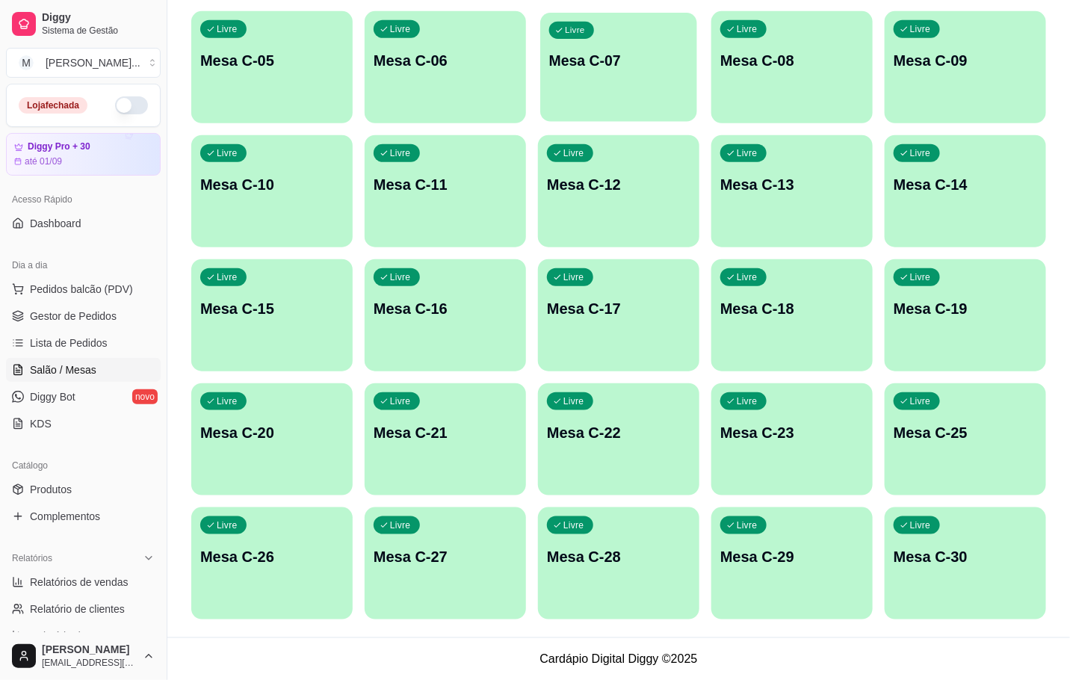
click at [599, 70] on p "Mesa C-07" at bounding box center [618, 61] width 139 height 20
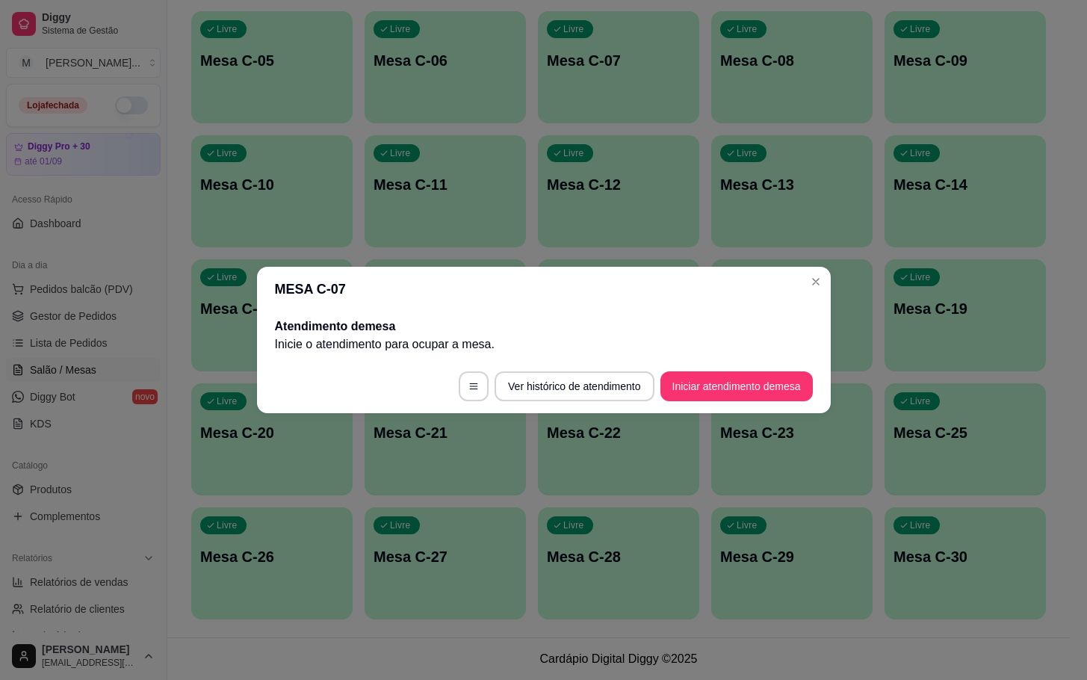
click at [749, 410] on footer "Ver histórico de atendimento Iniciar atendimento de mesa" at bounding box center [544, 386] width 574 height 54
click at [738, 399] on button "Iniciar atendimento de mesa" at bounding box center [736, 386] width 152 height 30
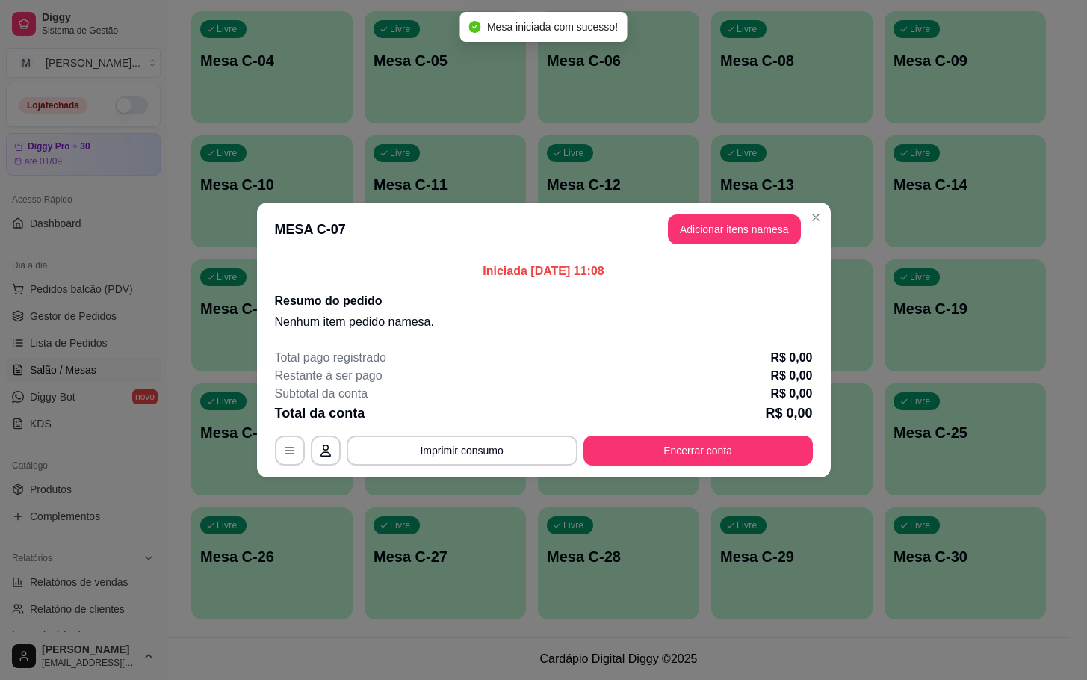
click at [711, 245] on header "MESA C-07 Adicionar itens na mesa" at bounding box center [544, 229] width 574 height 54
click at [702, 229] on button "Adicionar itens na mesa" at bounding box center [734, 229] width 133 height 30
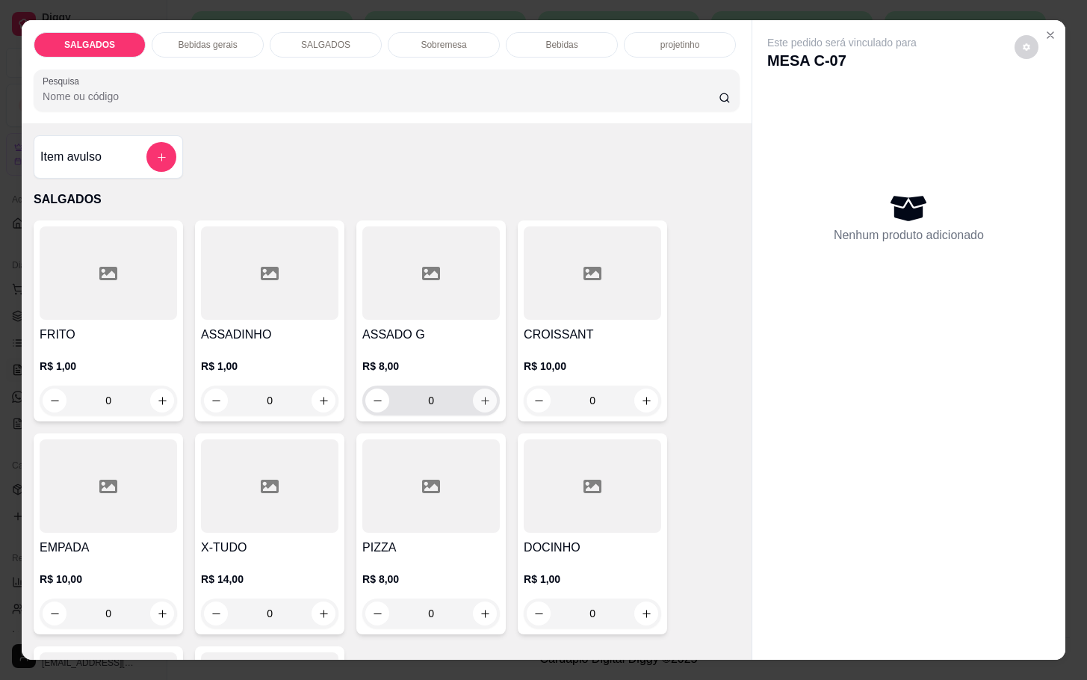
click at [480, 395] on icon "increase-product-quantity" at bounding box center [485, 400] width 11 height 11
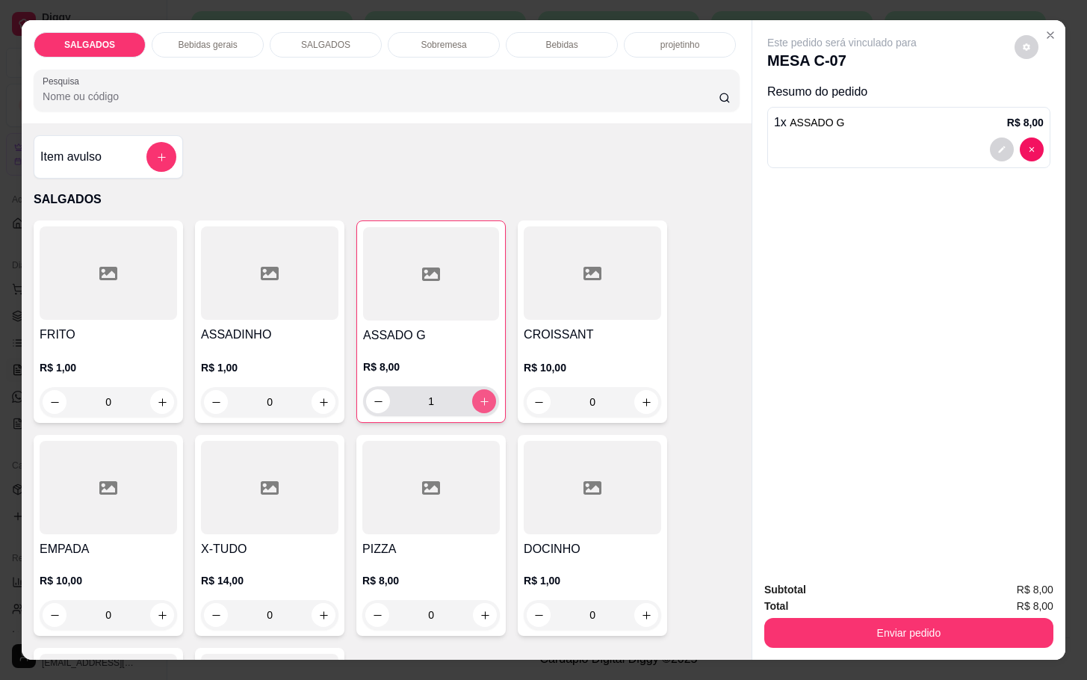
click at [479, 396] on icon "increase-product-quantity" at bounding box center [484, 401] width 11 height 11
type input "2"
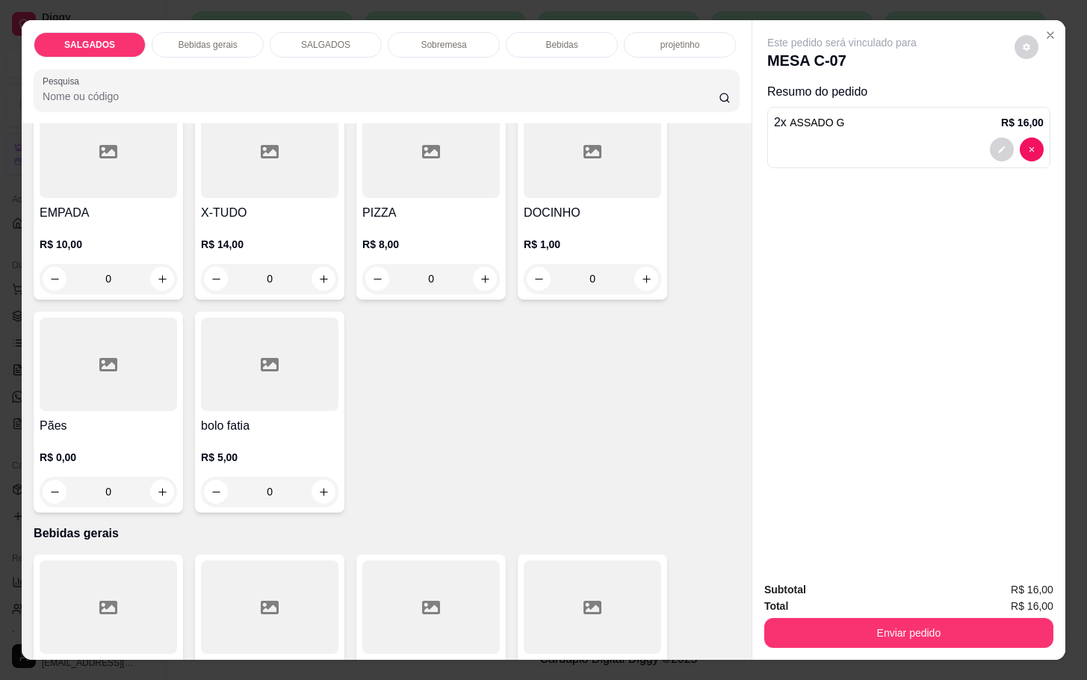
scroll to position [560, 0]
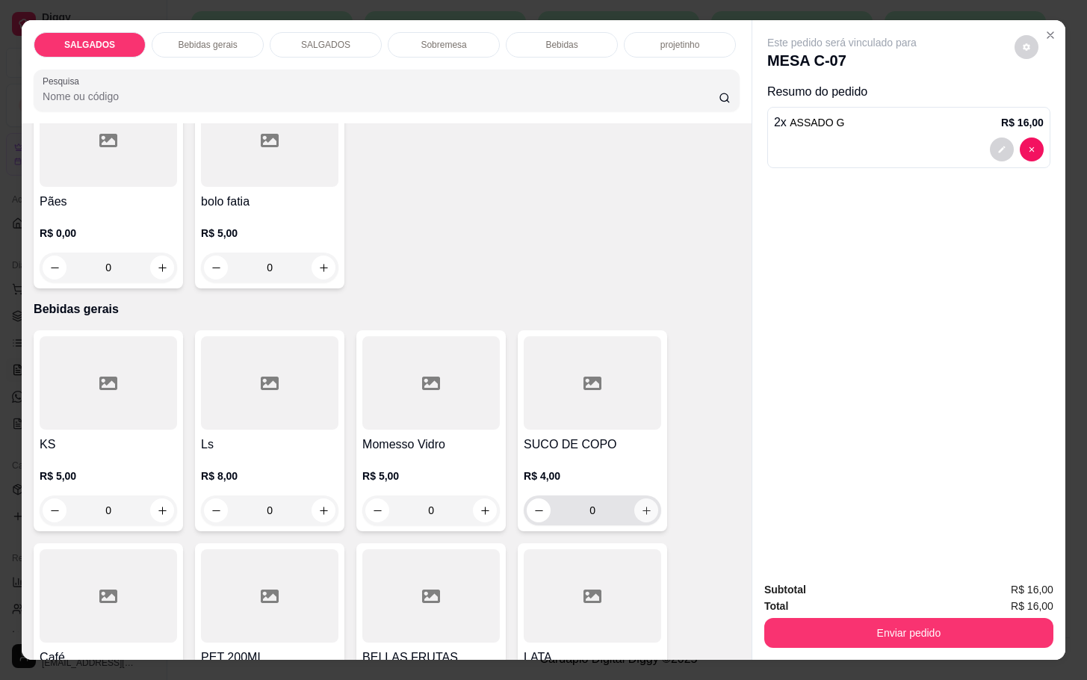
click at [641, 505] on icon "increase-product-quantity" at bounding box center [646, 510] width 11 height 11
type input "1"
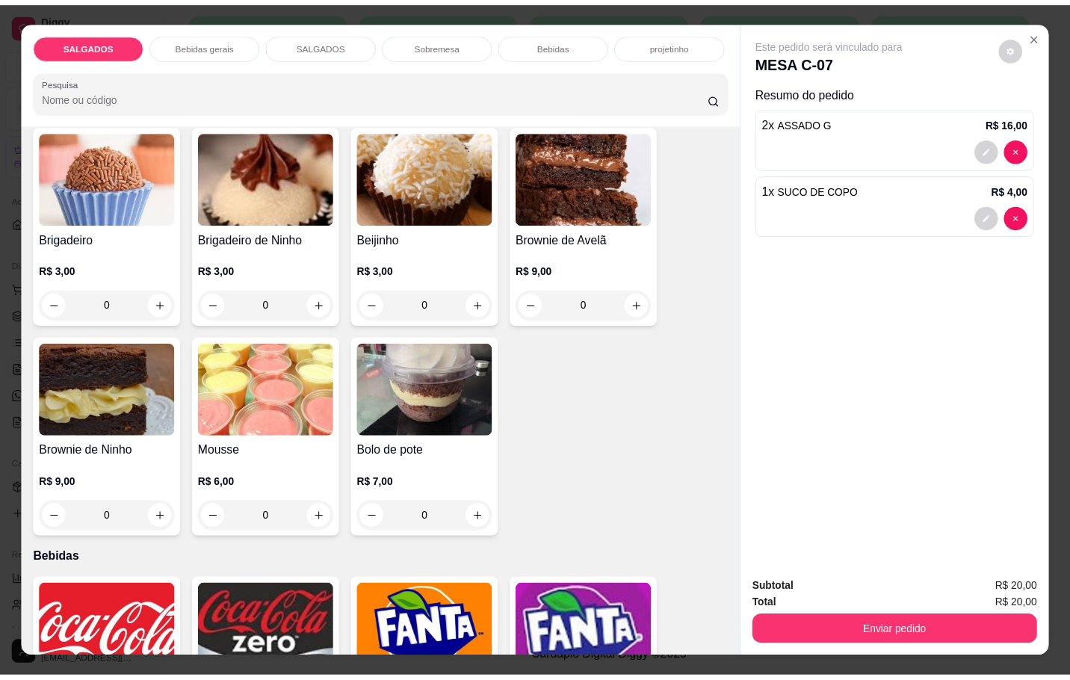
scroll to position [2914, 0]
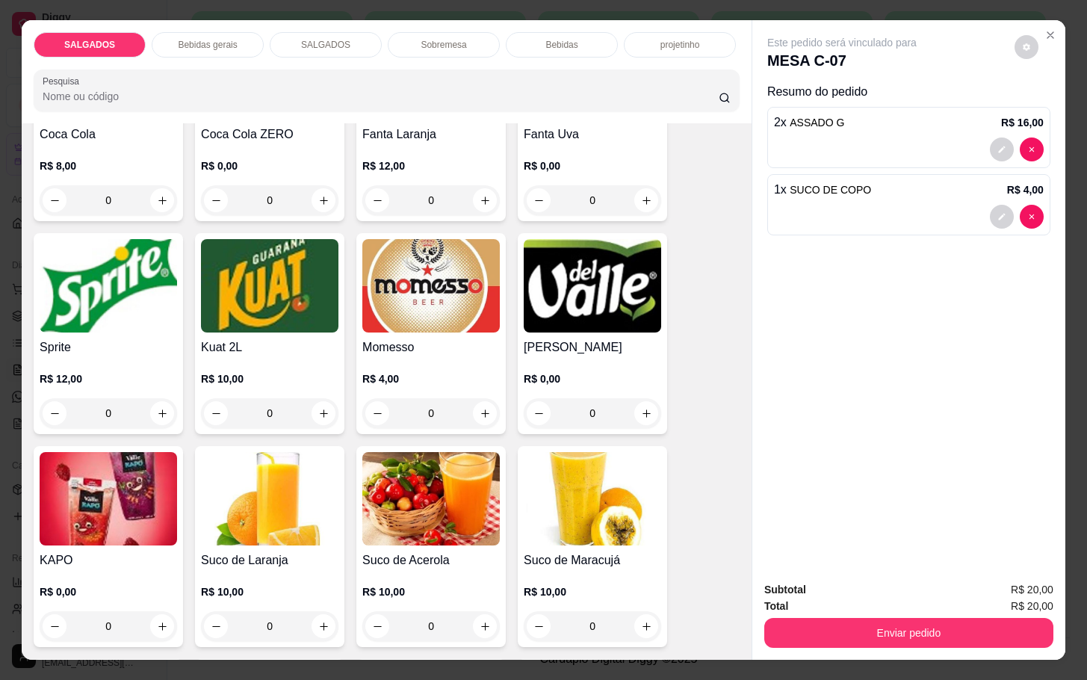
click at [444, 321] on img at bounding box center [430, 285] width 137 height 93
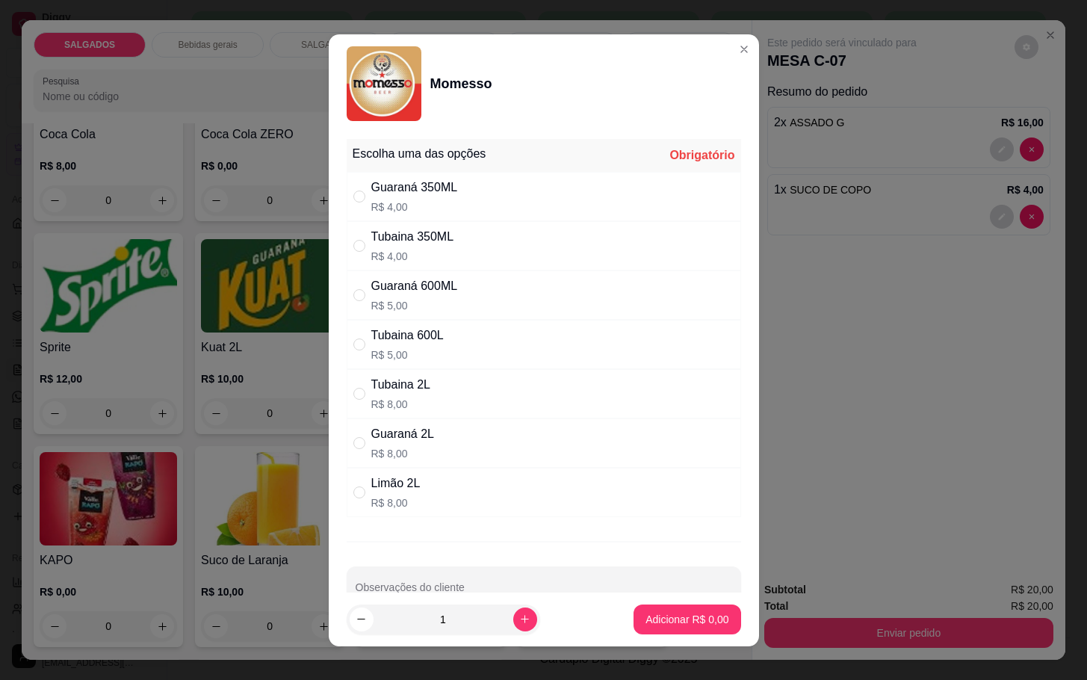
click at [420, 182] on div "Guaraná 350ML" at bounding box center [414, 188] width 87 height 18
radio input "true"
click at [660, 612] on p "Adicionar R$ 4,00" at bounding box center [687, 619] width 81 height 14
type input "1"
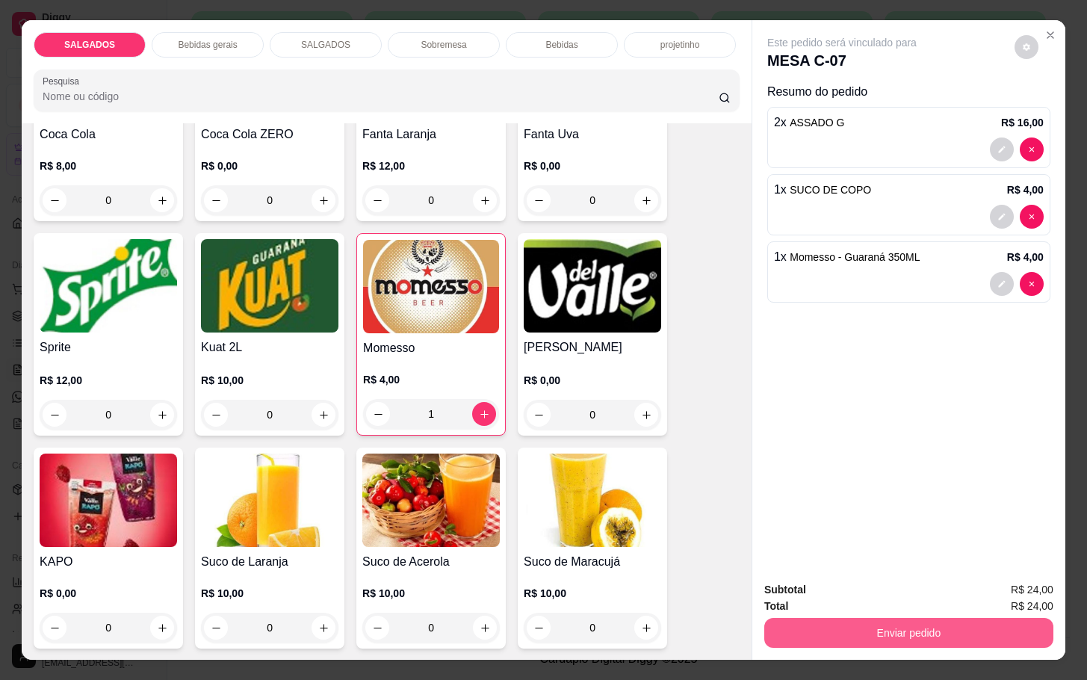
click at [849, 618] on button "Enviar pedido" at bounding box center [908, 633] width 289 height 30
click at [830, 574] on button "Não registrar e enviar pedido" at bounding box center [857, 588] width 151 height 28
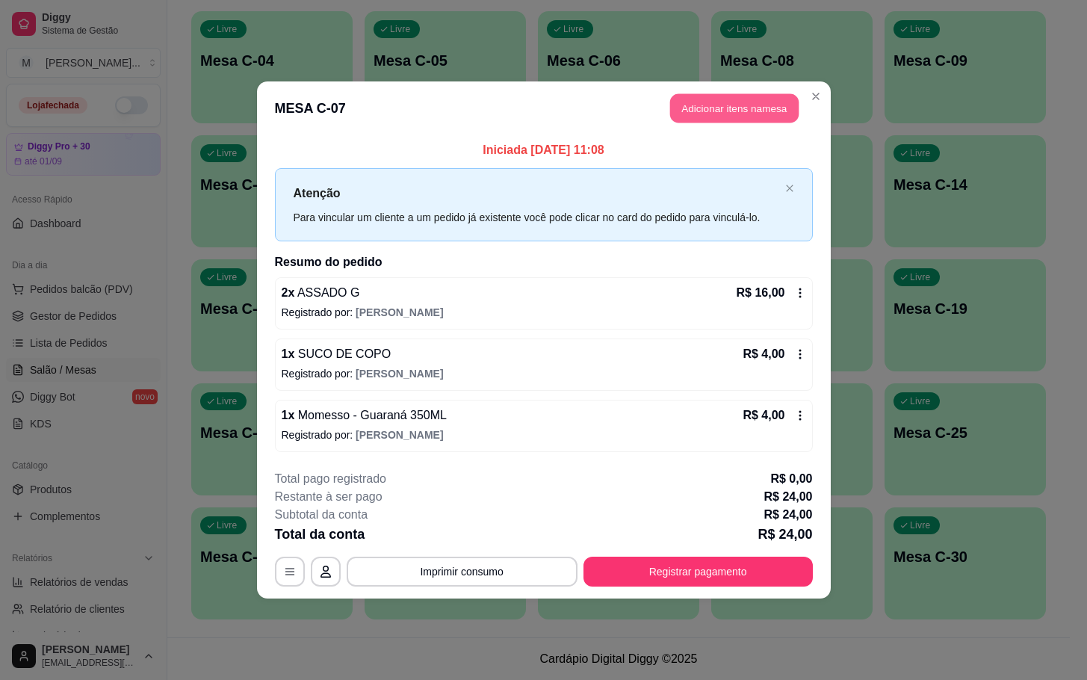
click at [717, 113] on button "Adicionar itens na mesa" at bounding box center [734, 108] width 129 height 29
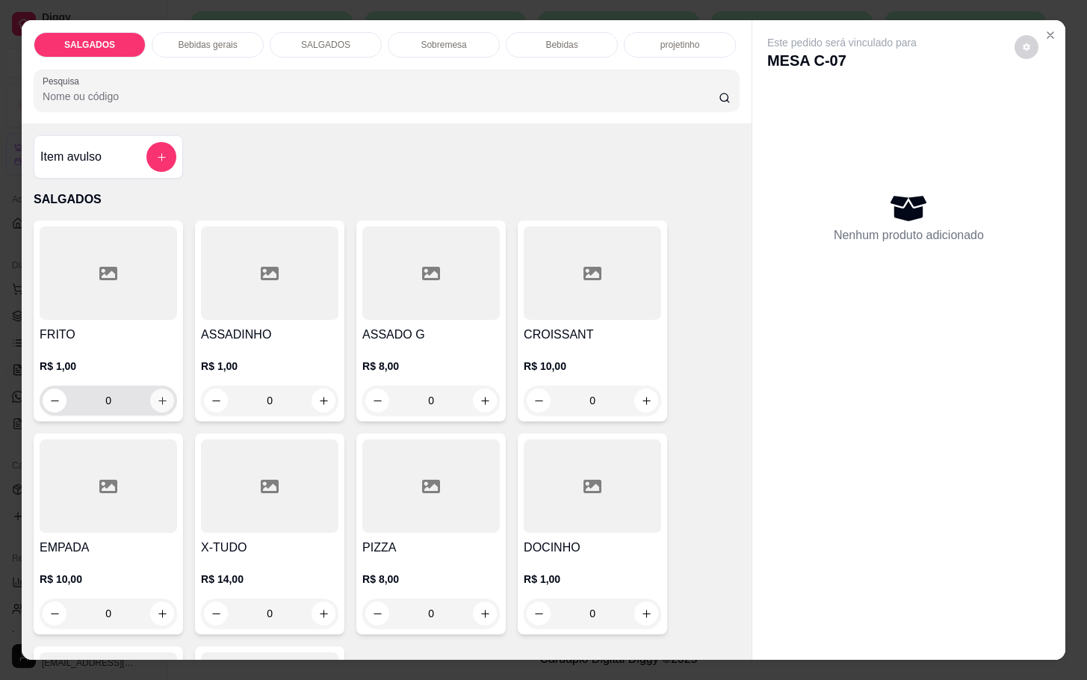
click at [159, 397] on icon "increase-product-quantity" at bounding box center [162, 400] width 11 height 11
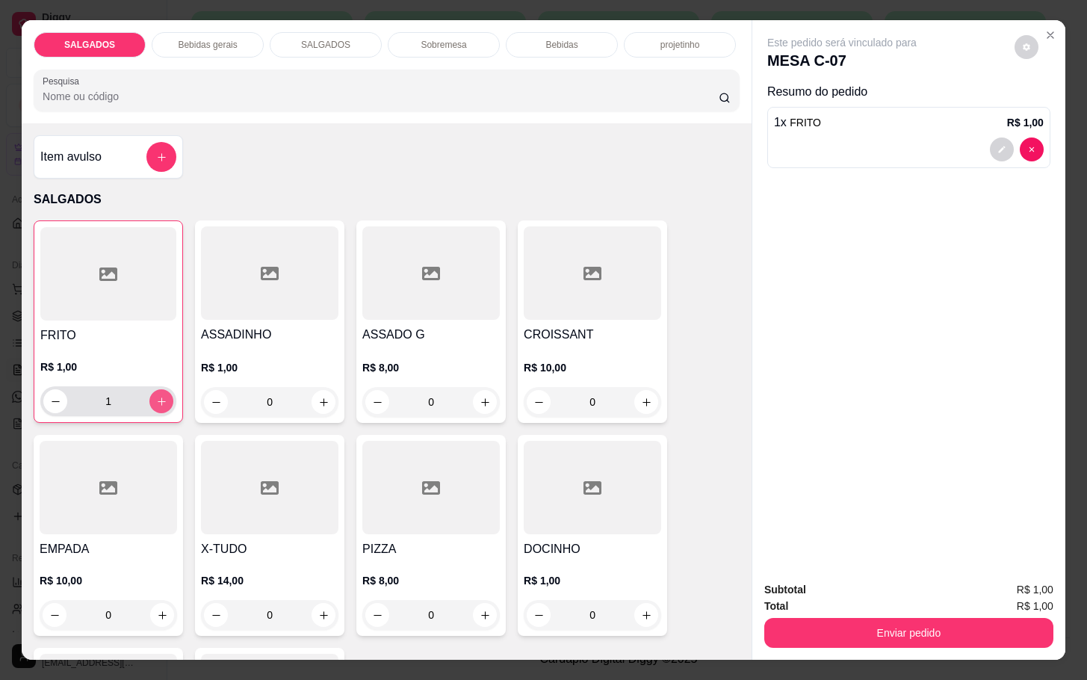
click at [159, 397] on button "increase-product-quantity" at bounding box center [161, 401] width 24 height 24
click at [159, 397] on button "increase-product-quantity" at bounding box center [161, 401] width 23 height 23
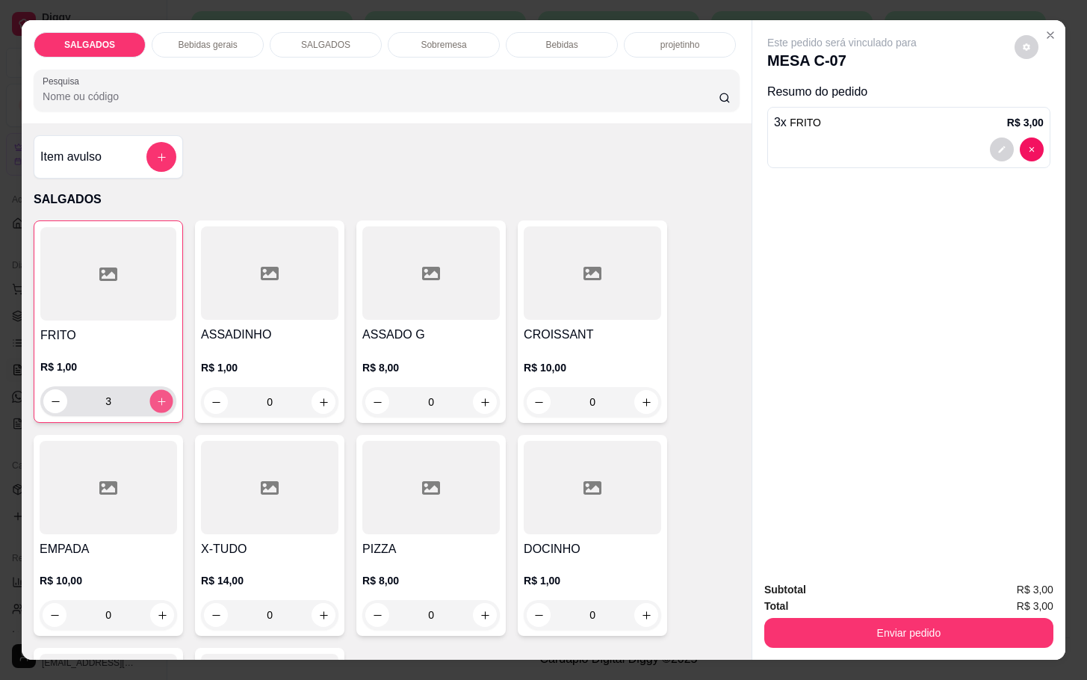
type input "6"
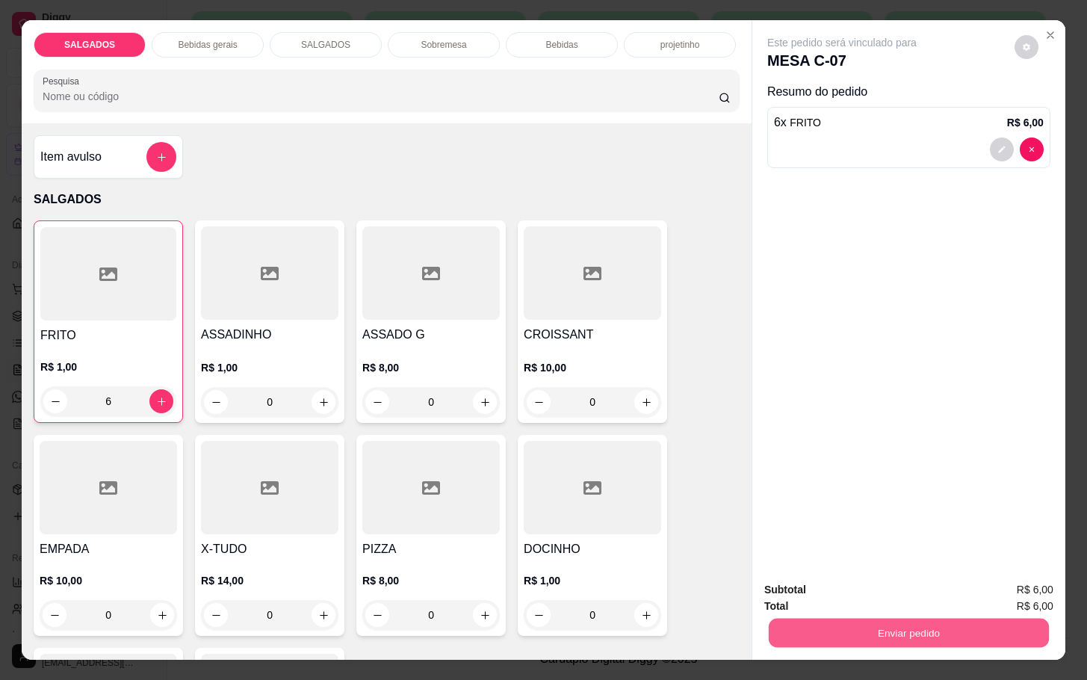
click at [881, 631] on button "Enviar pedido" at bounding box center [909, 632] width 280 height 29
click at [864, 579] on button "Não registrar e enviar pedido" at bounding box center [863, 591] width 129 height 24
click at [857, 581] on button "Não registrar e enviar pedido" at bounding box center [857, 588] width 151 height 28
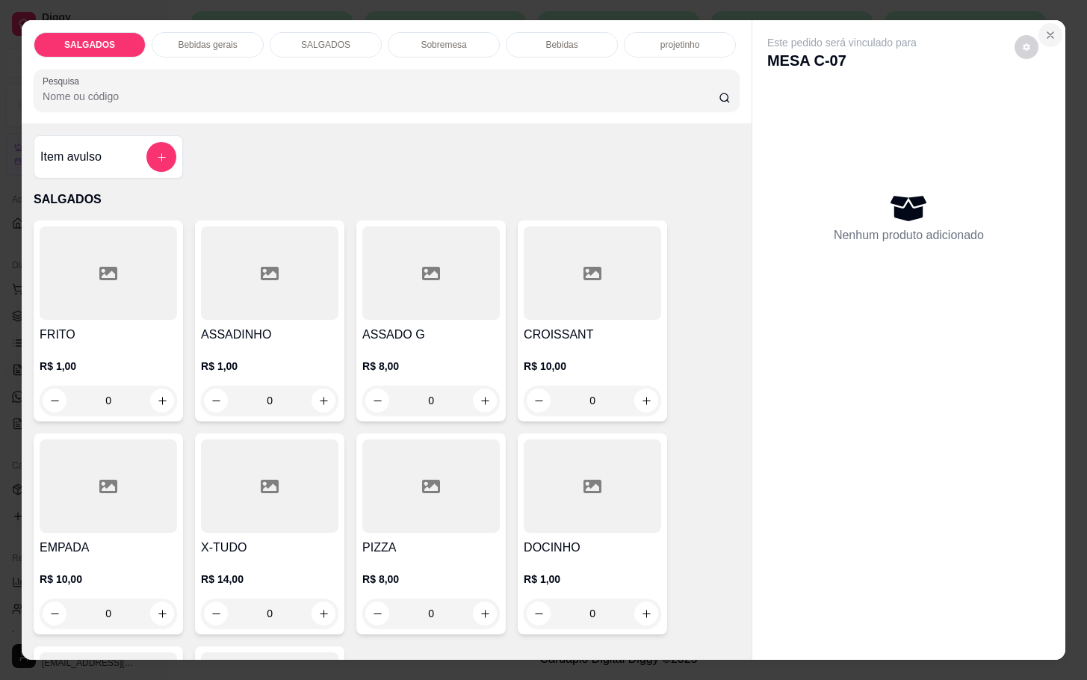
click at [1050, 31] on button "Close" at bounding box center [1051, 35] width 24 height 24
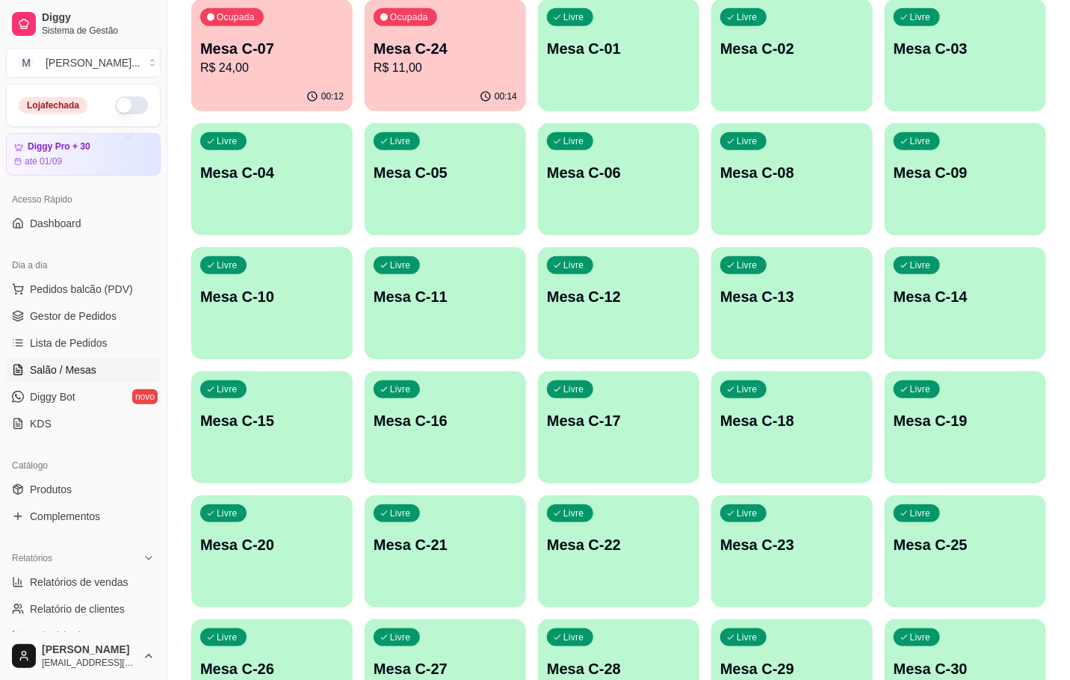
scroll to position [182, 0]
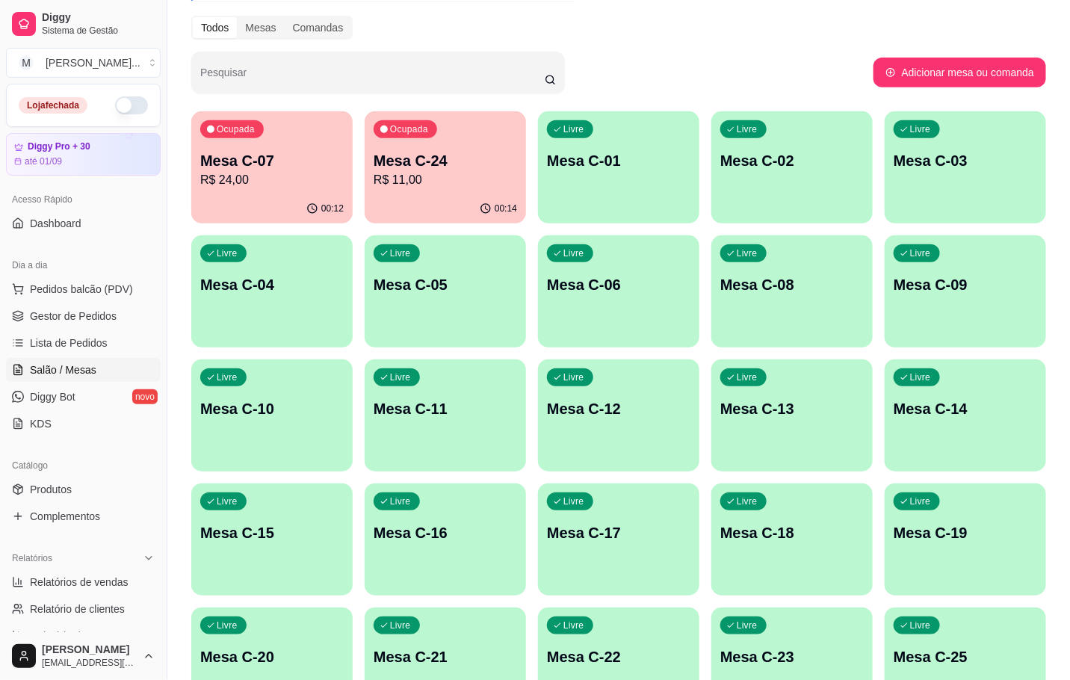
click at [294, 184] on p "R$ 24,00" at bounding box center [271, 180] width 143 height 18
click at [421, 220] on div "00:15" at bounding box center [445, 208] width 161 height 29
click at [290, 137] on div "Ocupada Mesa C-07 R$ 30,00" at bounding box center [271, 152] width 161 height 83
click at [433, 182] on p "R$ 11,00" at bounding box center [445, 179] width 139 height 17
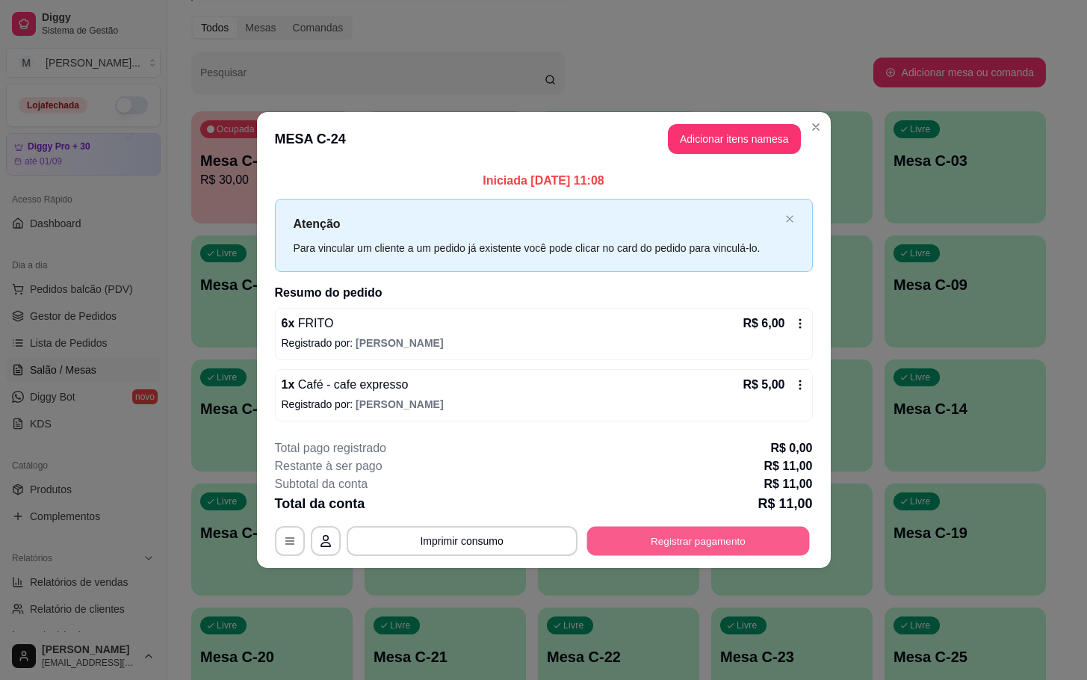
click at [651, 536] on button "Registrar pagamento" at bounding box center [698, 540] width 223 height 29
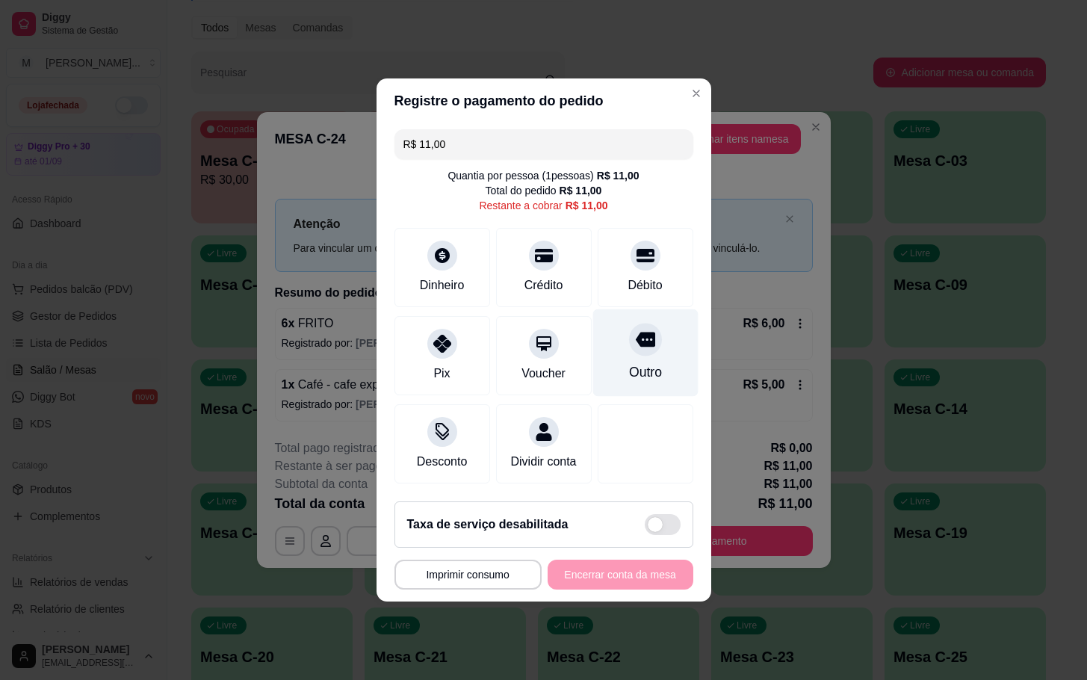
click at [621, 341] on div "Outro" at bounding box center [644, 352] width 105 height 87
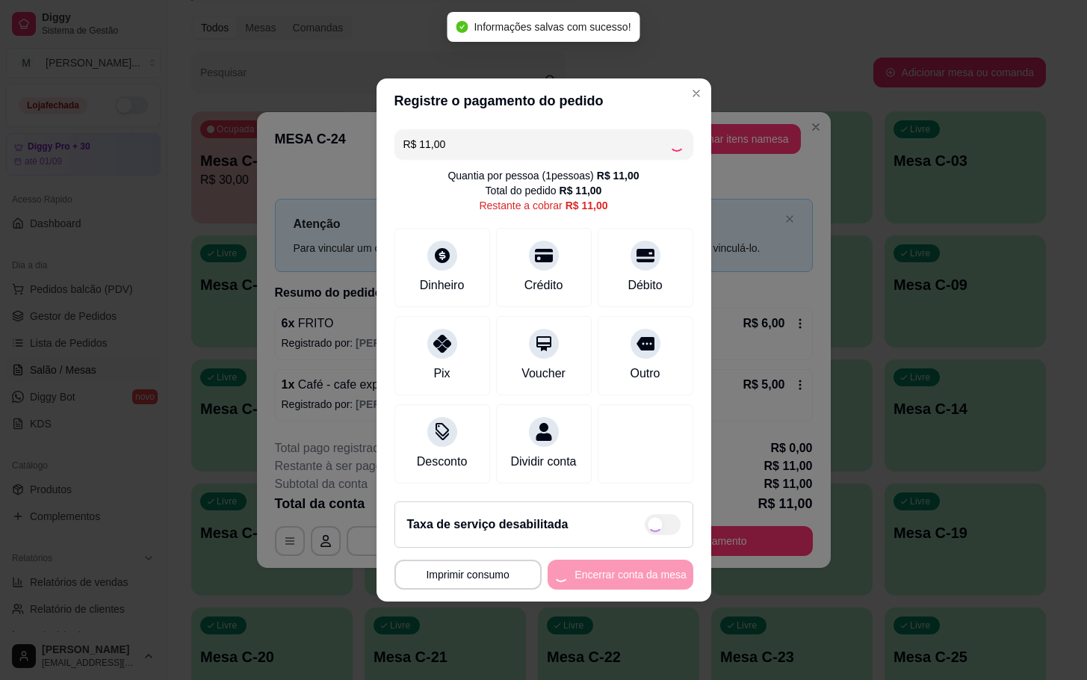
type input "R$ 0,00"
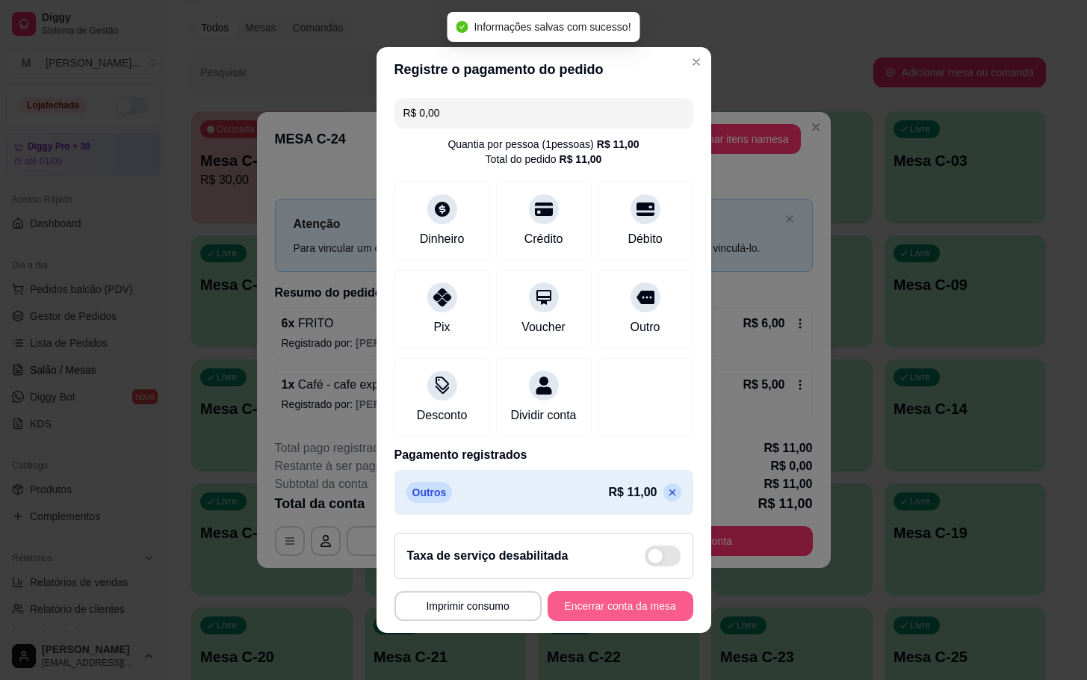
click at [614, 607] on button "Encerrar conta da mesa" at bounding box center [621, 606] width 146 height 30
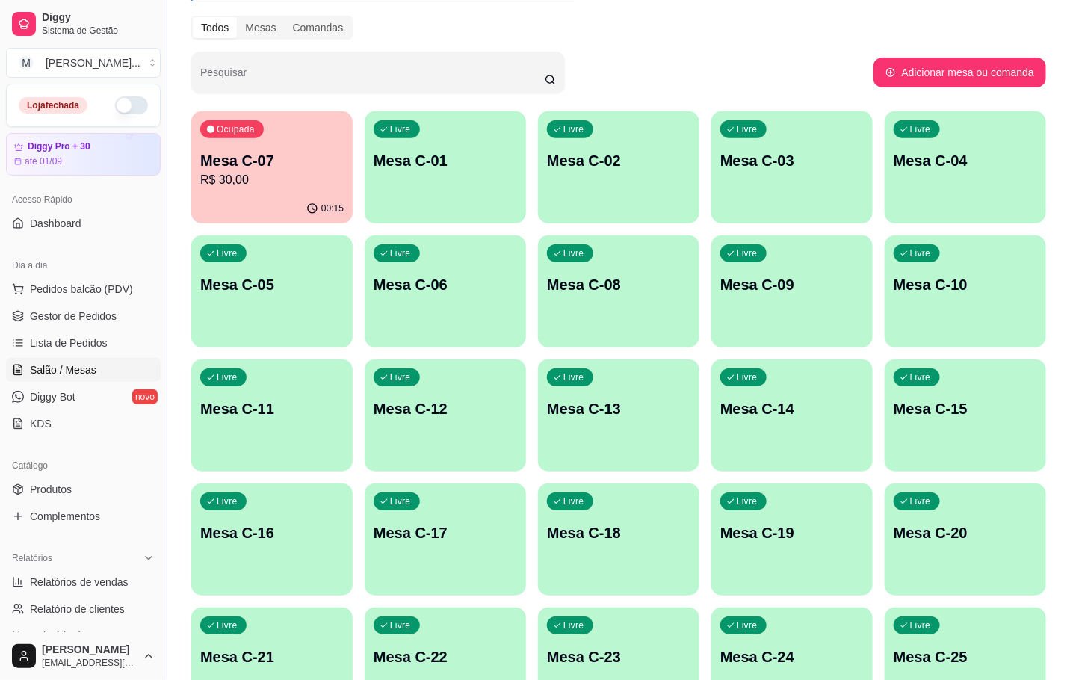
click at [217, 184] on p "R$ 30,00" at bounding box center [271, 180] width 143 height 18
click at [240, 196] on div "00:19" at bounding box center [271, 208] width 161 height 29
click at [264, 32] on div "Mesas" at bounding box center [260, 27] width 47 height 21
click at [237, 17] on input "Mesas" at bounding box center [237, 17] width 0 height 0
click at [211, 16] on div "Todos Mesas Comandas" at bounding box center [271, 28] width 161 height 24
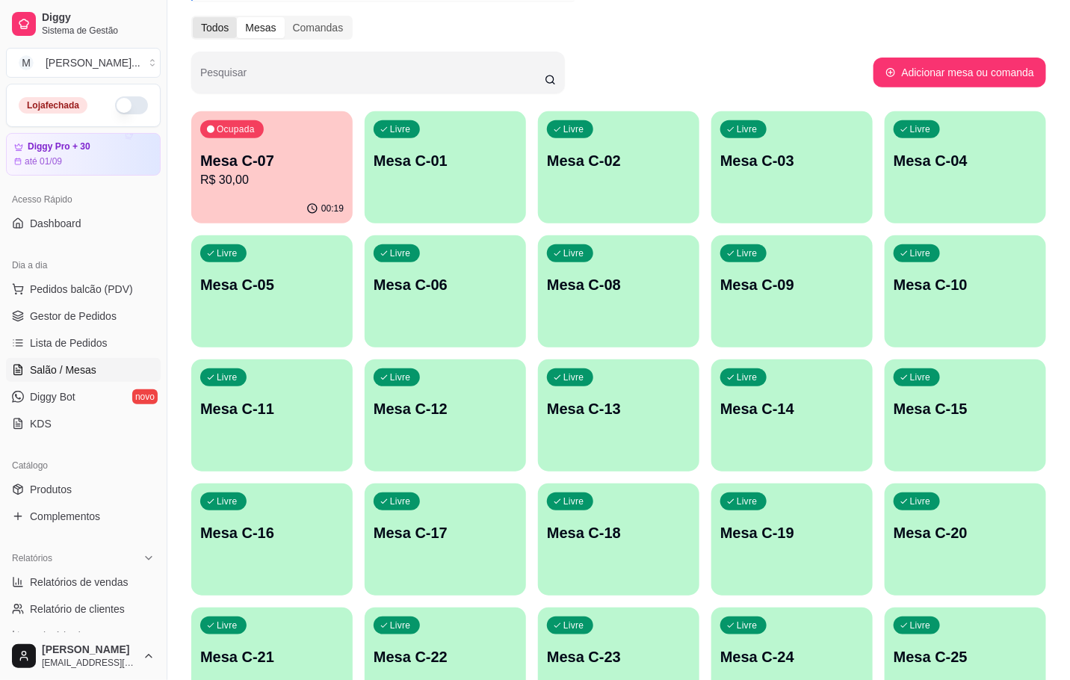
click at [227, 25] on div "Todos" at bounding box center [215, 27] width 44 height 21
click at [193, 17] on input "Todos" at bounding box center [193, 17] width 0 height 0
click at [317, 171] on p "R$ 30,00" at bounding box center [271, 179] width 139 height 17
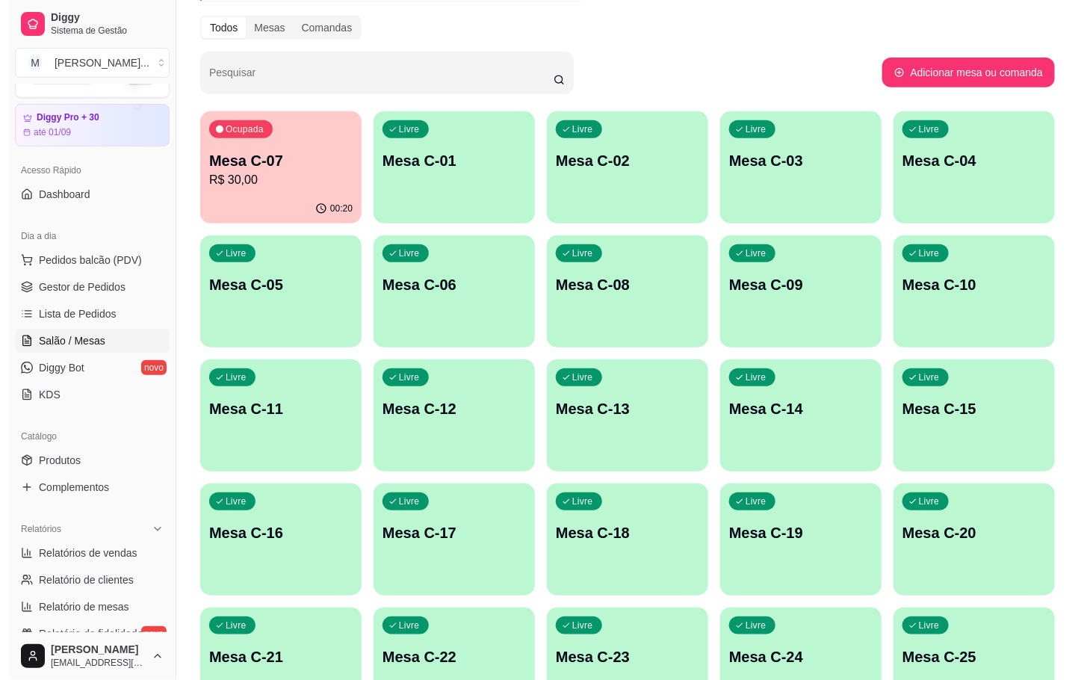
scroll to position [0, 0]
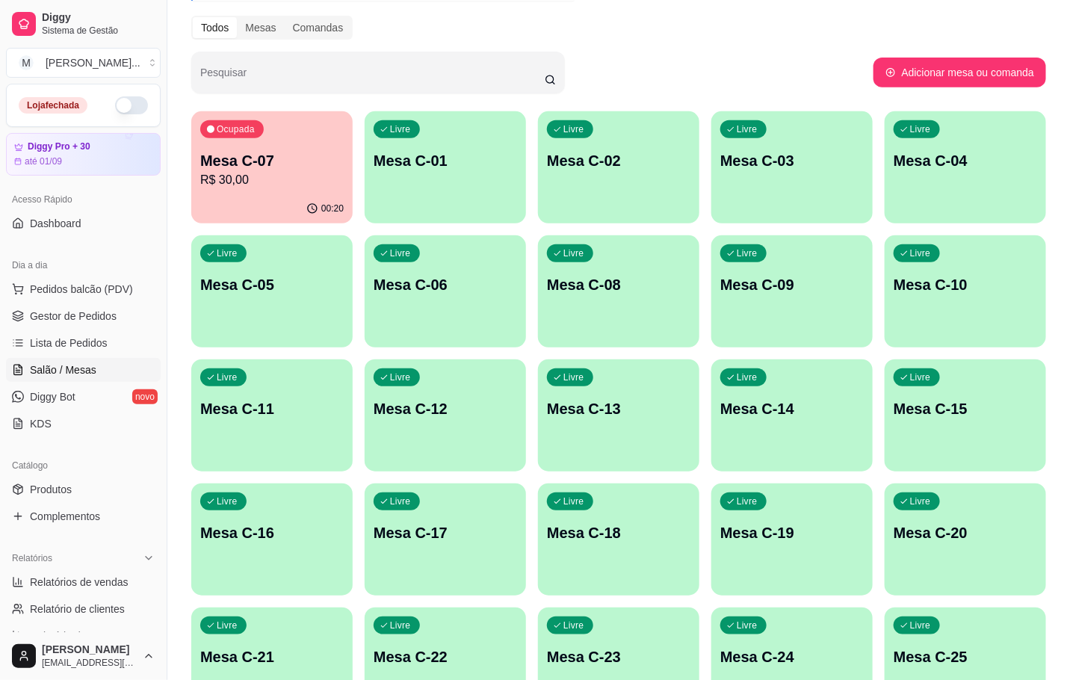
click at [359, 196] on div "Ocupada Mesa C-07 R$ 30,00 00:20 Livre Mesa C-01 Livre Mesa C-02 Livre Mesa C-0…" at bounding box center [618, 477] width 855 height 732
click at [273, 176] on p "R$ 30,00" at bounding box center [271, 179] width 139 height 17
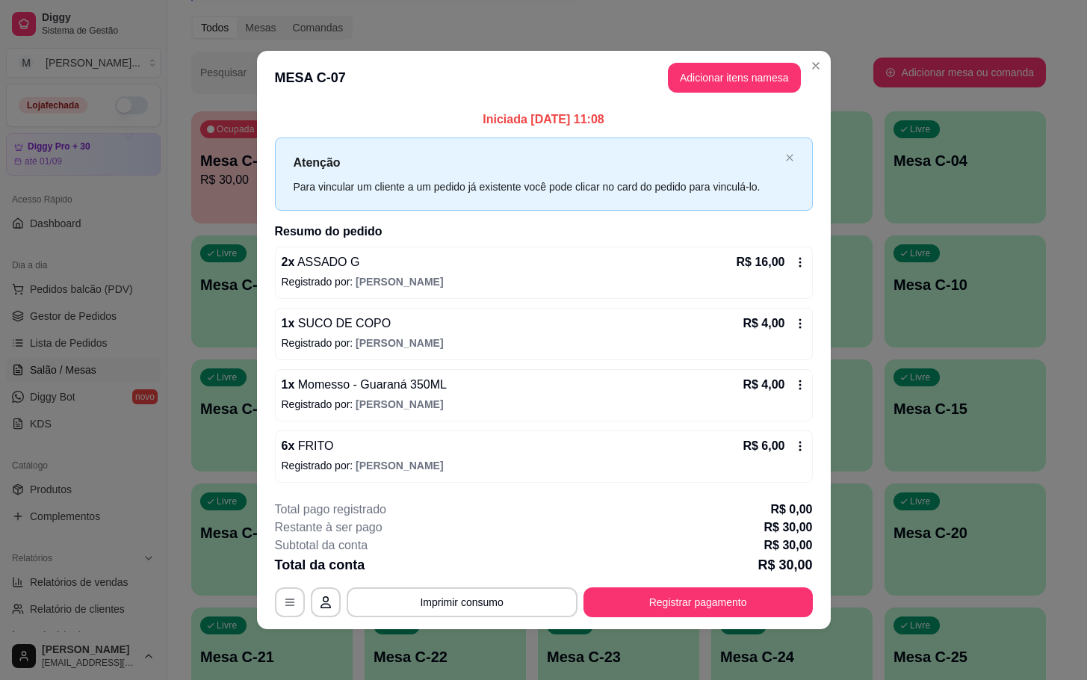
drag, startPoint x: 666, startPoint y: 619, endPoint x: 680, endPoint y: 621, distance: 14.3
click at [680, 619] on footer "**********" at bounding box center [544, 559] width 574 height 140
click at [722, 578] on div "**********" at bounding box center [544, 559] width 538 height 117
click at [729, 601] on button "Registrar pagamento" at bounding box center [698, 602] width 229 height 30
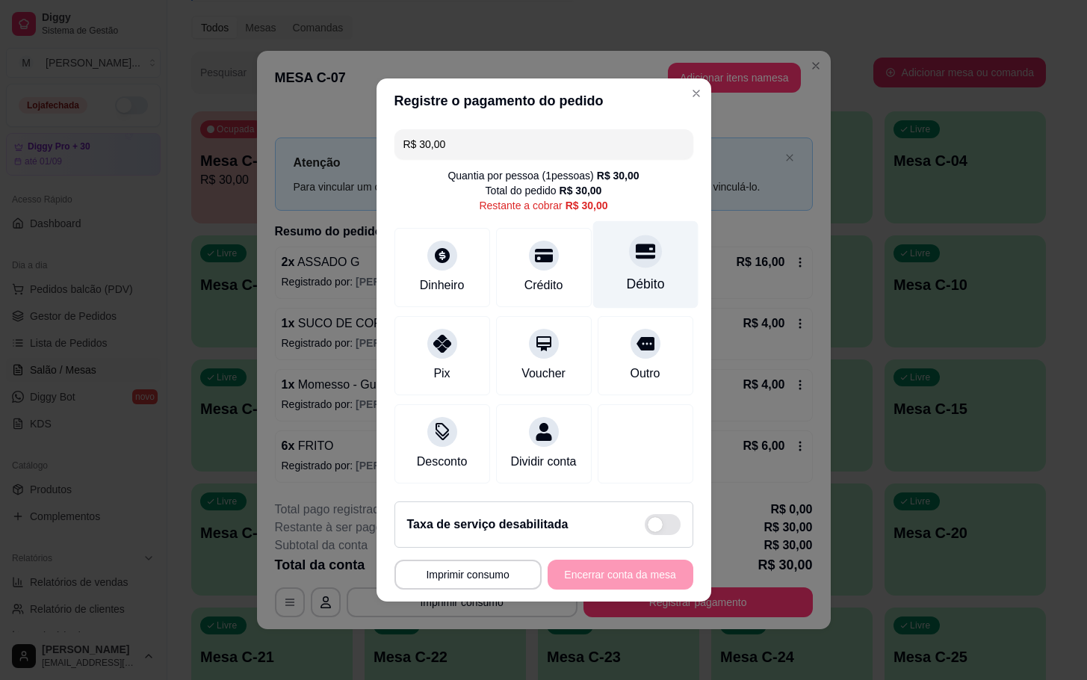
click at [649, 287] on div "Débito" at bounding box center [644, 264] width 105 height 87
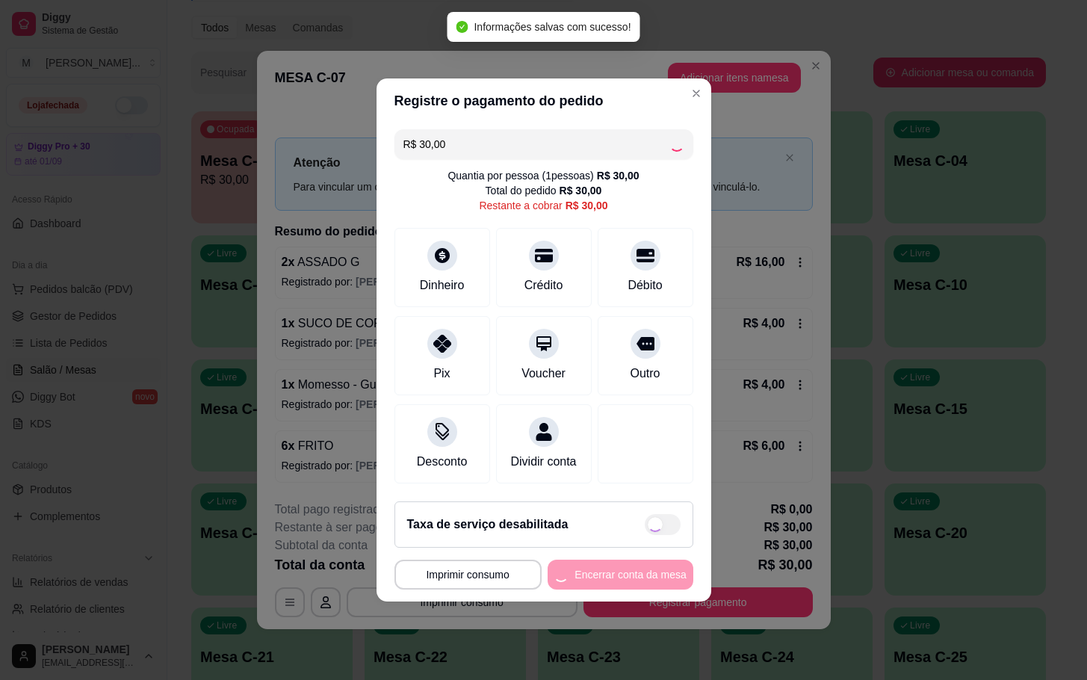
type input "R$ 0,00"
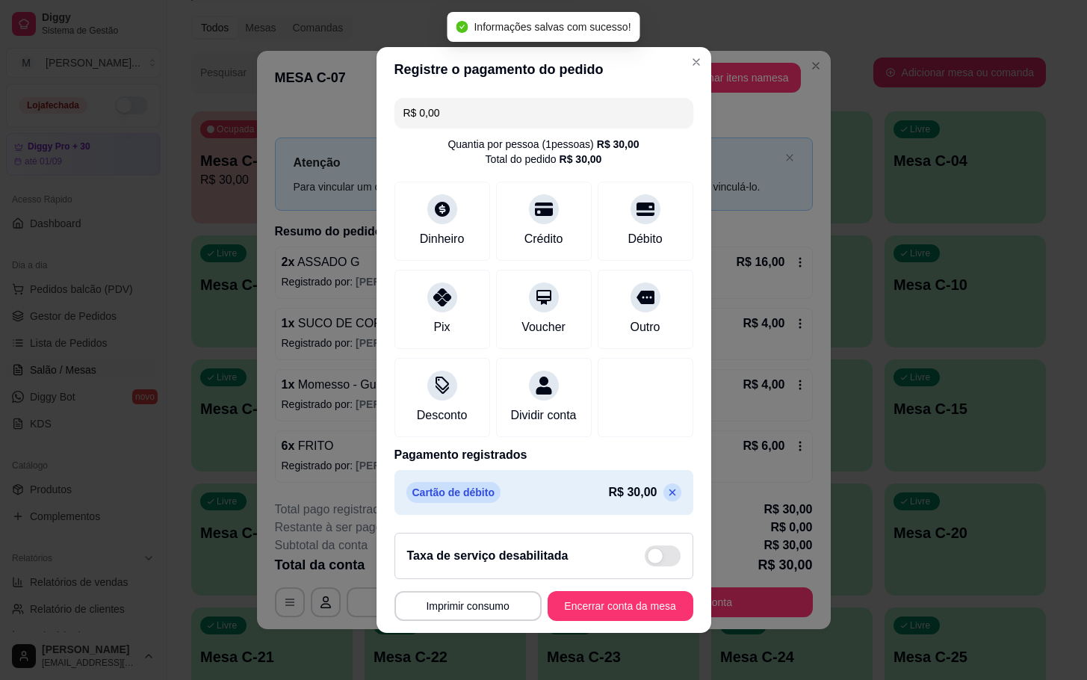
click at [631, 599] on footer "**********" at bounding box center [544, 577] width 335 height 112
drag, startPoint x: 623, startPoint y: 601, endPoint x: 613, endPoint y: 595, distance: 12.0
click at [619, 598] on footer "**********" at bounding box center [544, 577] width 335 height 112
click at [598, 594] on footer "**********" at bounding box center [544, 577] width 335 height 112
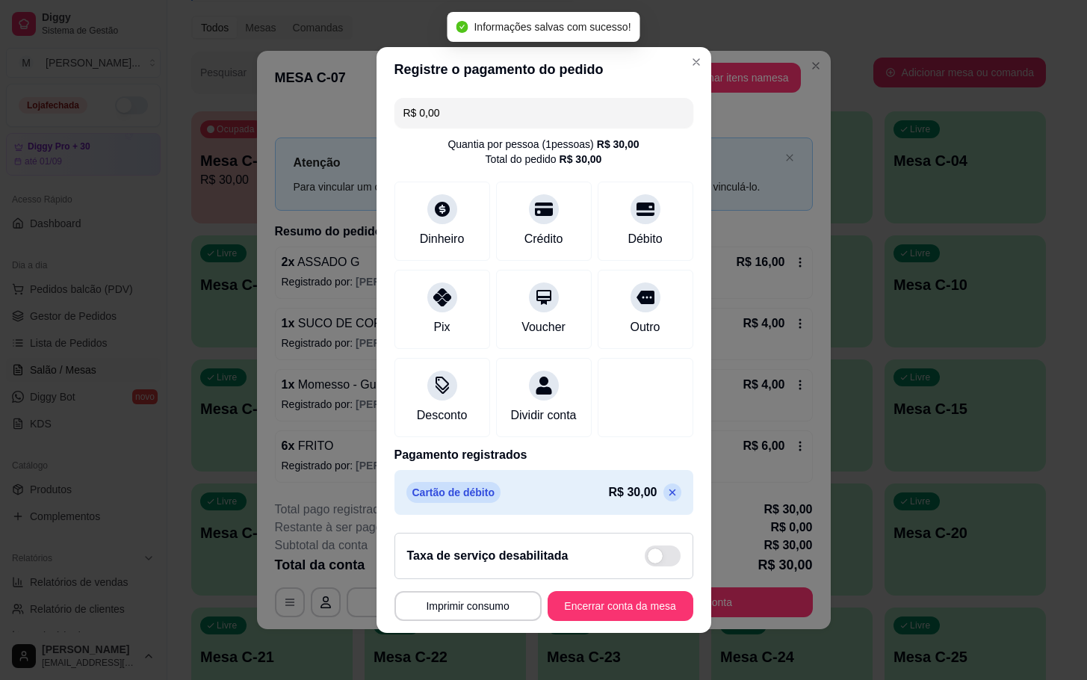
click at [594, 597] on footer "**********" at bounding box center [544, 577] width 335 height 112
click at [592, 601] on footer "**********" at bounding box center [544, 577] width 335 height 112
click at [590, 610] on button "Encerrar conta da mesa" at bounding box center [620, 606] width 141 height 29
